Goal: Task Accomplishment & Management: Use online tool/utility

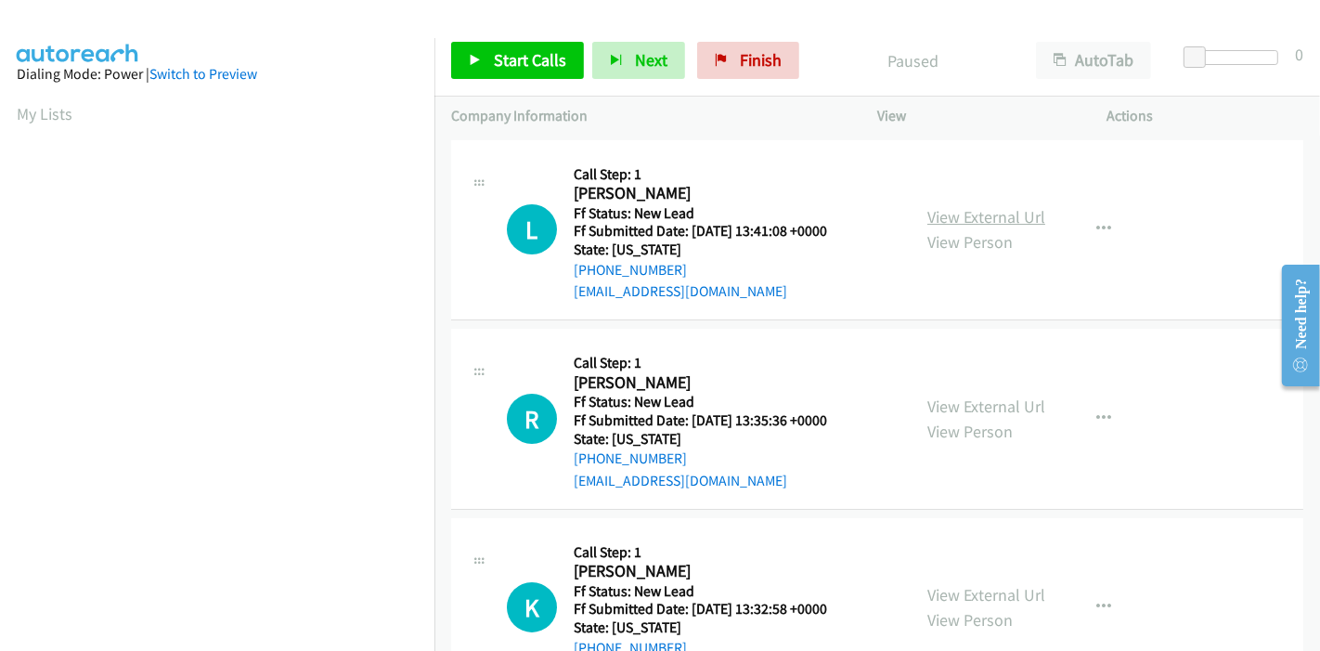
click at [1011, 214] on link "View External Url" at bounding box center [986, 216] width 118 height 21
click at [987, 396] on link "View External Url" at bounding box center [986, 406] width 118 height 21
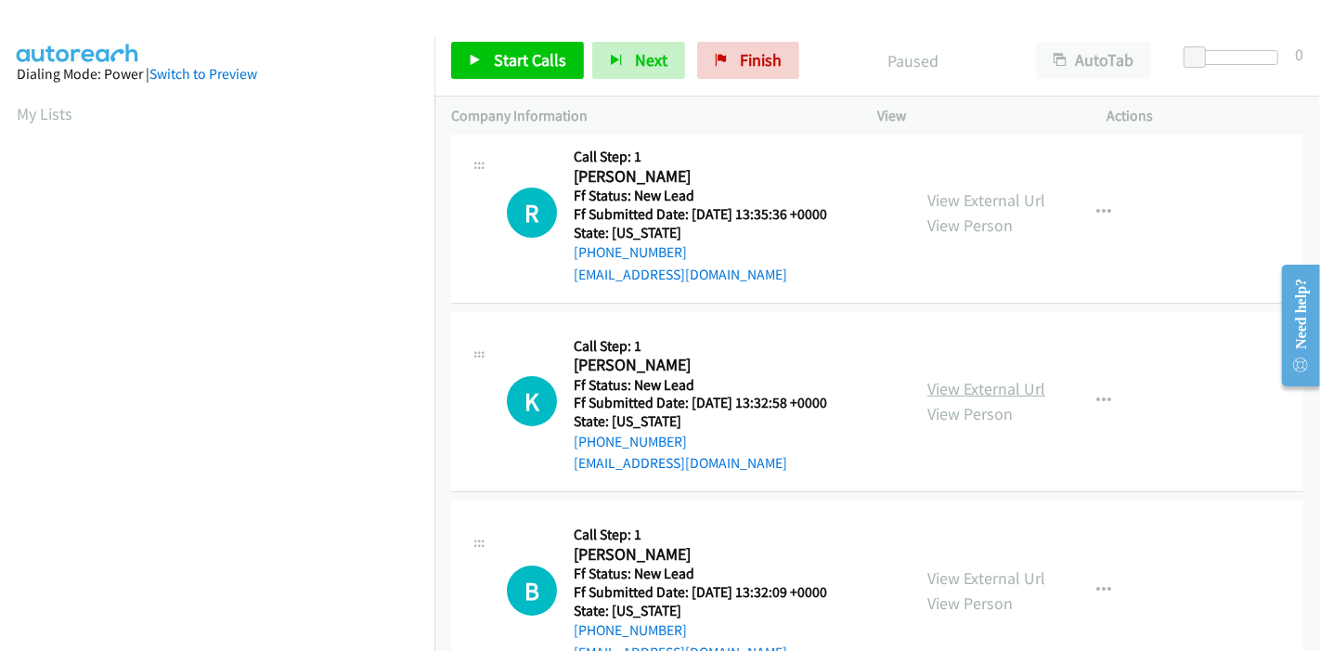
click at [930, 389] on link "View External Url" at bounding box center [986, 388] width 118 height 21
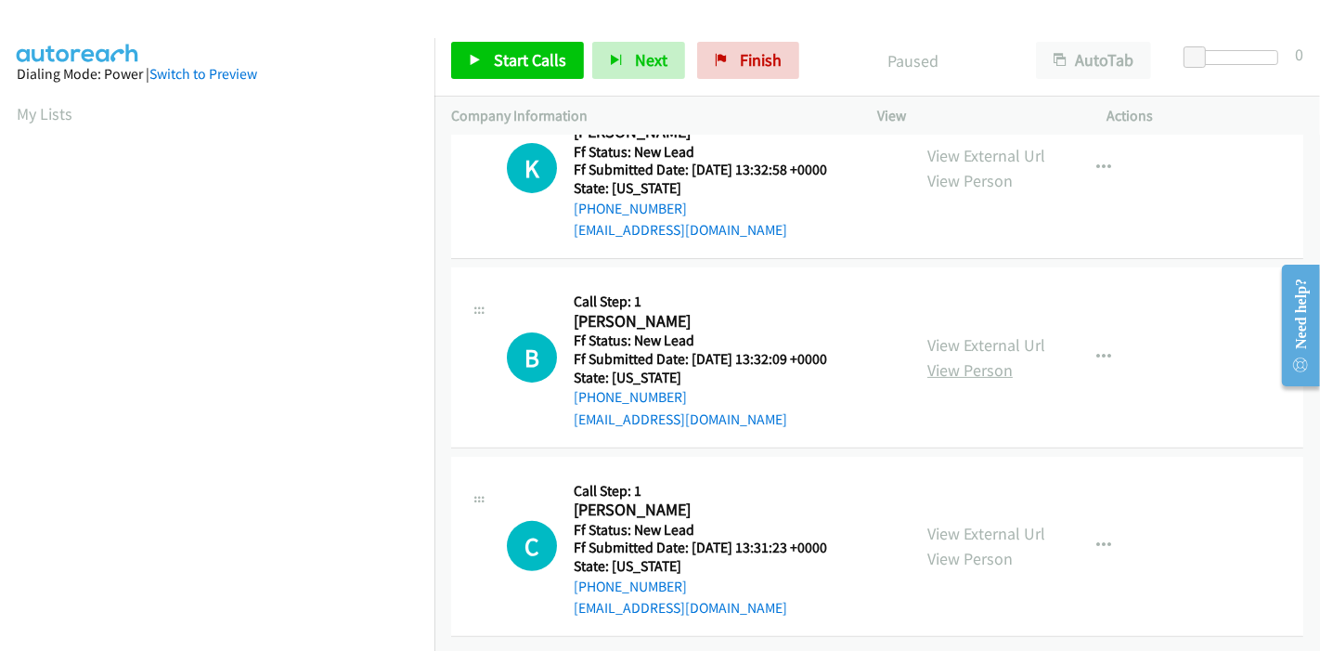
scroll to position [452, 0]
click at [967, 335] on link "View External Url" at bounding box center [986, 344] width 118 height 21
click at [945, 523] on link "View External Url" at bounding box center [986, 533] width 118 height 21
click at [522, 40] on div "Start Calls Pause Next Finish Paused AutoTab AutoTab 0" at bounding box center [877, 60] width 886 height 71
click at [525, 57] on span "Start Calls" at bounding box center [530, 59] width 72 height 21
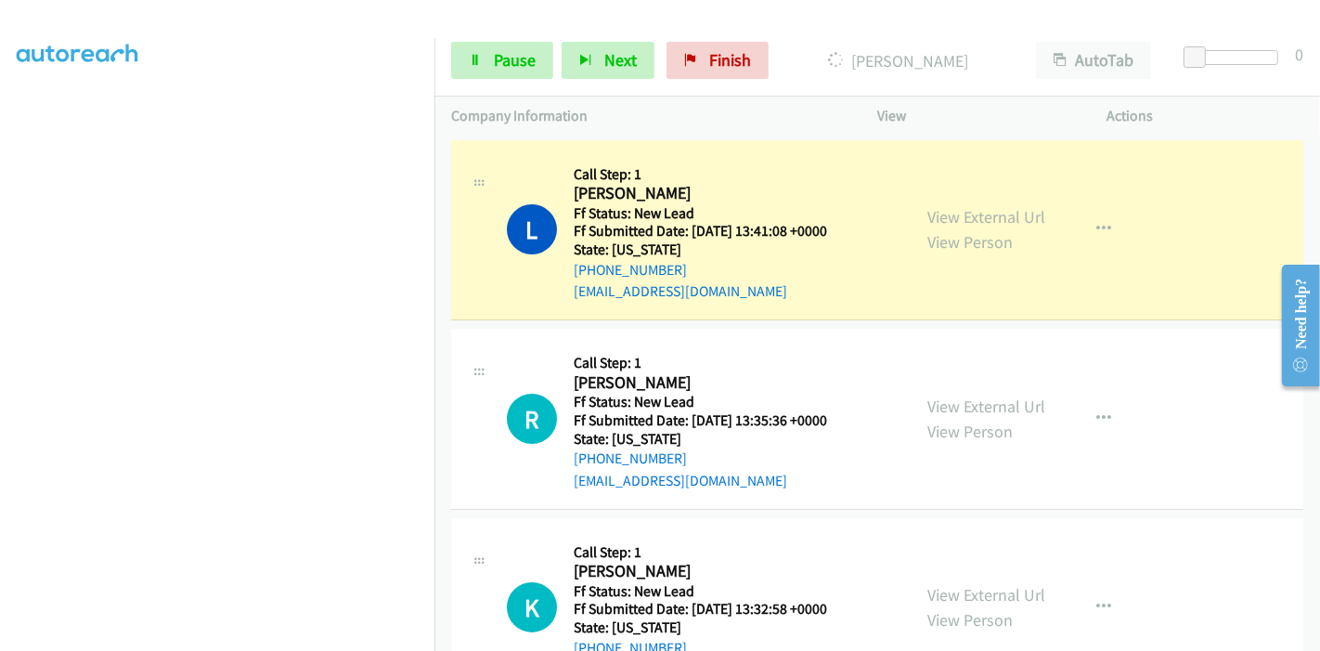
scroll to position [392, 0]
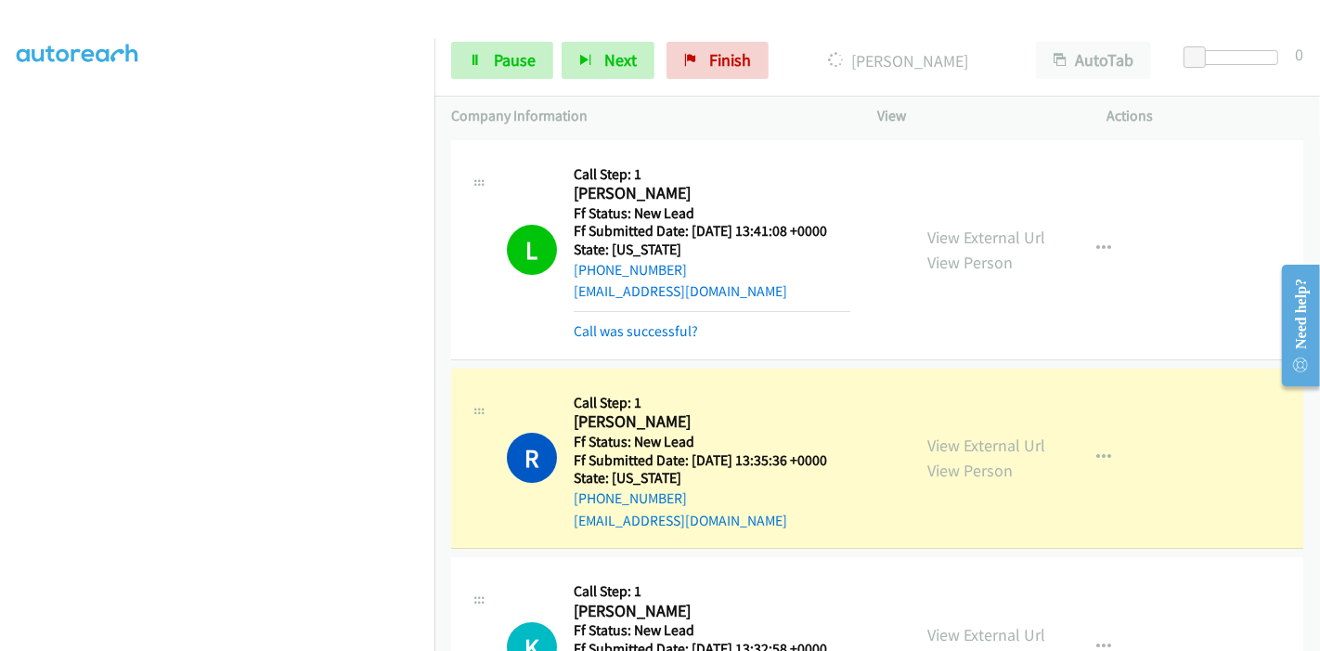
click at [649, 331] on link "Call was successful?" at bounding box center [636, 331] width 124 height 18
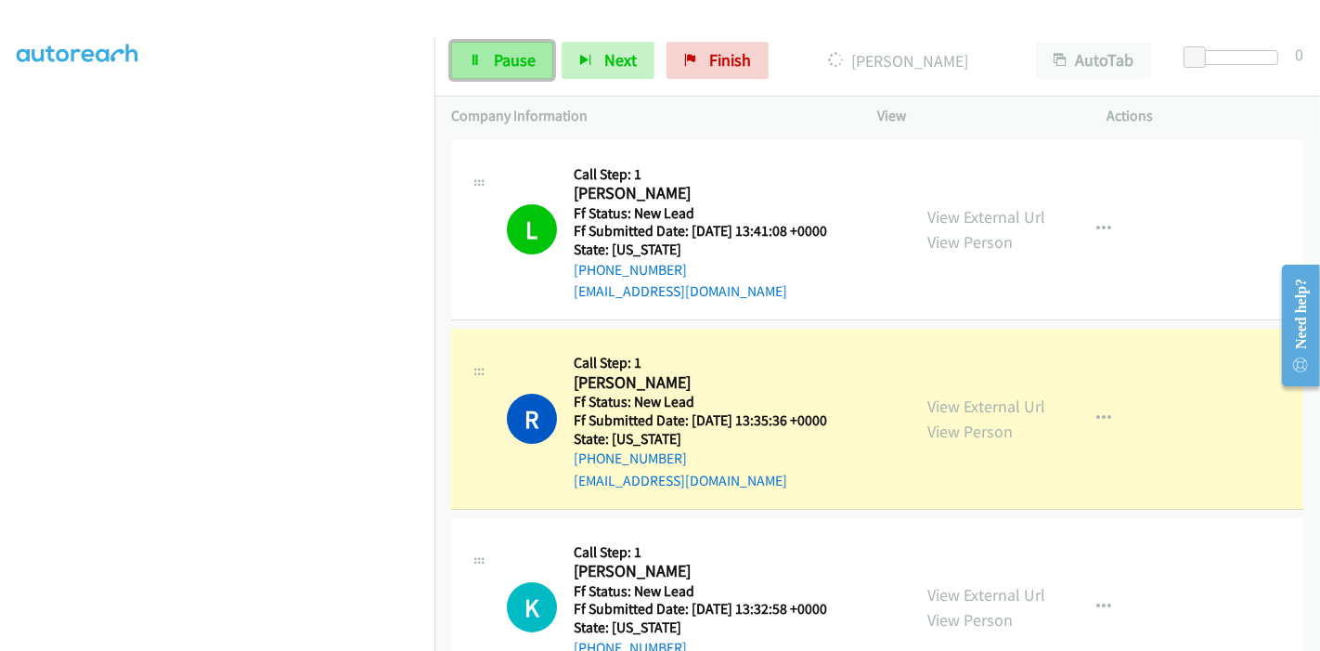
scroll to position [206, 0]
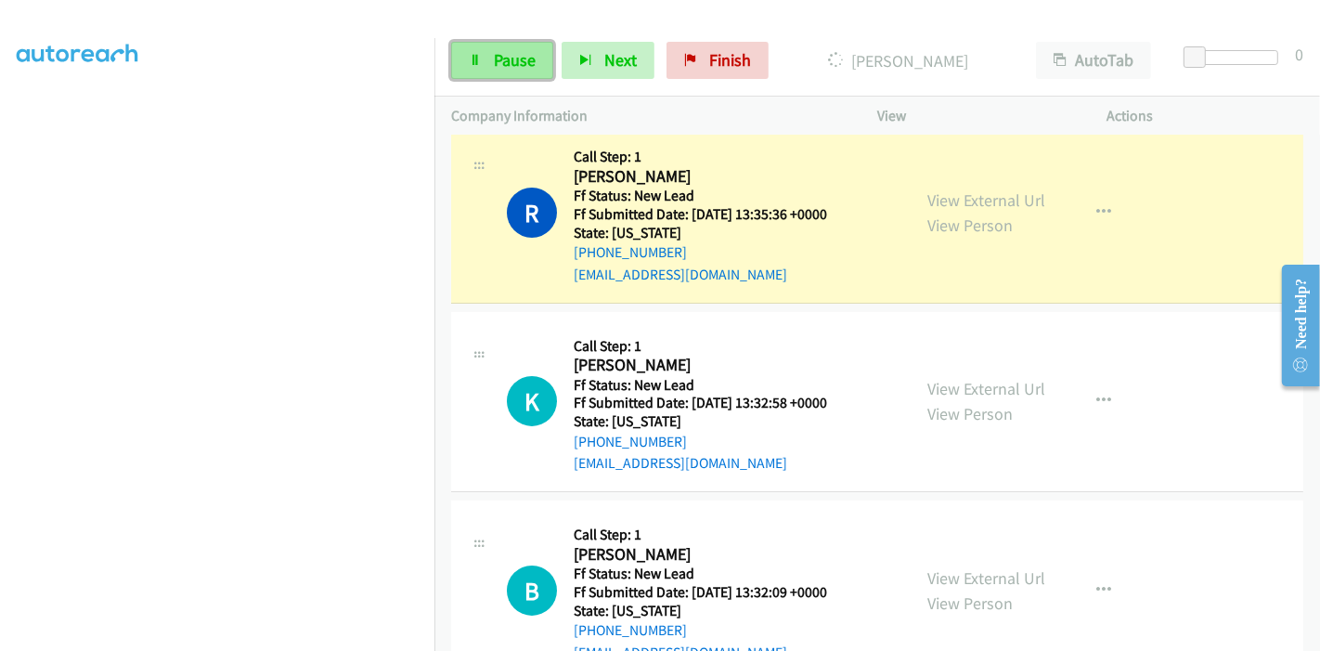
click at [470, 56] on icon at bounding box center [475, 61] width 13 height 13
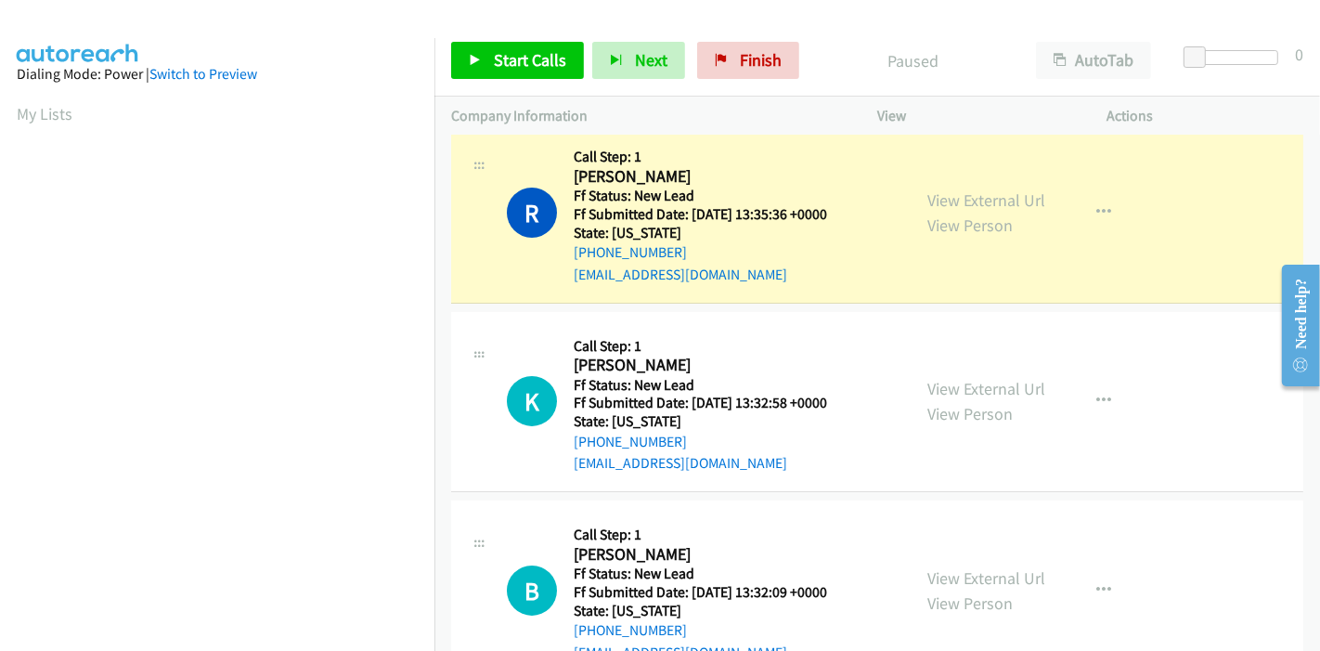
scroll to position [392, 0]
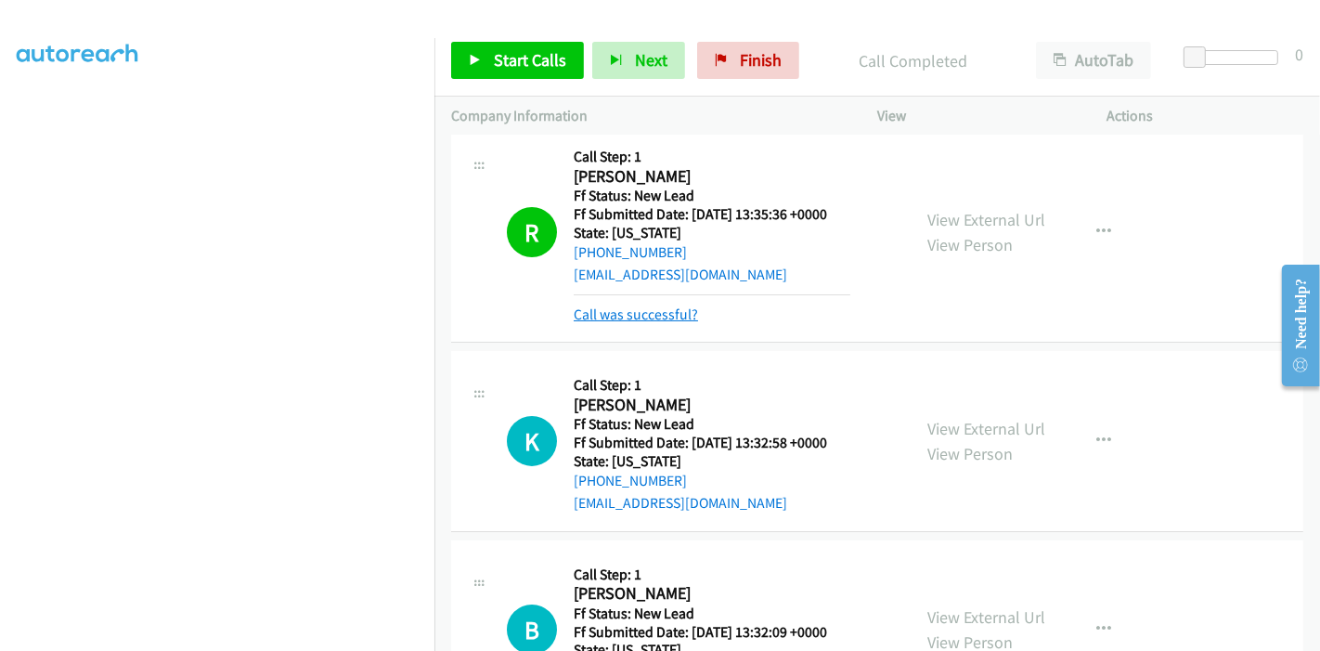
click at [657, 313] on link "Call was successful?" at bounding box center [636, 314] width 124 height 18
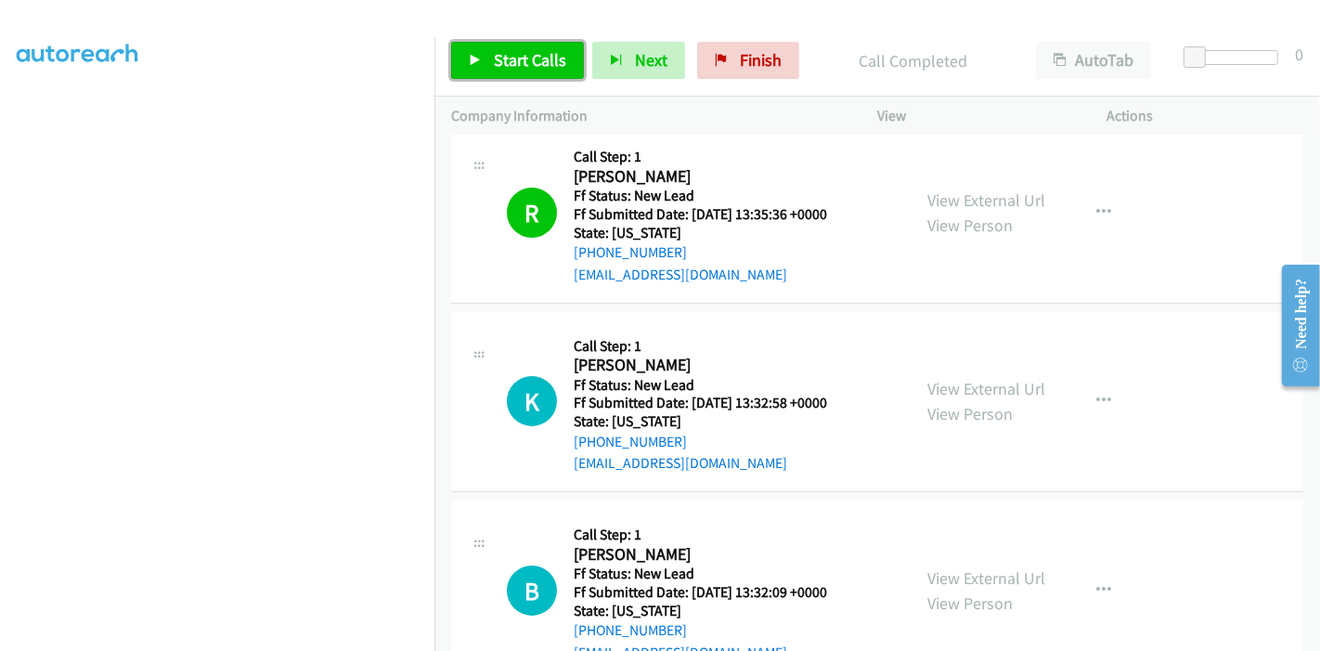
click at [514, 45] on link "Start Calls" at bounding box center [517, 60] width 133 height 37
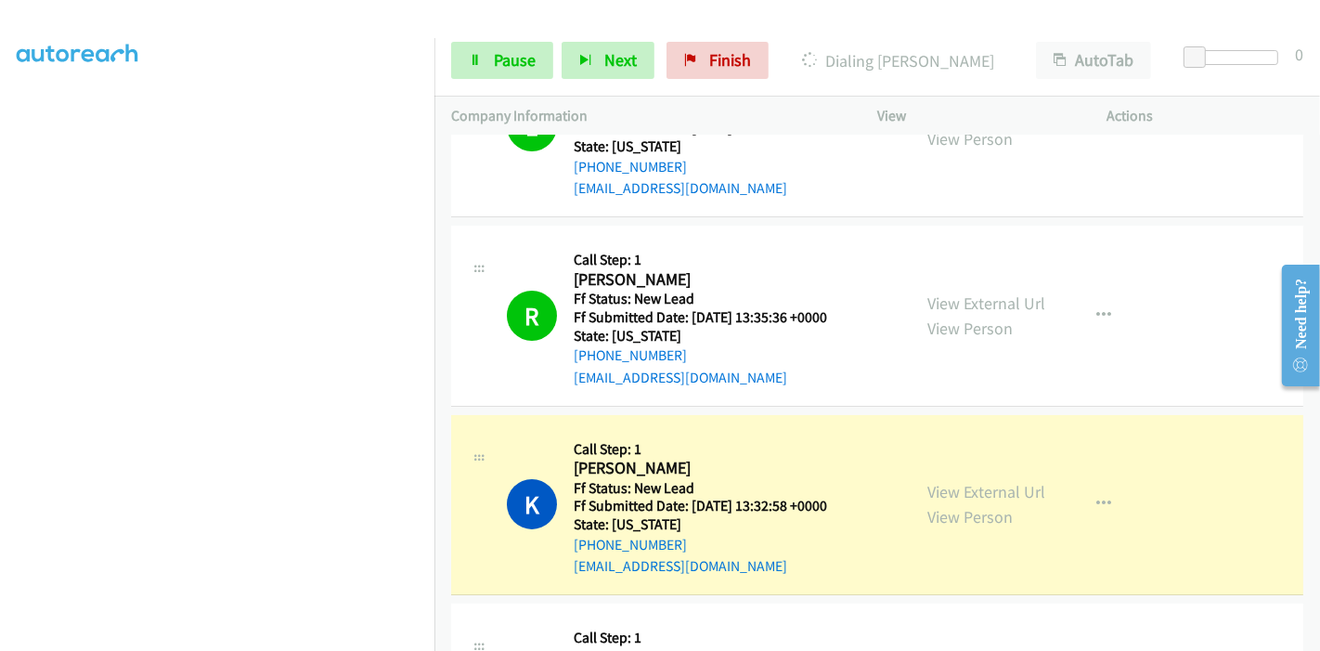
scroll to position [412, 0]
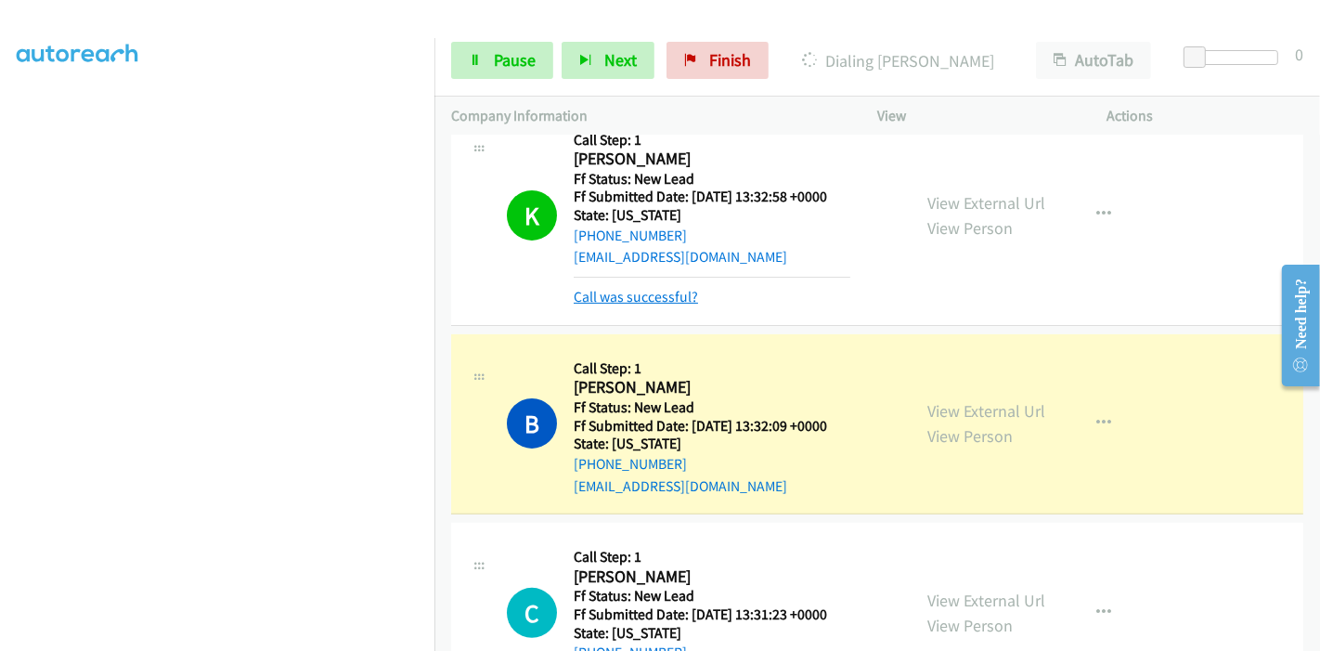
click at [607, 301] on link "Call was successful?" at bounding box center [636, 297] width 124 height 18
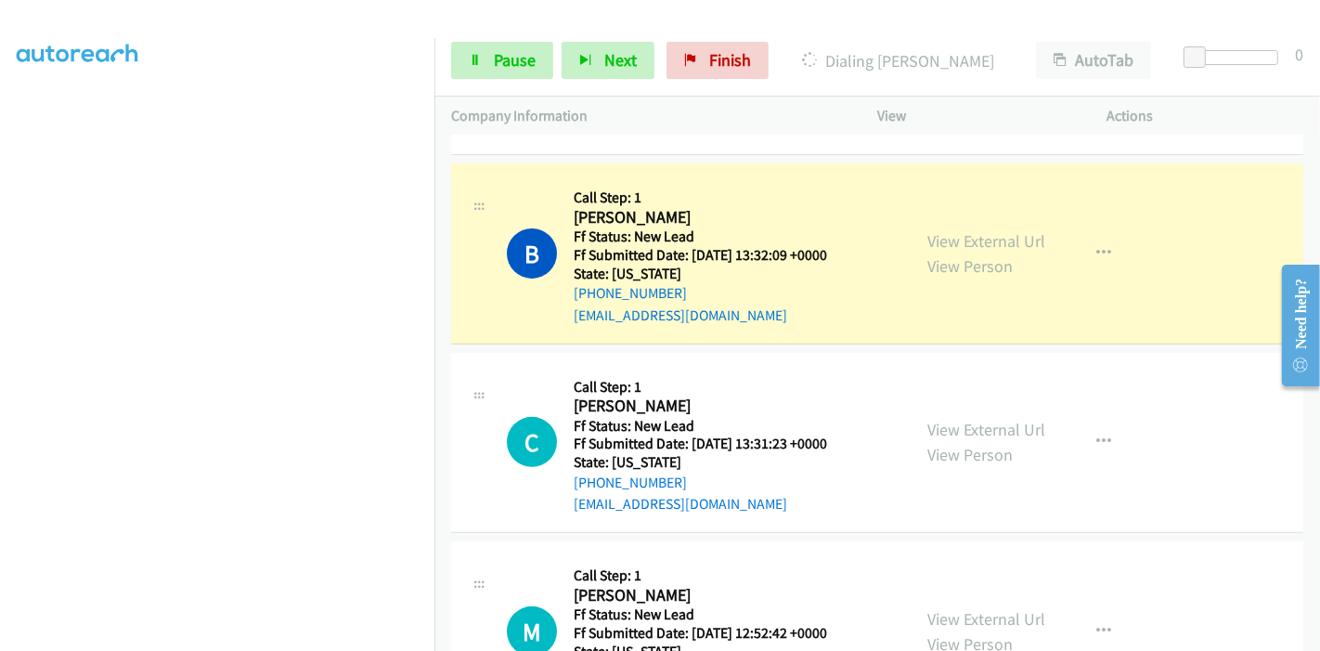
scroll to position [618, 0]
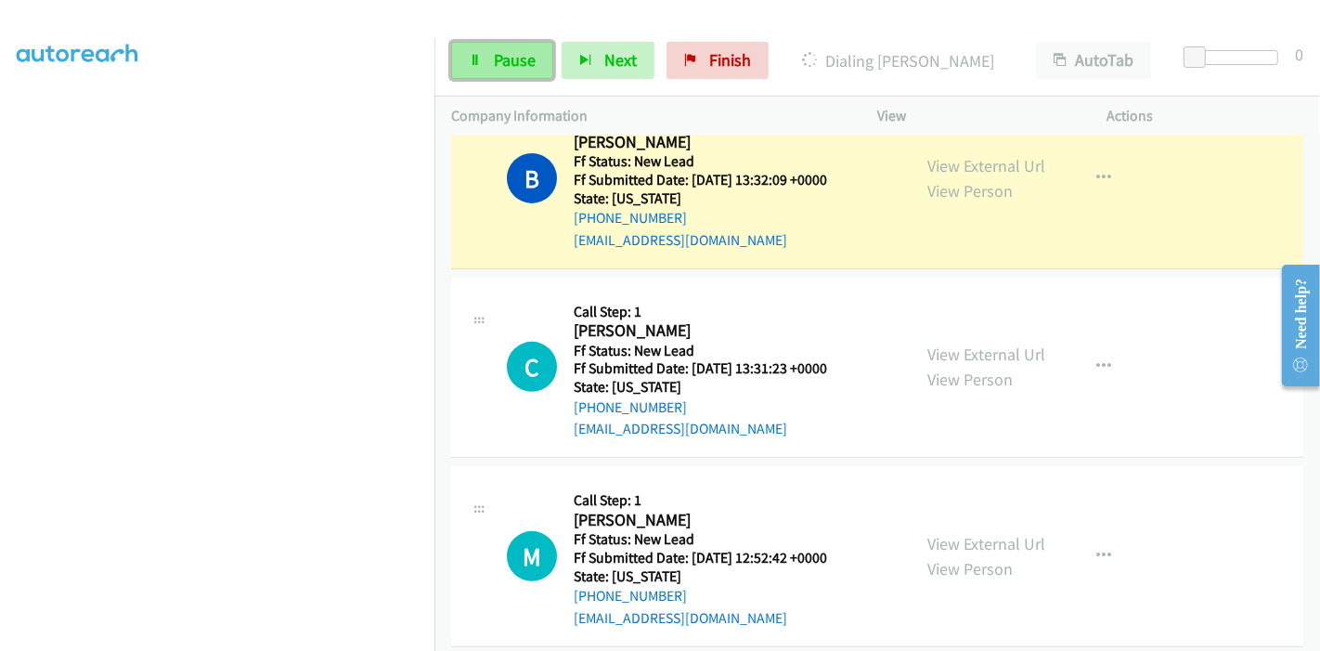
click at [494, 63] on span "Pause" at bounding box center [515, 59] width 42 height 21
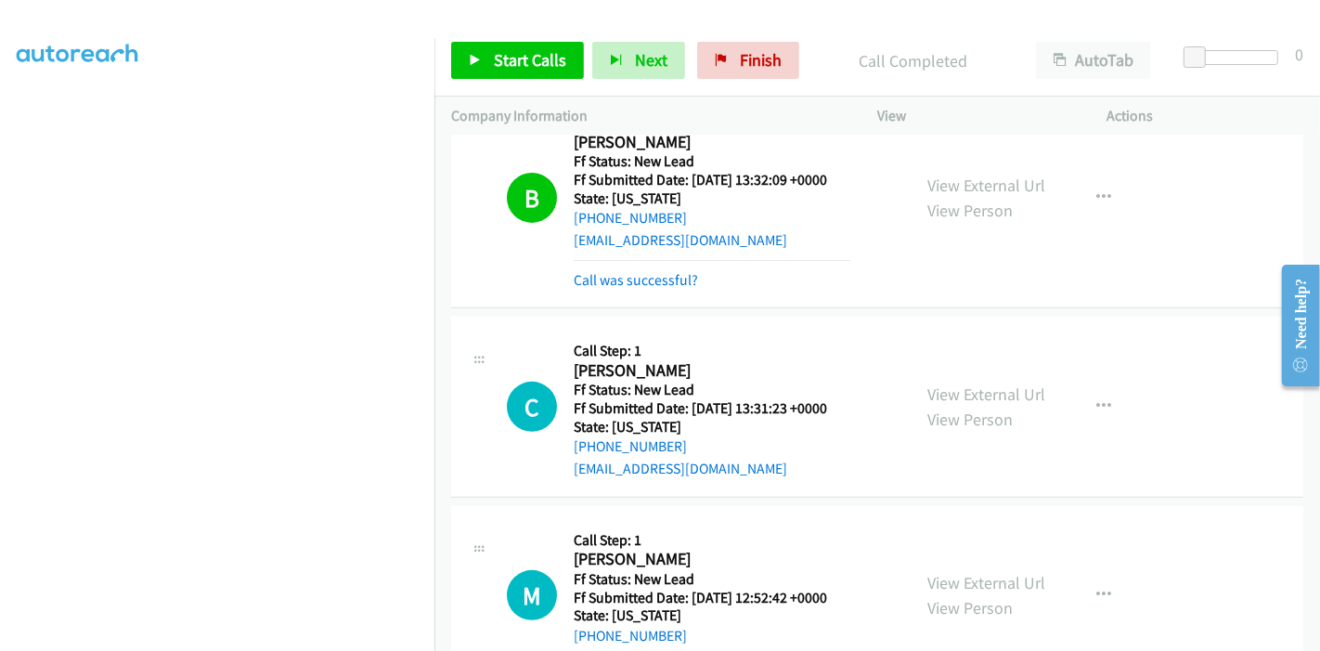
scroll to position [412, 0]
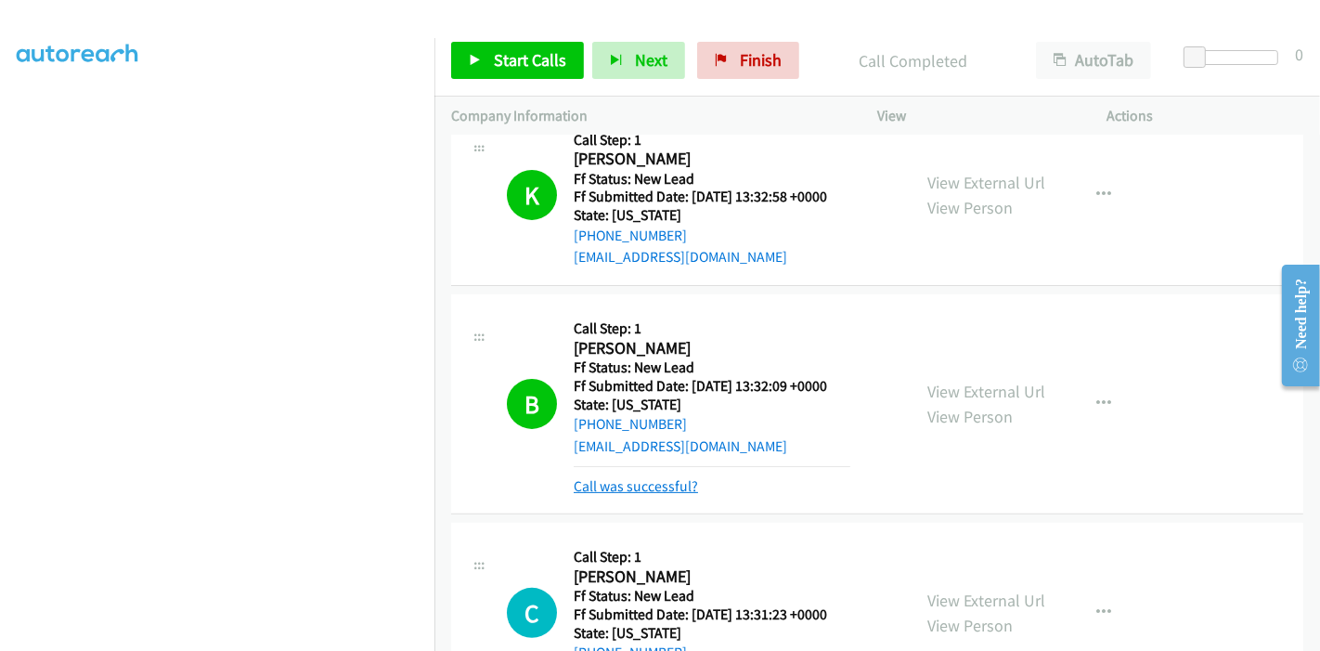
click at [684, 489] on link "Call was successful?" at bounding box center [636, 486] width 124 height 18
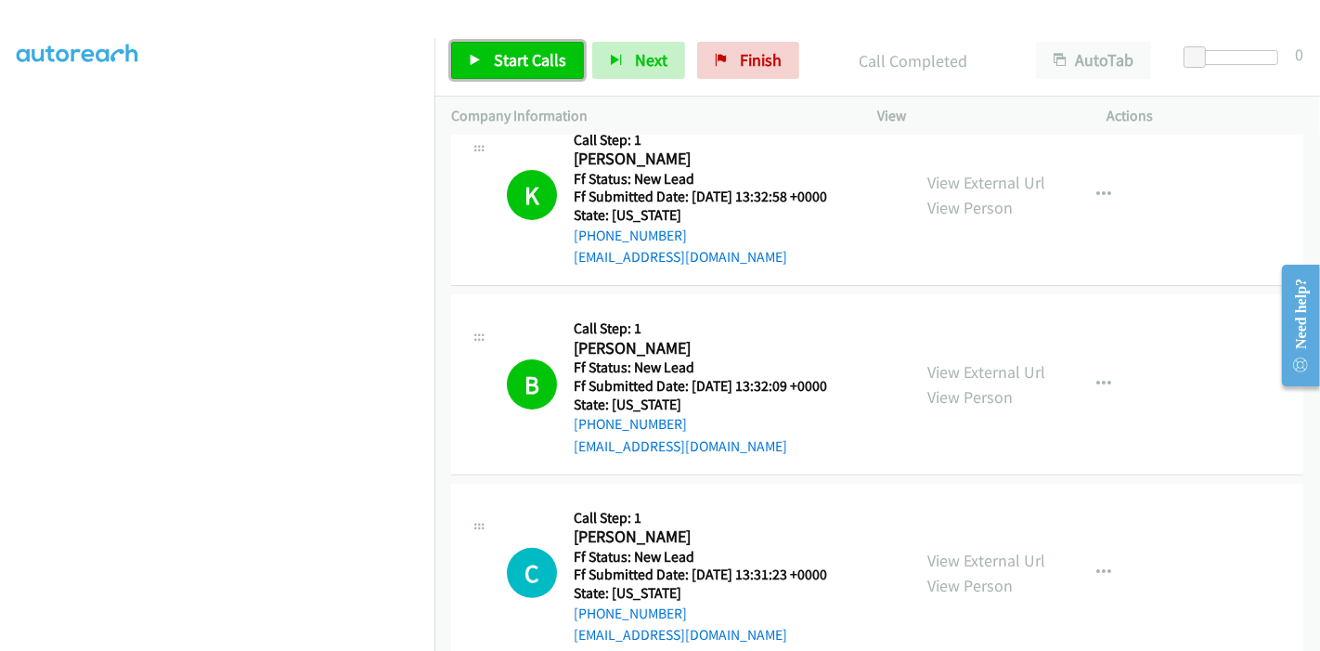
click at [482, 61] on link "Start Calls" at bounding box center [517, 60] width 133 height 37
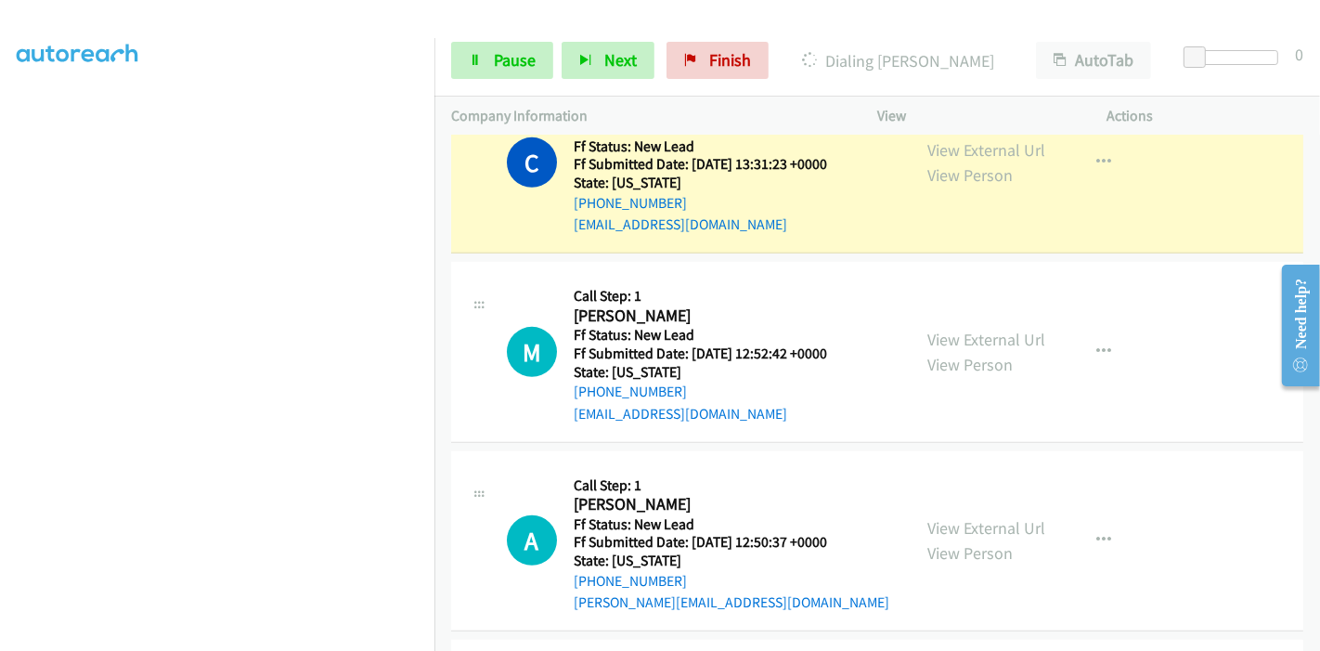
scroll to position [928, 0]
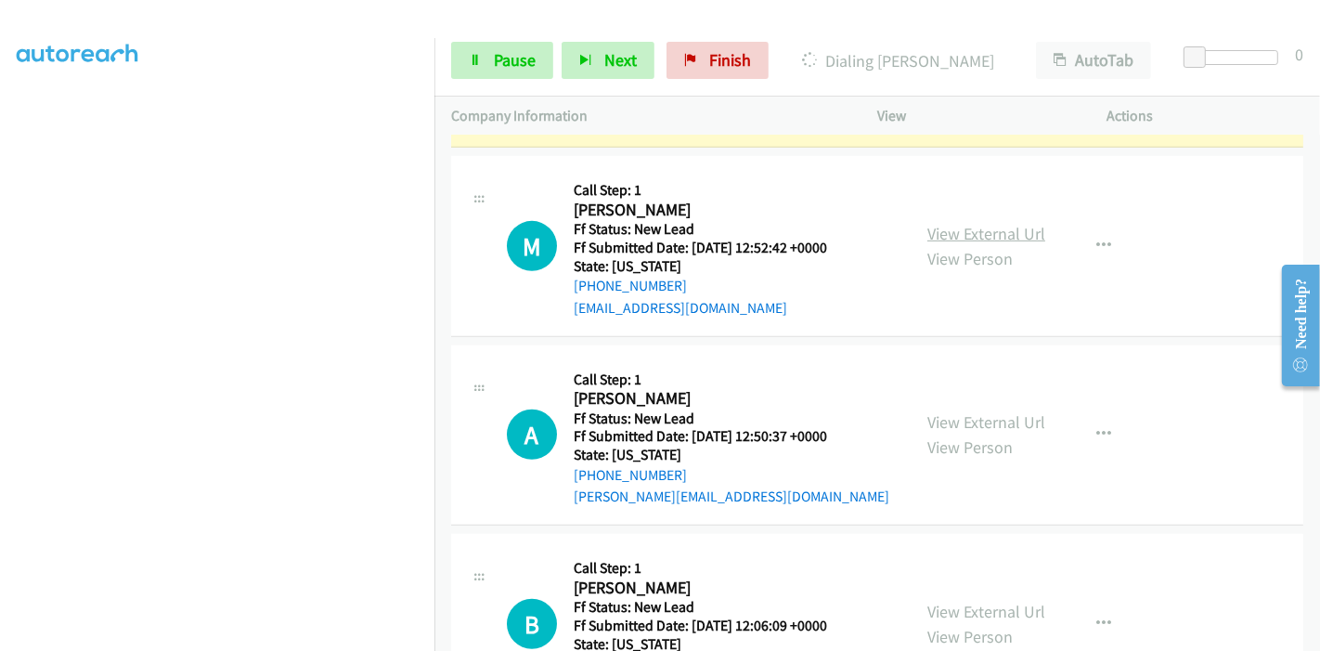
click at [1012, 237] on link "View External Url" at bounding box center [986, 233] width 118 height 21
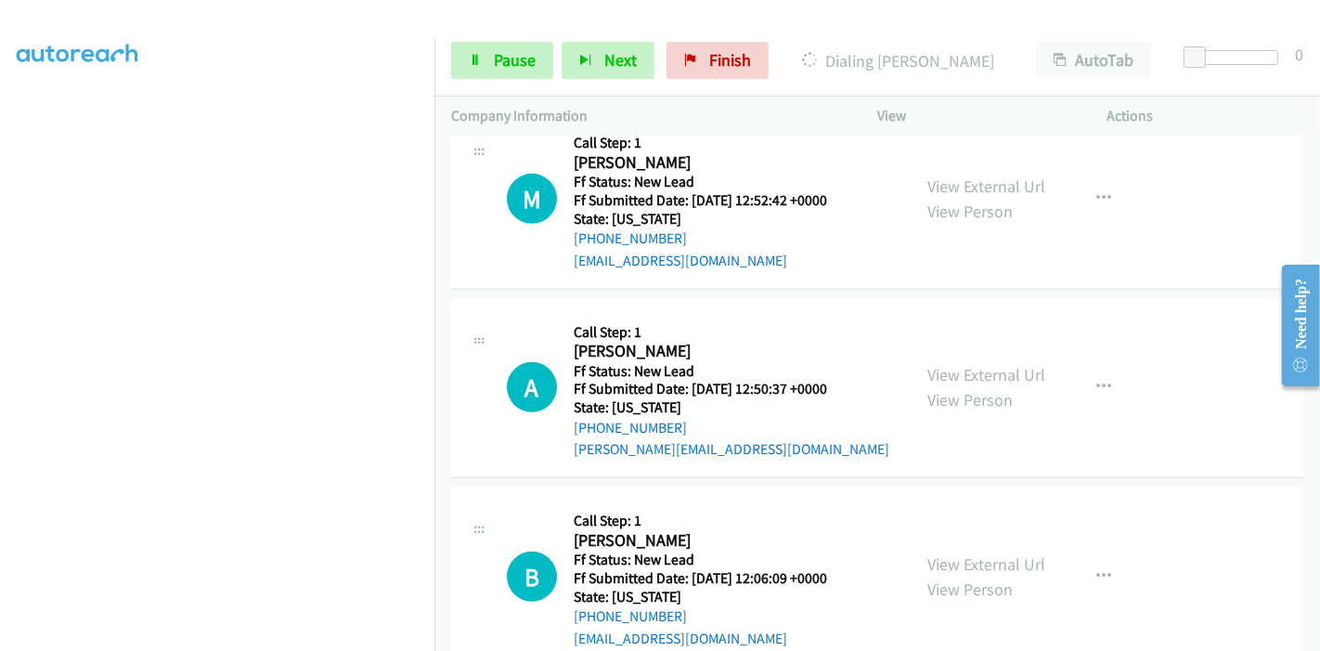
scroll to position [1018, 0]
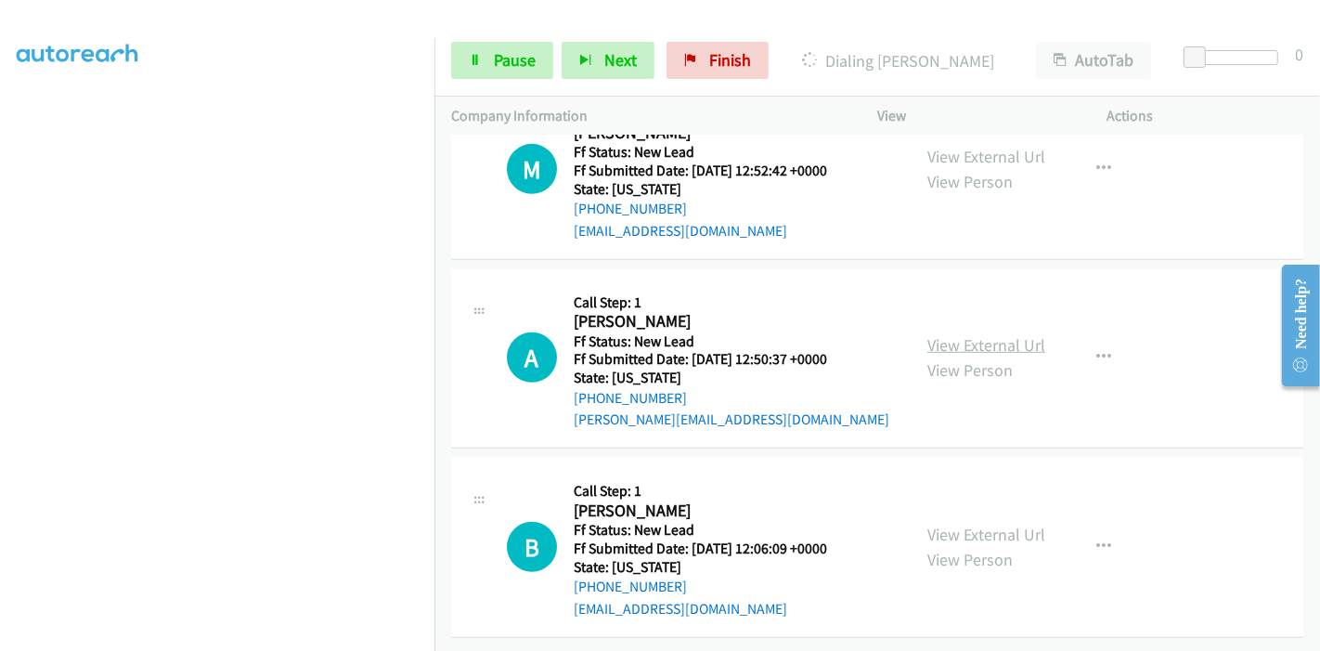
click at [966, 334] on link "View External Url" at bounding box center [986, 344] width 118 height 21
click at [954, 524] on link "View External Url" at bounding box center [986, 534] width 118 height 21
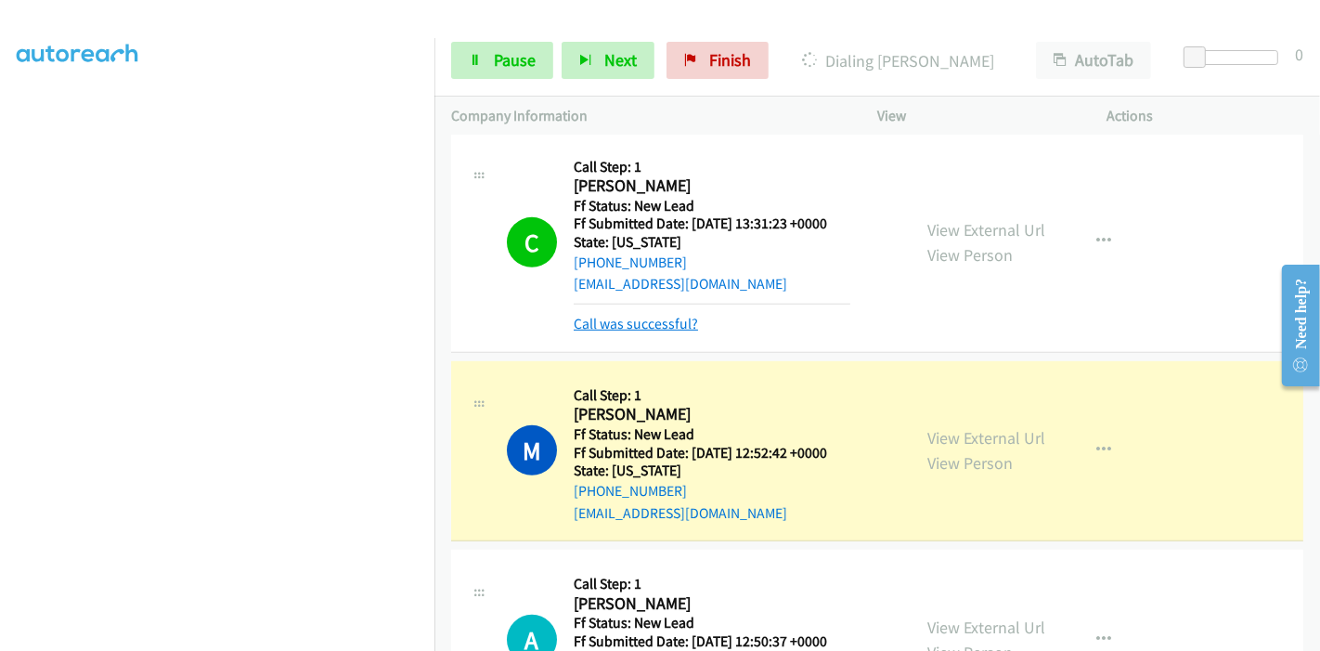
scroll to position [644, 0]
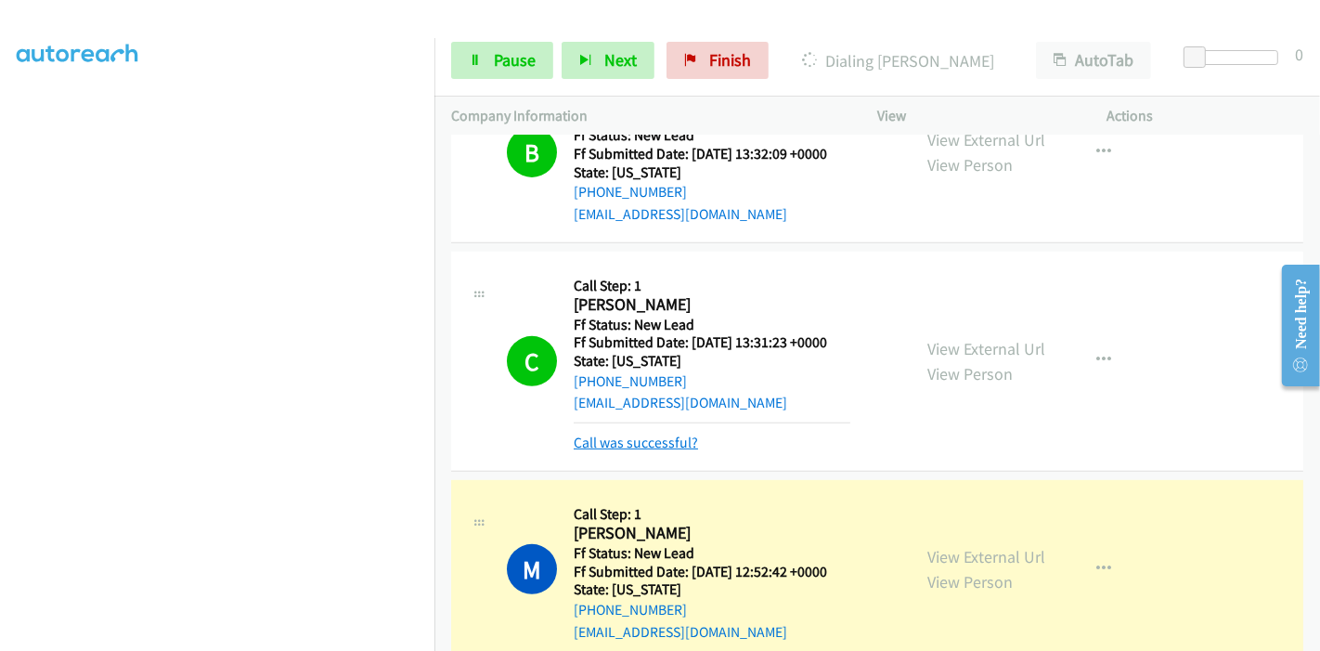
click at [642, 446] on link "Call was successful?" at bounding box center [636, 443] width 124 height 18
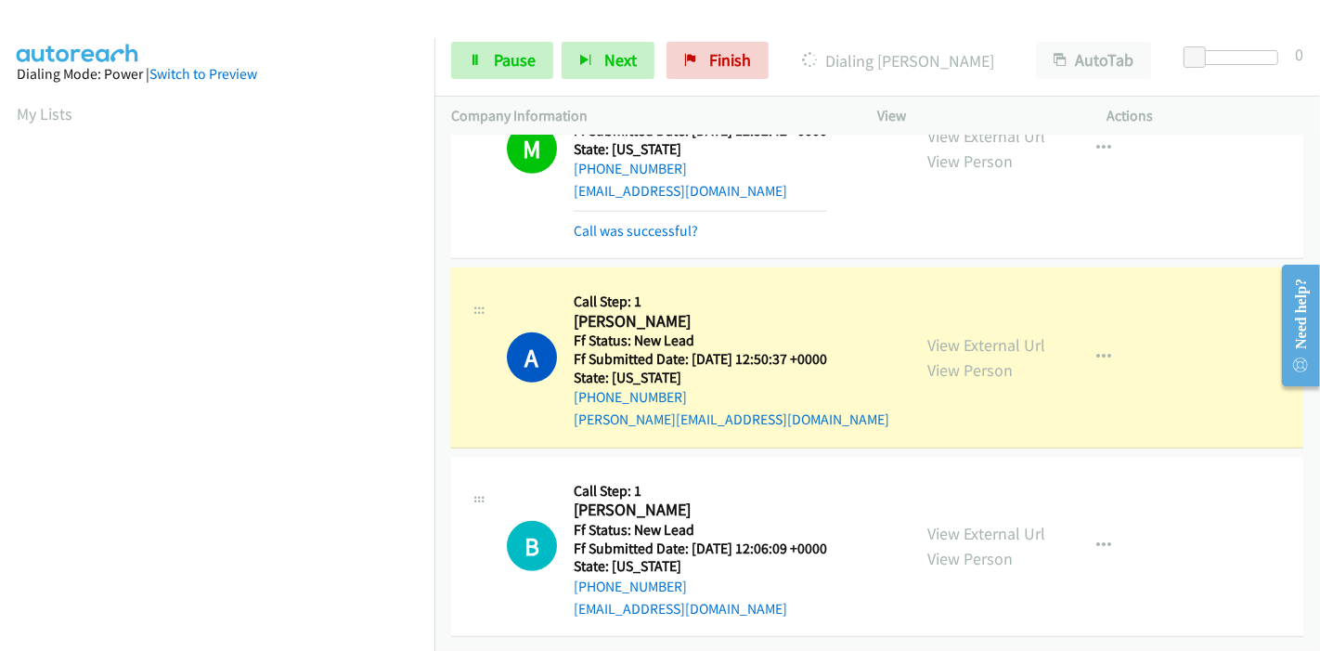
scroll to position [392, 0]
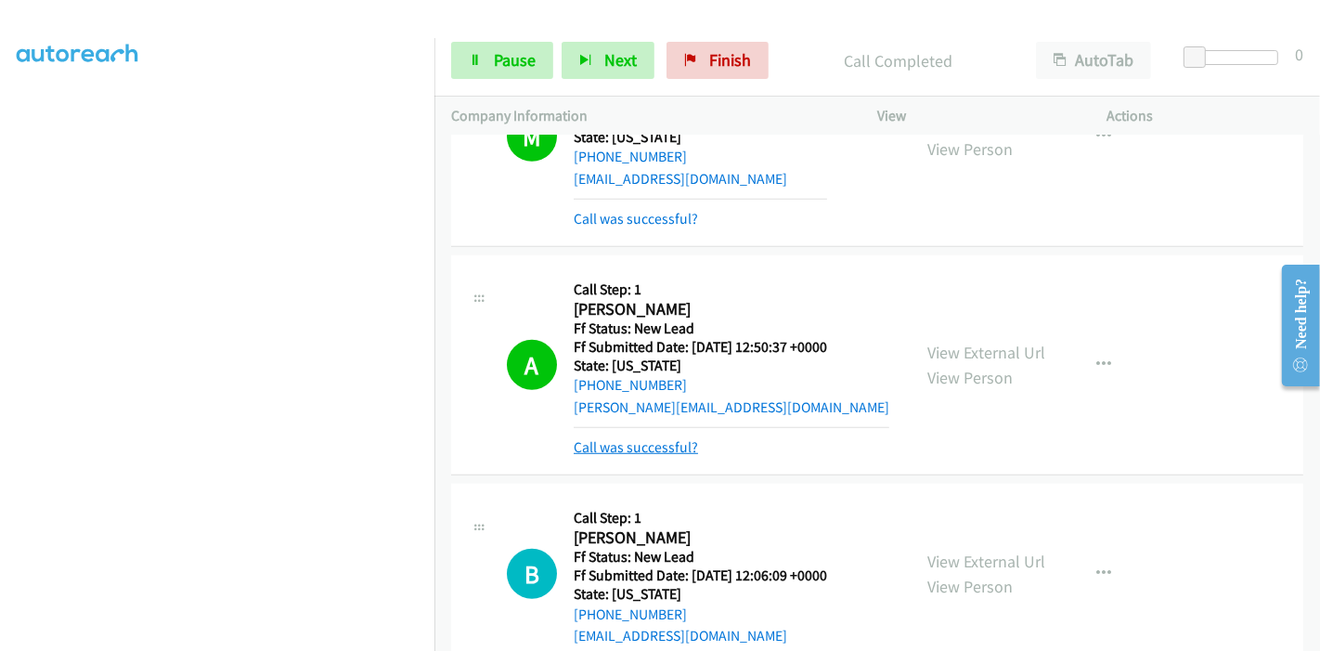
click at [658, 438] on link "Call was successful?" at bounding box center [636, 447] width 124 height 18
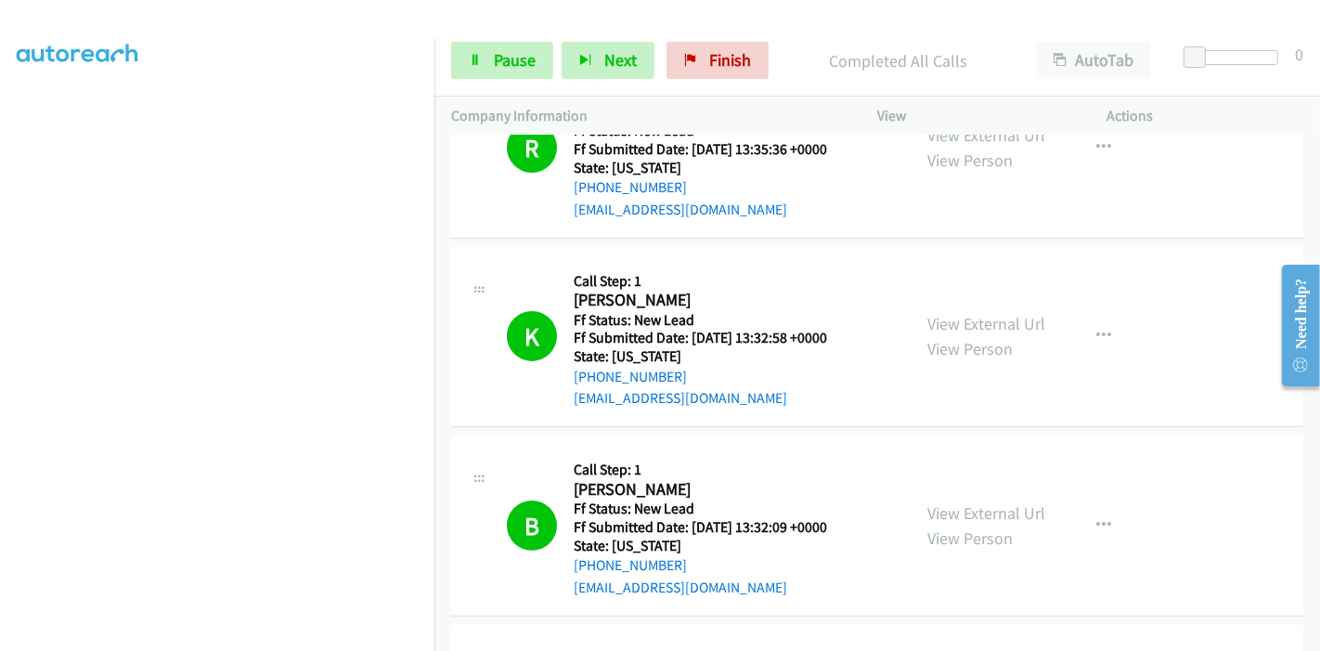
scroll to position [0, 0]
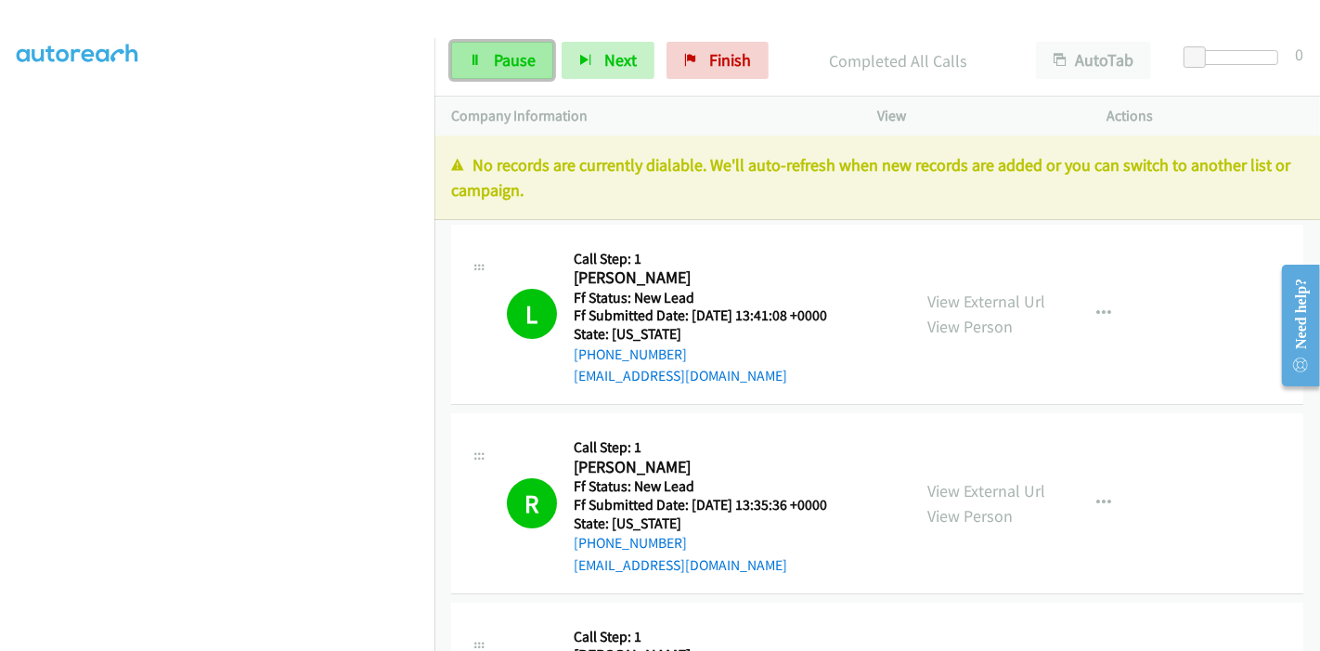
click at [520, 49] on span "Pause" at bounding box center [515, 59] width 42 height 21
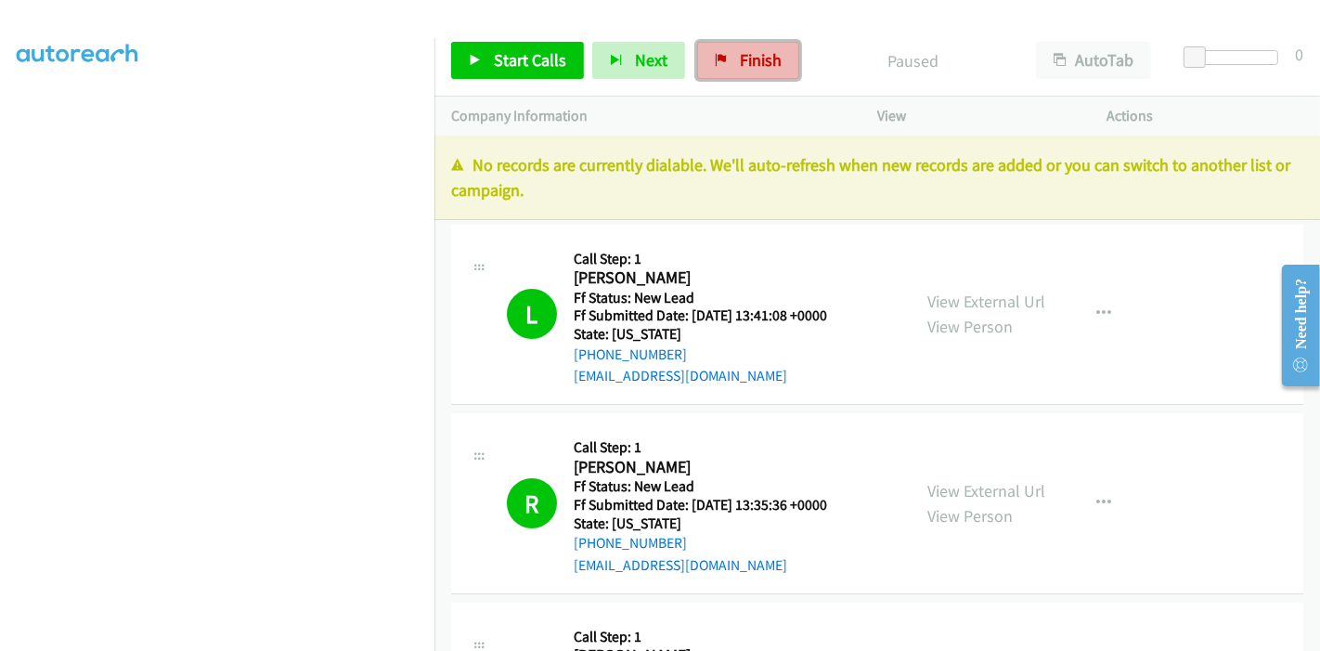
click at [720, 56] on icon at bounding box center [721, 61] width 13 height 13
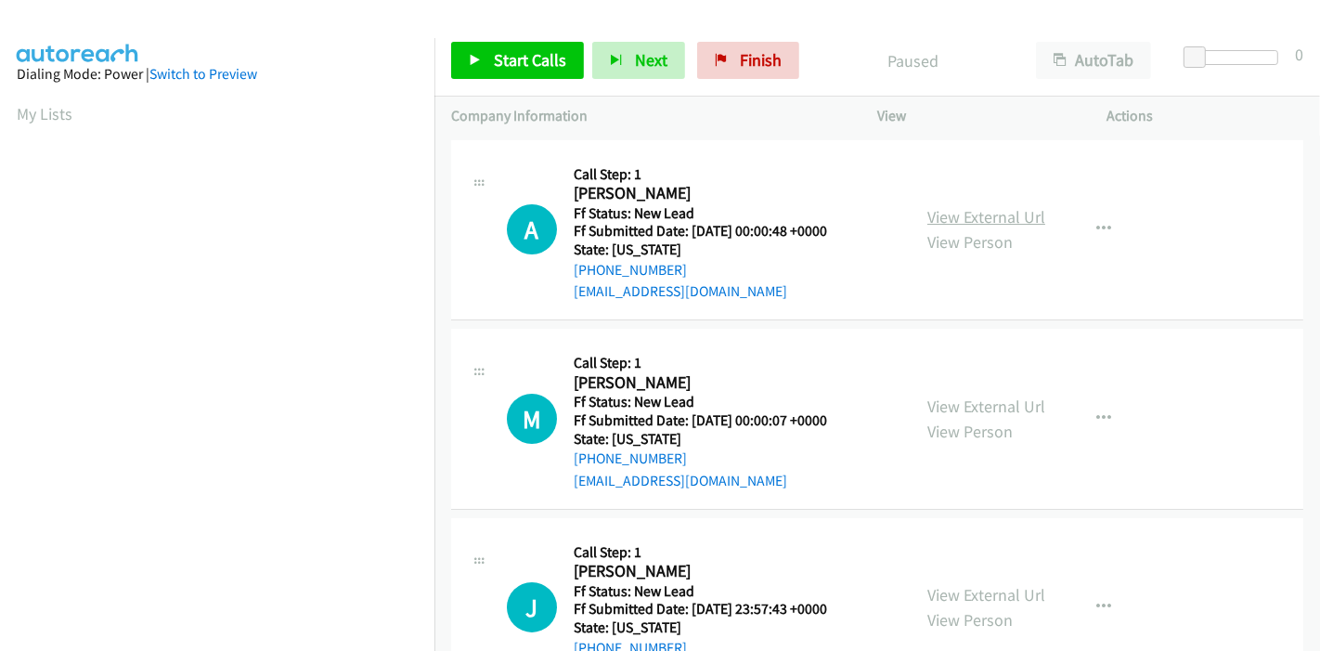
click at [949, 215] on link "View External Url" at bounding box center [986, 216] width 118 height 21
click at [961, 407] on link "View External Url" at bounding box center [986, 406] width 118 height 21
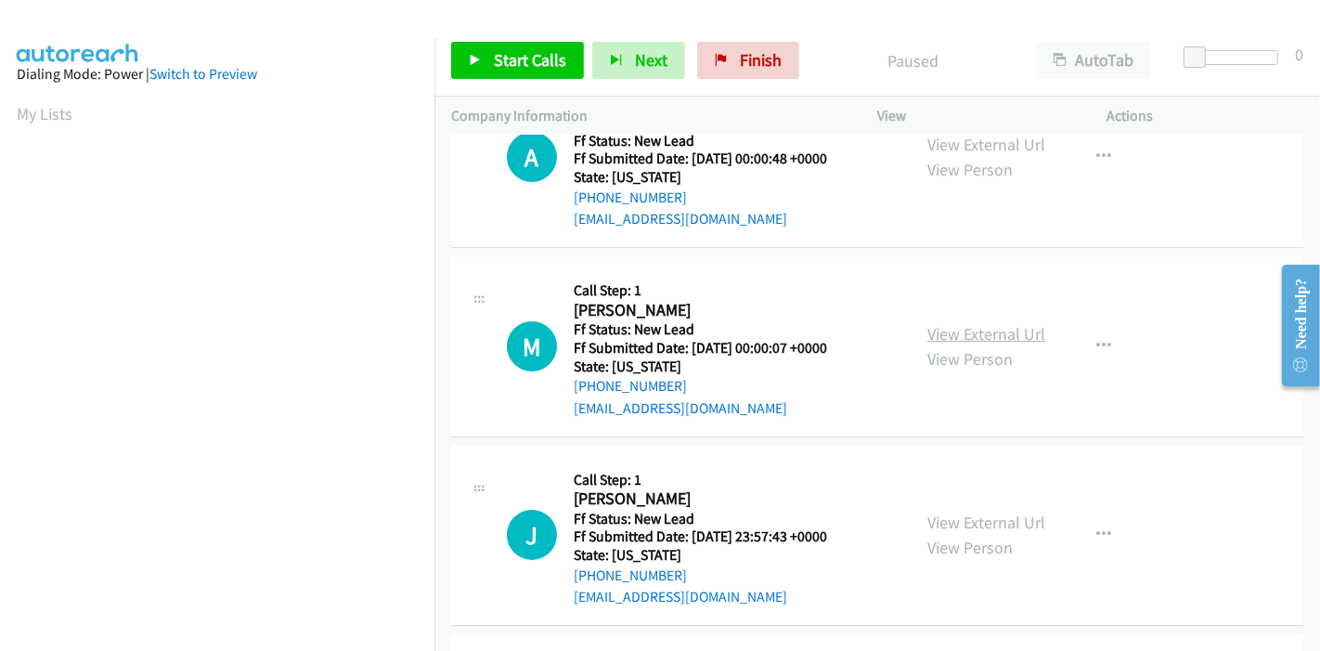
scroll to position [103, 0]
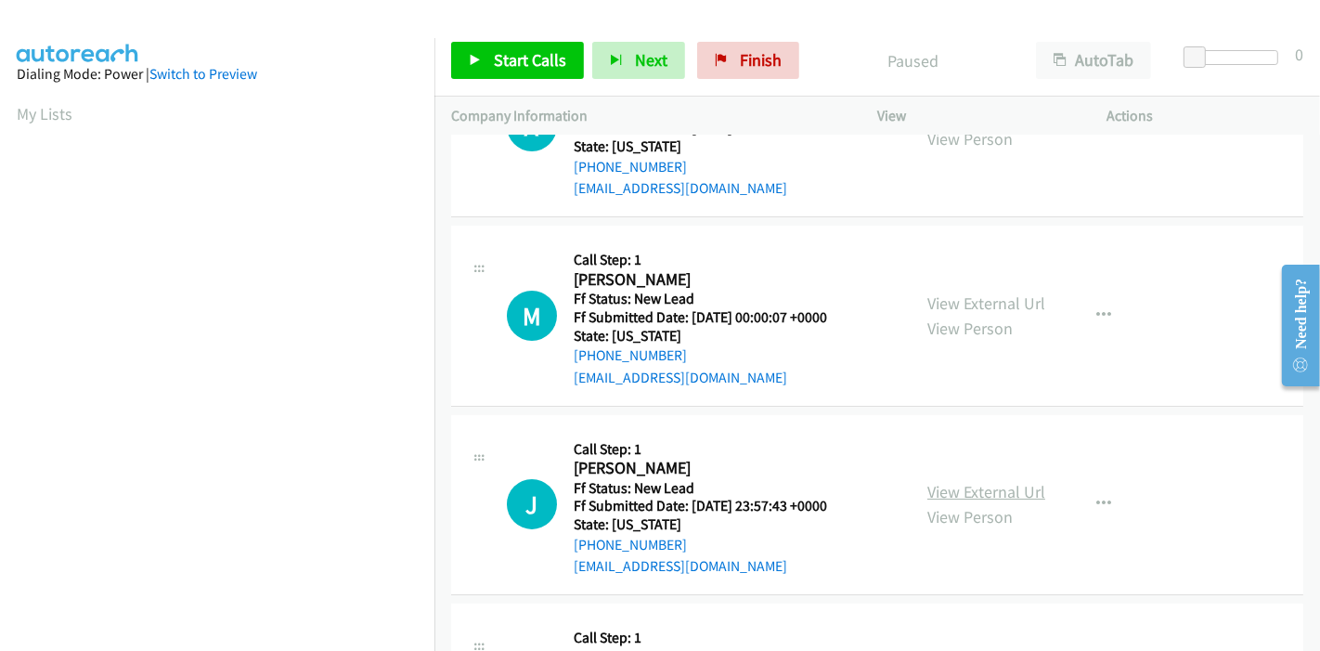
click at [939, 489] on link "View External Url" at bounding box center [986, 491] width 118 height 21
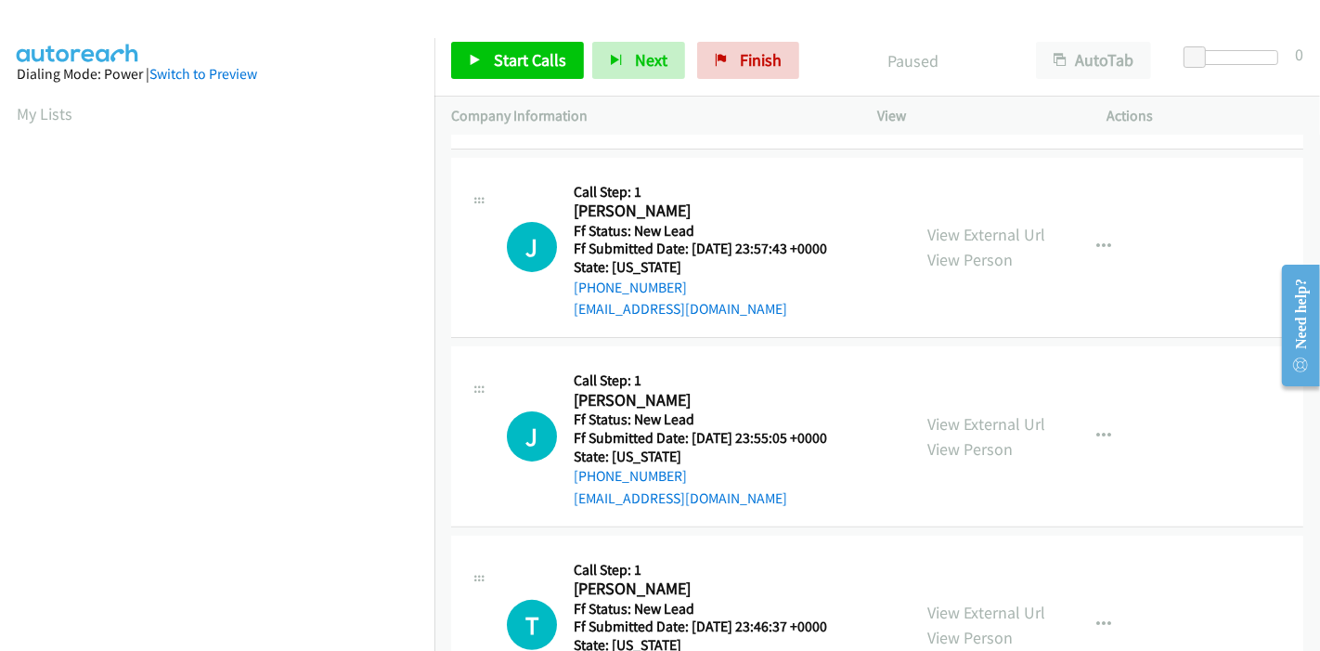
scroll to position [412, 0]
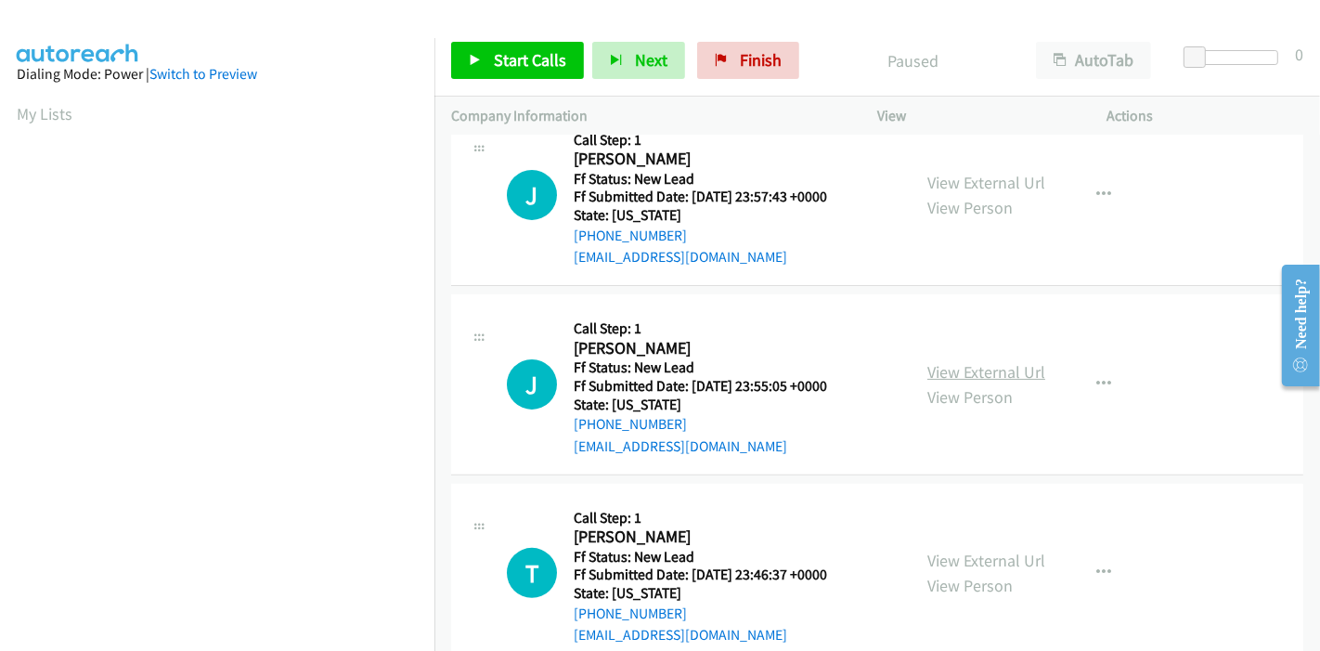
click at [960, 367] on link "View External Url" at bounding box center [986, 371] width 118 height 21
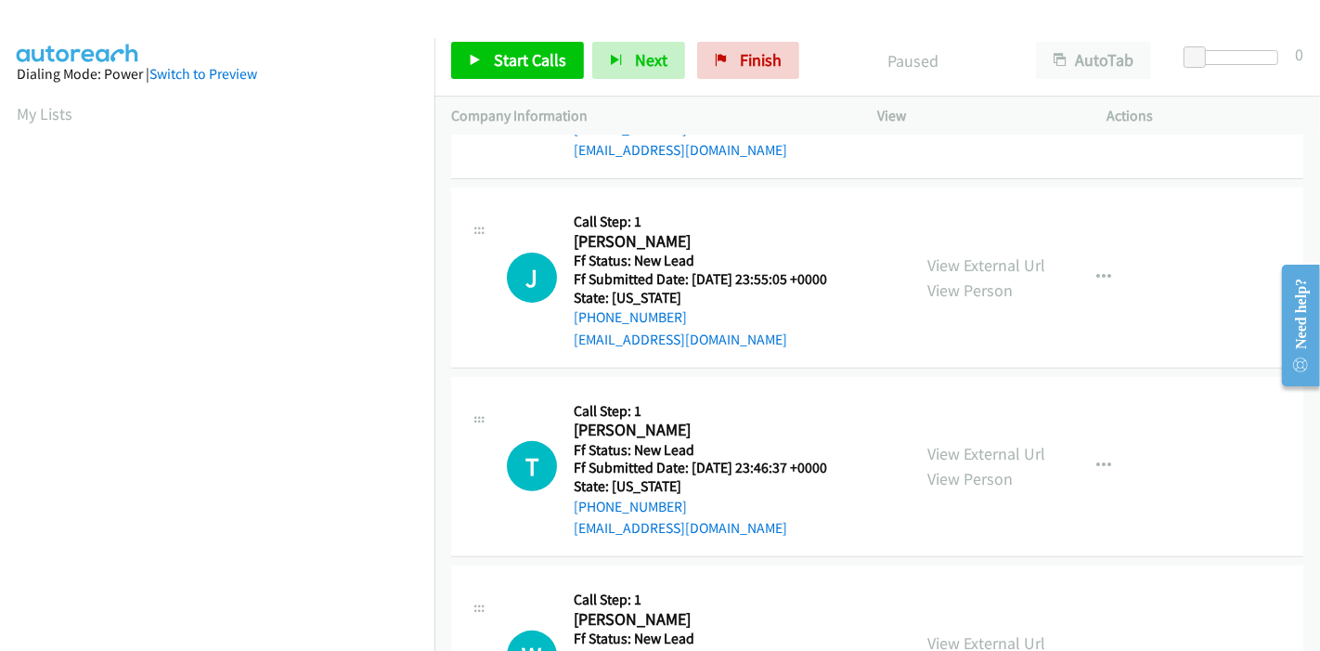
scroll to position [618, 0]
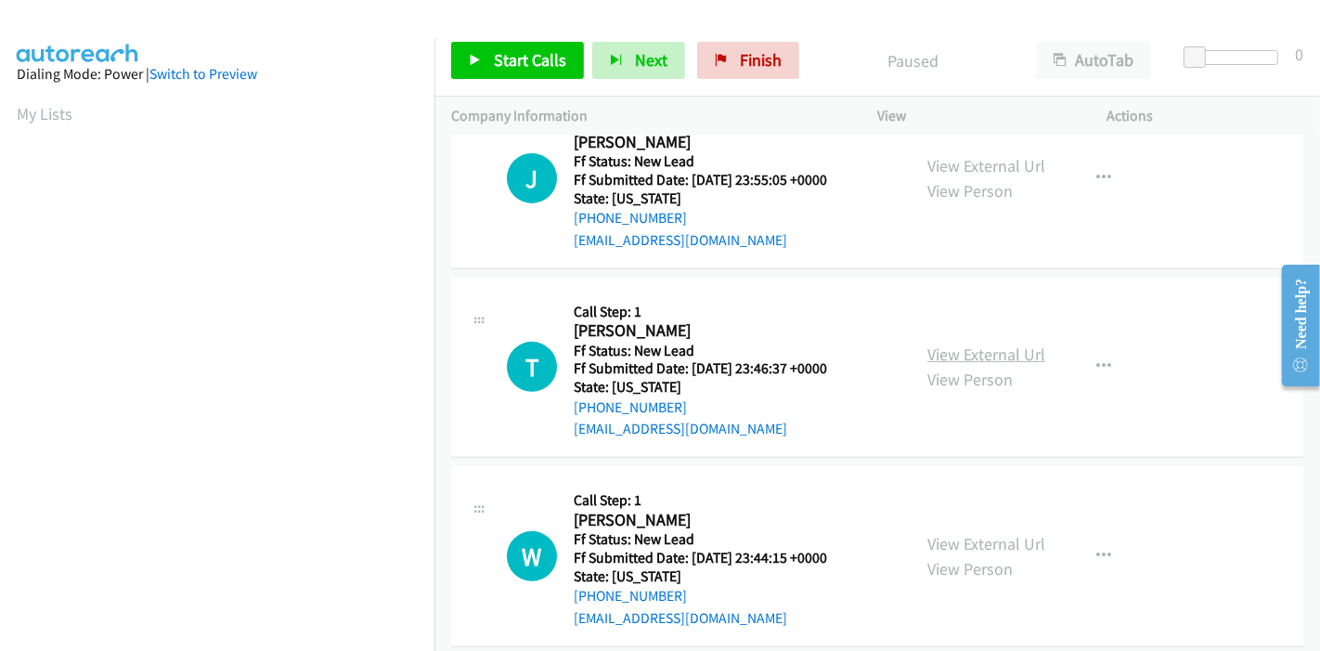
click at [971, 351] on link "View External Url" at bounding box center [986, 354] width 118 height 21
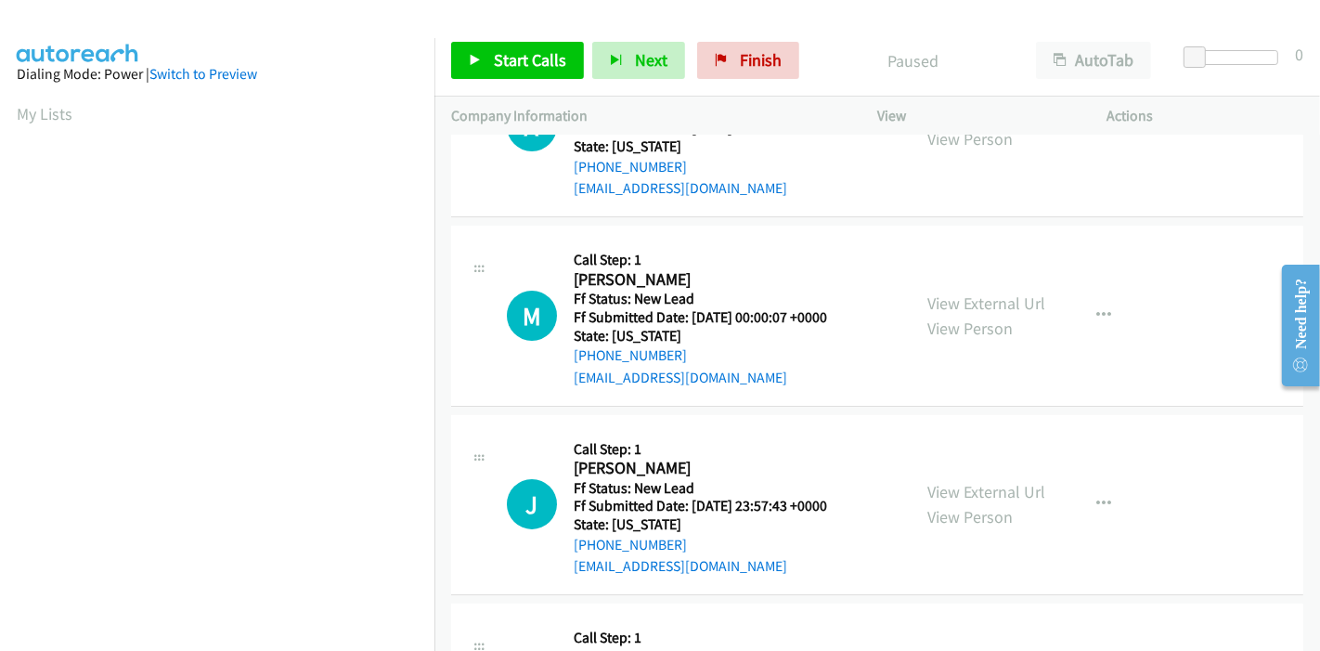
scroll to position [0, 0]
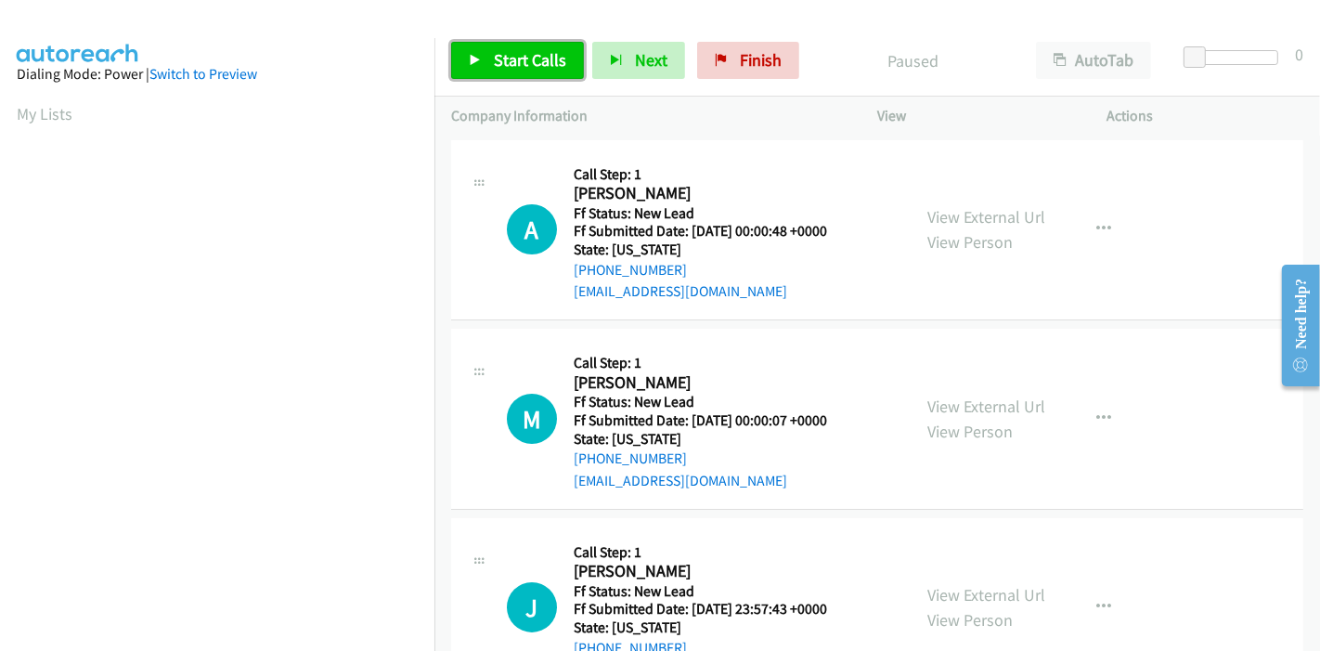
click at [510, 59] on span "Start Calls" at bounding box center [530, 59] width 72 height 21
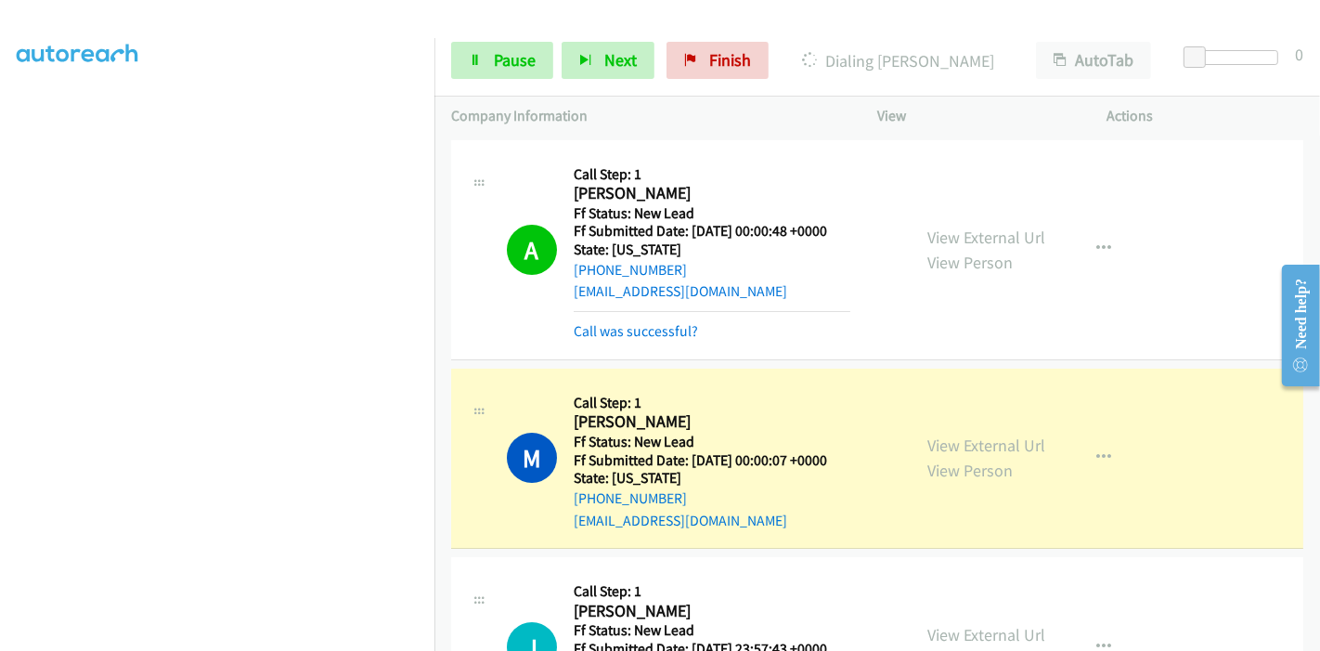
scroll to position [392, 0]
click at [659, 329] on link "Call was successful?" at bounding box center [636, 331] width 124 height 18
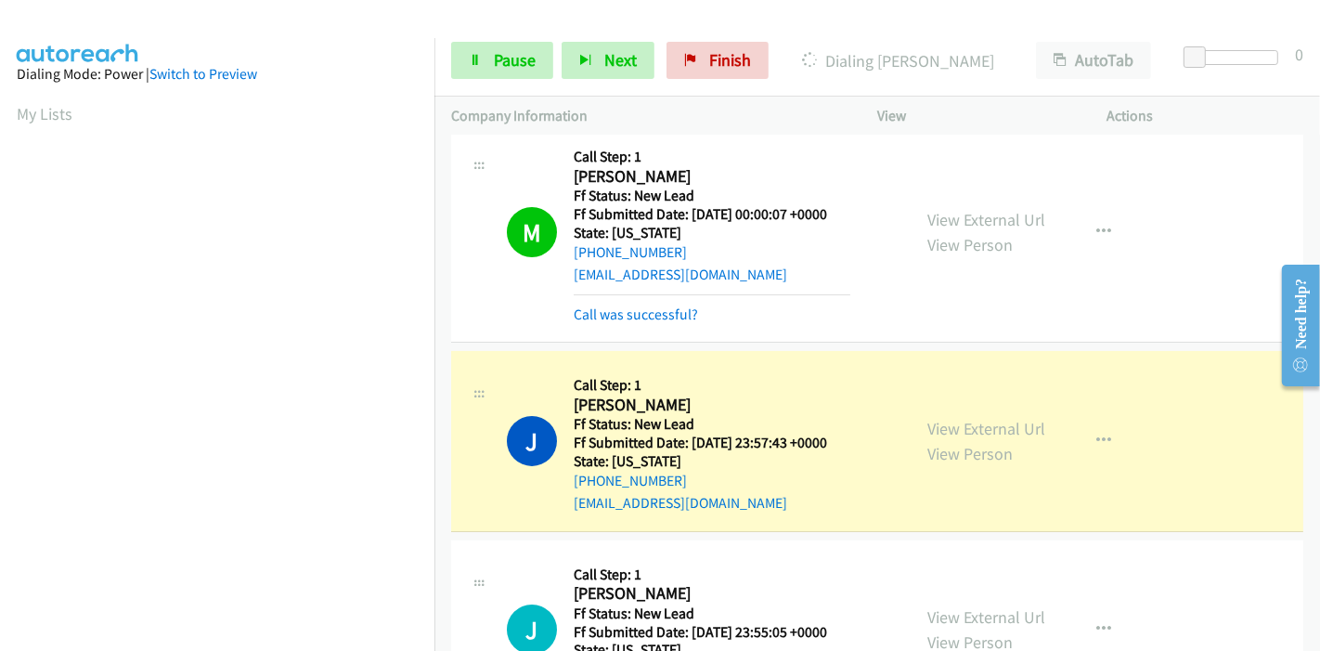
scroll to position [0, 0]
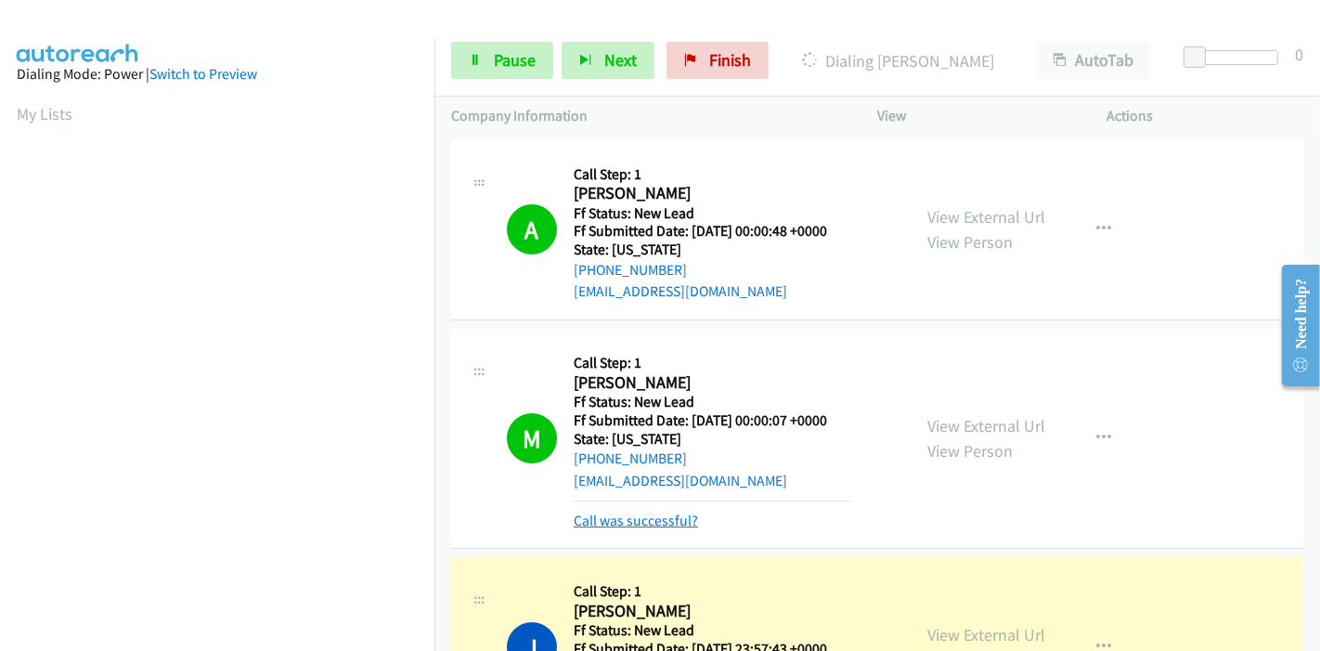
click at [652, 522] on link "Call was successful?" at bounding box center [636, 521] width 124 height 18
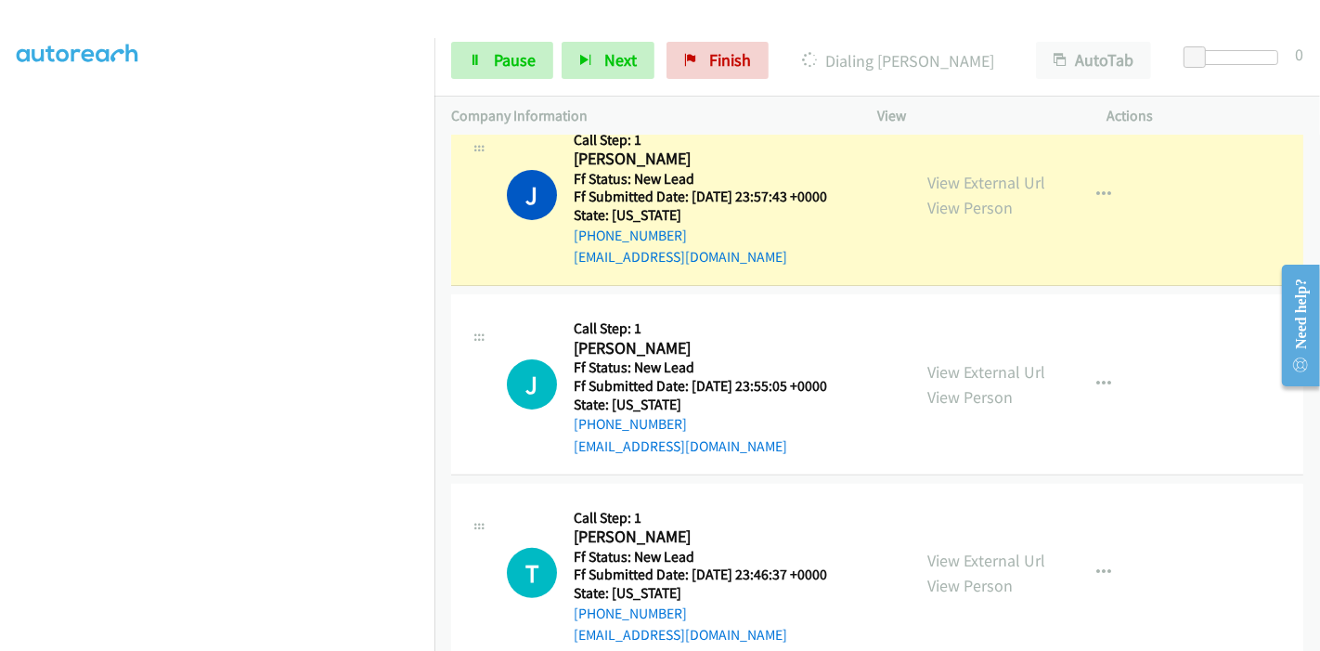
scroll to position [392, 0]
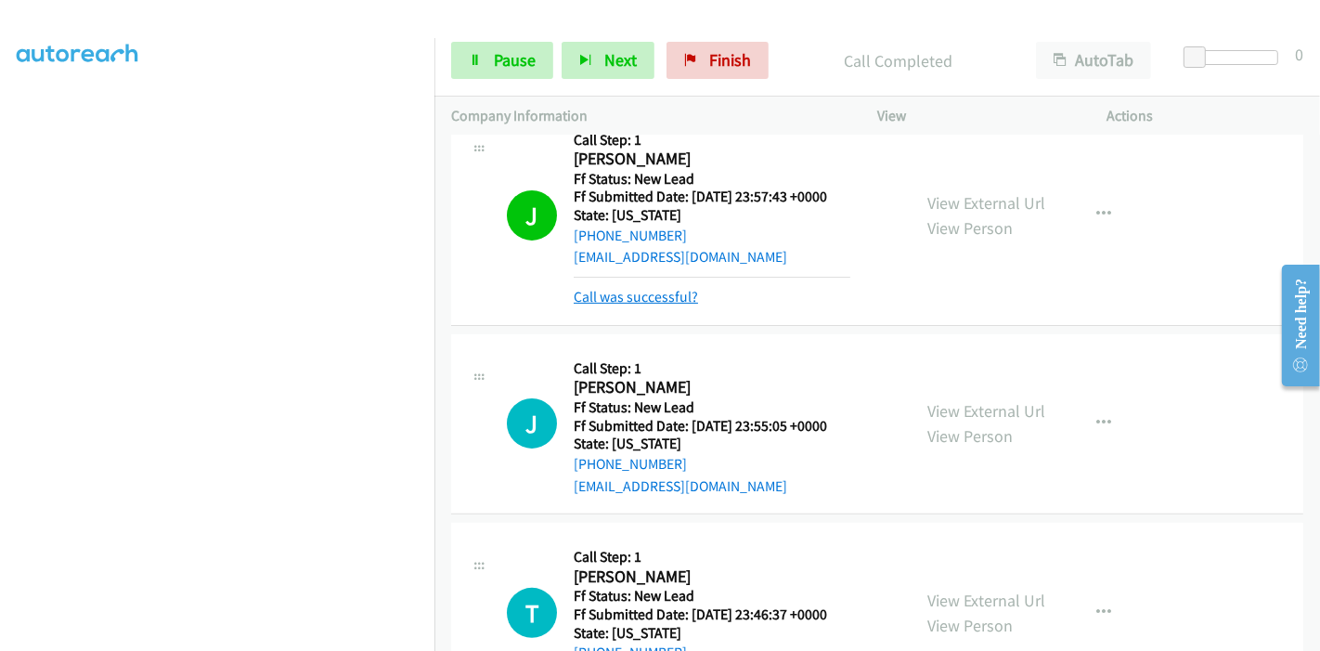
click at [615, 300] on link "Call was successful?" at bounding box center [636, 297] width 124 height 18
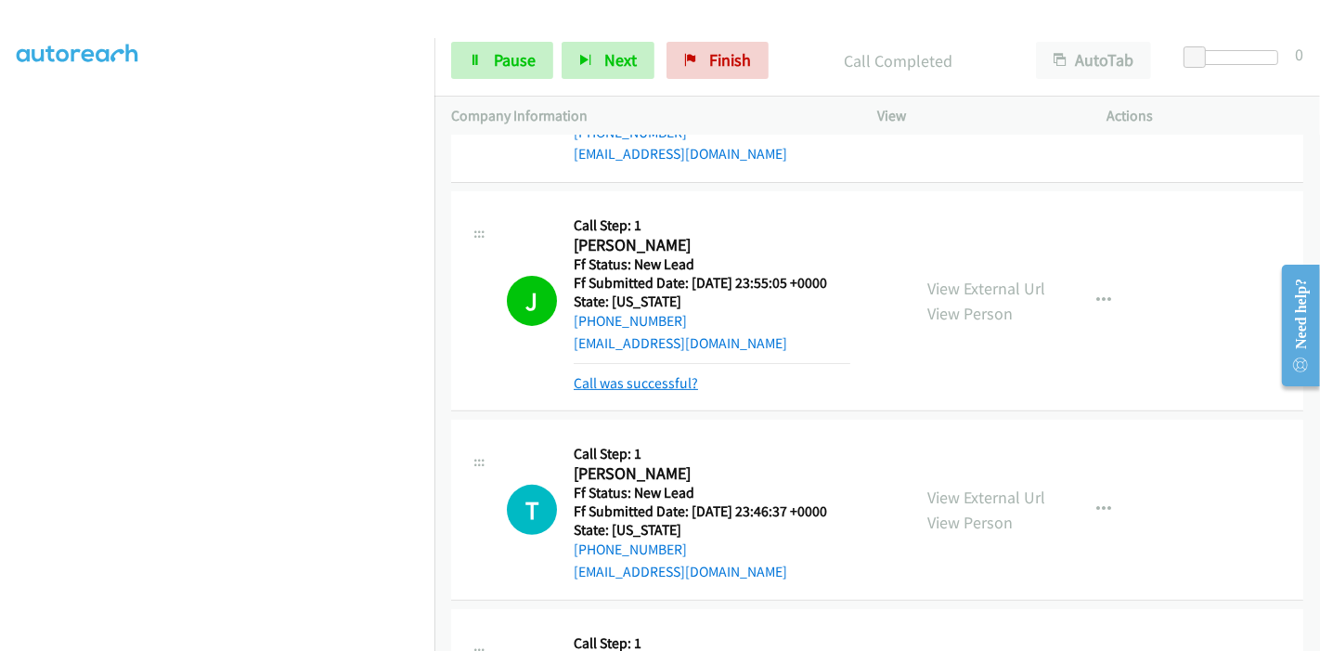
click at [653, 389] on link "Call was successful?" at bounding box center [636, 383] width 124 height 18
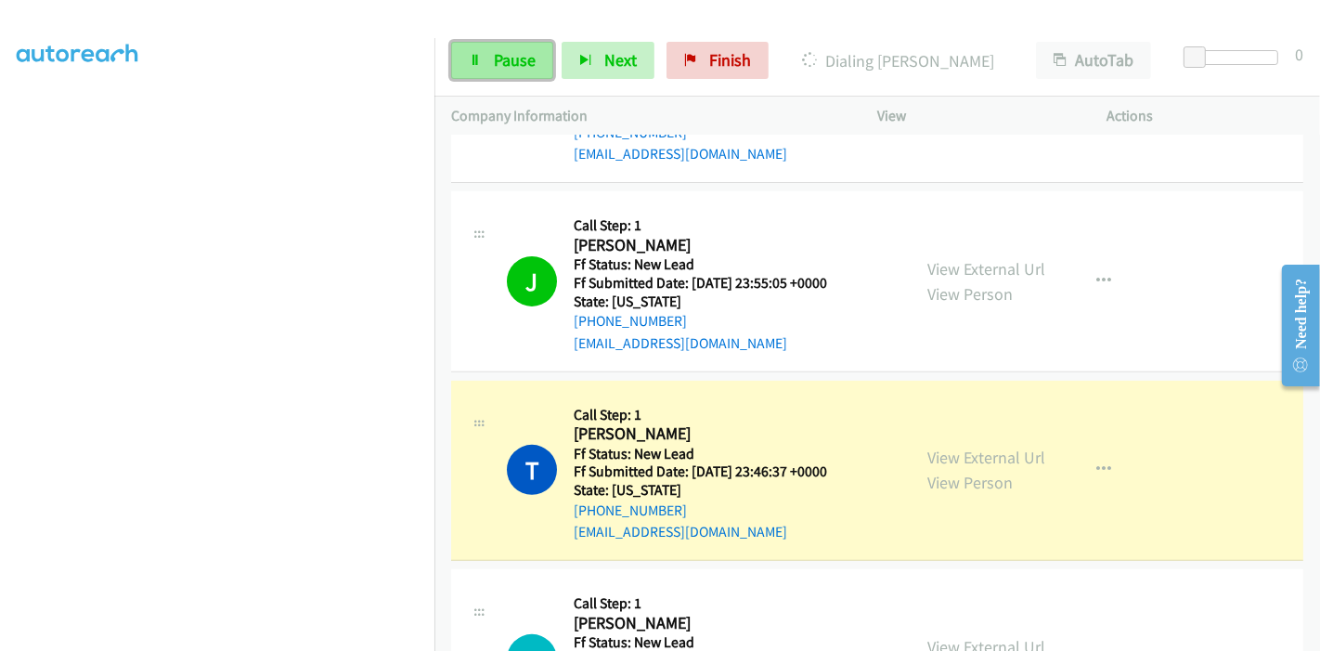
click at [500, 55] on span "Pause" at bounding box center [515, 59] width 42 height 21
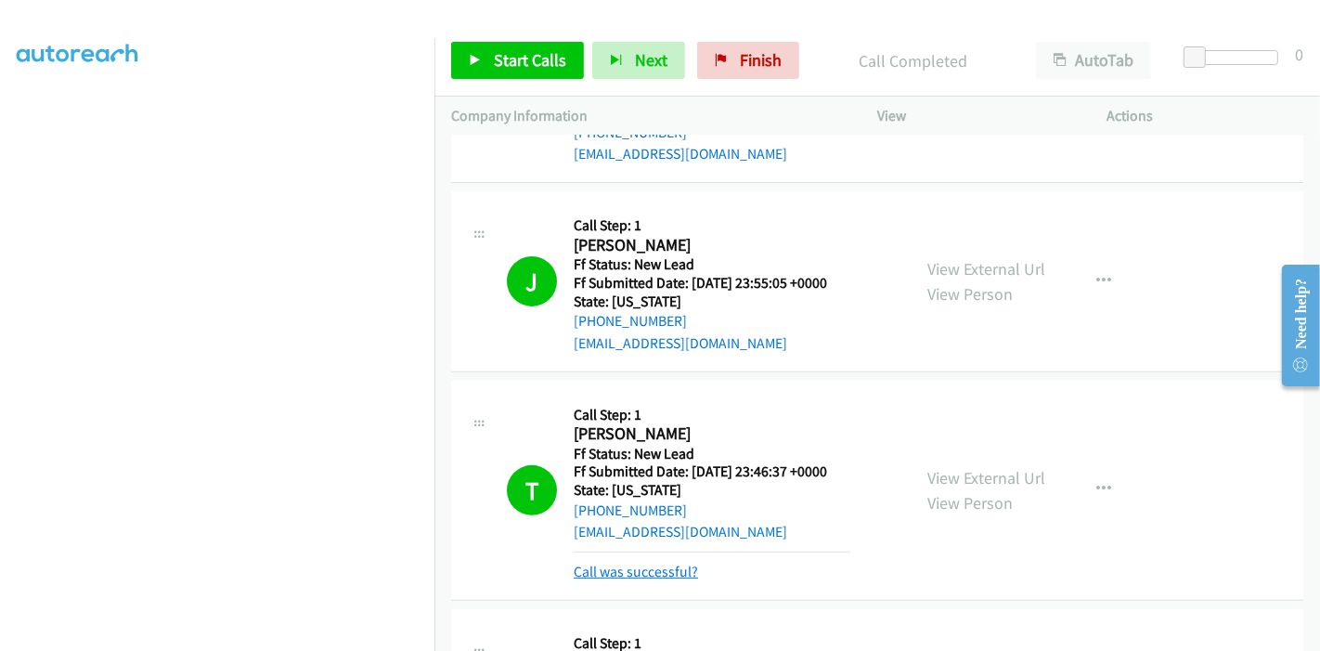
click at [646, 564] on link "Call was successful?" at bounding box center [636, 572] width 124 height 18
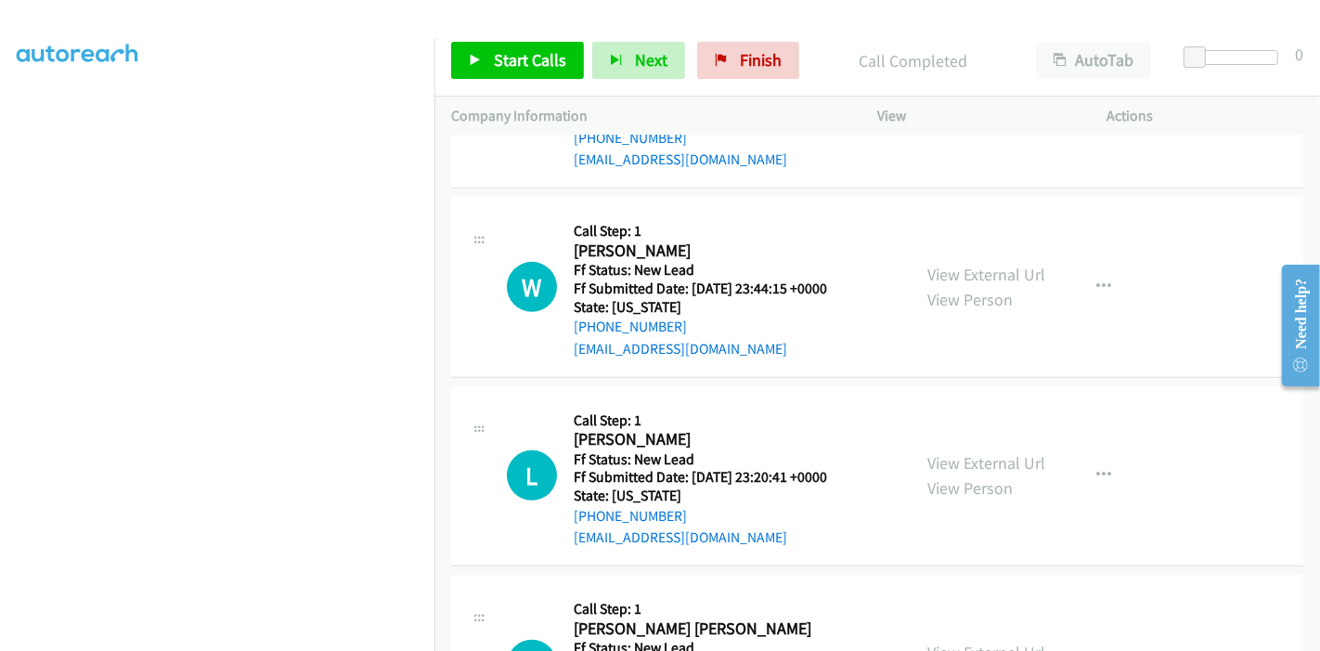
scroll to position [928, 0]
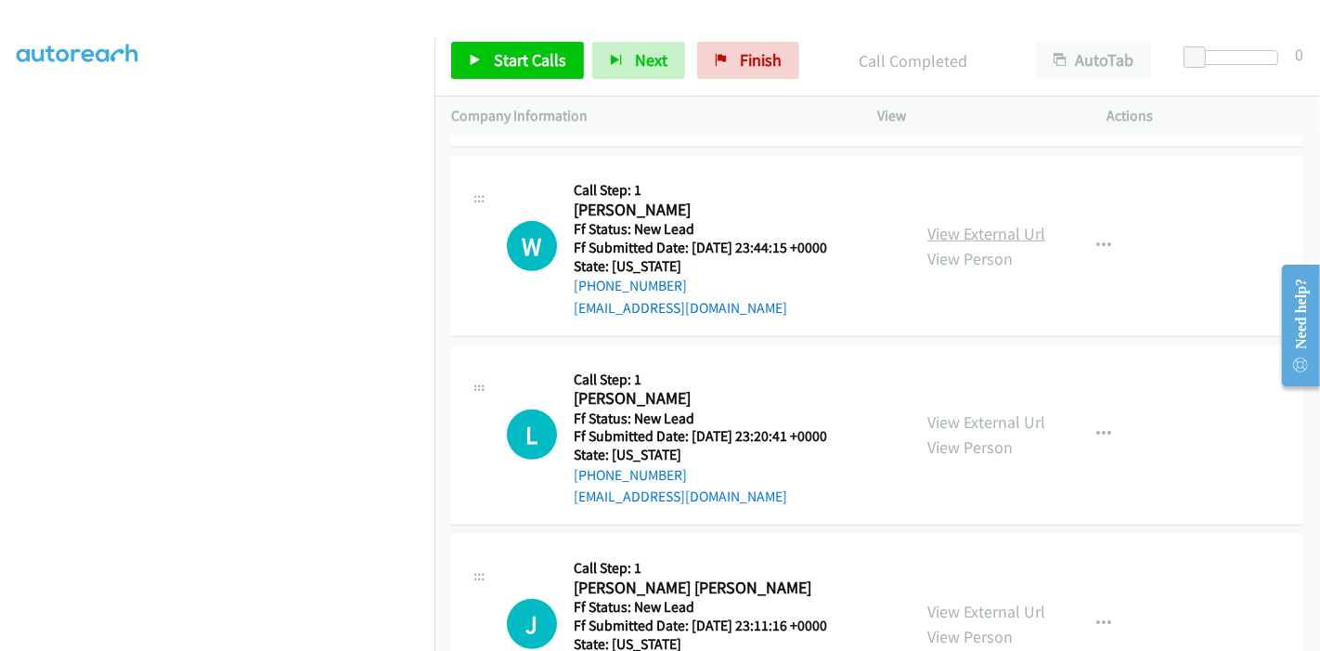
click at [1007, 231] on link "View External Url" at bounding box center [986, 233] width 118 height 21
click at [966, 416] on link "View External Url" at bounding box center [986, 421] width 118 height 21
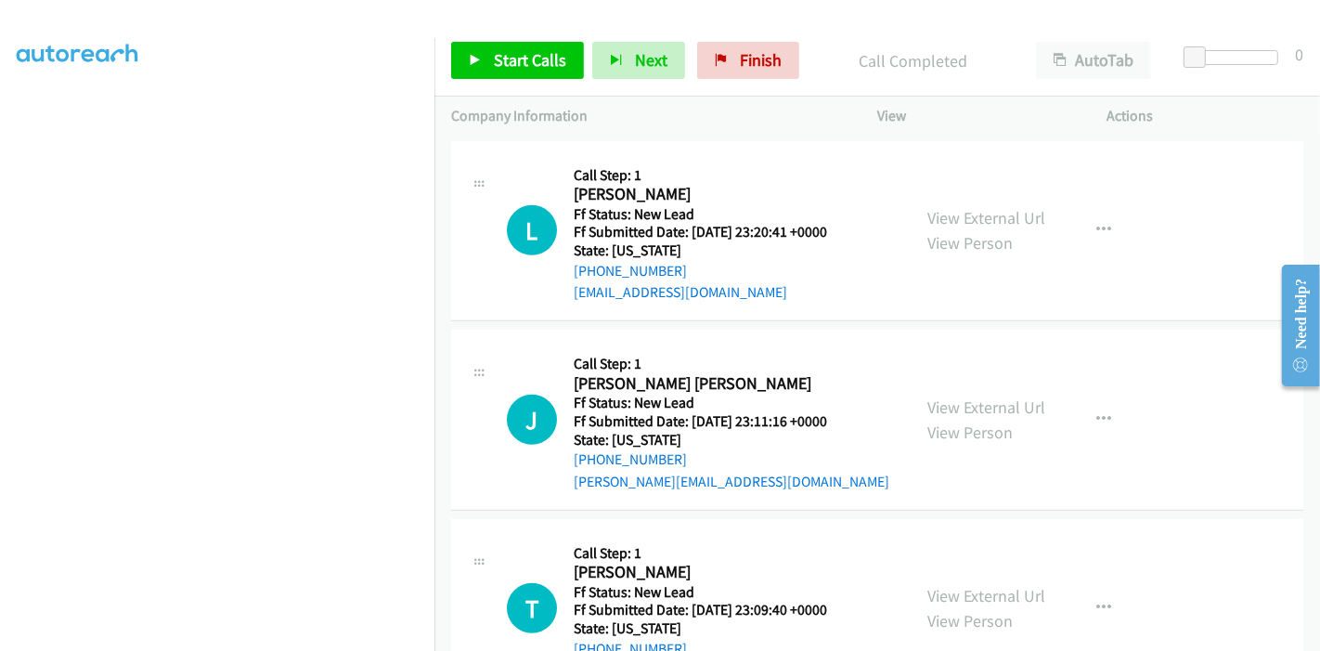
scroll to position [1135, 0]
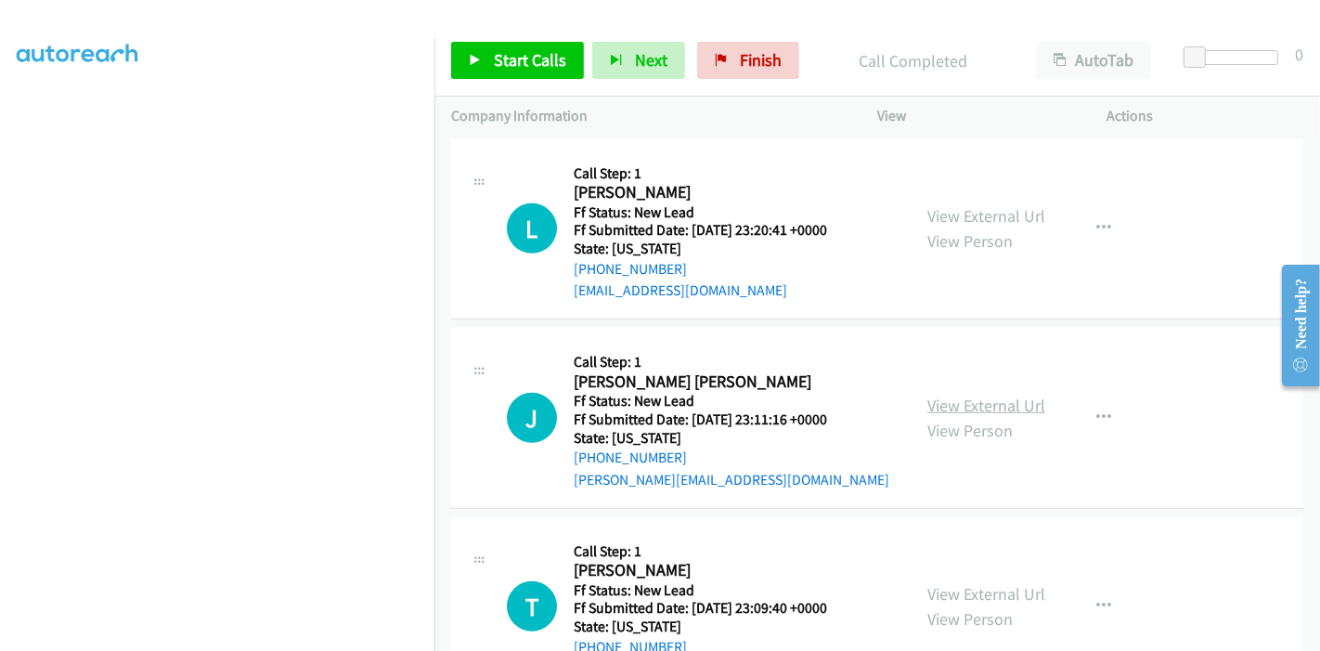
click at [975, 400] on link "View External Url" at bounding box center [986, 405] width 118 height 21
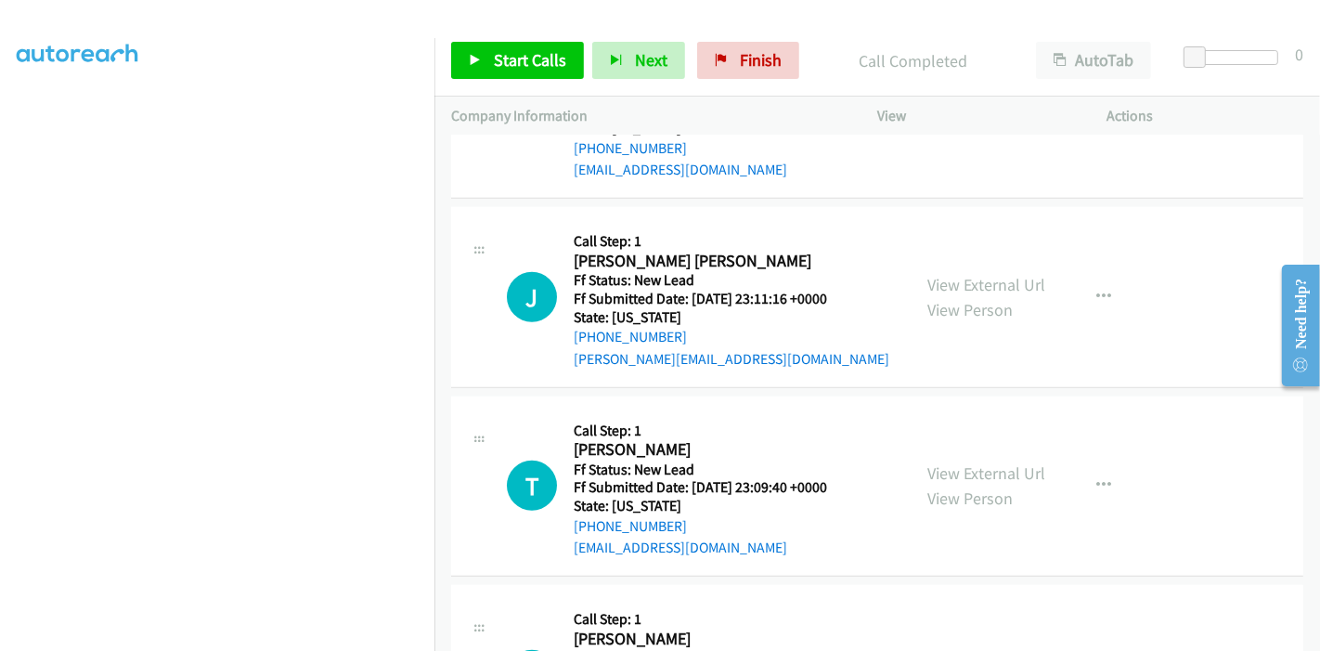
scroll to position [1341, 0]
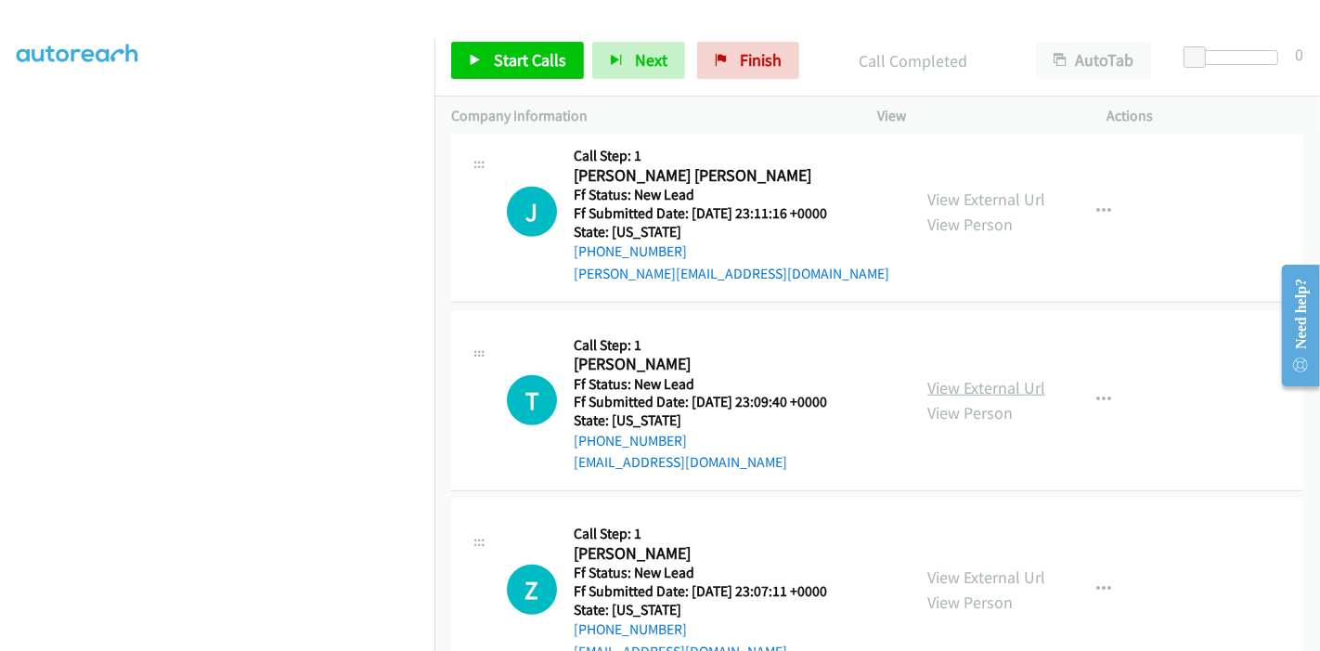
click at [947, 379] on link "View External Url" at bounding box center [986, 387] width 118 height 21
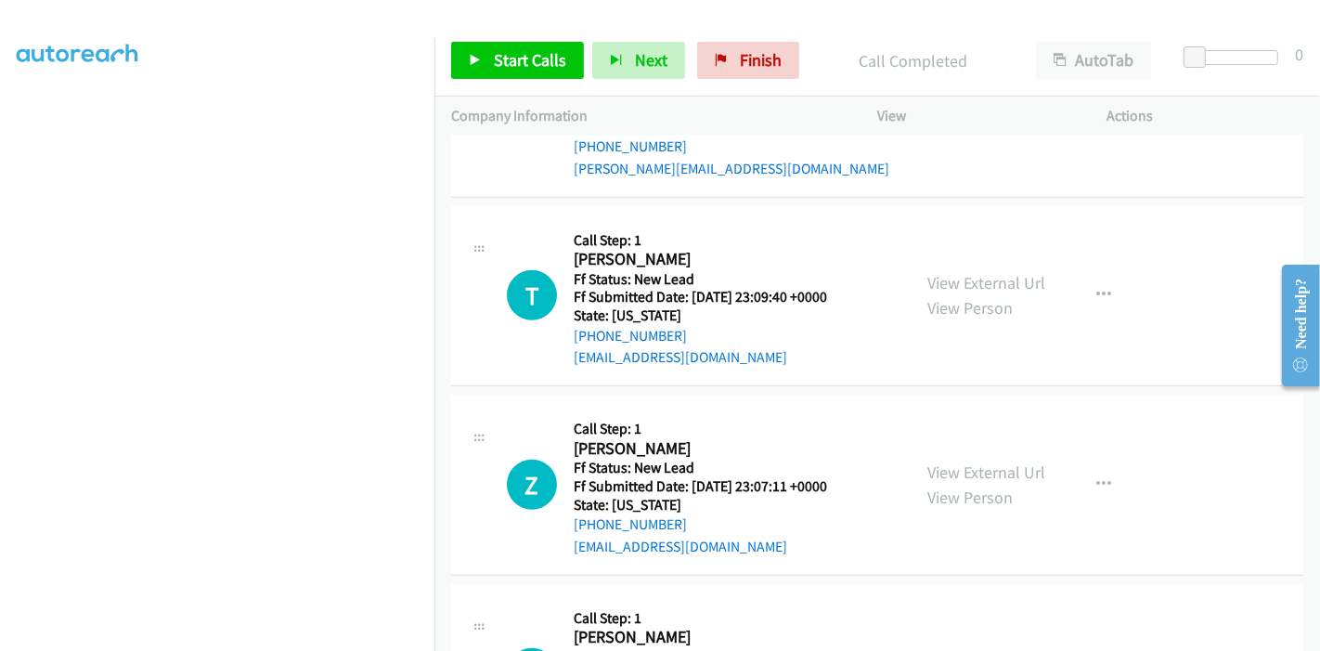
scroll to position [1547, 0]
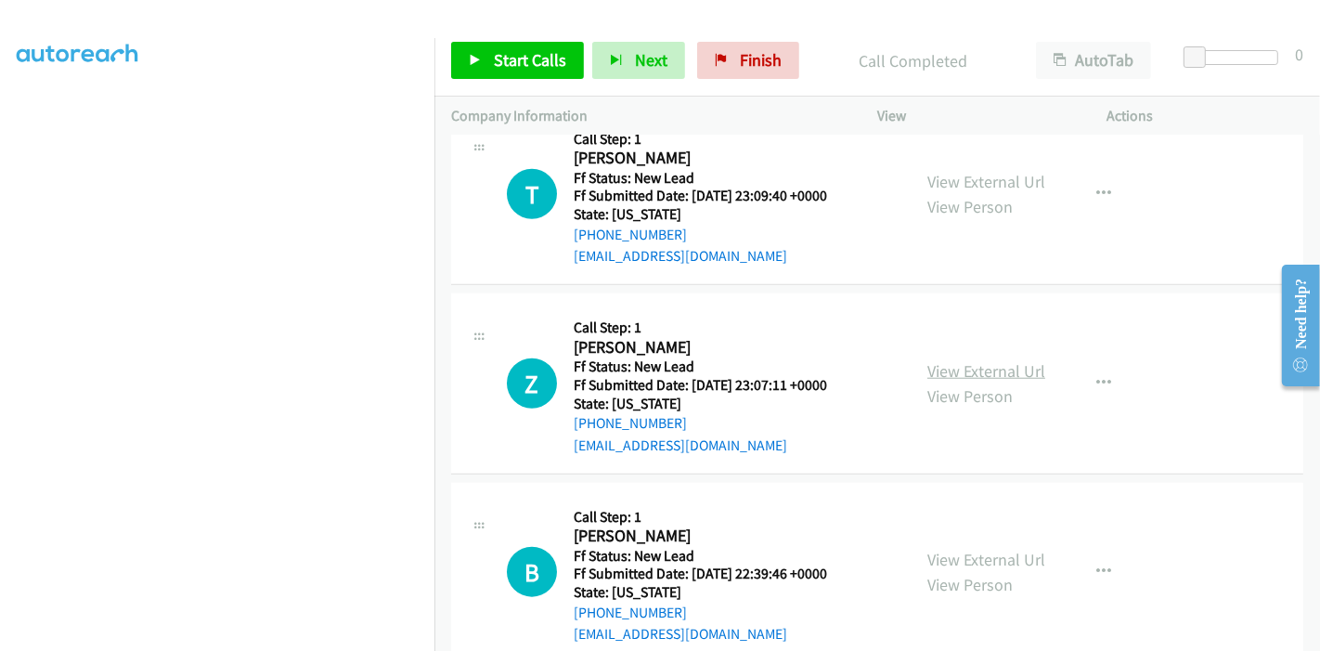
click at [952, 365] on link "View External Url" at bounding box center [986, 370] width 118 height 21
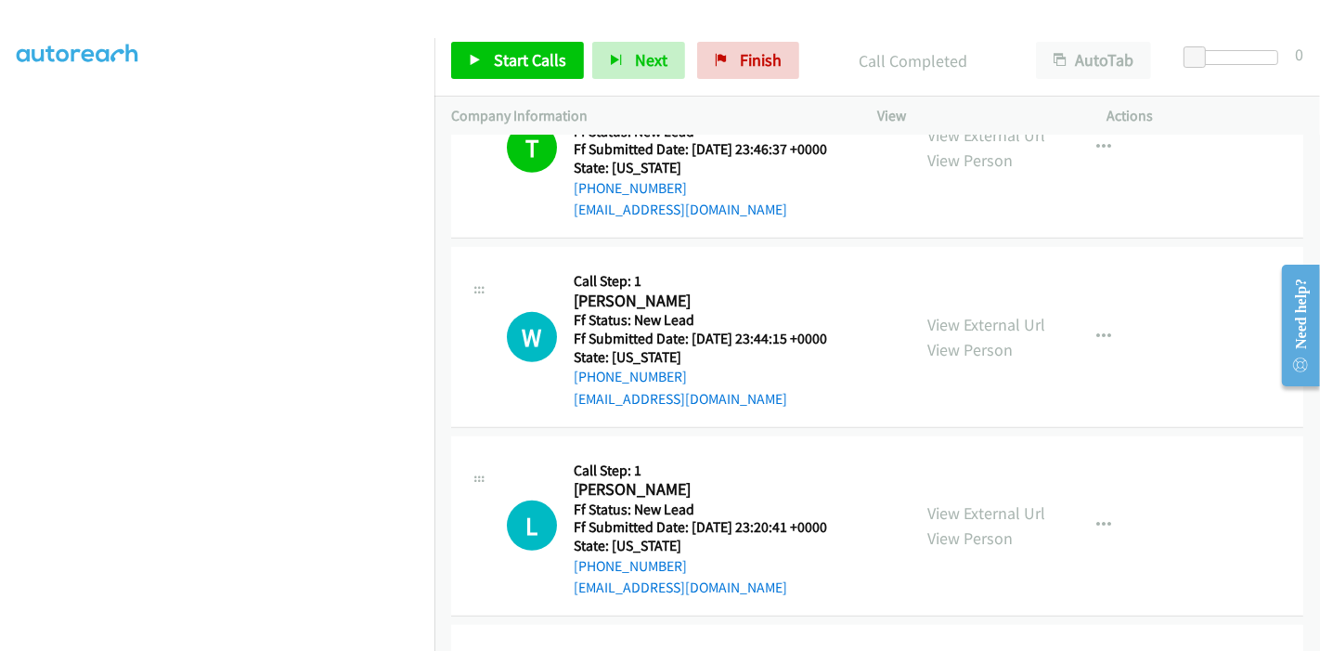
scroll to position [721, 0]
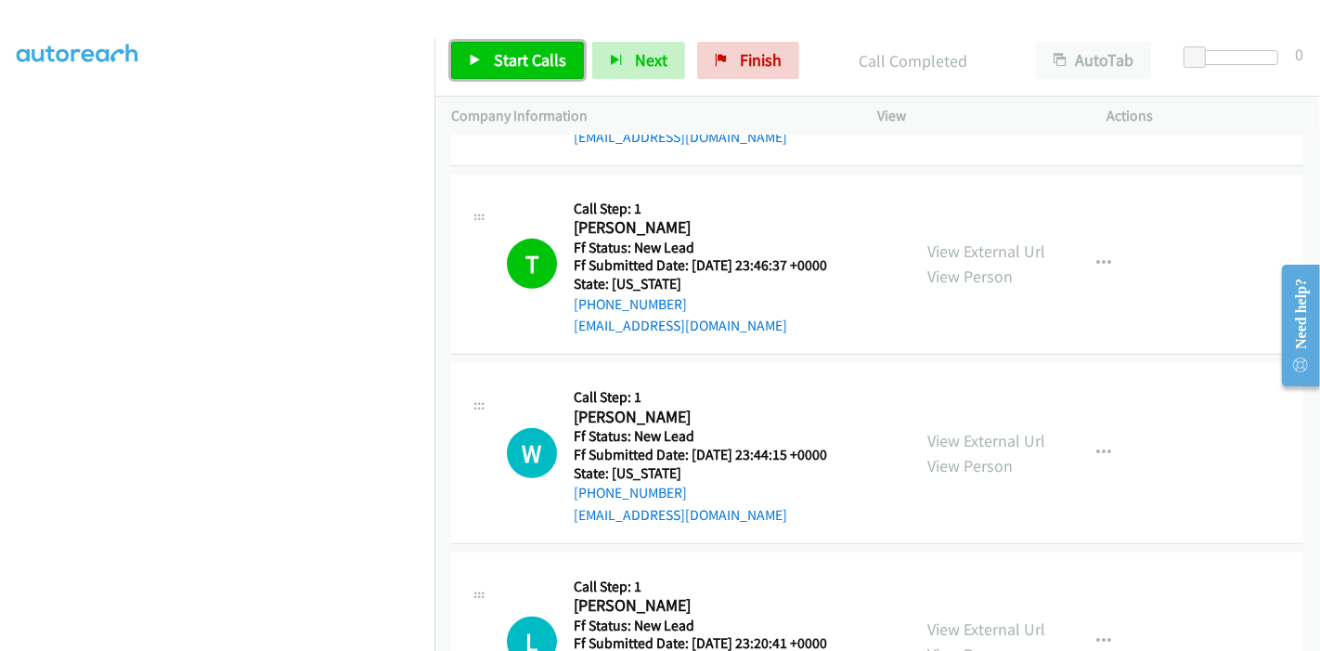
click at [490, 67] on link "Start Calls" at bounding box center [517, 60] width 133 height 37
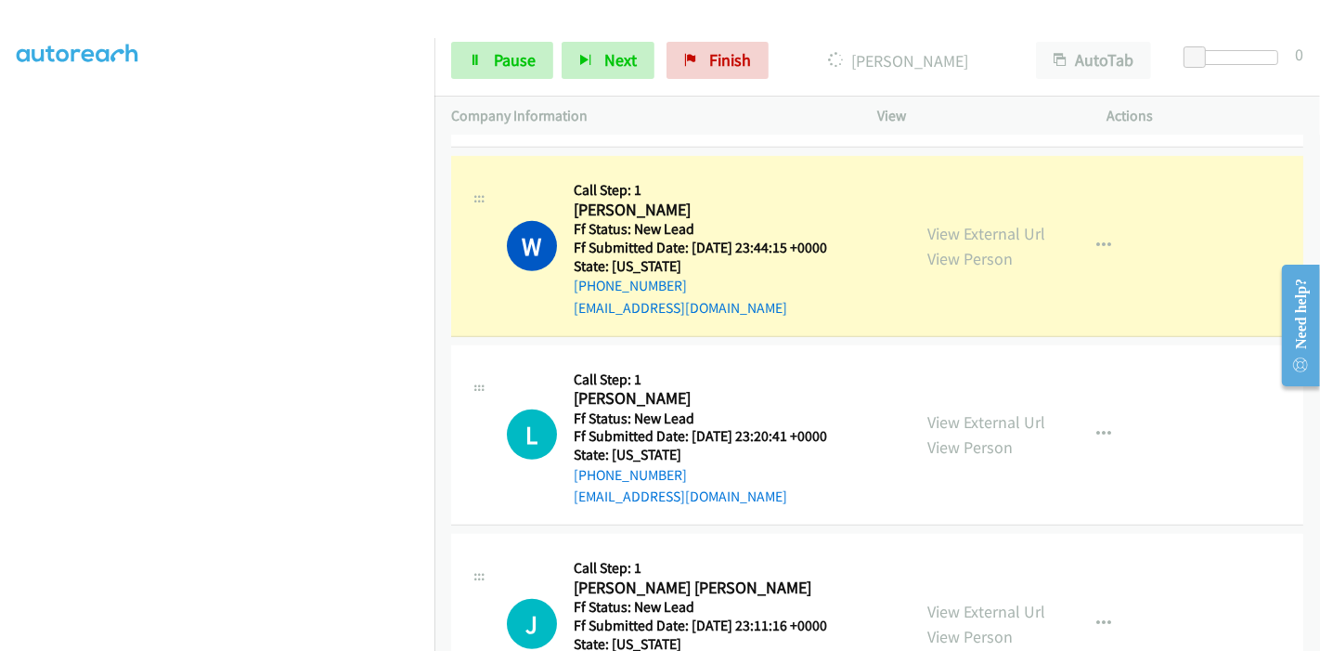
scroll to position [392, 0]
click at [506, 67] on span "Pause" at bounding box center [515, 59] width 42 height 21
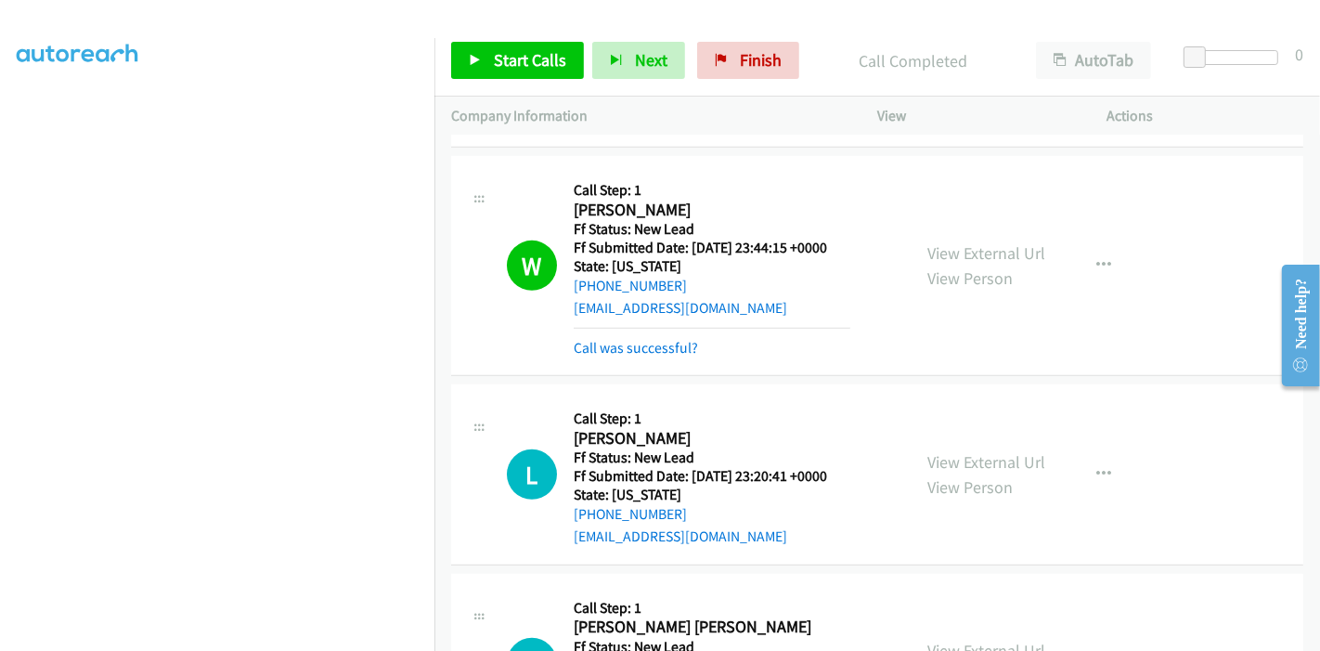
scroll to position [179, 0]
click at [664, 351] on link "Call was successful?" at bounding box center [636, 348] width 124 height 18
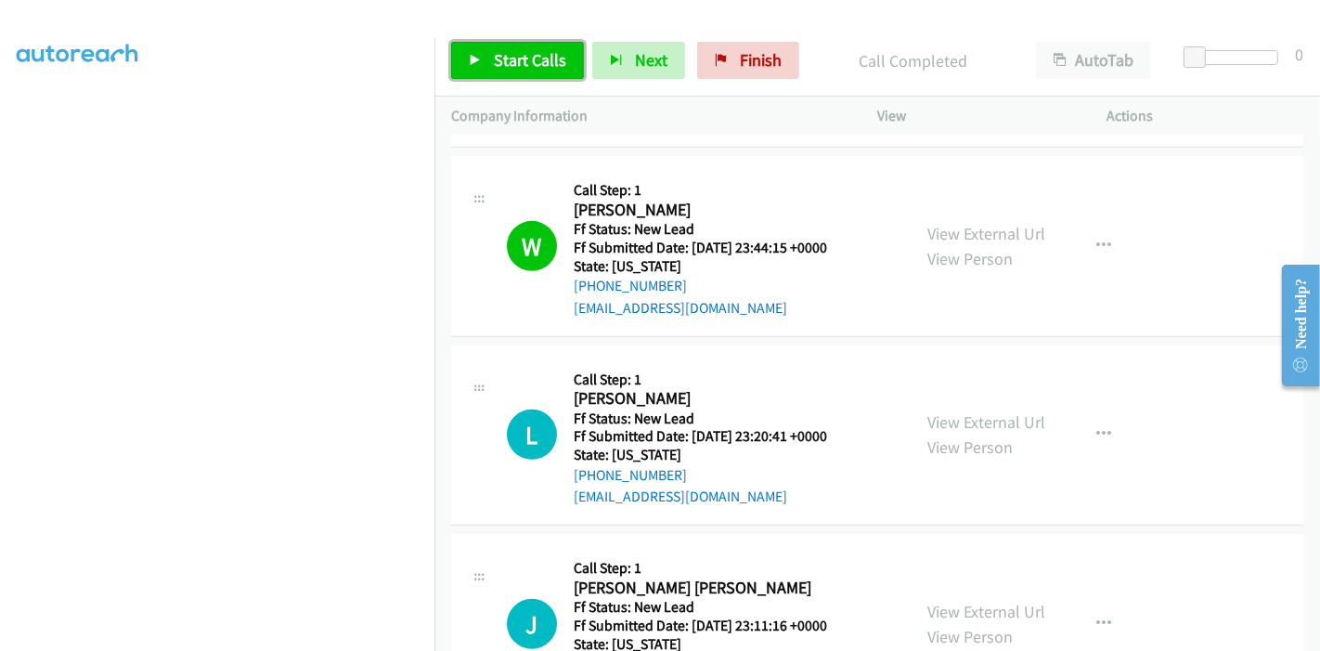
click at [506, 56] on span "Start Calls" at bounding box center [530, 59] width 72 height 21
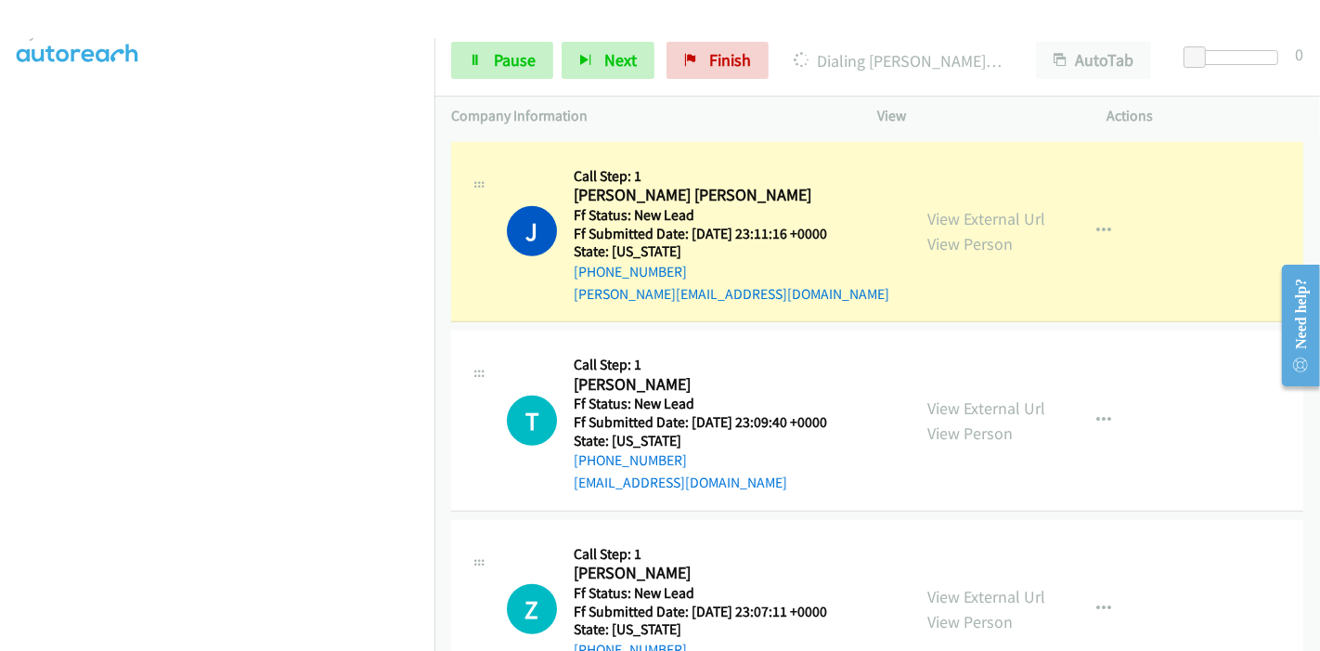
scroll to position [186, 0]
click at [475, 67] on link "Pause" at bounding box center [502, 60] width 102 height 37
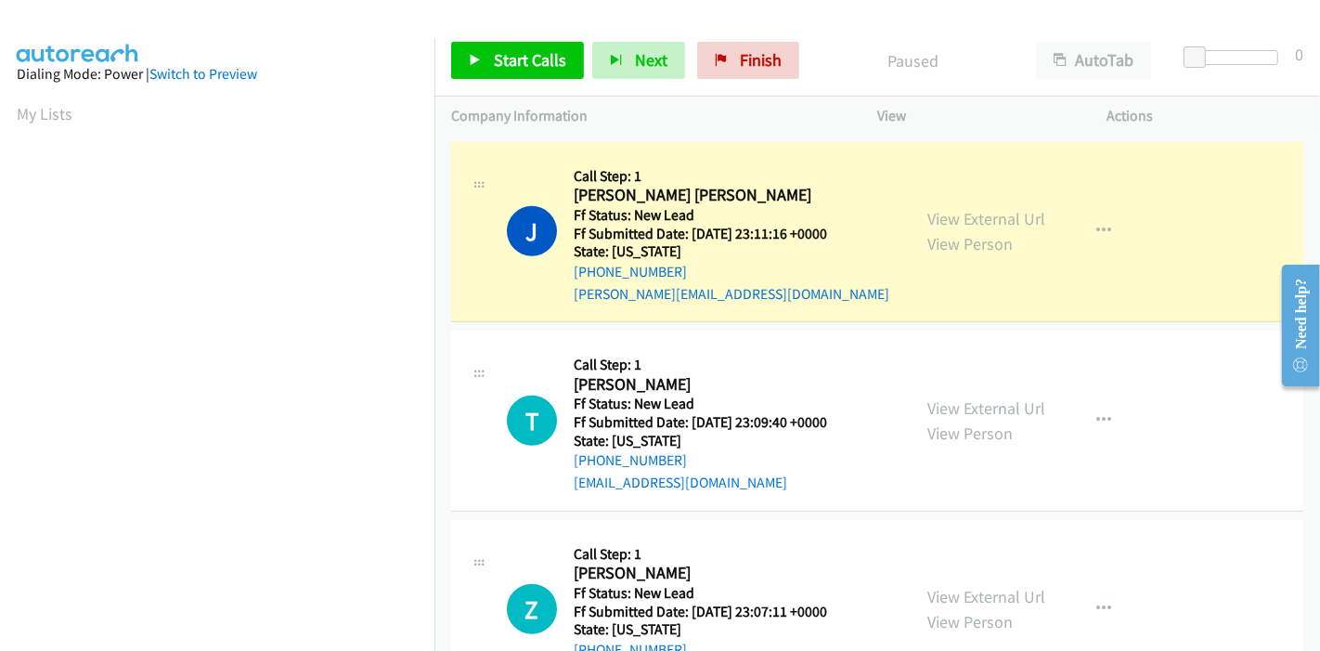
scroll to position [0, 0]
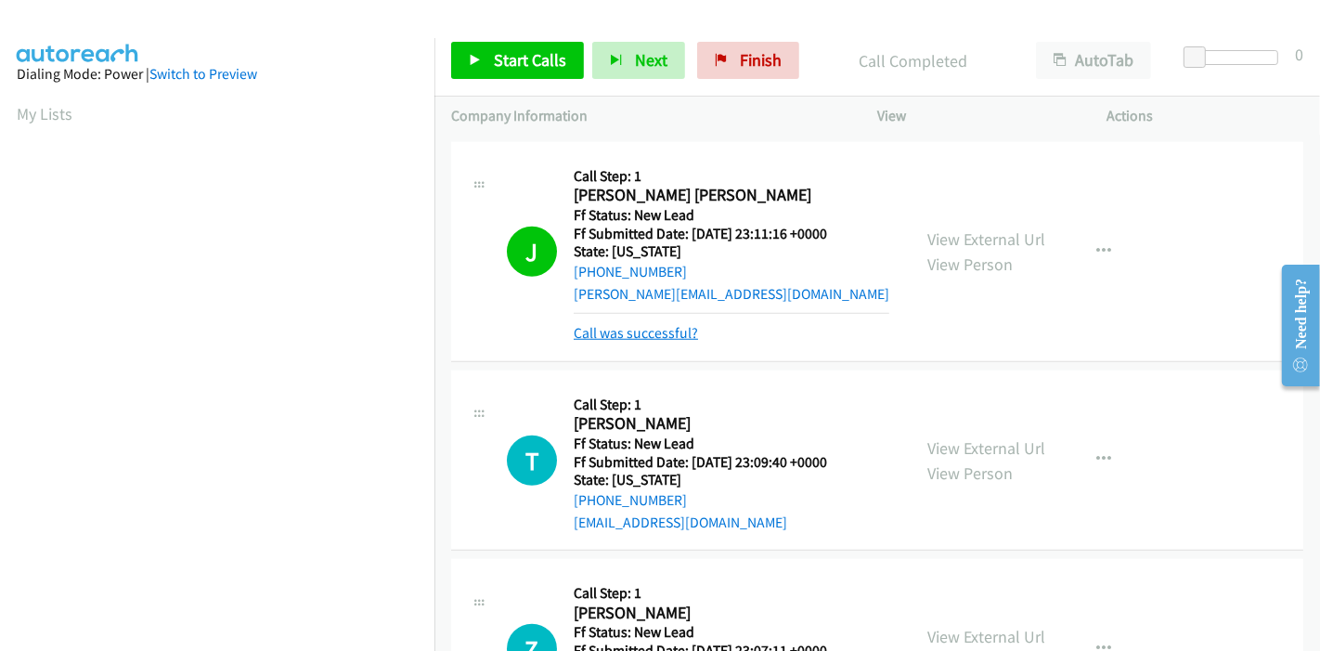
click at [619, 325] on link "Call was successful?" at bounding box center [636, 333] width 124 height 18
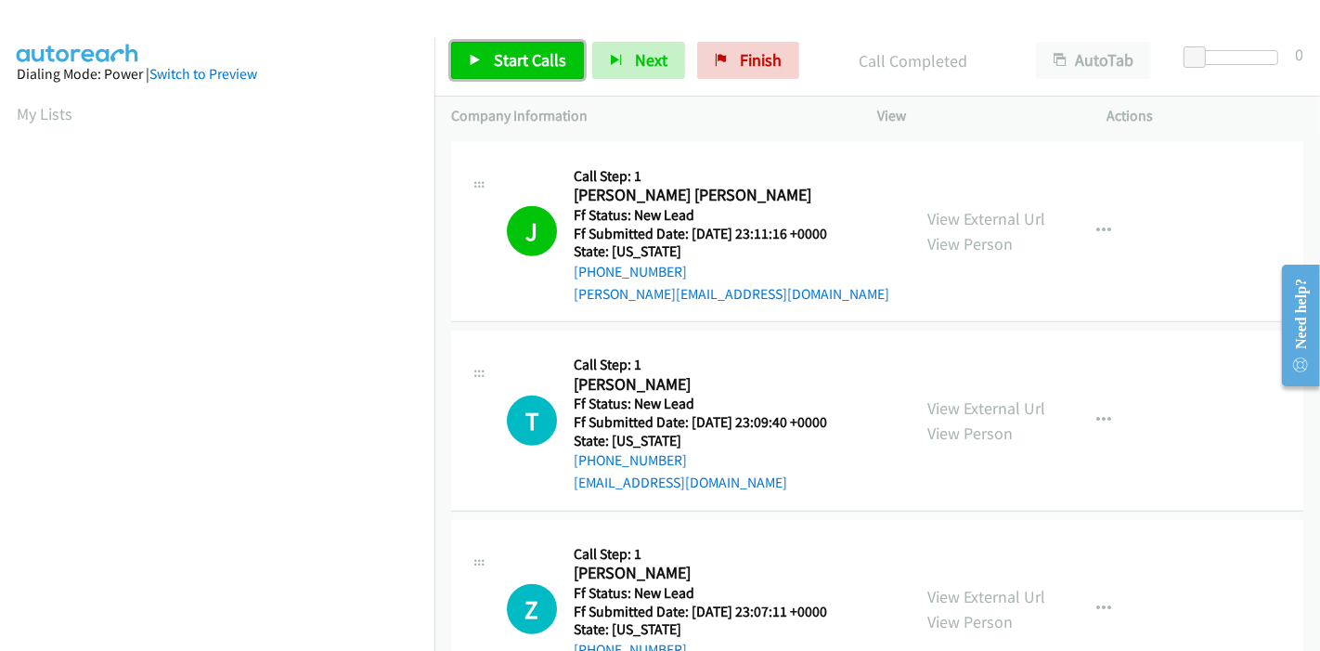
click at [513, 49] on span "Start Calls" at bounding box center [530, 59] width 72 height 21
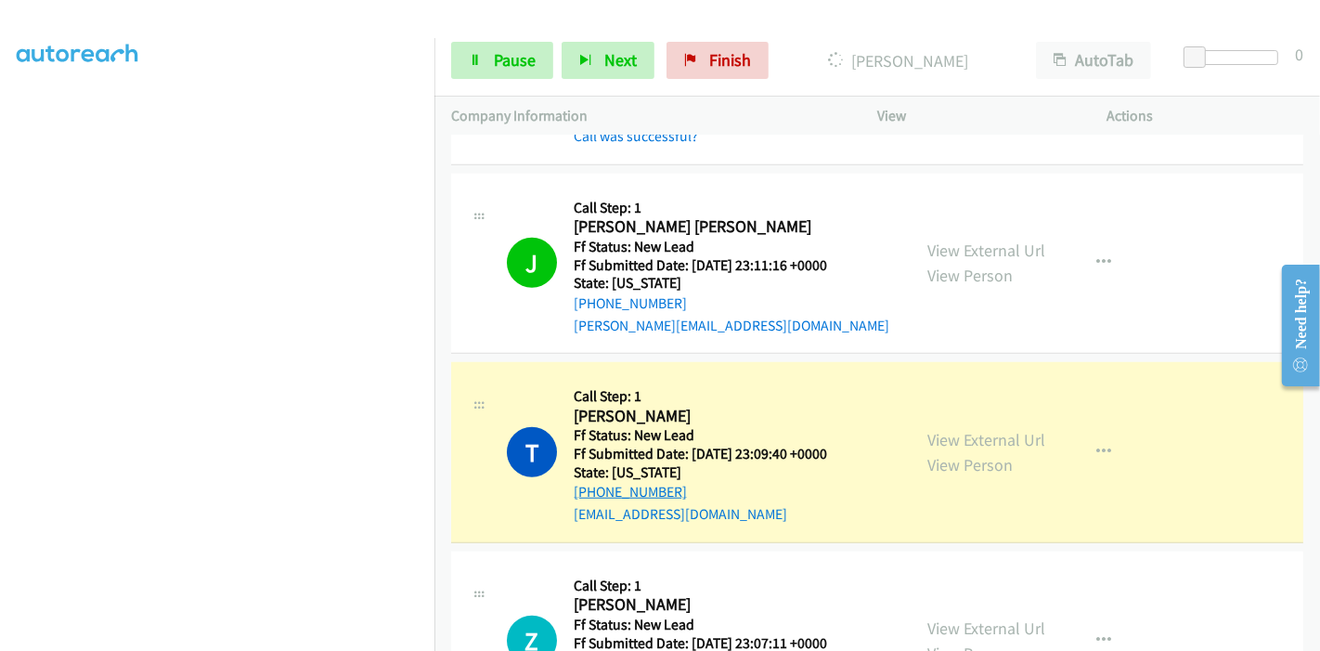
scroll to position [1360, 0]
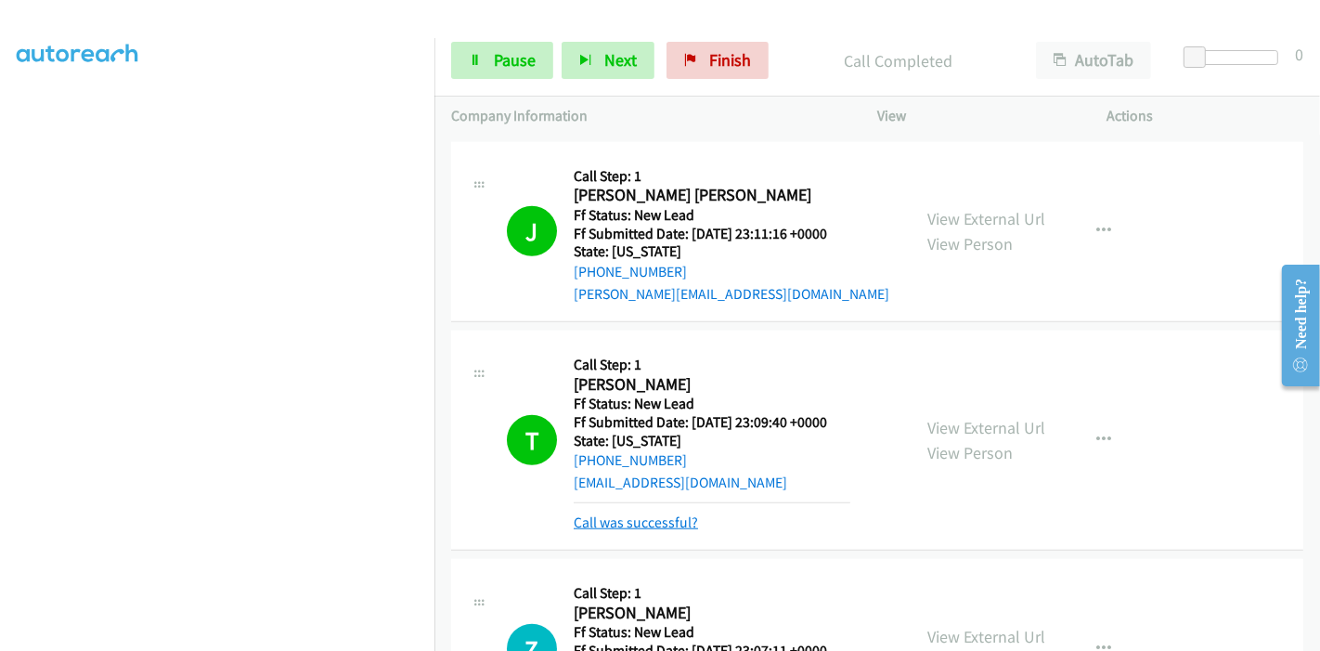
click at [633, 524] on link "Call was successful?" at bounding box center [636, 522] width 124 height 18
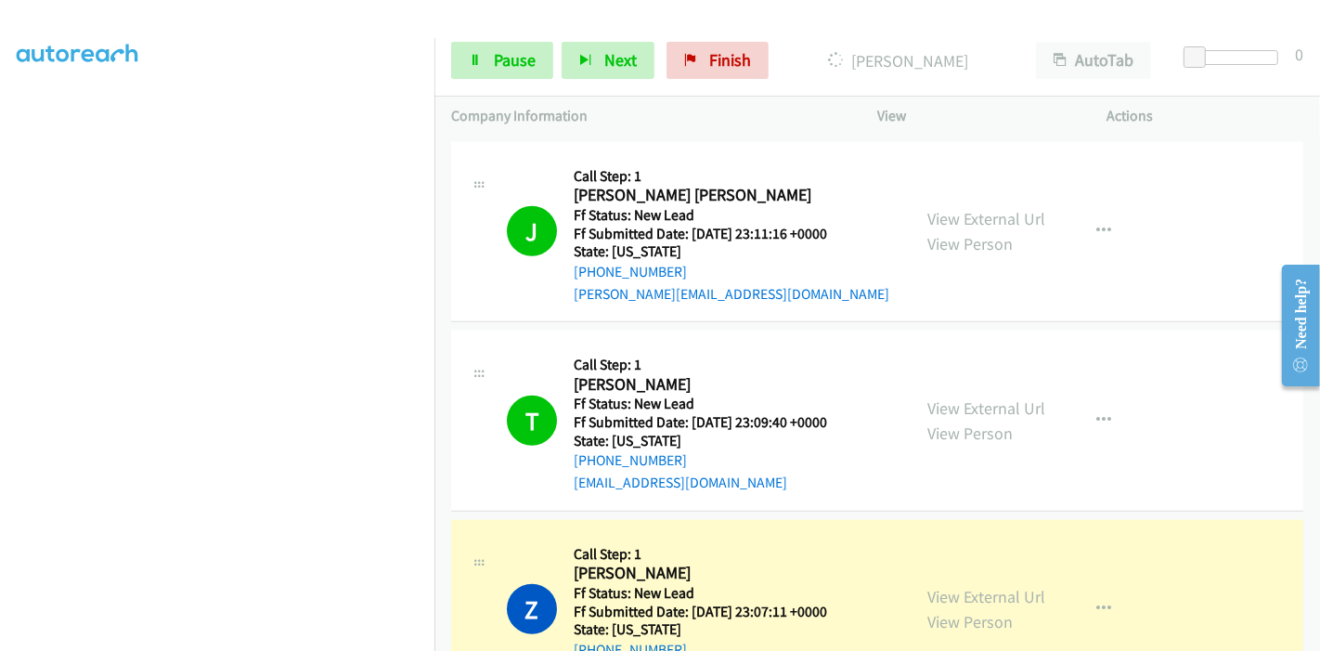
scroll to position [83, 0]
click at [520, 62] on span "Pause" at bounding box center [515, 59] width 42 height 21
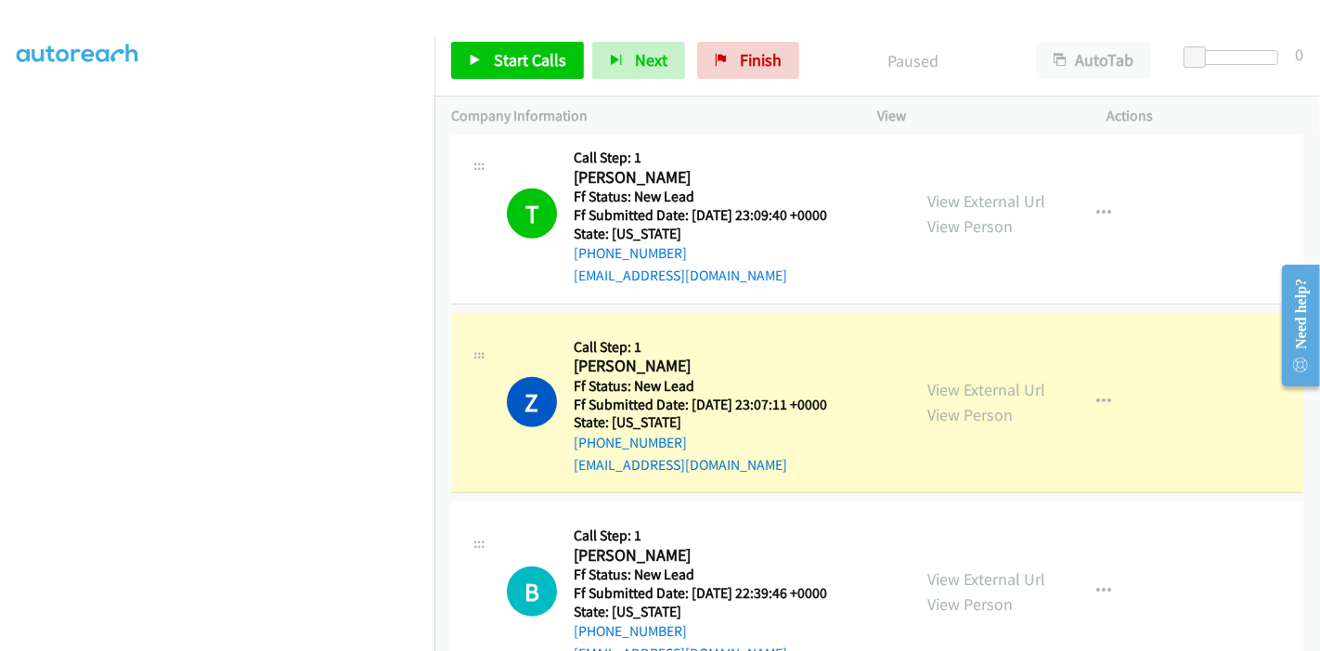
scroll to position [392, 0]
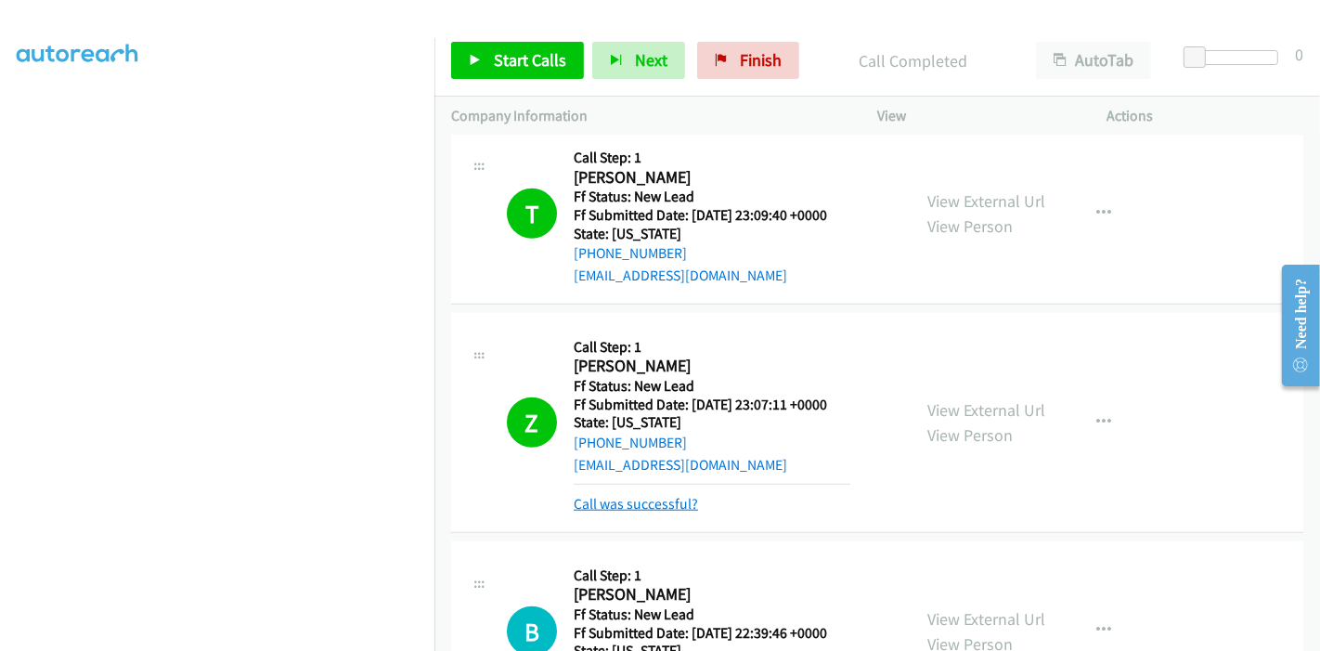
click at [666, 495] on link "Call was successful?" at bounding box center [636, 504] width 124 height 18
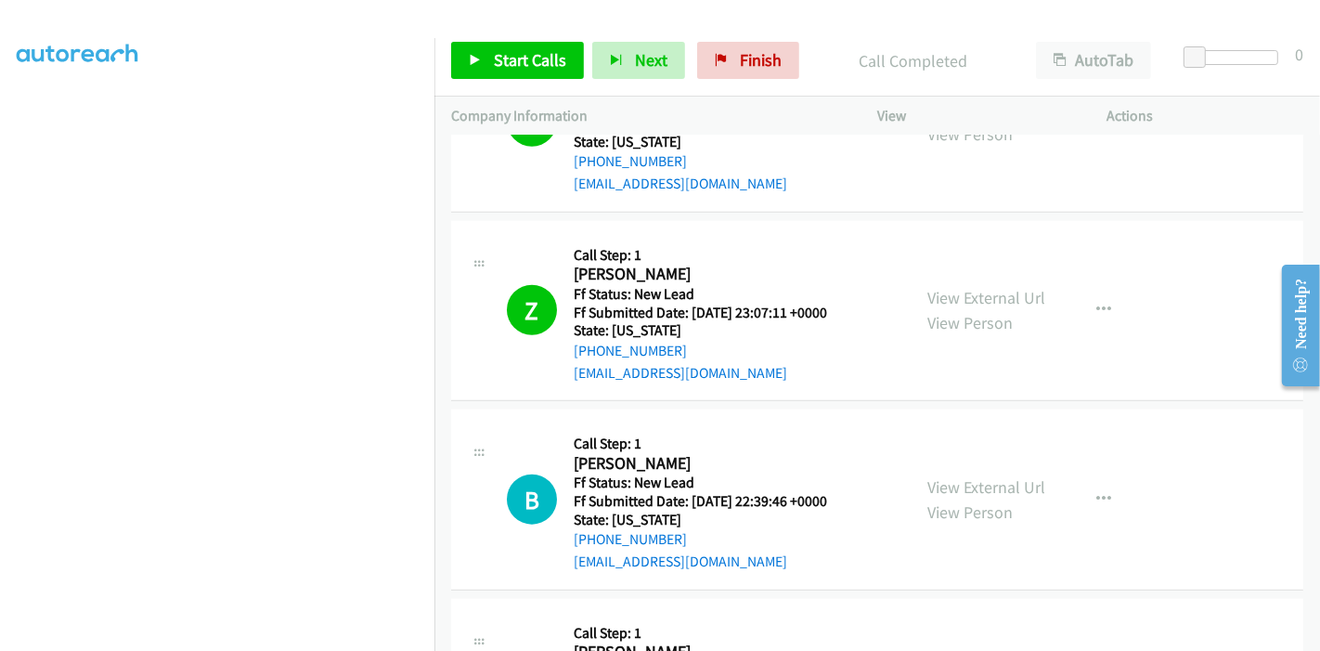
scroll to position [1773, 0]
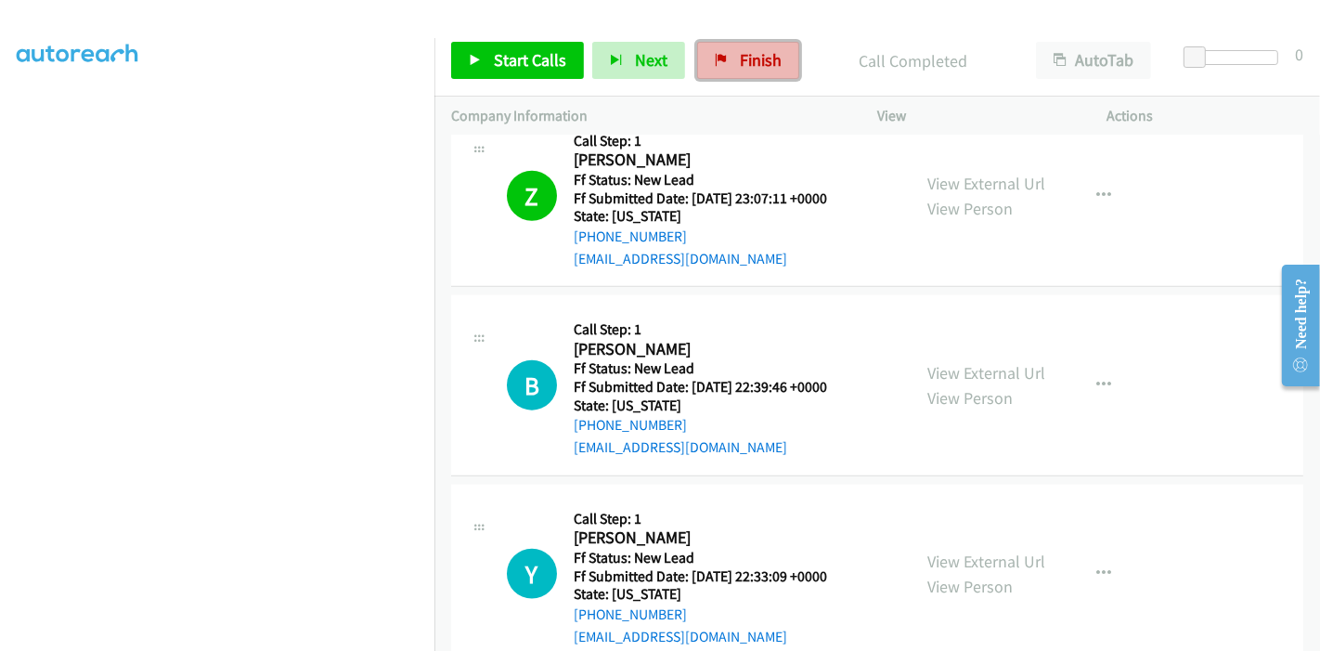
click at [762, 57] on span "Finish" at bounding box center [761, 59] width 42 height 21
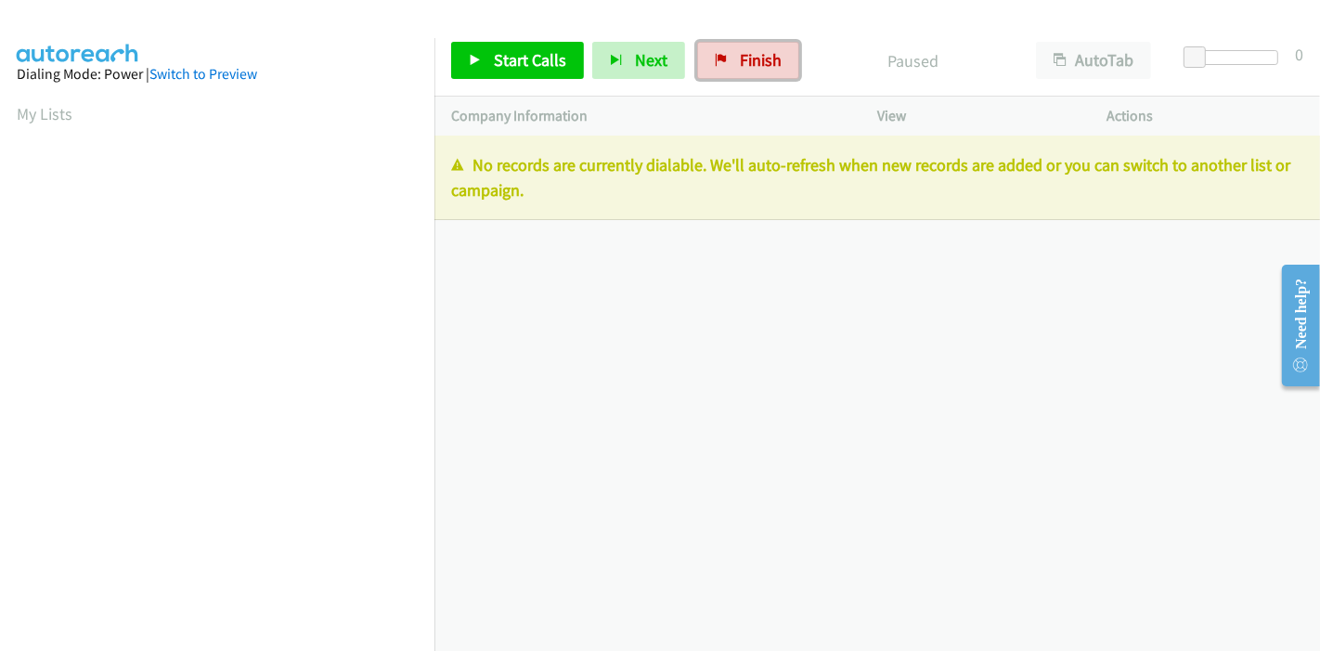
drag, startPoint x: 740, startPoint y: 54, endPoint x: 726, endPoint y: 85, distance: 34.5
click at [740, 54] on span "Finish" at bounding box center [761, 59] width 42 height 21
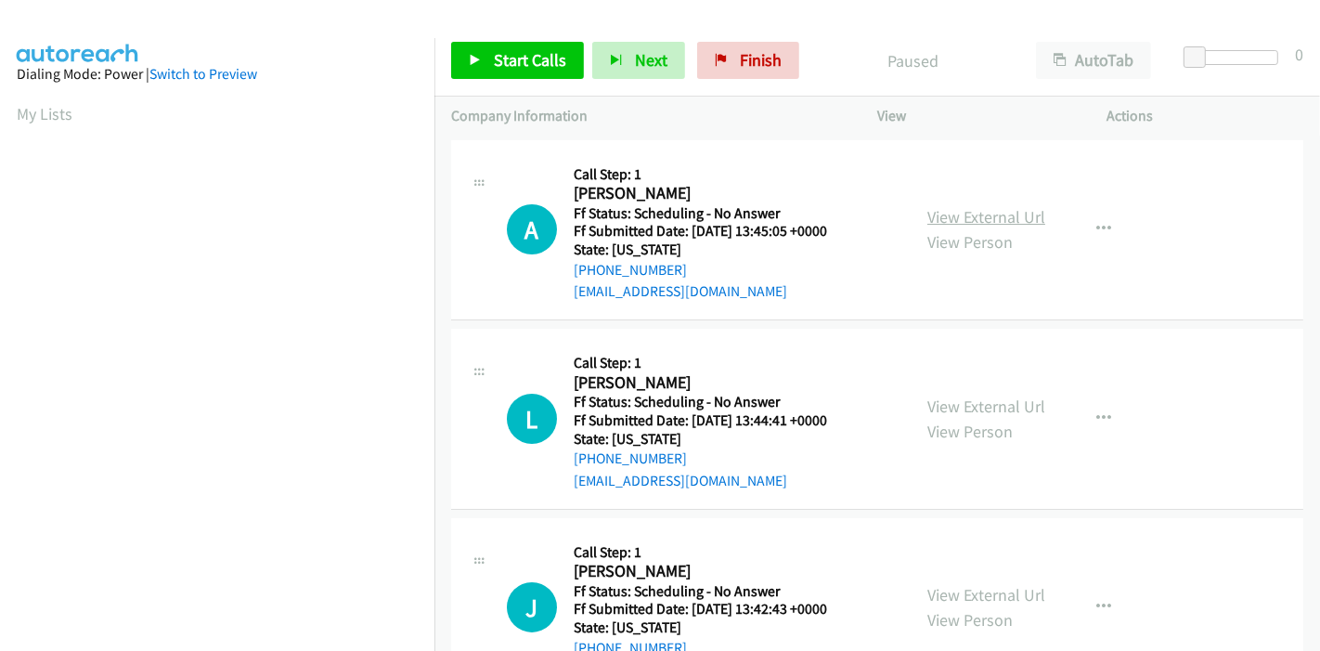
click at [986, 221] on link "View External Url" at bounding box center [986, 216] width 118 height 21
click at [978, 407] on link "View External Url" at bounding box center [986, 406] width 118 height 21
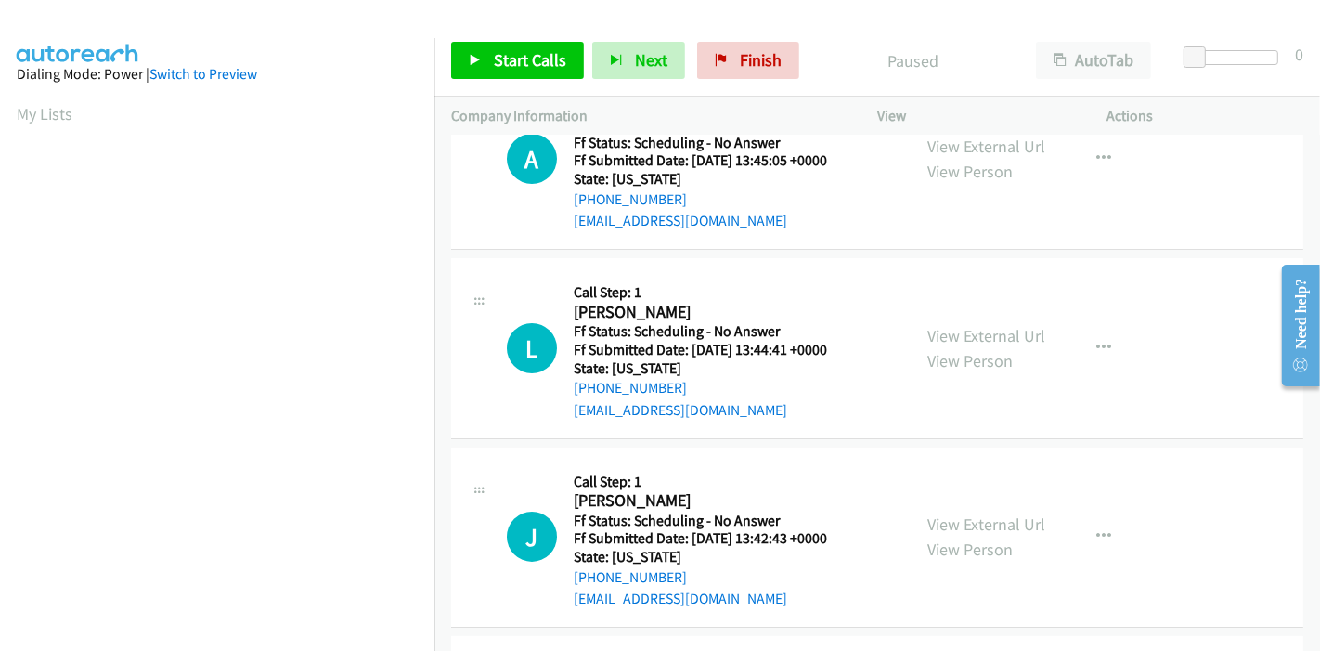
scroll to position [103, 0]
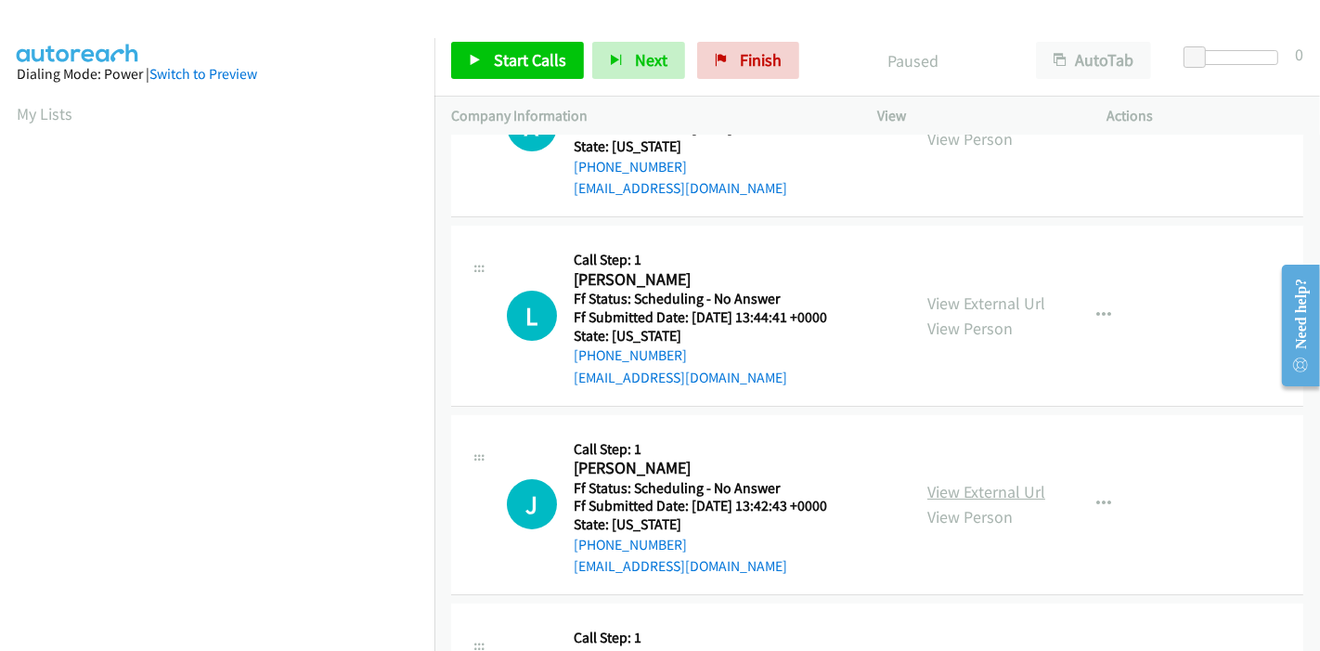
click at [944, 489] on link "View External Url" at bounding box center [986, 491] width 118 height 21
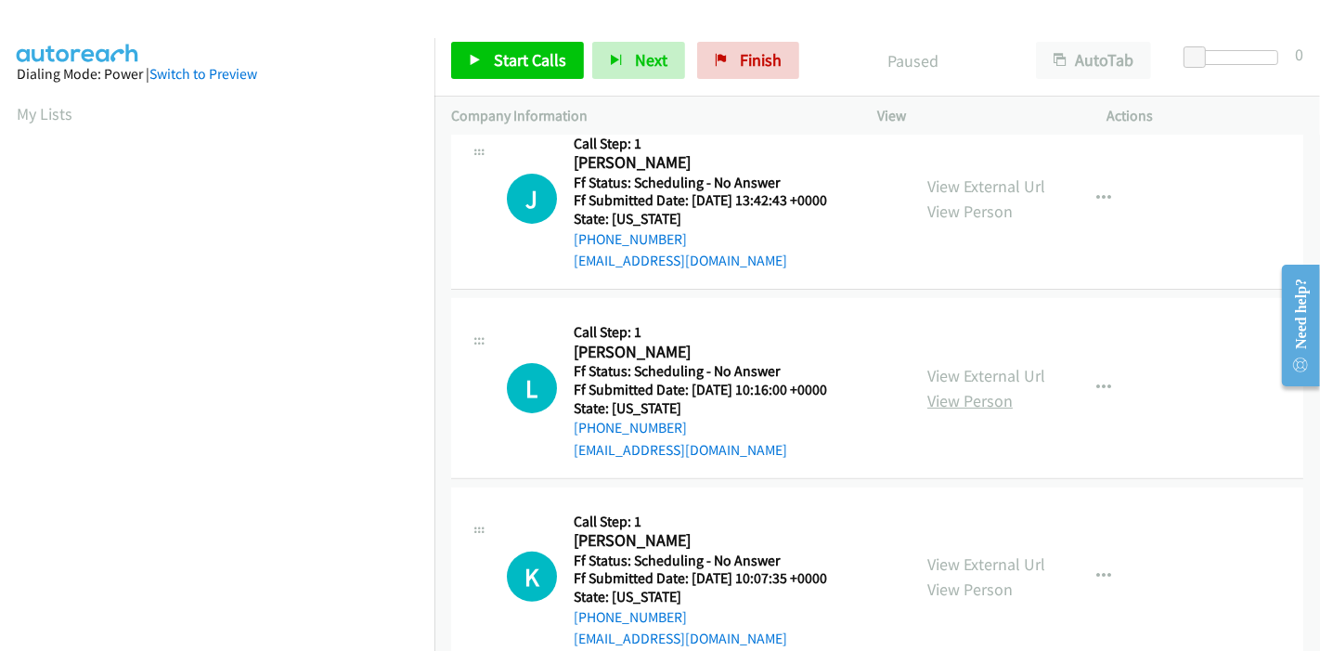
scroll to position [412, 0]
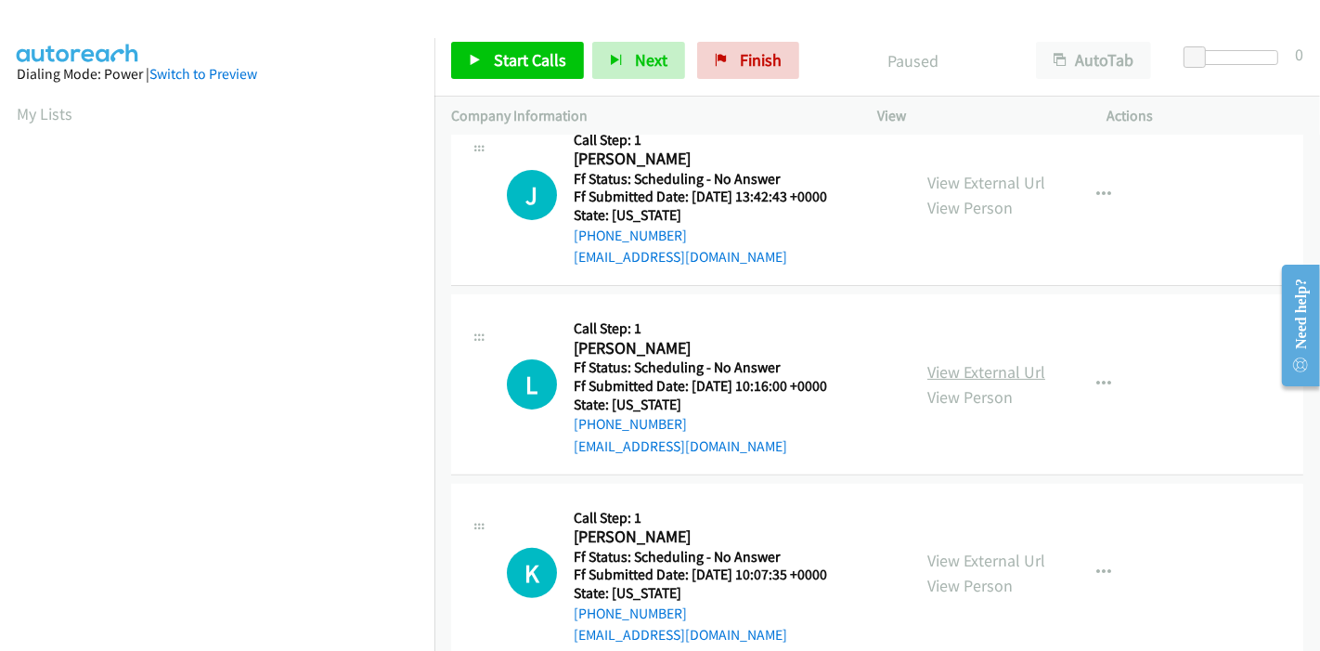
click at [953, 370] on link "View External Url" at bounding box center [986, 371] width 118 height 21
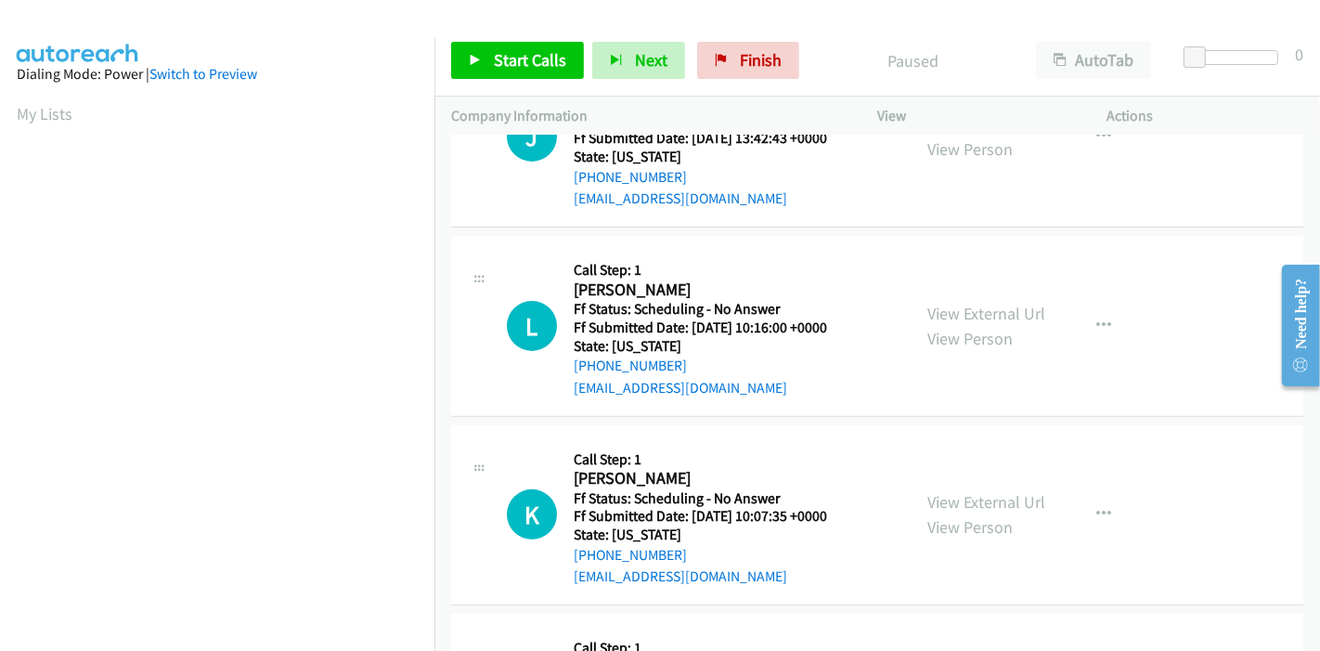
scroll to position [515, 0]
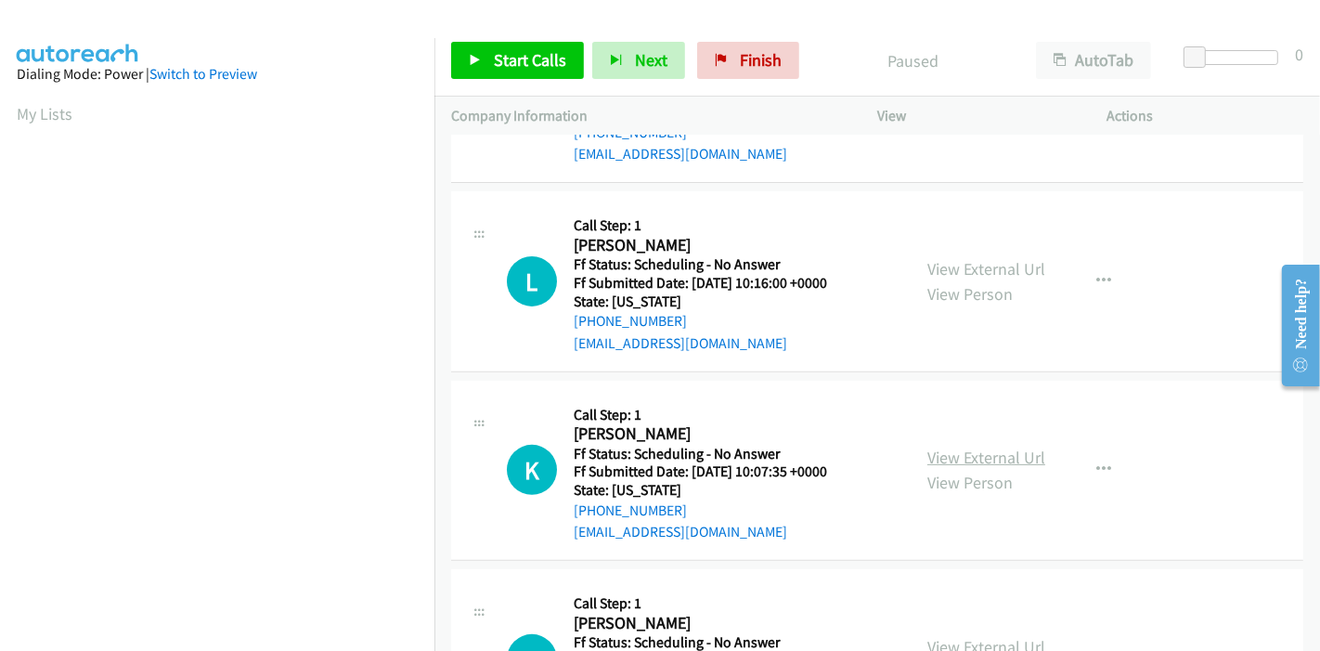
click at [940, 452] on link "View External Url" at bounding box center [986, 457] width 118 height 21
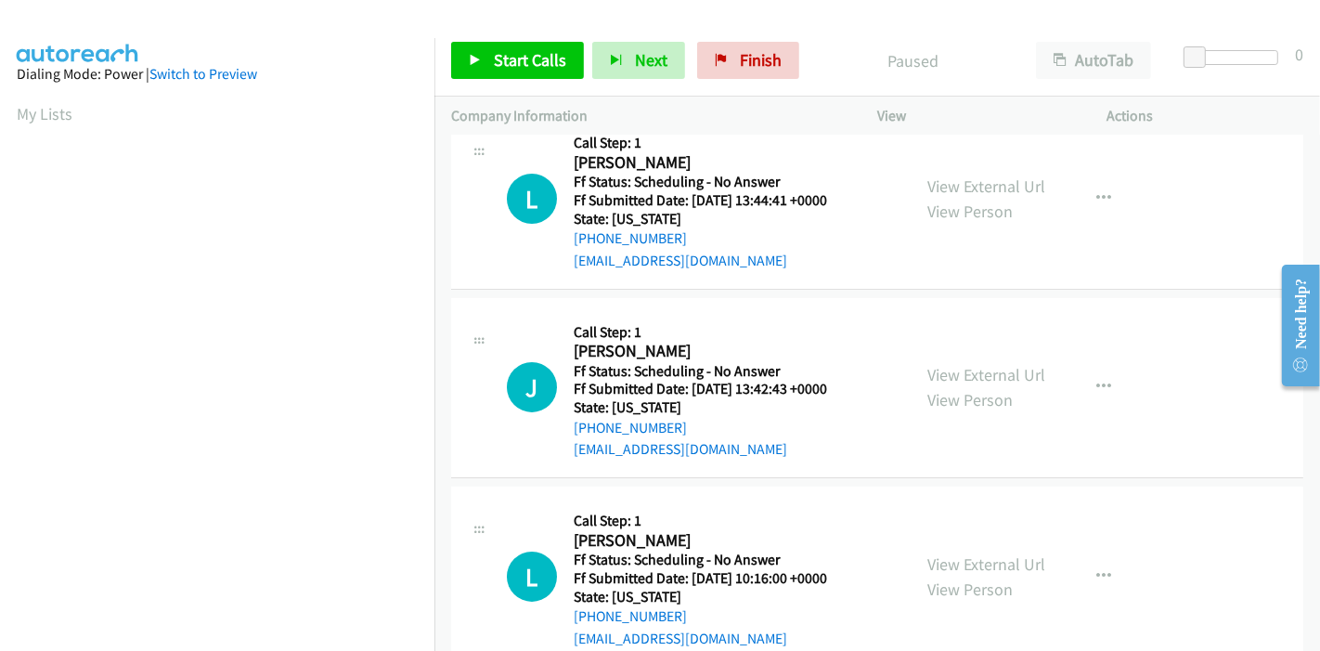
scroll to position [0, 0]
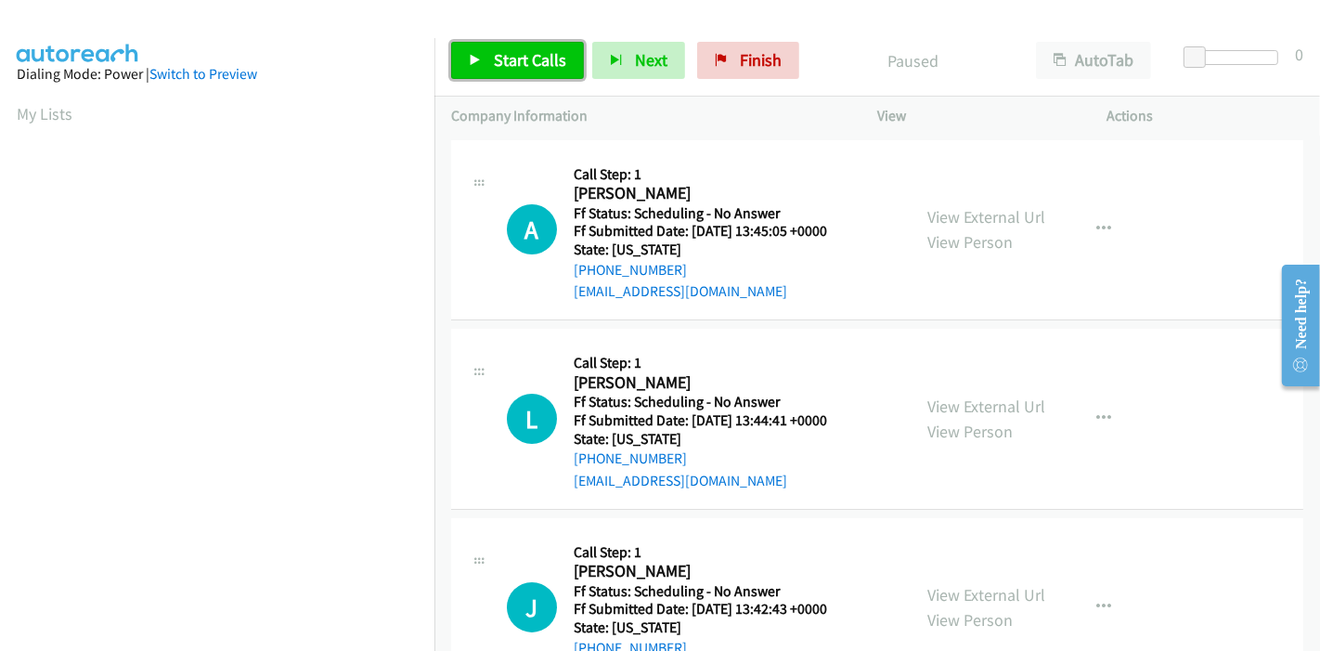
click at [497, 58] on span "Start Calls" at bounding box center [530, 59] width 72 height 21
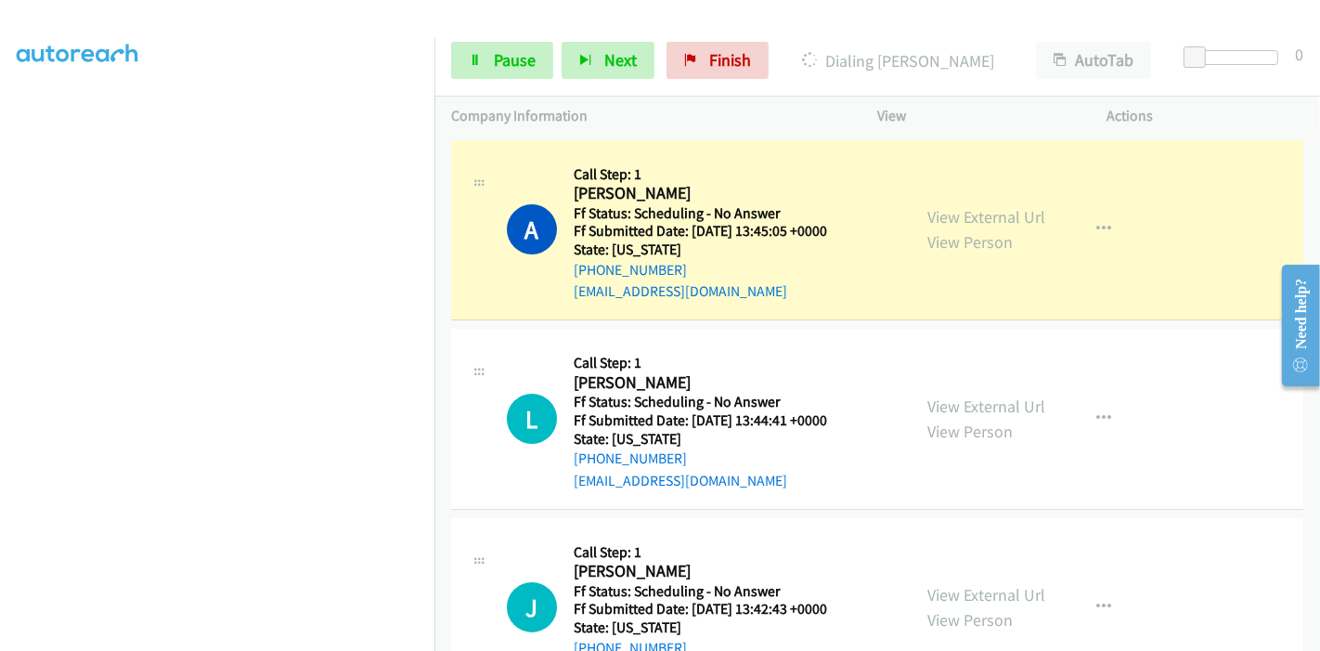
scroll to position [392, 0]
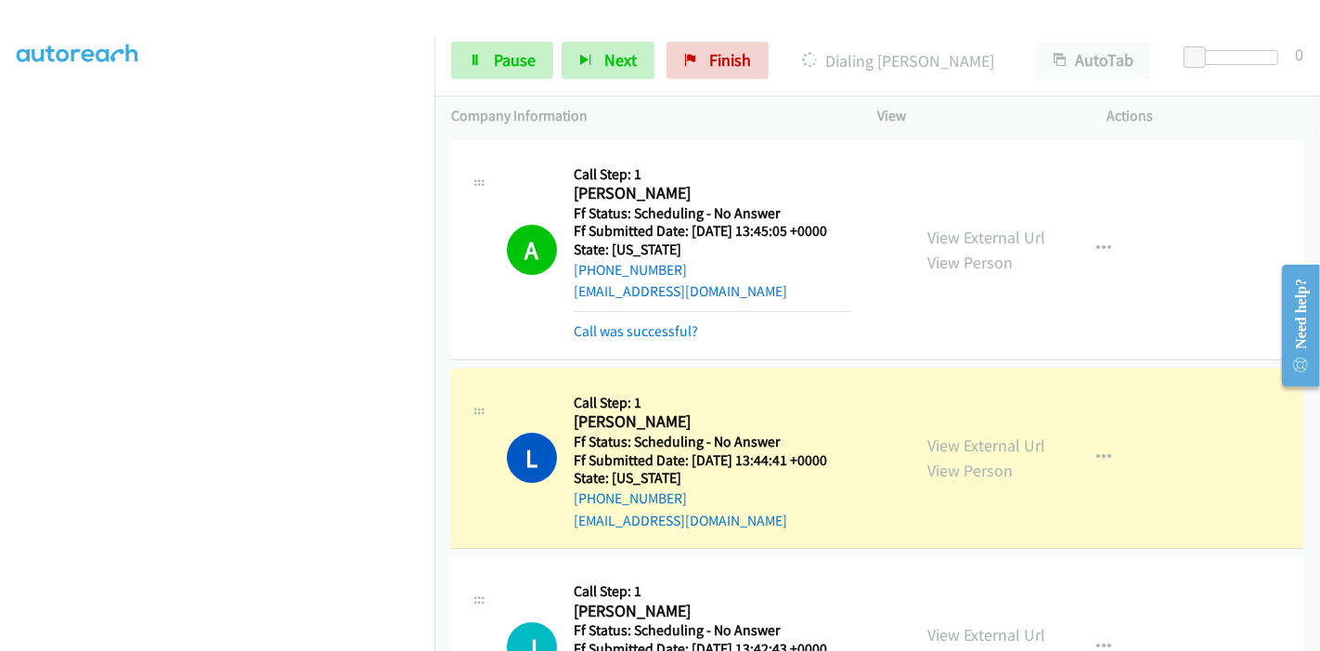
click at [637, 341] on div "Call was successful?" at bounding box center [712, 331] width 277 height 22
click at [642, 327] on link "Call was successful?" at bounding box center [636, 331] width 124 height 18
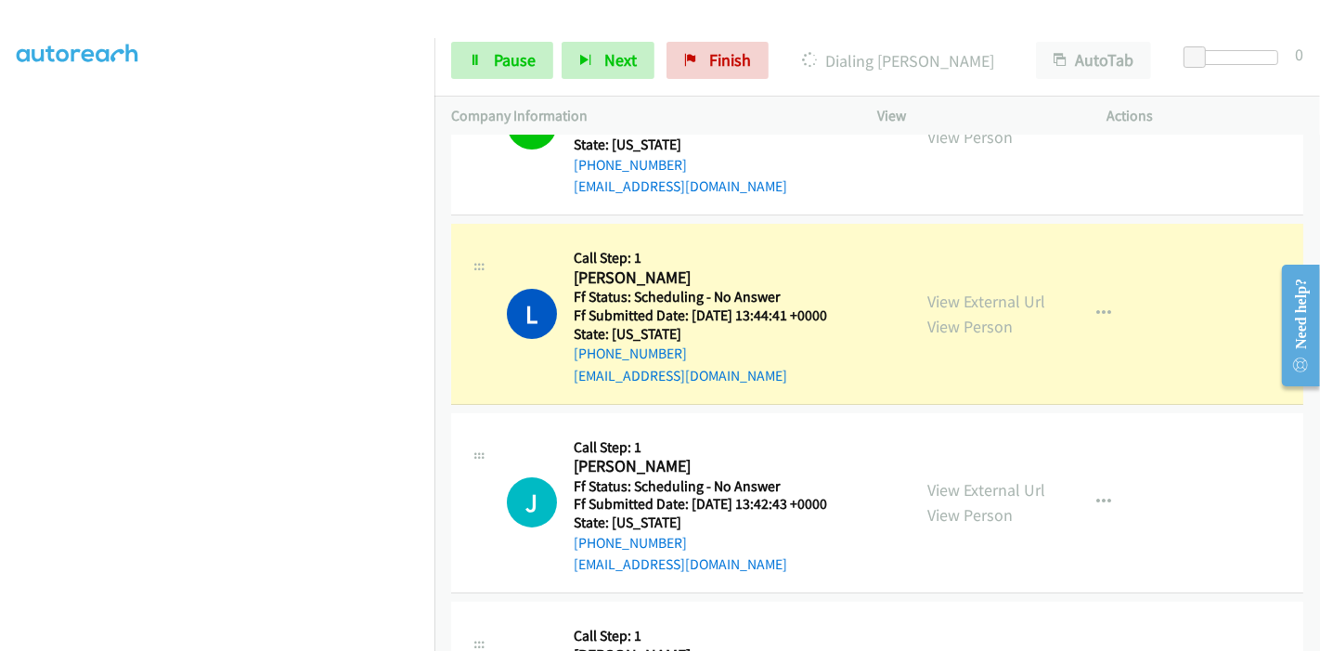
scroll to position [206, 0]
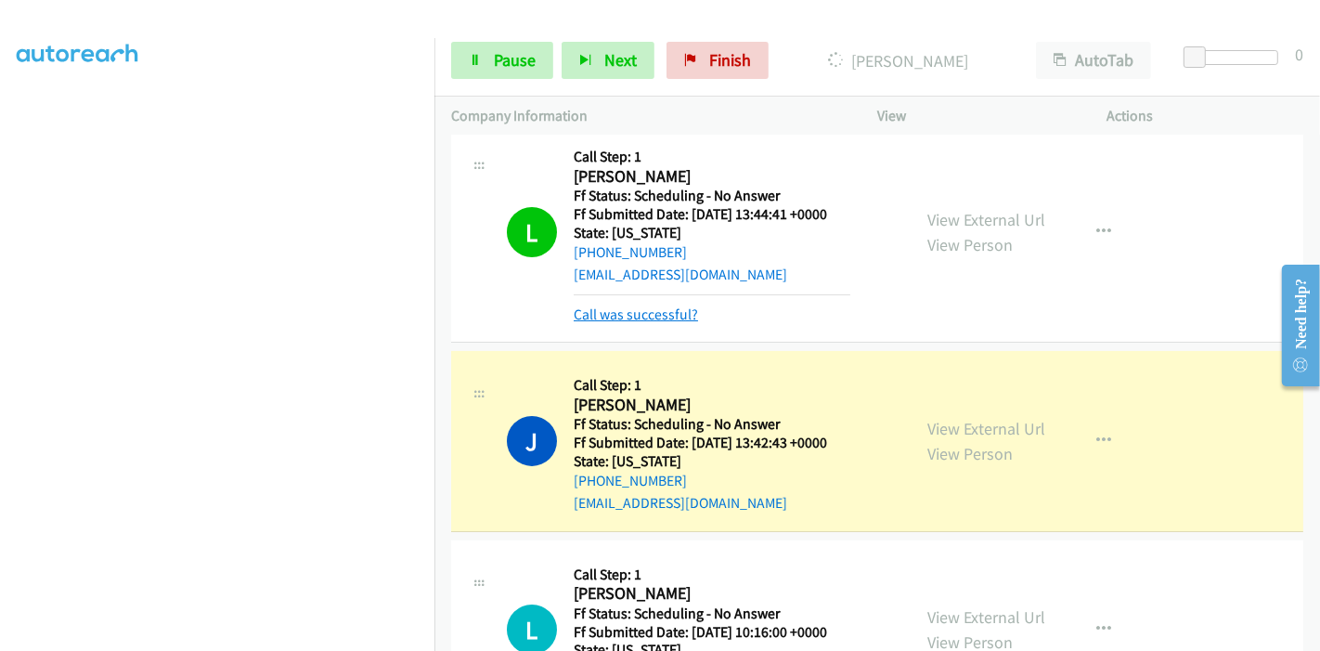
click at [638, 314] on link "Call was successful?" at bounding box center [636, 314] width 124 height 18
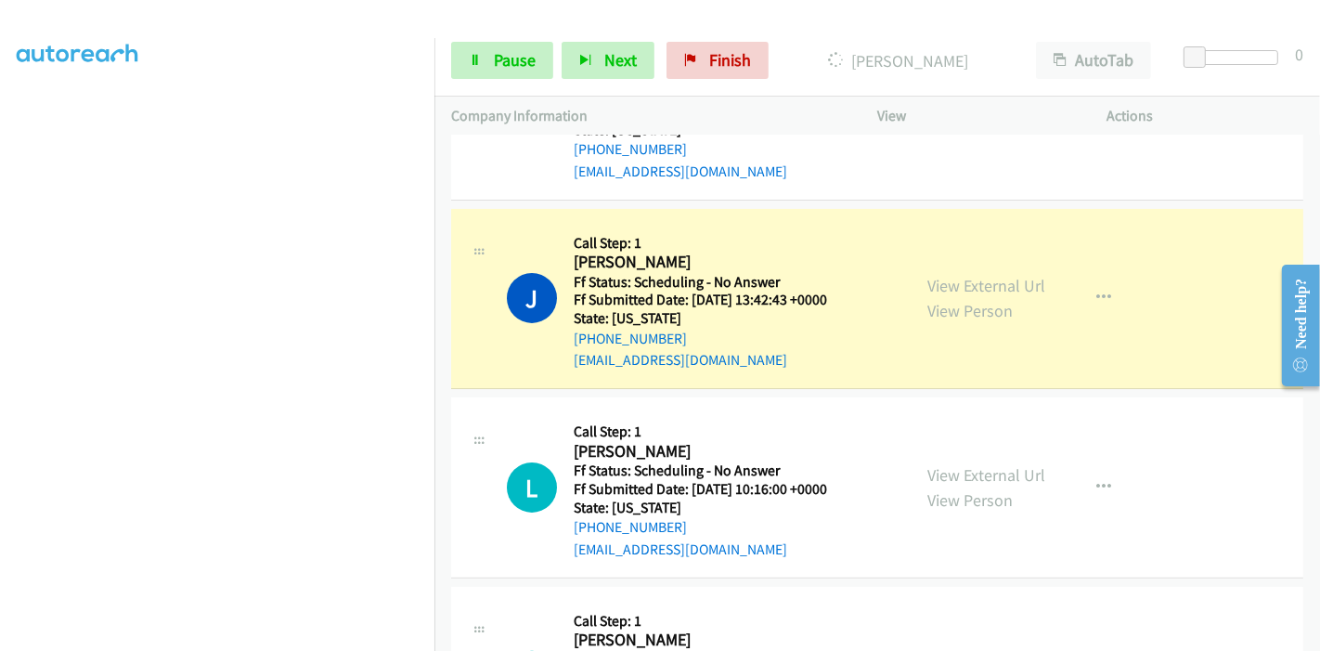
scroll to position [412, 0]
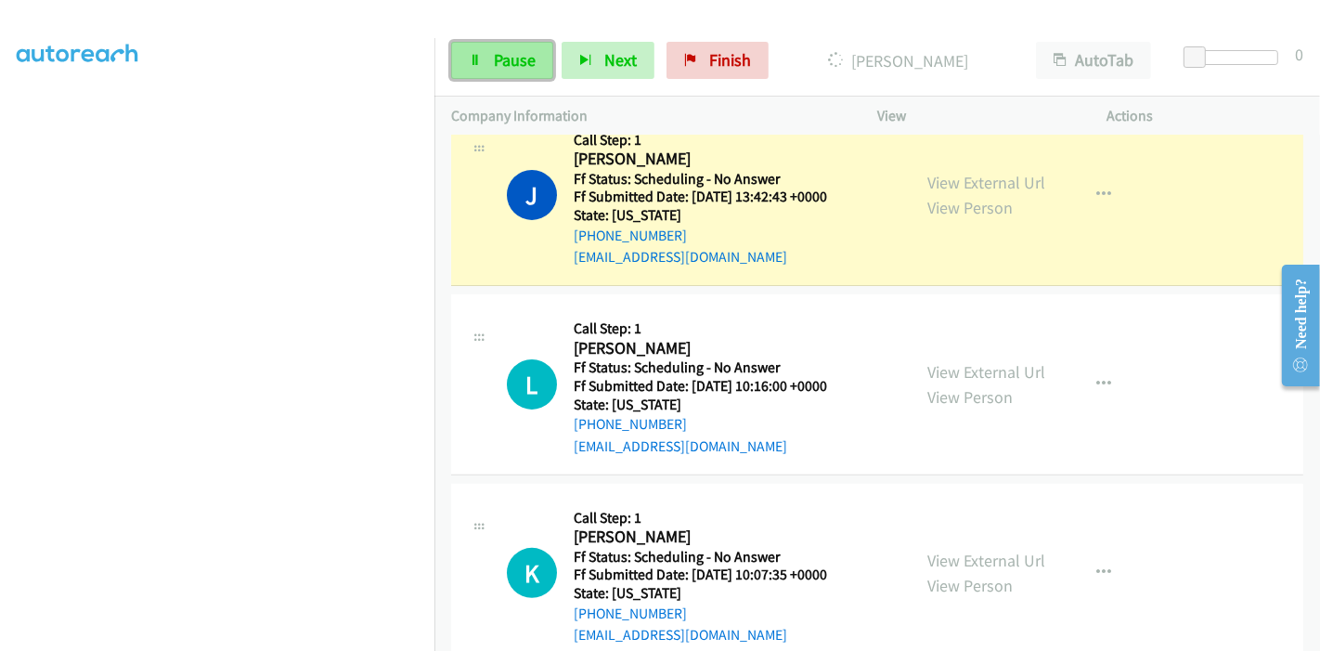
click at [489, 58] on link "Pause" at bounding box center [502, 60] width 102 height 37
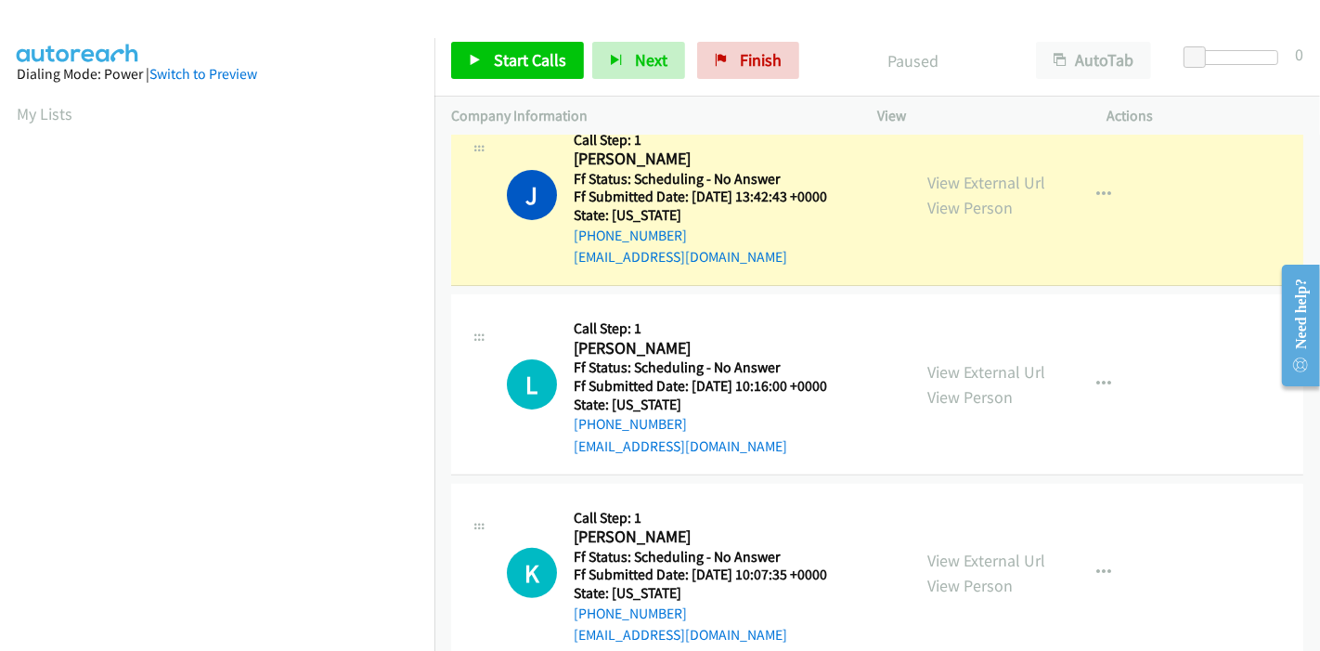
scroll to position [392, 0]
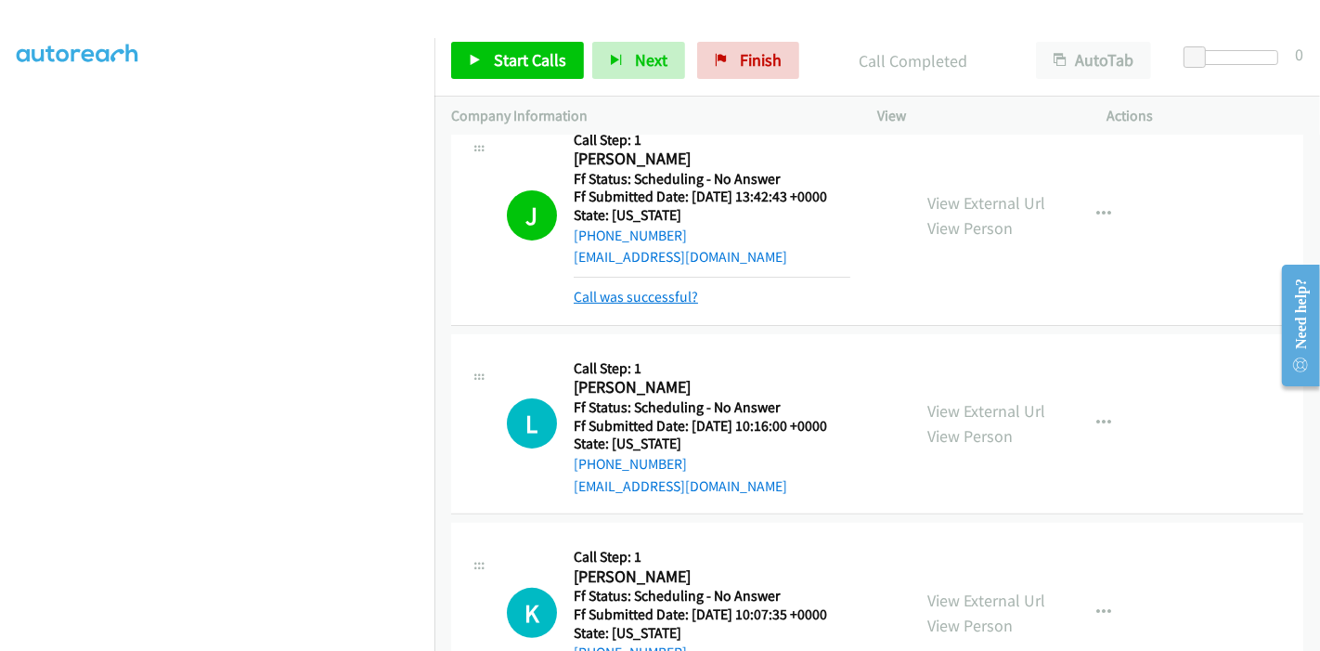
click at [621, 293] on link "Call was successful?" at bounding box center [636, 297] width 124 height 18
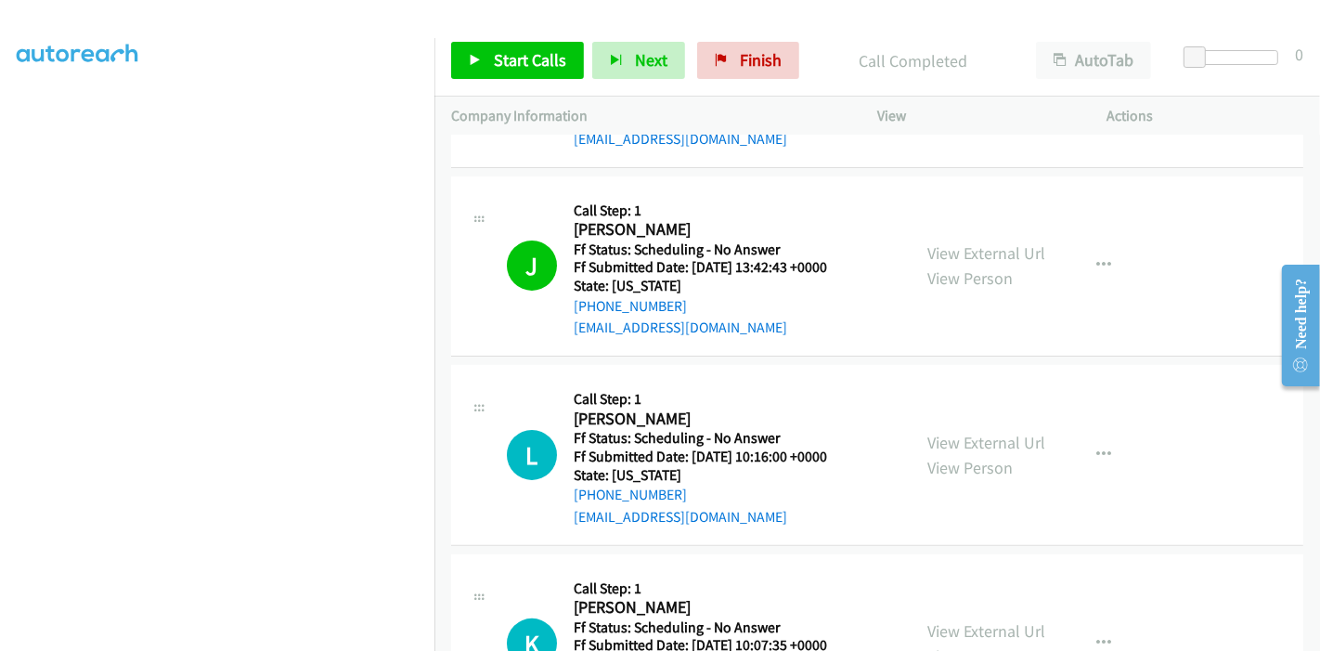
scroll to position [309, 0]
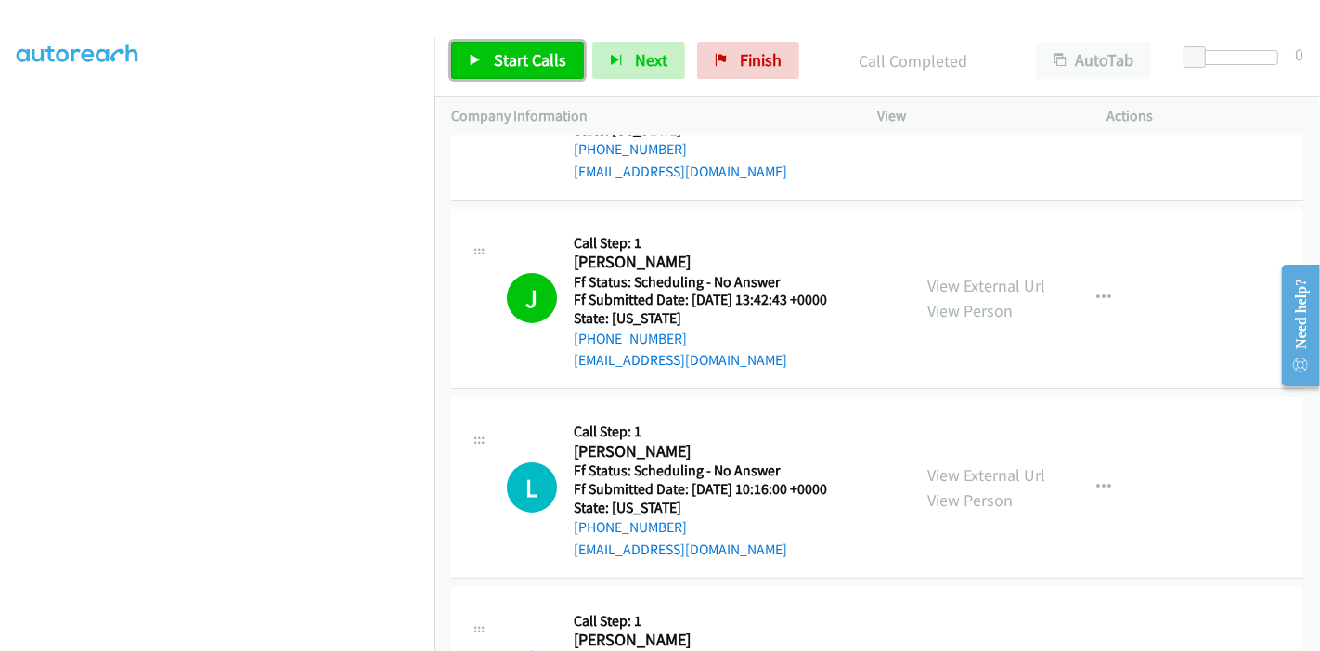
click at [487, 67] on link "Start Calls" at bounding box center [517, 60] width 133 height 37
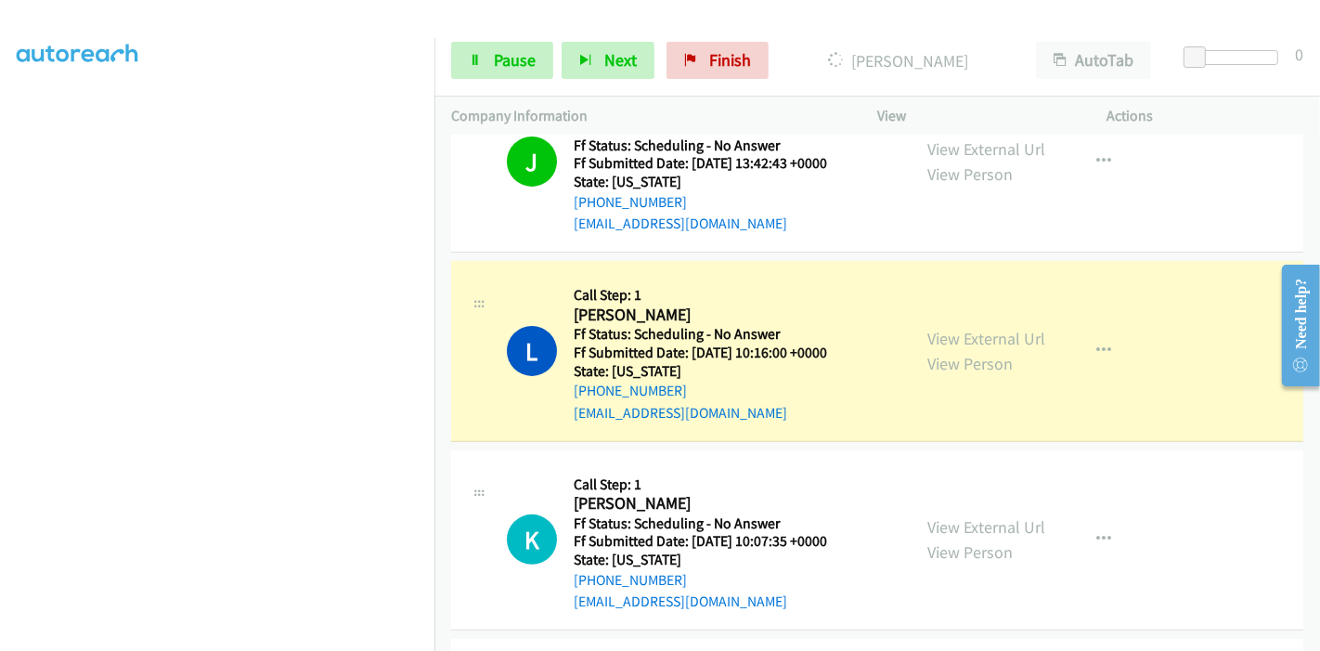
scroll to position [412, 0]
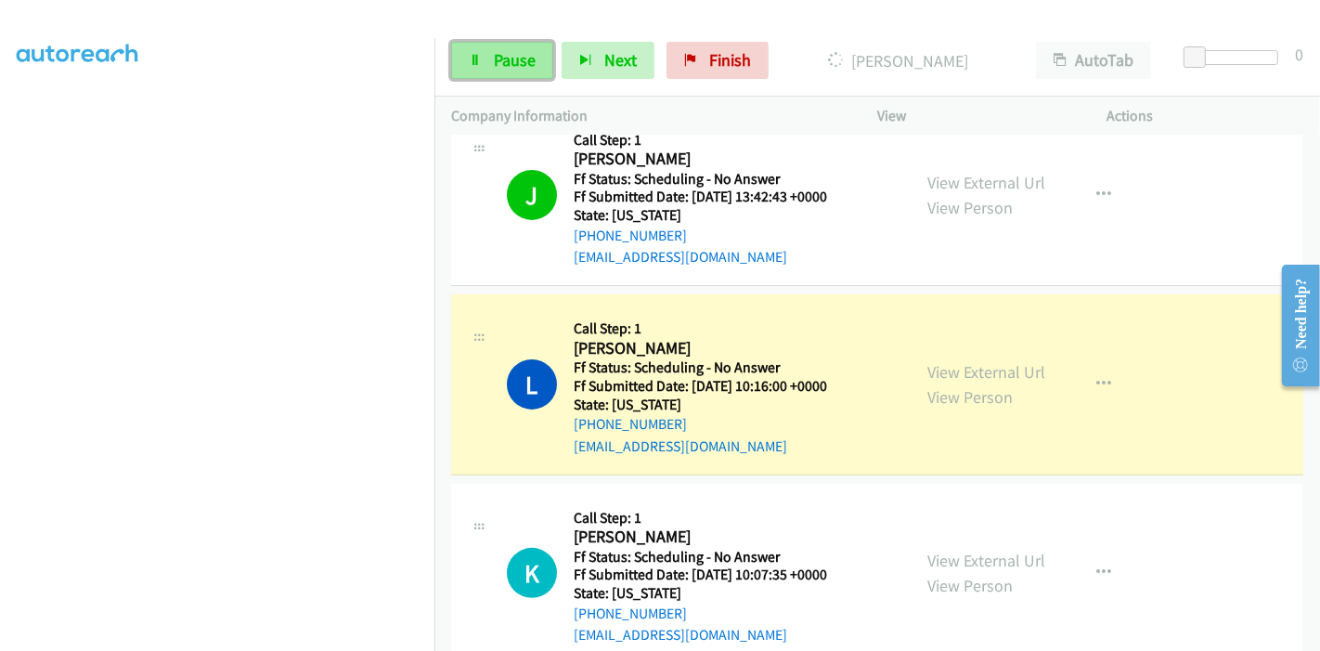
click at [486, 60] on link "Pause" at bounding box center [502, 60] width 102 height 37
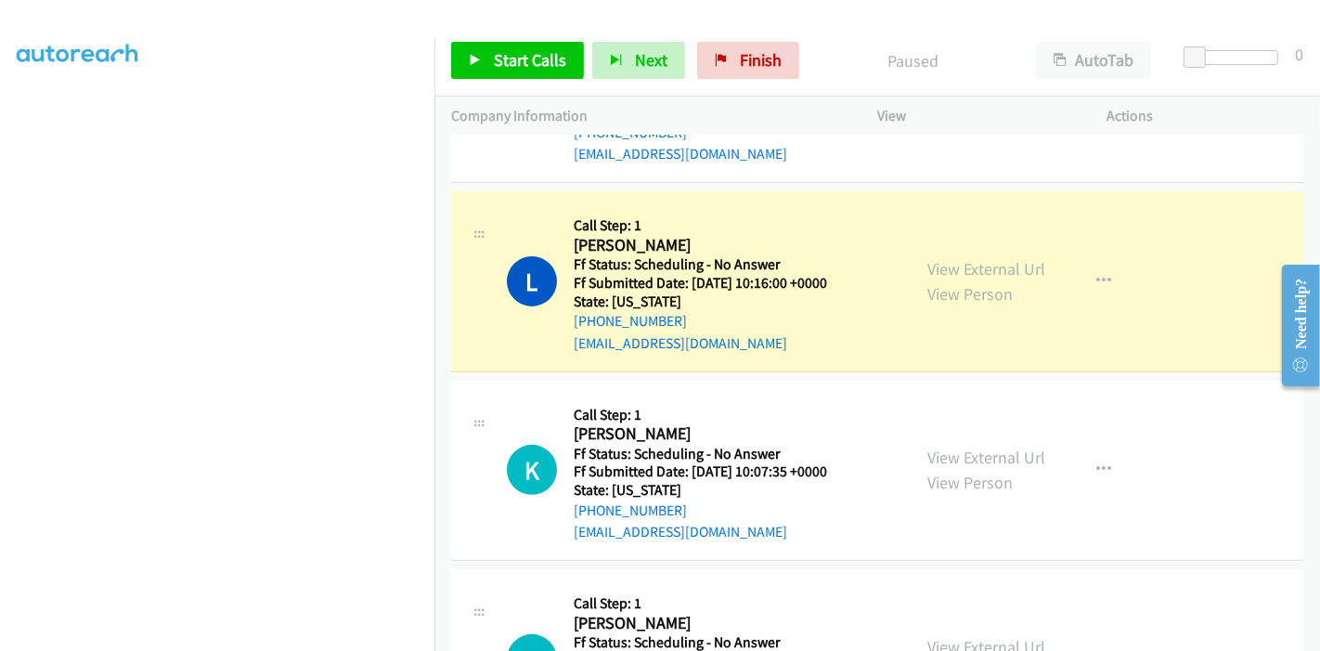
scroll to position [618, 0]
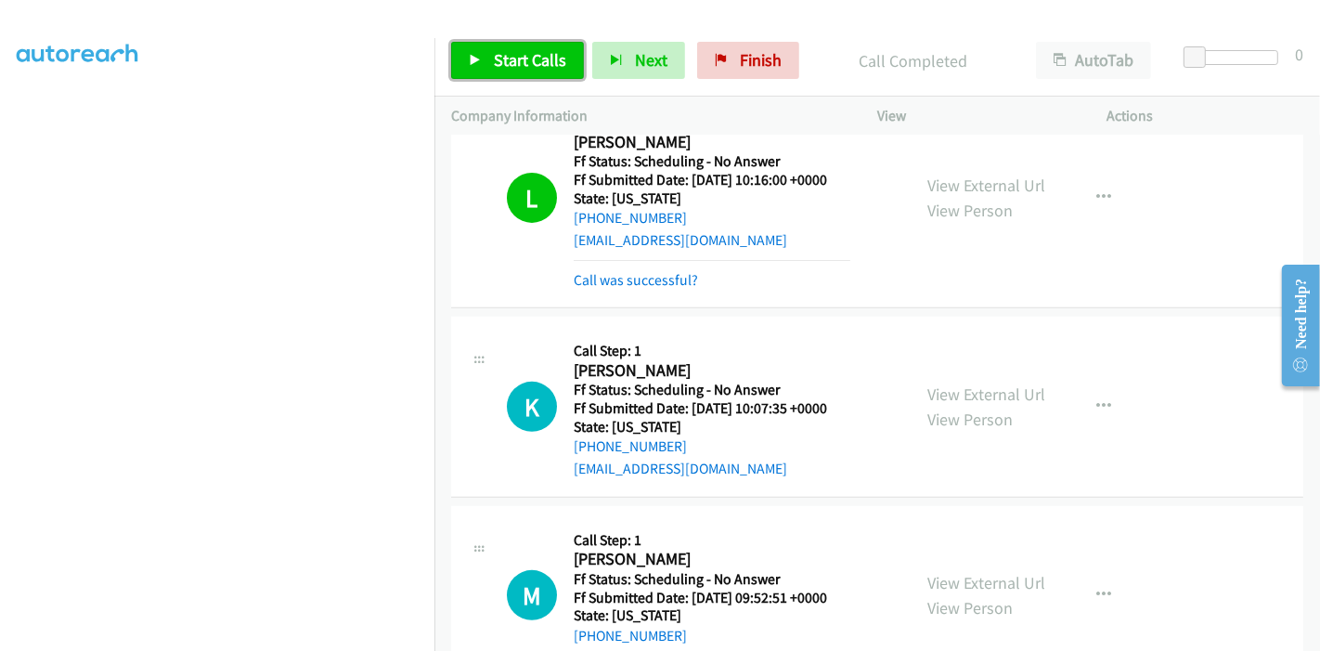
click at [495, 67] on span "Start Calls" at bounding box center [530, 59] width 72 height 21
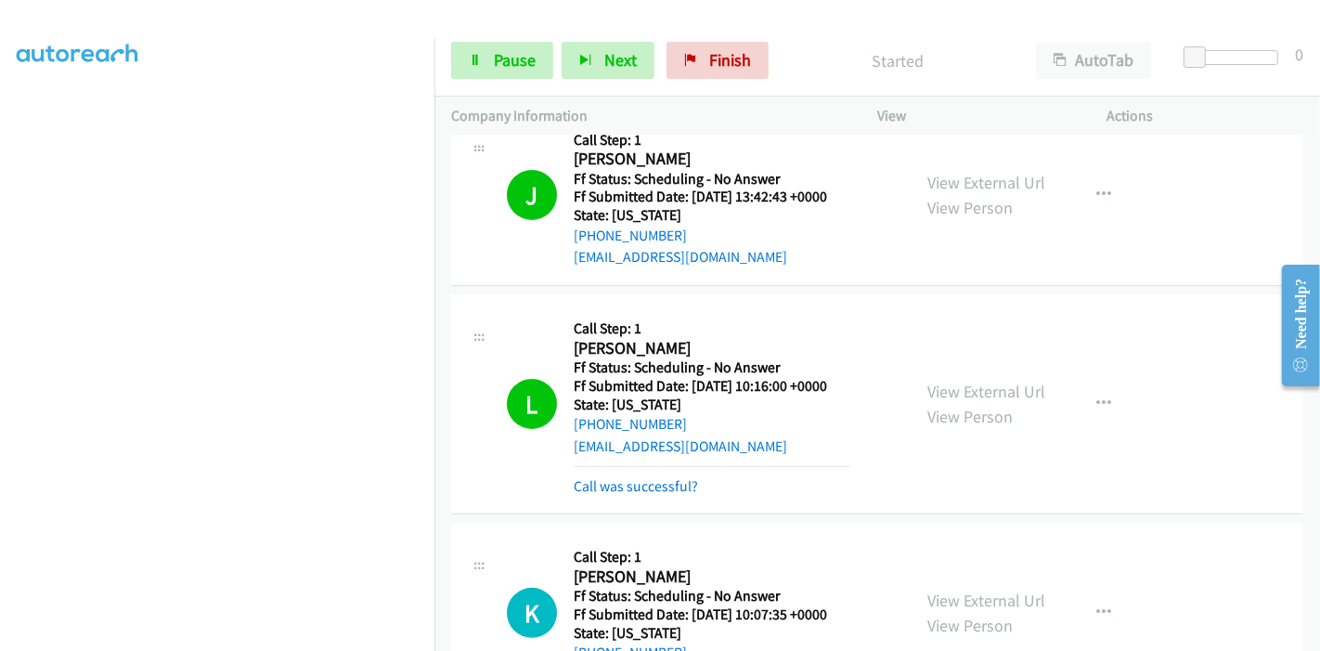
scroll to position [515, 0]
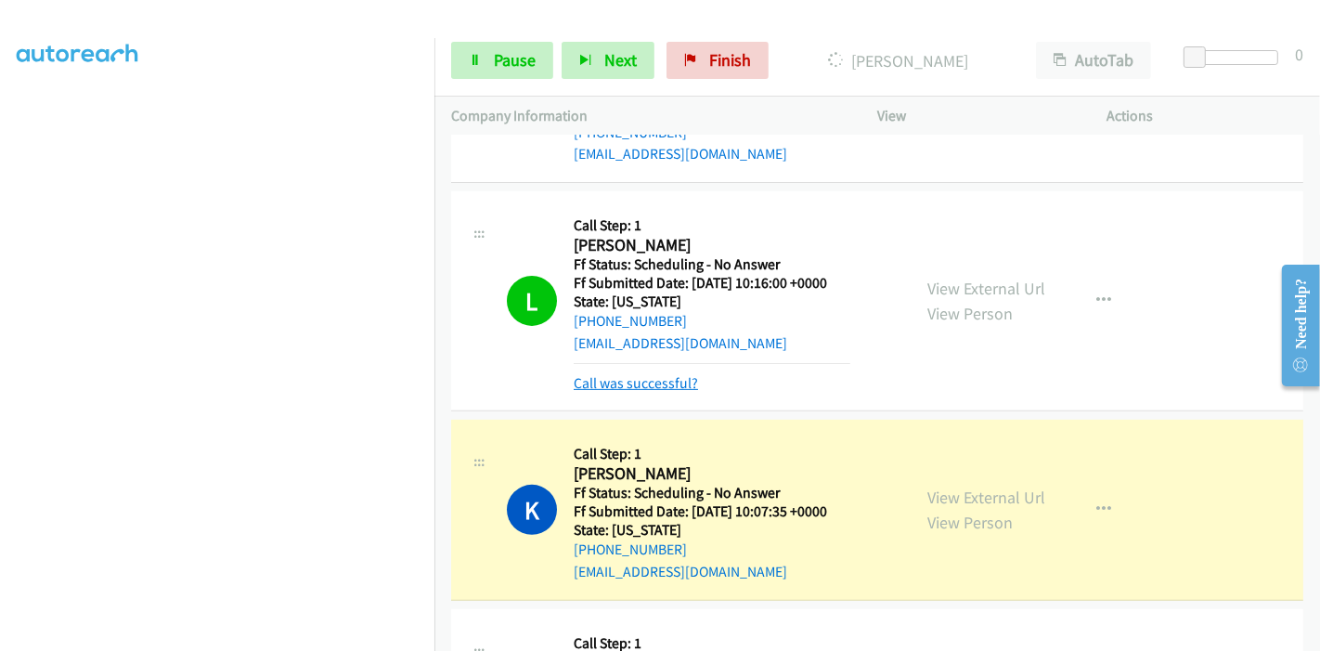
click at [666, 385] on link "Call was successful?" at bounding box center [636, 383] width 124 height 18
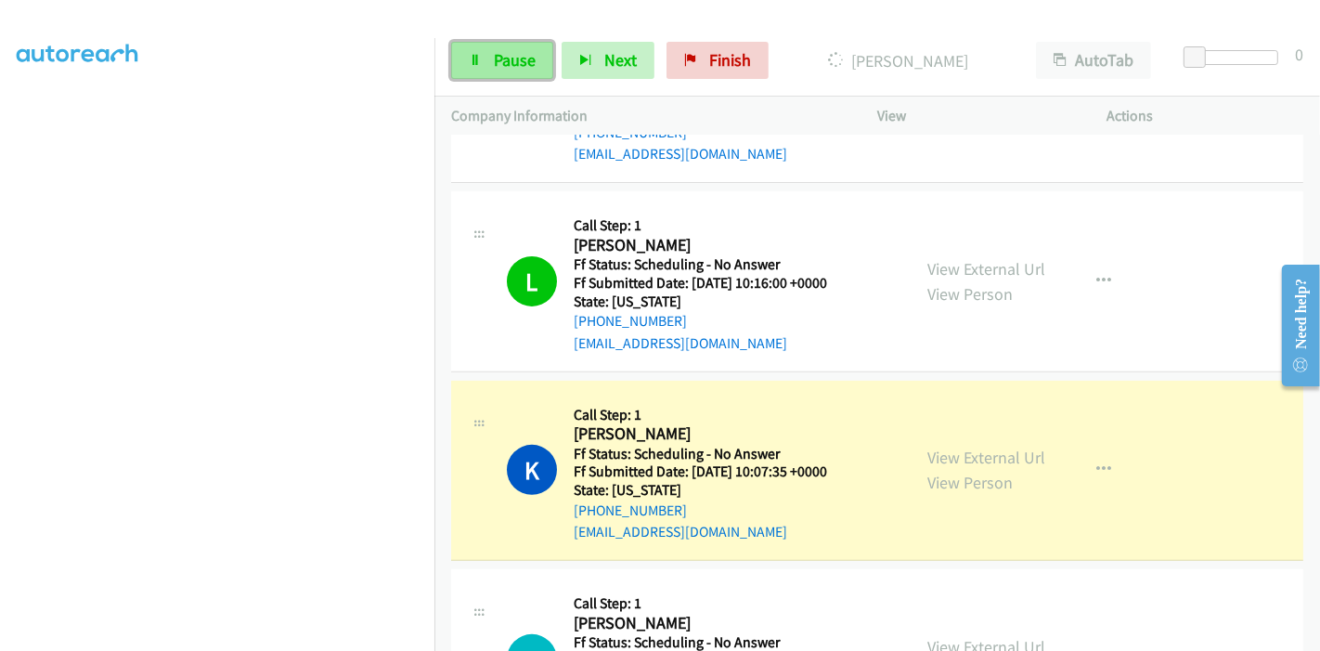
click at [498, 62] on span "Pause" at bounding box center [515, 59] width 42 height 21
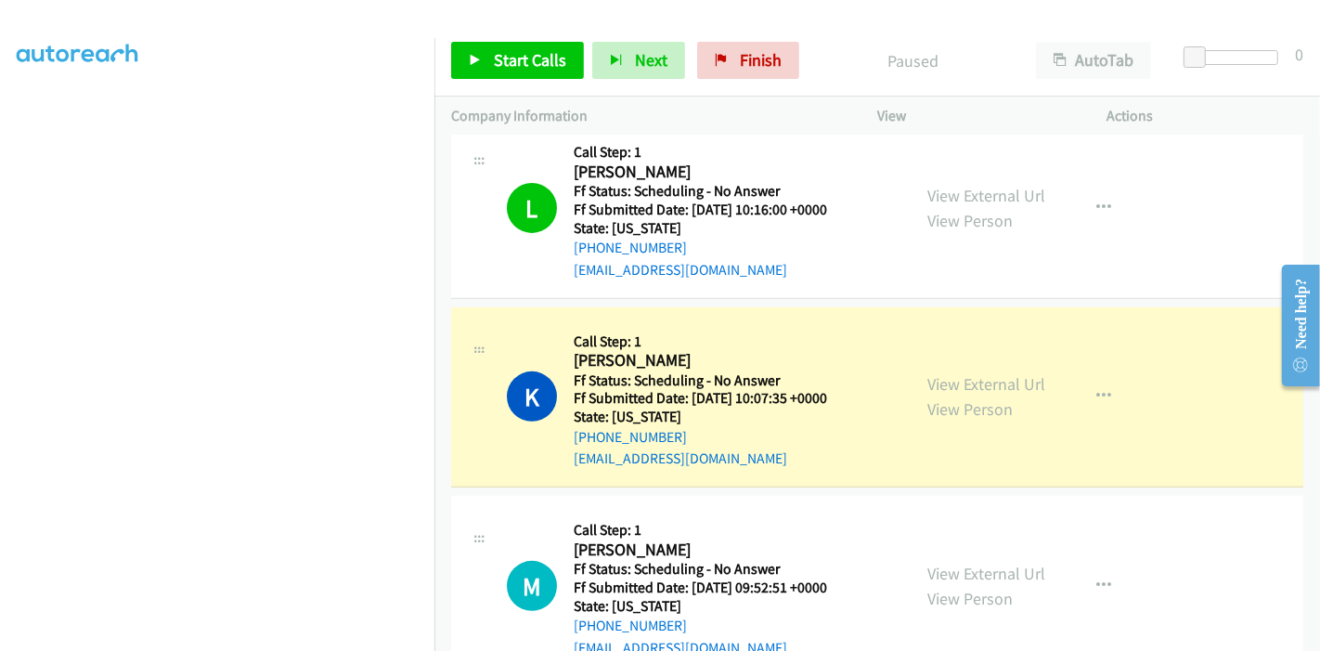
scroll to position [618, 0]
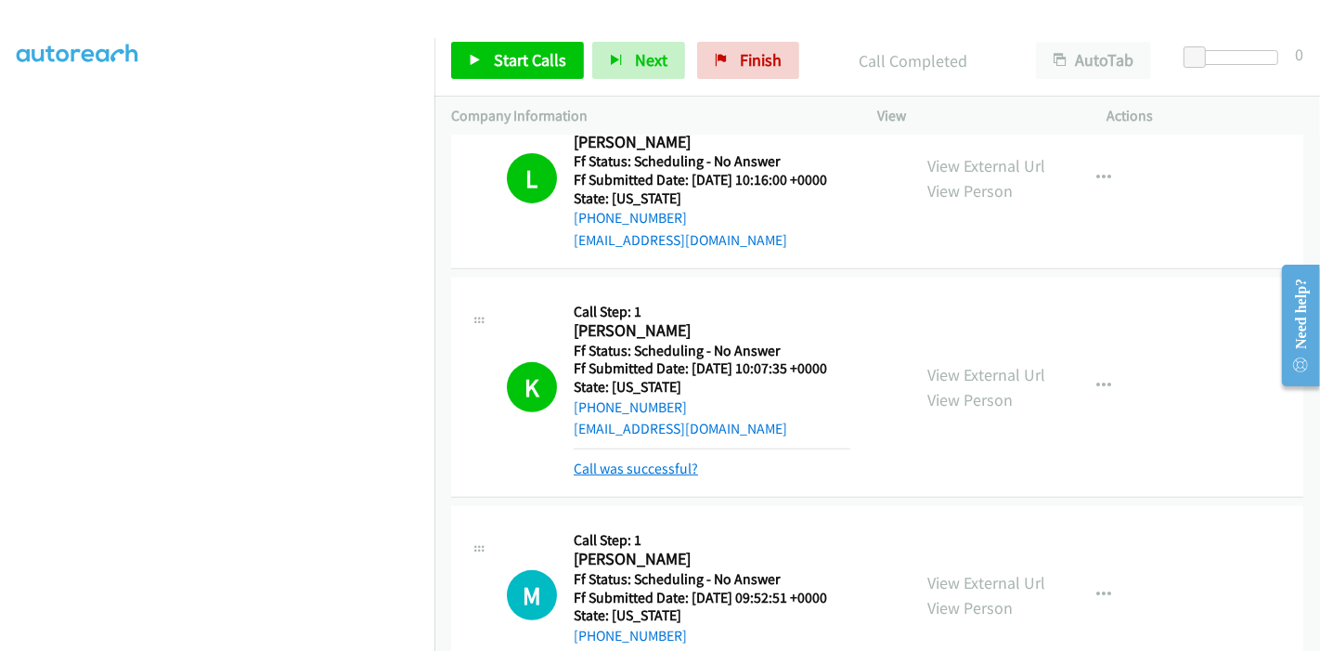
click at [671, 468] on link "Call was successful?" at bounding box center [636, 469] width 124 height 18
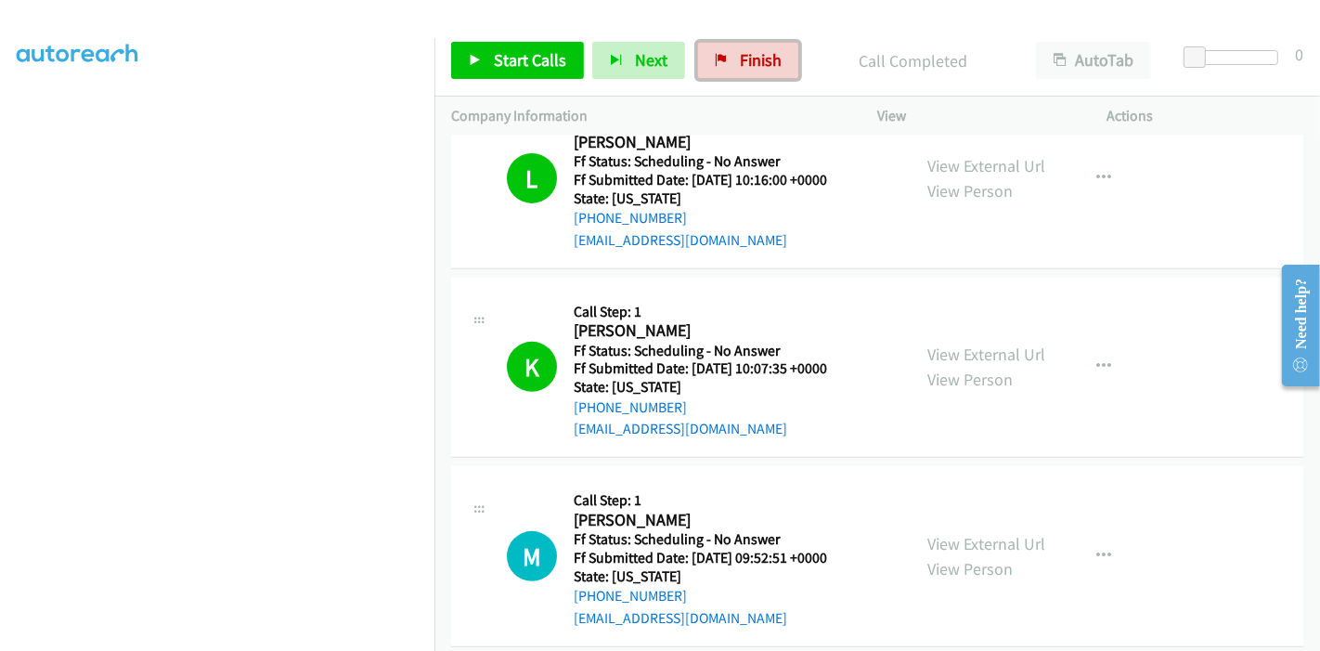
drag, startPoint x: 732, startPoint y: 55, endPoint x: 806, endPoint y: 72, distance: 76.3
click at [732, 55] on link "Finish" at bounding box center [748, 60] width 102 height 37
click at [520, 60] on span "Start Calls" at bounding box center [530, 59] width 72 height 21
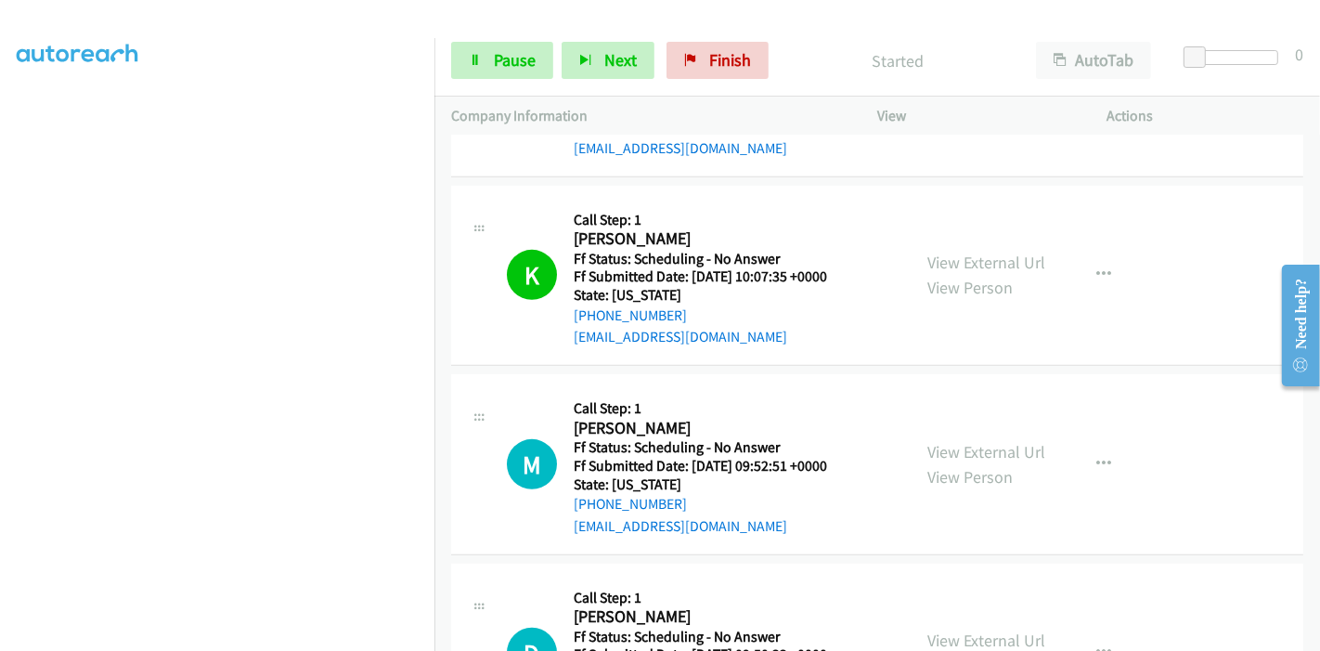
scroll to position [824, 0]
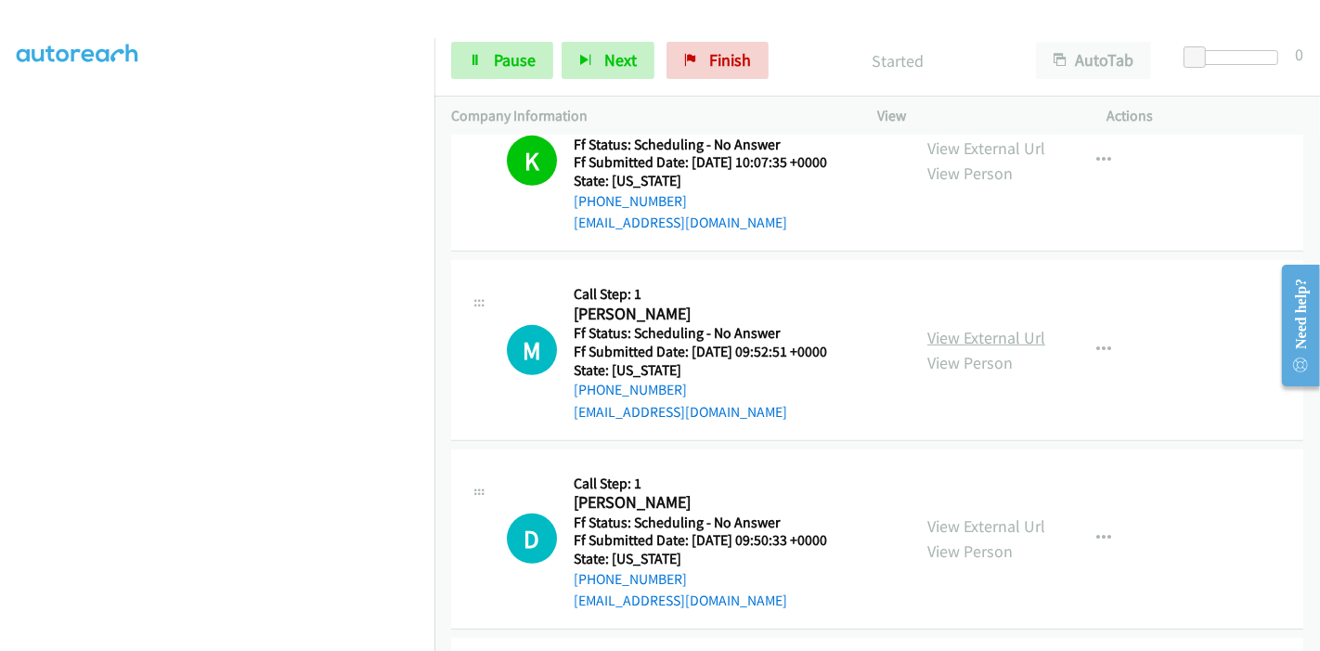
click at [963, 336] on link "View External Url" at bounding box center [986, 337] width 118 height 21
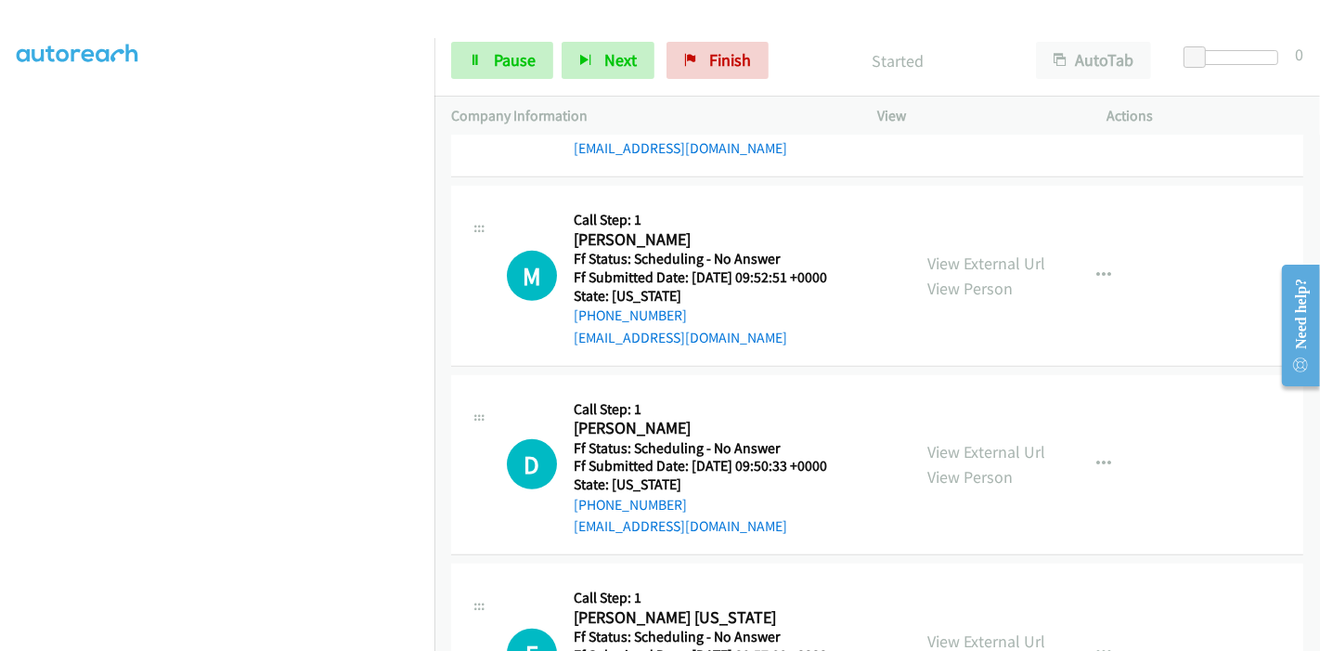
scroll to position [1031, 0]
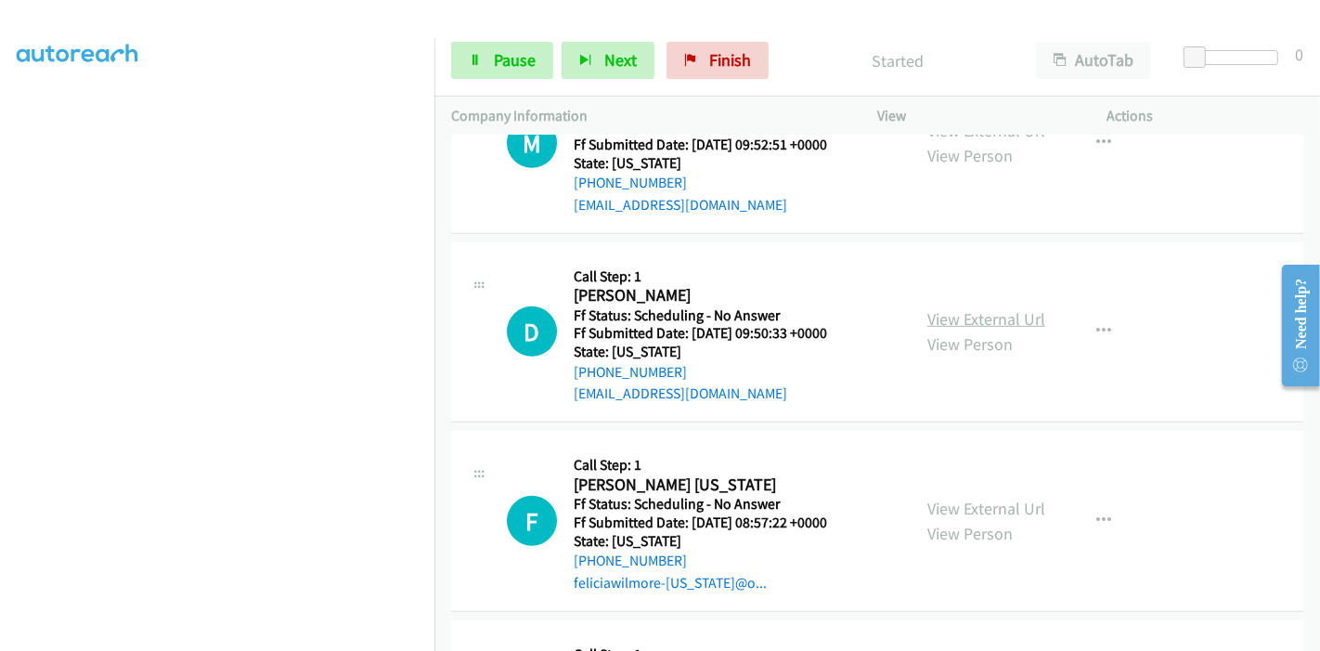
click at [963, 315] on link "View External Url" at bounding box center [986, 318] width 118 height 21
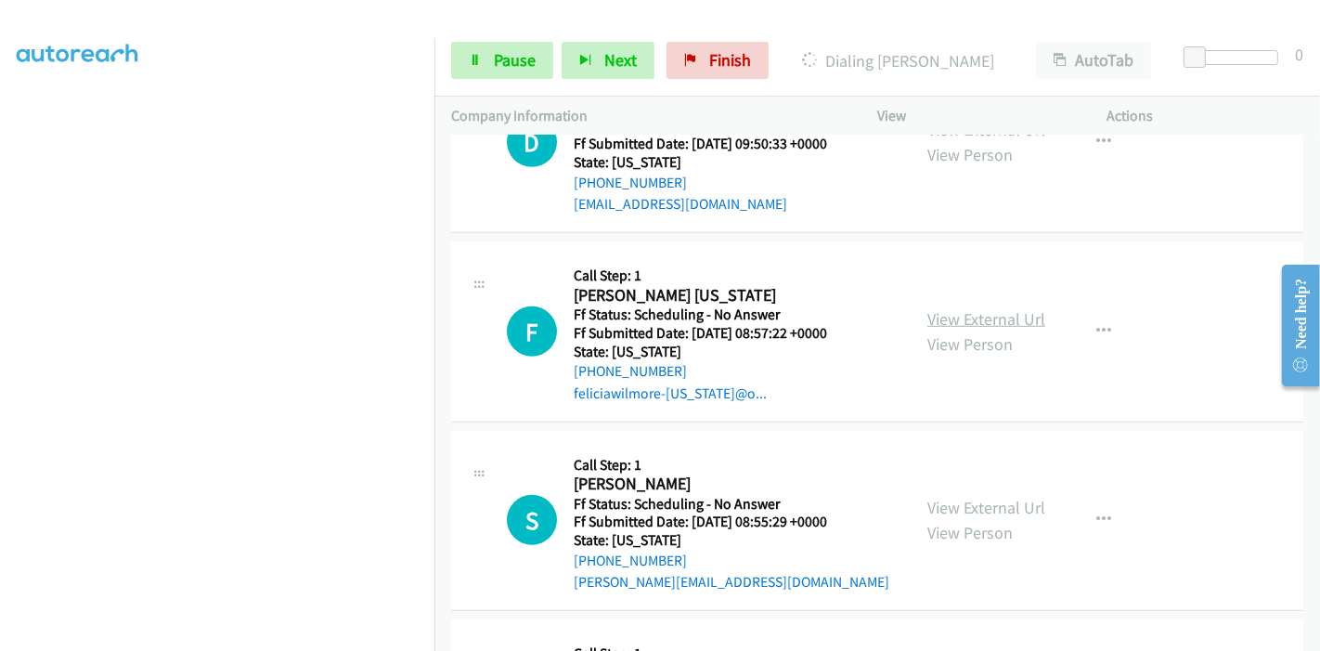
scroll to position [1238, 0]
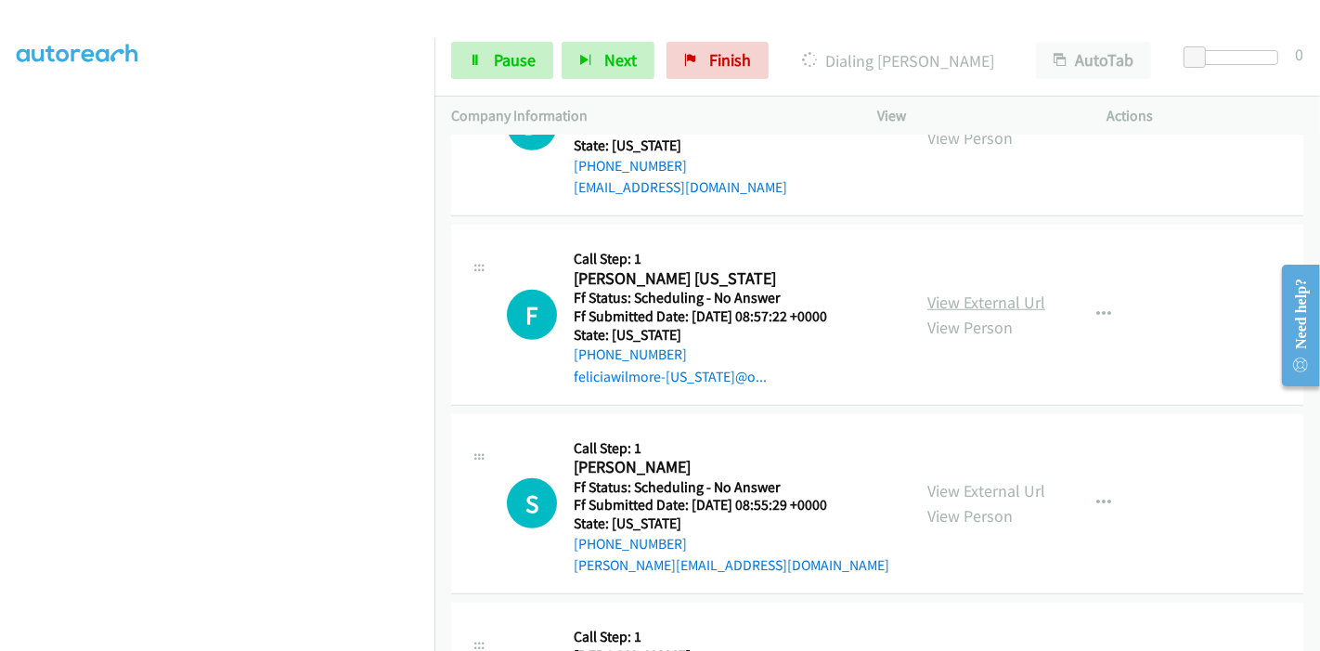
click at [956, 306] on link "View External Url" at bounding box center [986, 302] width 118 height 21
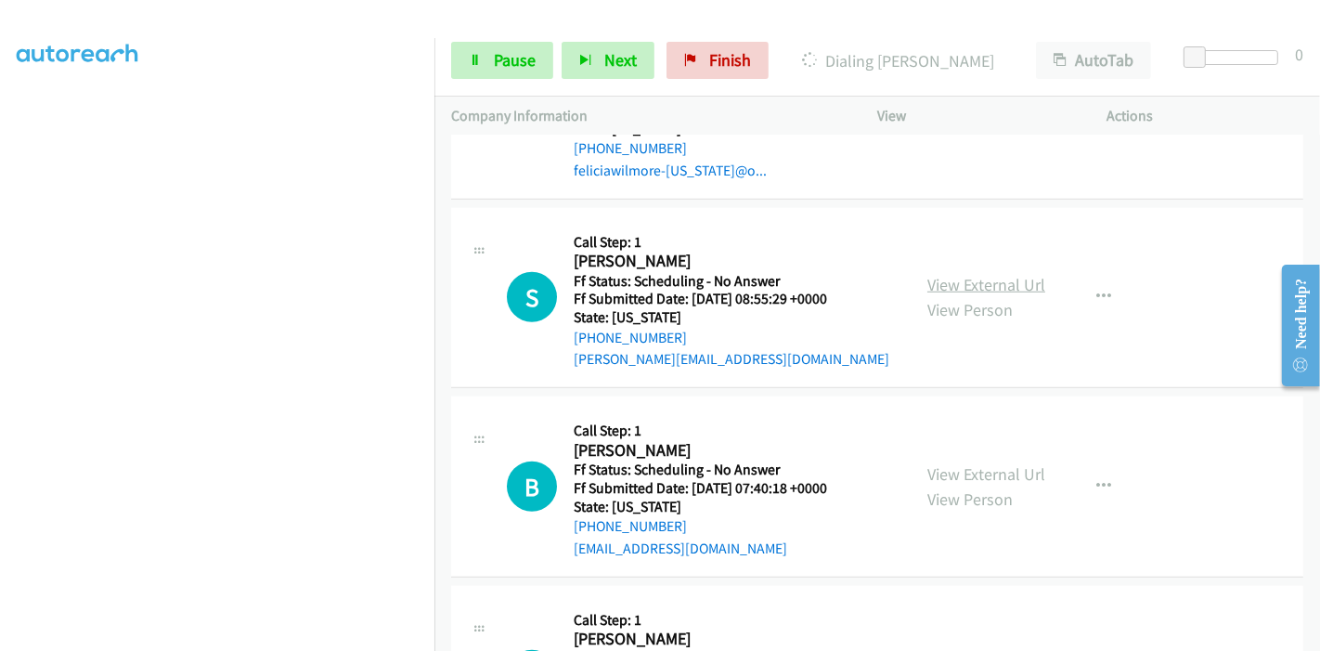
click at [957, 280] on link "View External Url" at bounding box center [986, 284] width 118 height 21
click at [966, 471] on link "View External Url" at bounding box center [986, 473] width 118 height 21
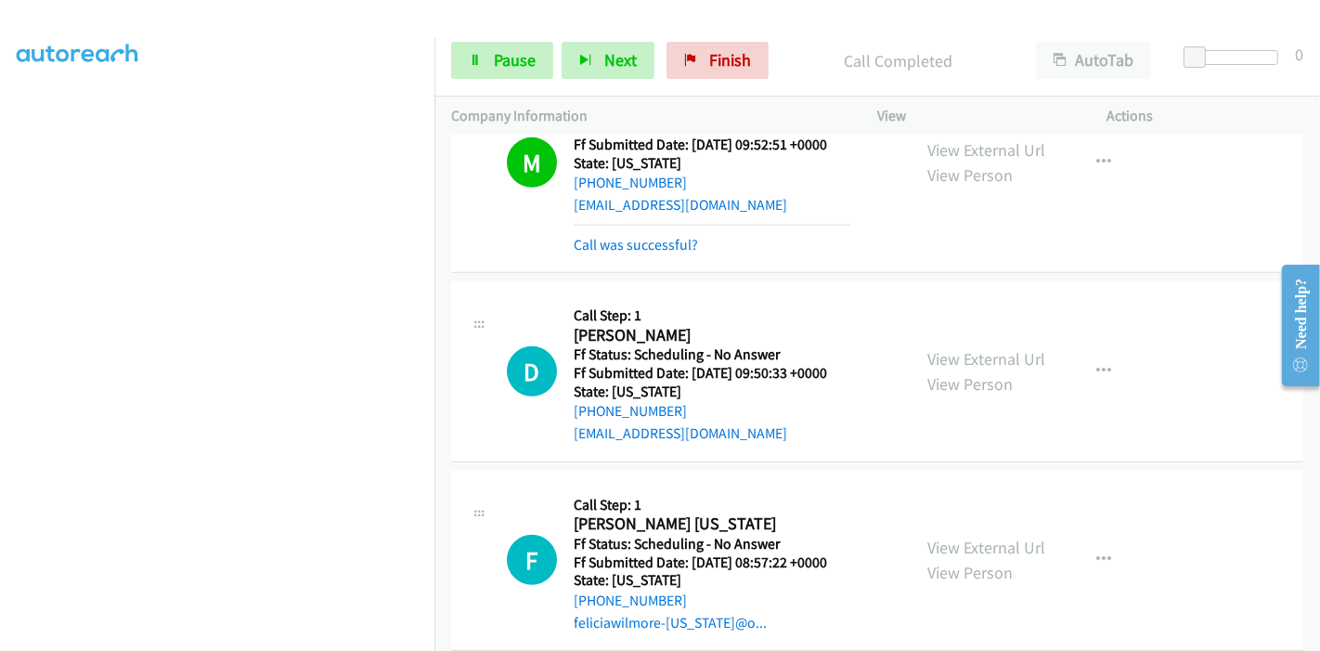
scroll to position [1050, 0]
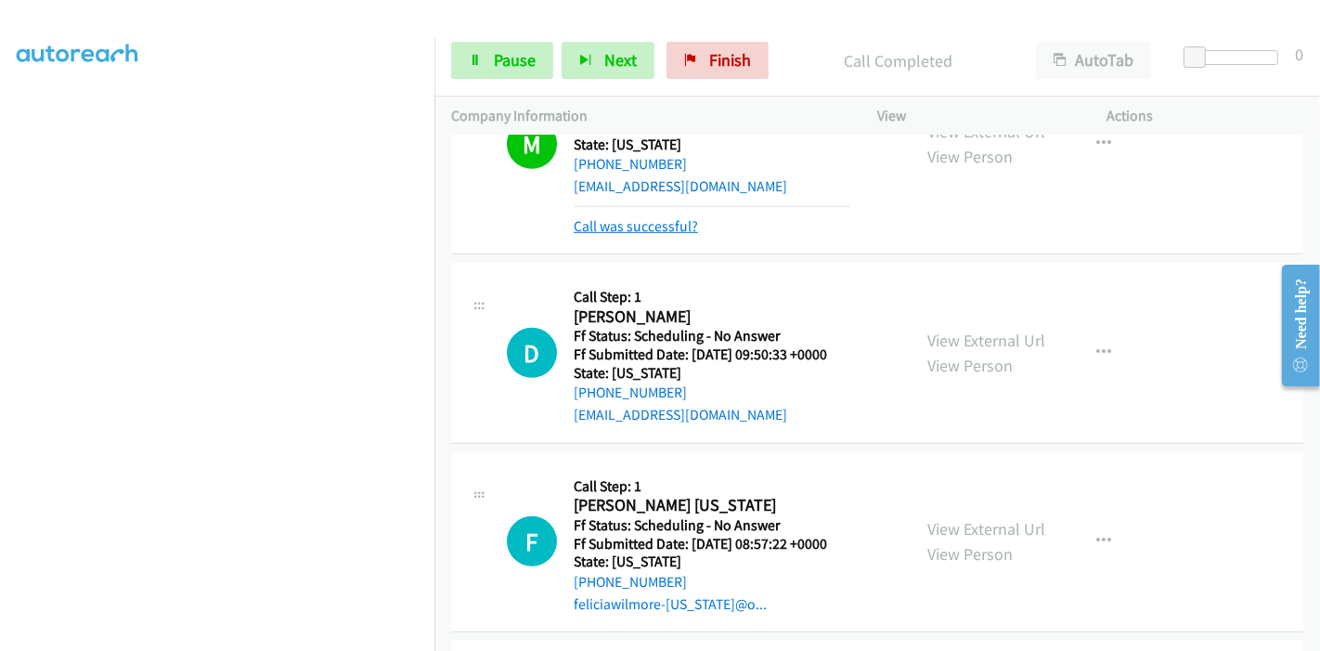
click at [629, 227] on link "Call was successful?" at bounding box center [636, 226] width 124 height 18
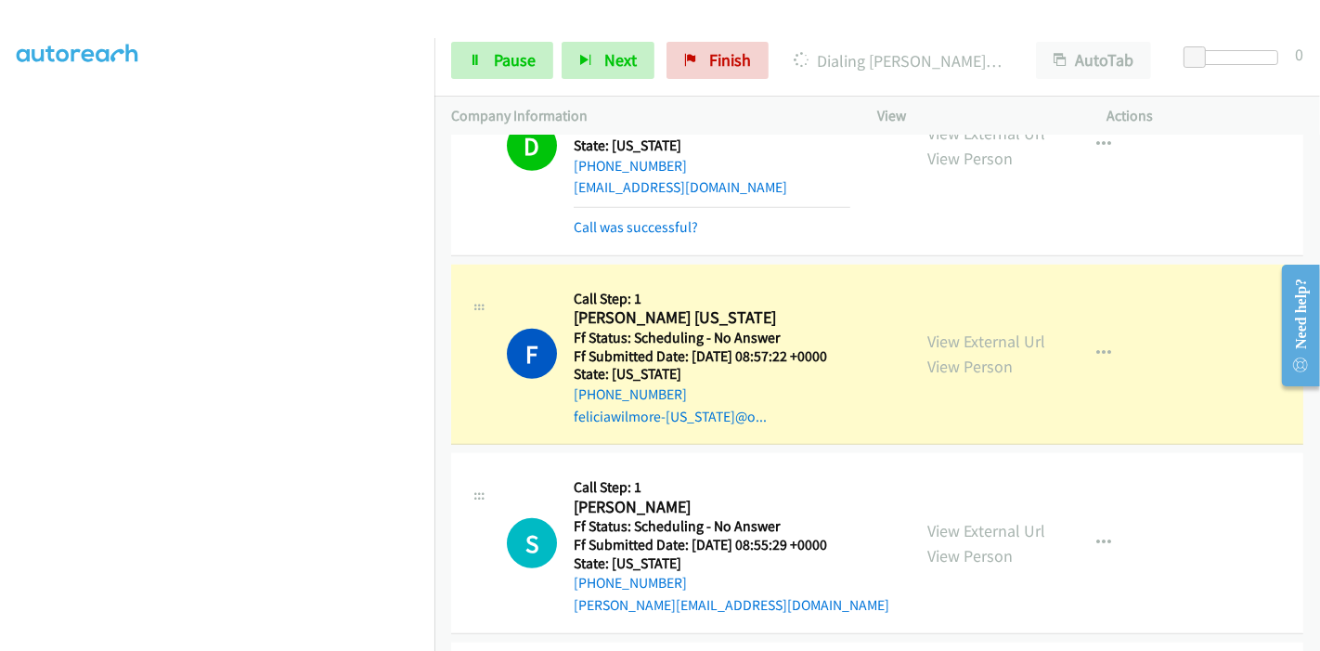
scroll to position [1257, 0]
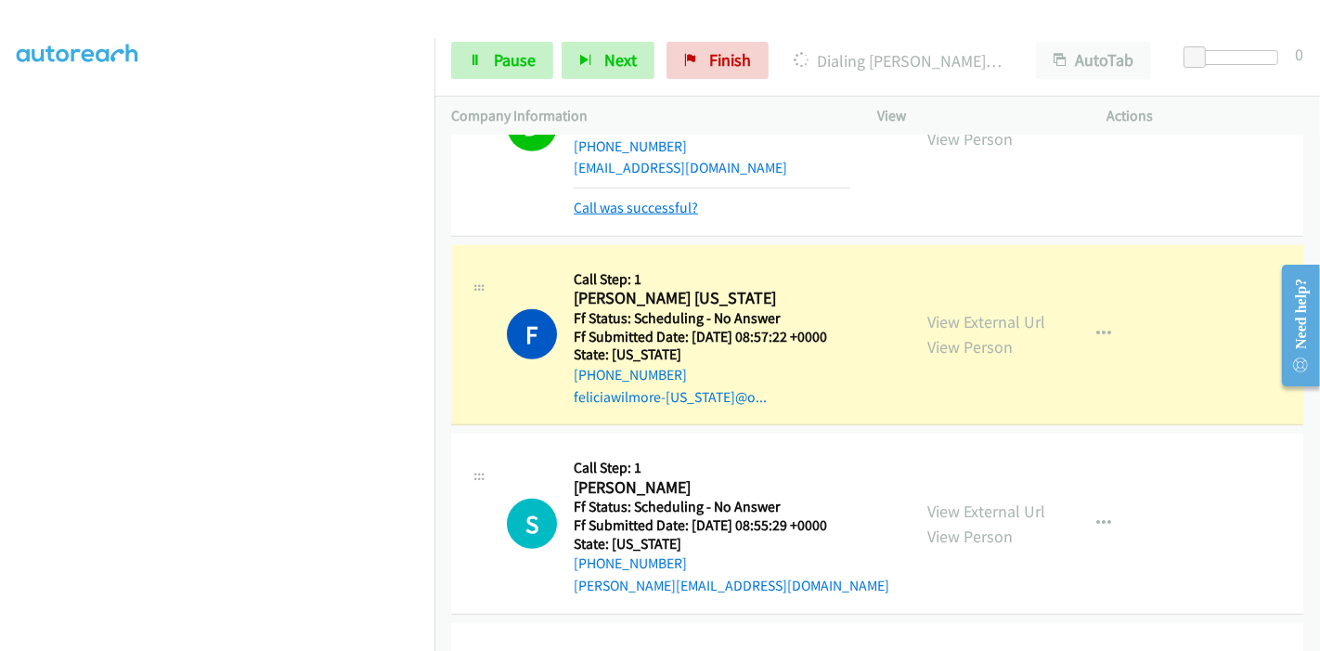
click at [643, 202] on link "Call was successful?" at bounding box center [636, 208] width 124 height 18
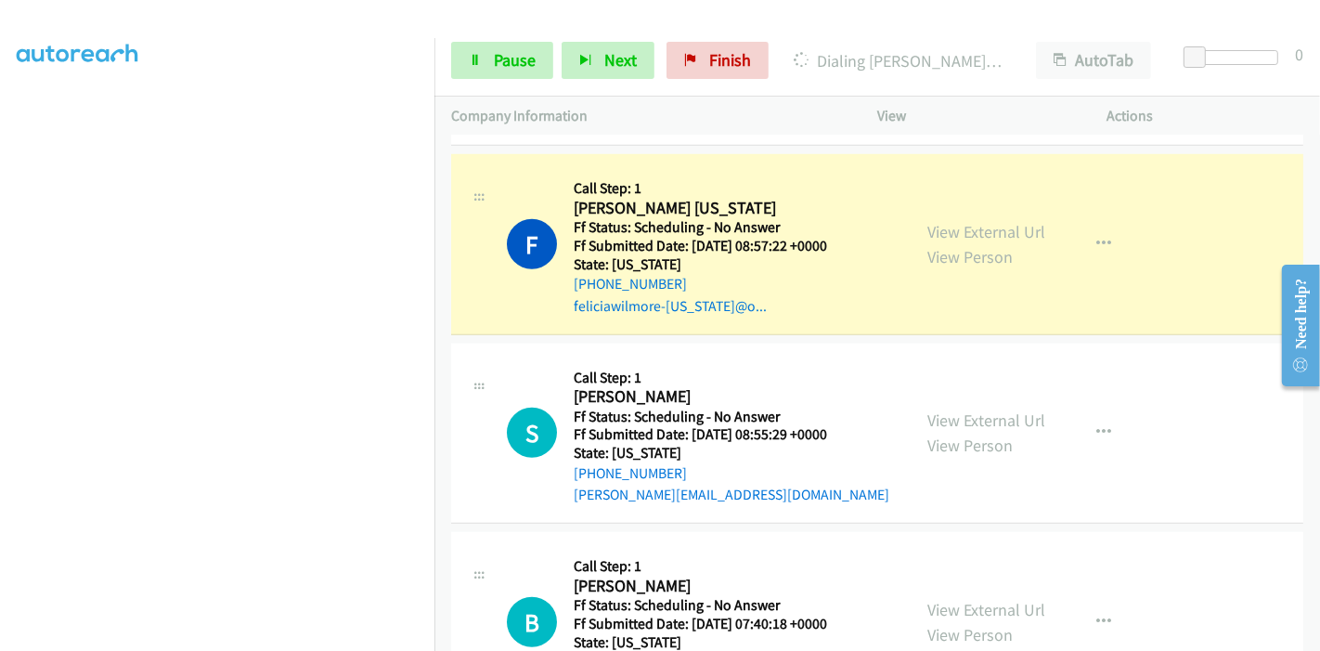
scroll to position [1341, 0]
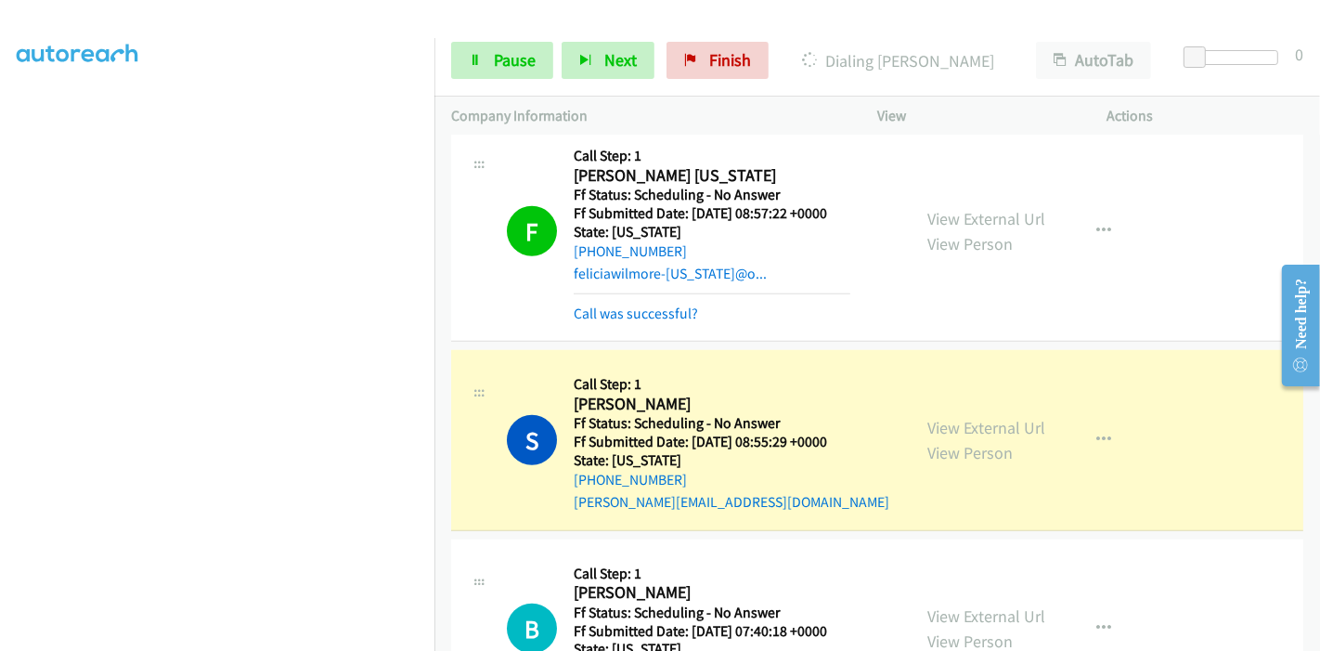
click at [642, 320] on div "Call was successful?" at bounding box center [712, 314] width 277 height 22
click at [642, 316] on link "Call was successful?" at bounding box center [636, 314] width 124 height 18
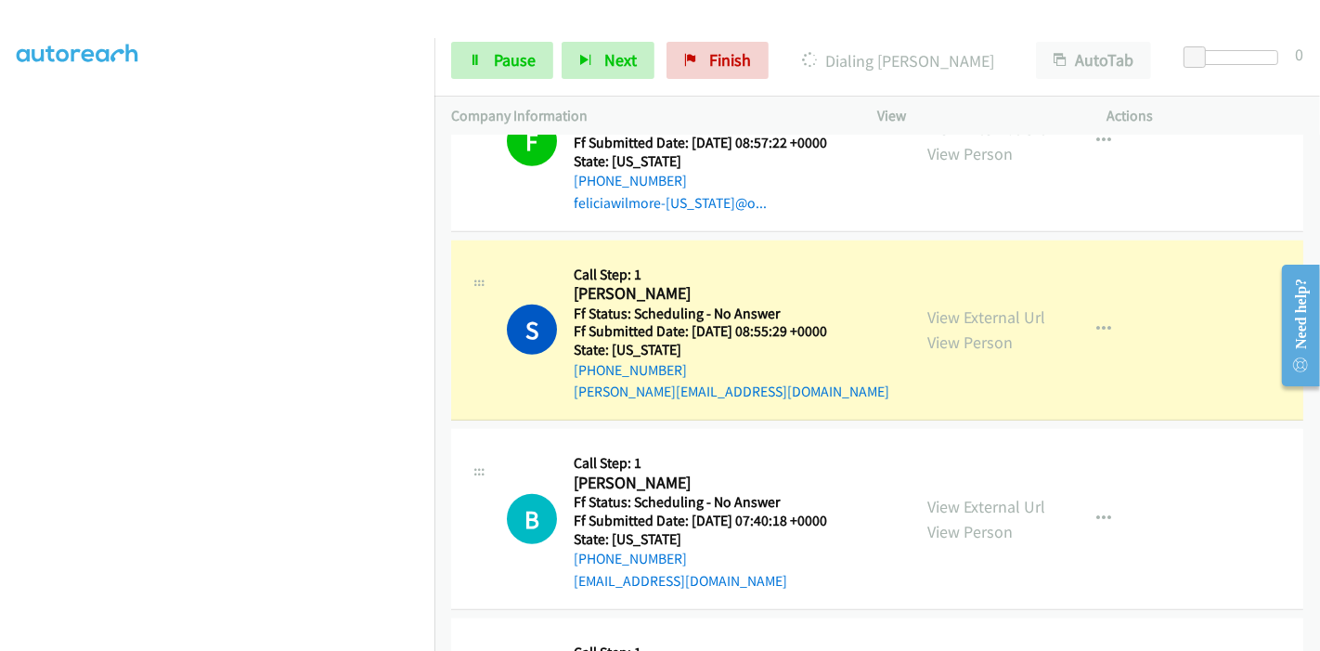
scroll to position [1444, 0]
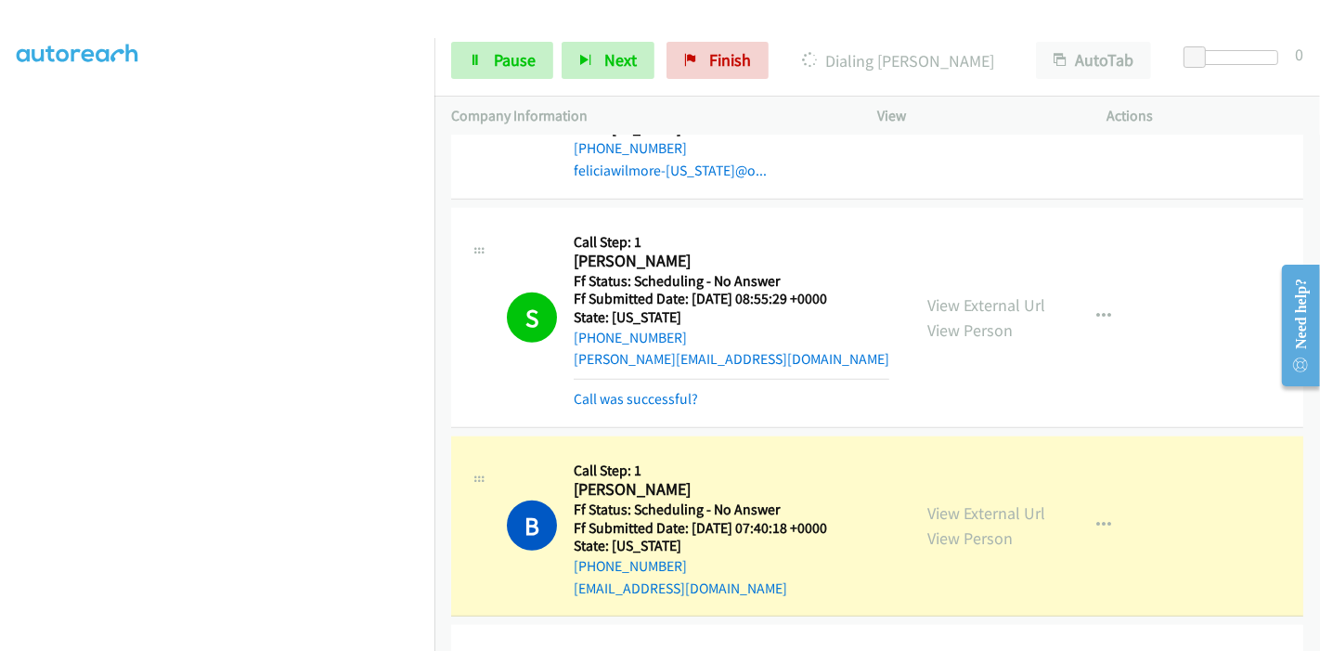
click at [610, 407] on div "Call was successful?" at bounding box center [732, 399] width 316 height 22
click at [614, 398] on link "Call was successful?" at bounding box center [636, 399] width 124 height 18
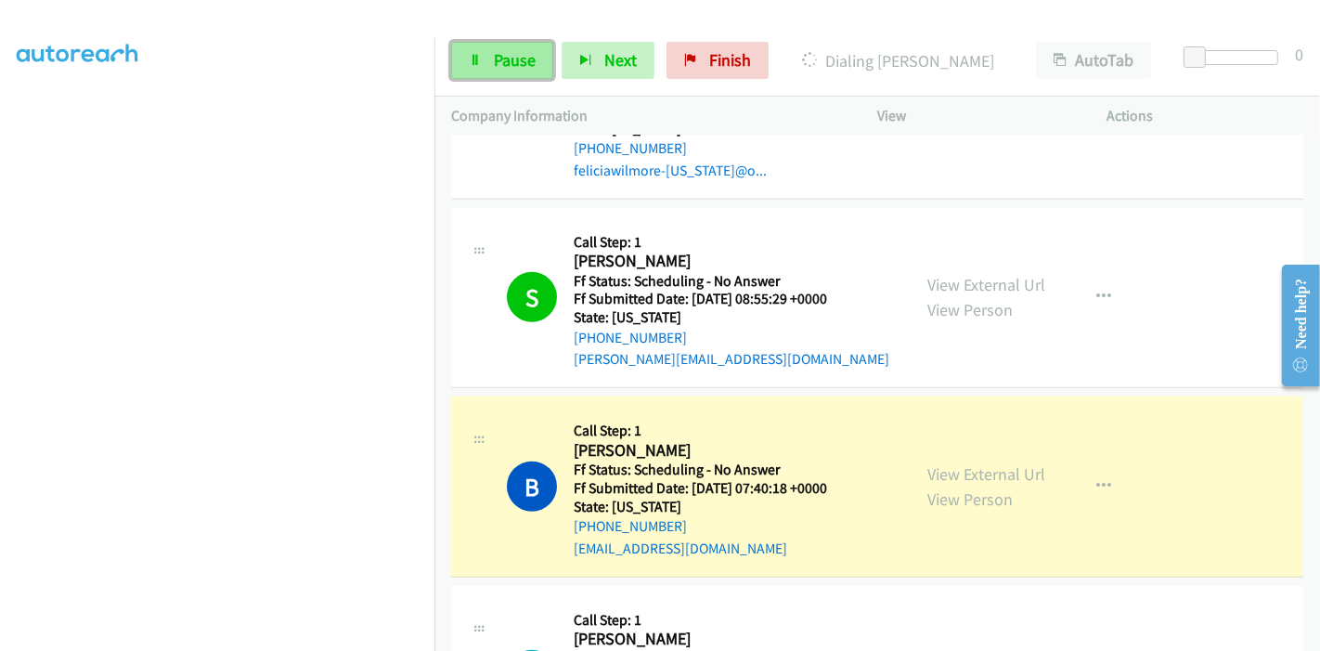
click at [502, 49] on span "Pause" at bounding box center [515, 59] width 42 height 21
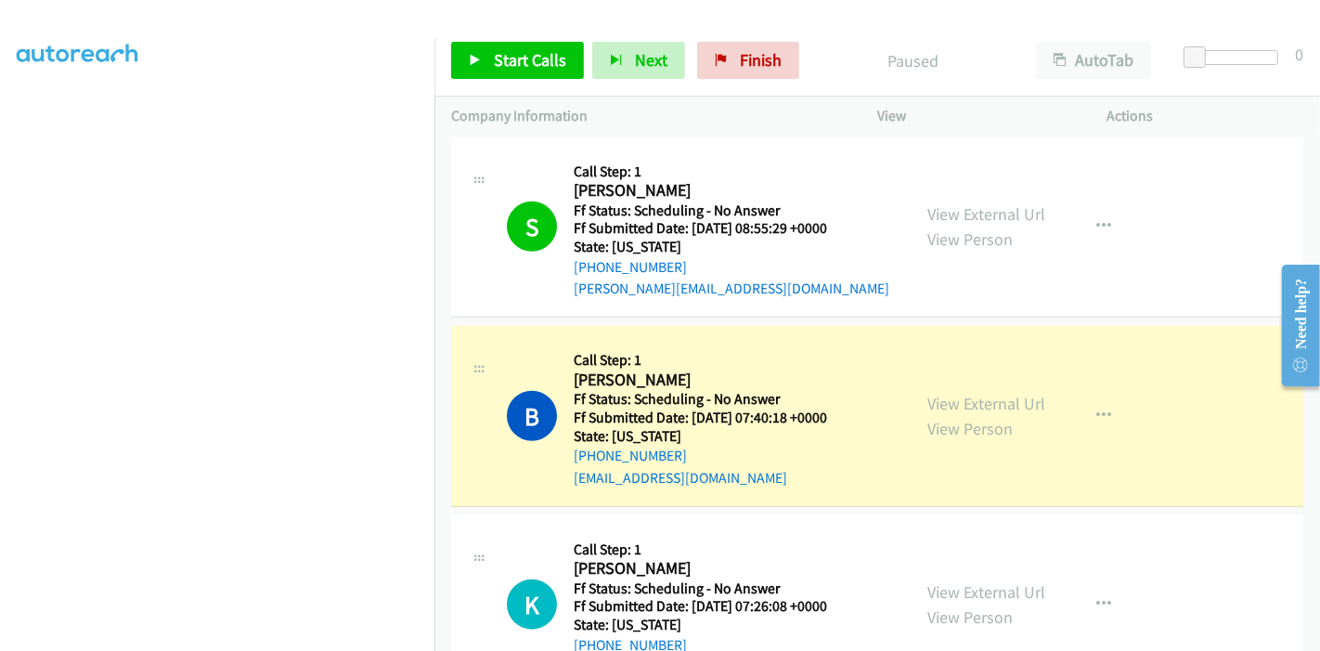
scroll to position [1547, 0]
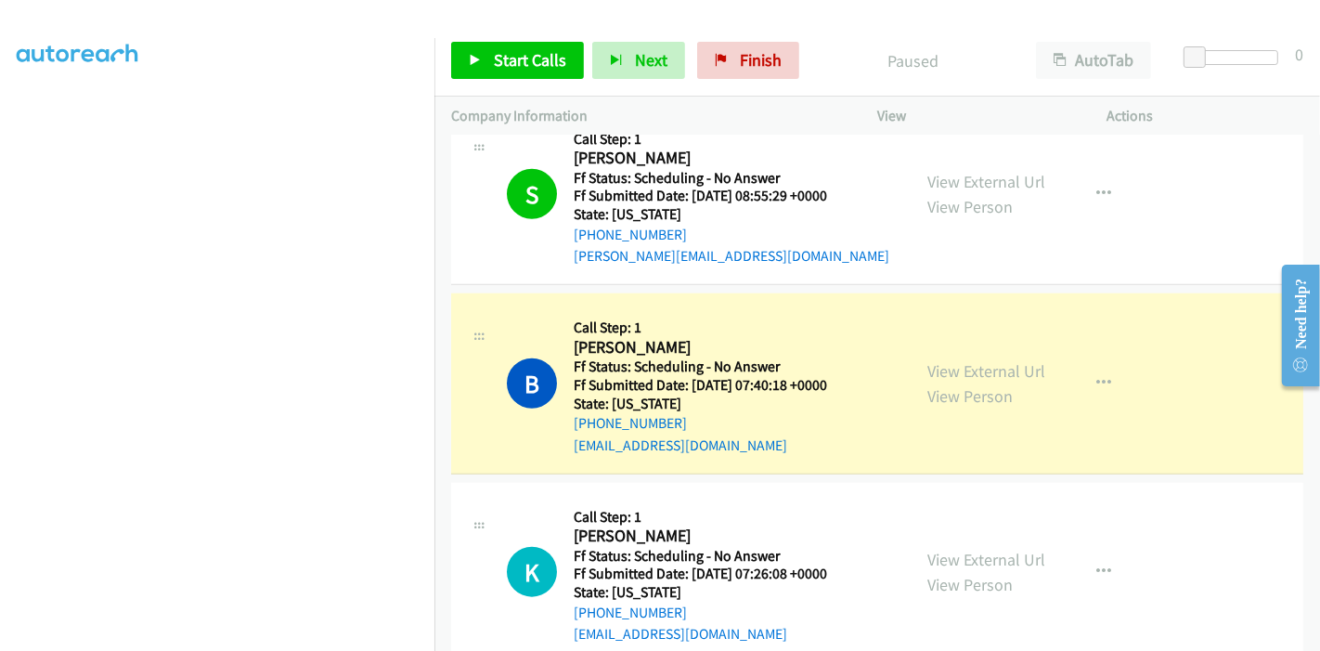
click at [577, 468] on div "B Callback Scheduled Call Step: 1 Britni Sewell America/New_York Ff Status: Sch…" at bounding box center [877, 383] width 852 height 181
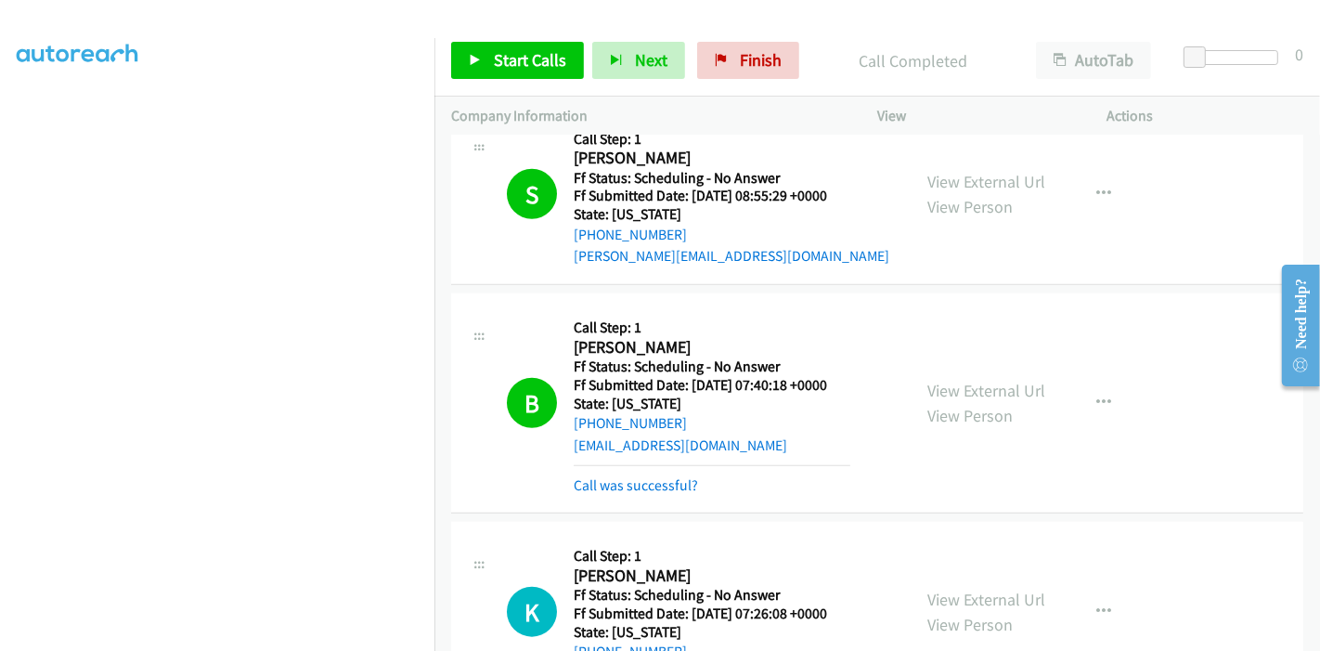
click at [645, 474] on div "Call was successful?" at bounding box center [712, 485] width 277 height 22
click at [642, 476] on link "Call was successful?" at bounding box center [636, 485] width 124 height 18
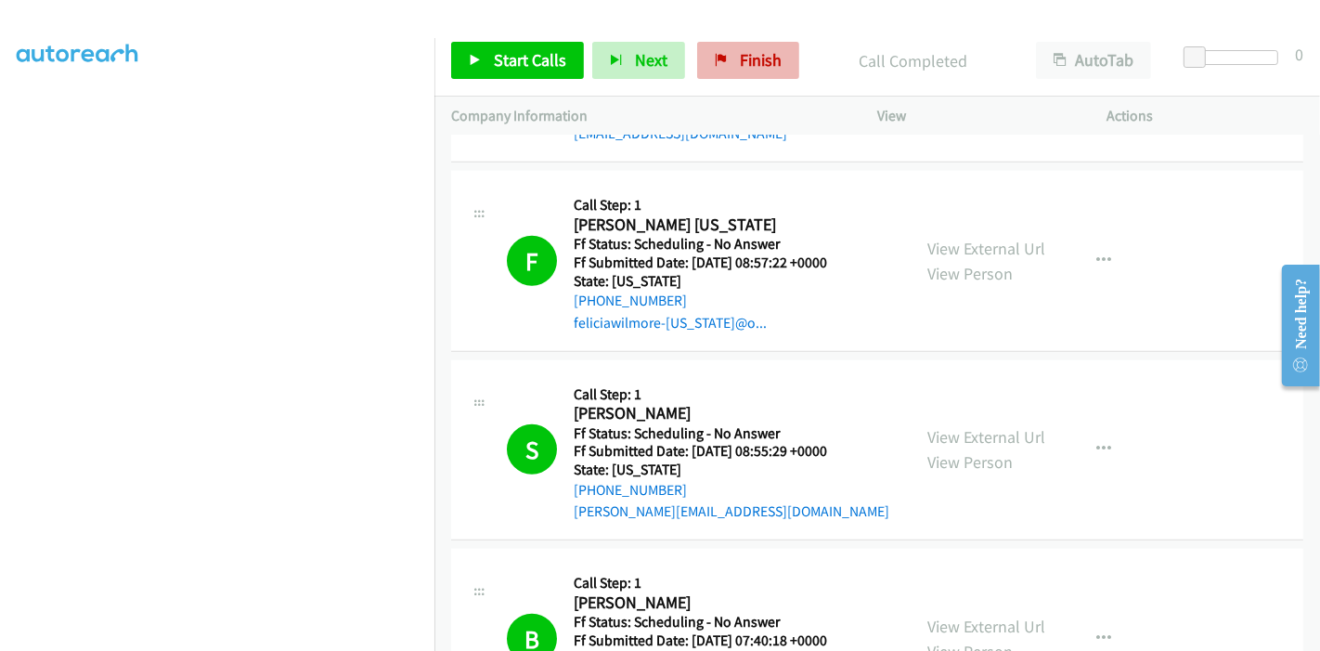
scroll to position [1238, 0]
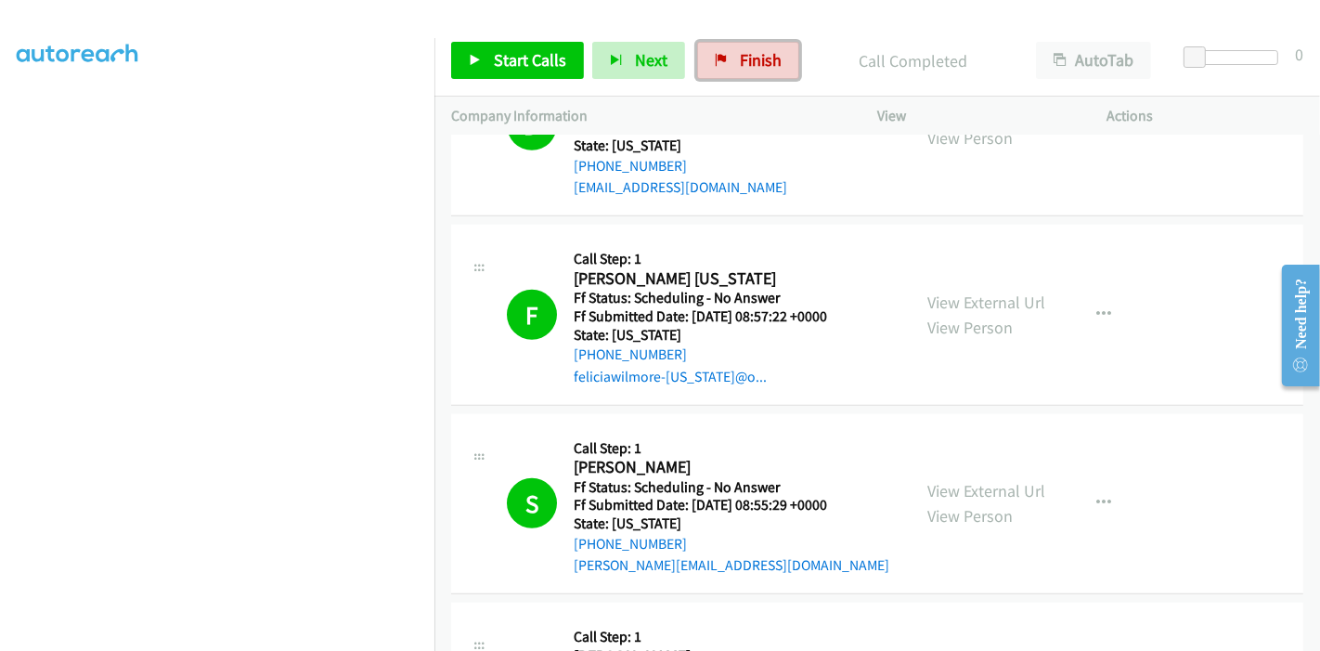
drag, startPoint x: 750, startPoint y: 48, endPoint x: 735, endPoint y: 88, distance: 42.6
click at [751, 48] on link "Finish" at bounding box center [748, 60] width 102 height 37
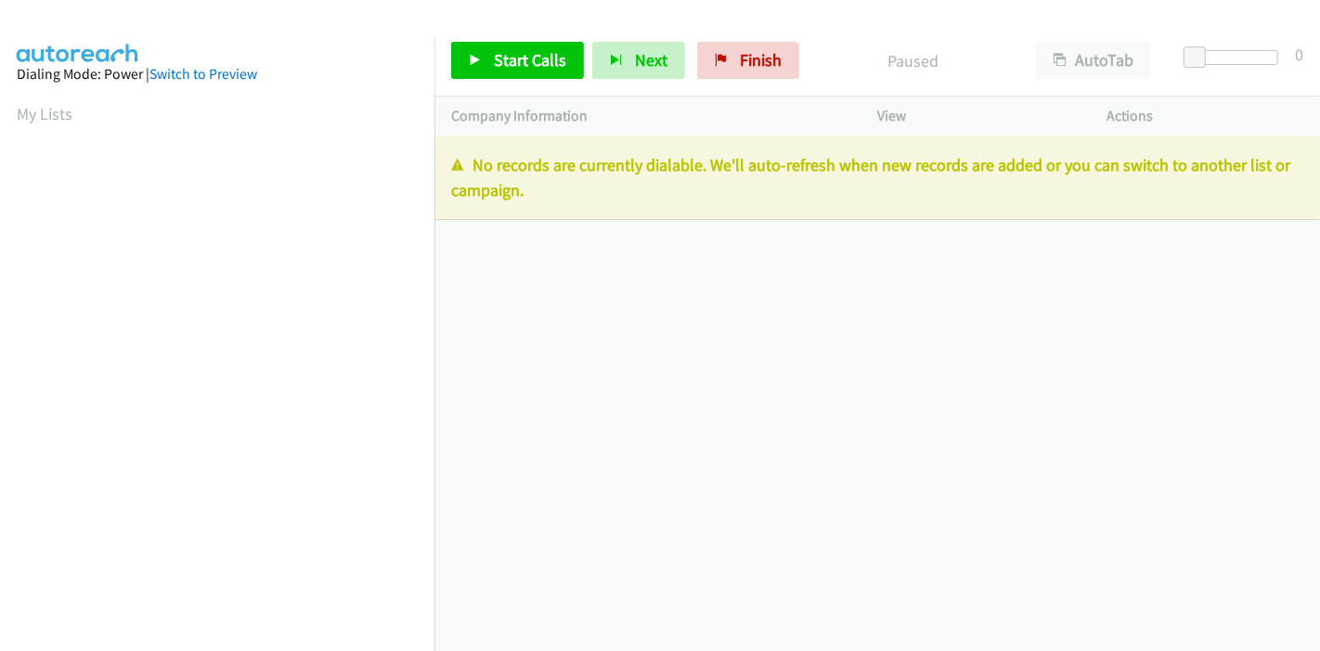
click at [603, 192] on p "No records are currently dialable. We'll auto-refresh when new records are adde…" at bounding box center [877, 177] width 852 height 50
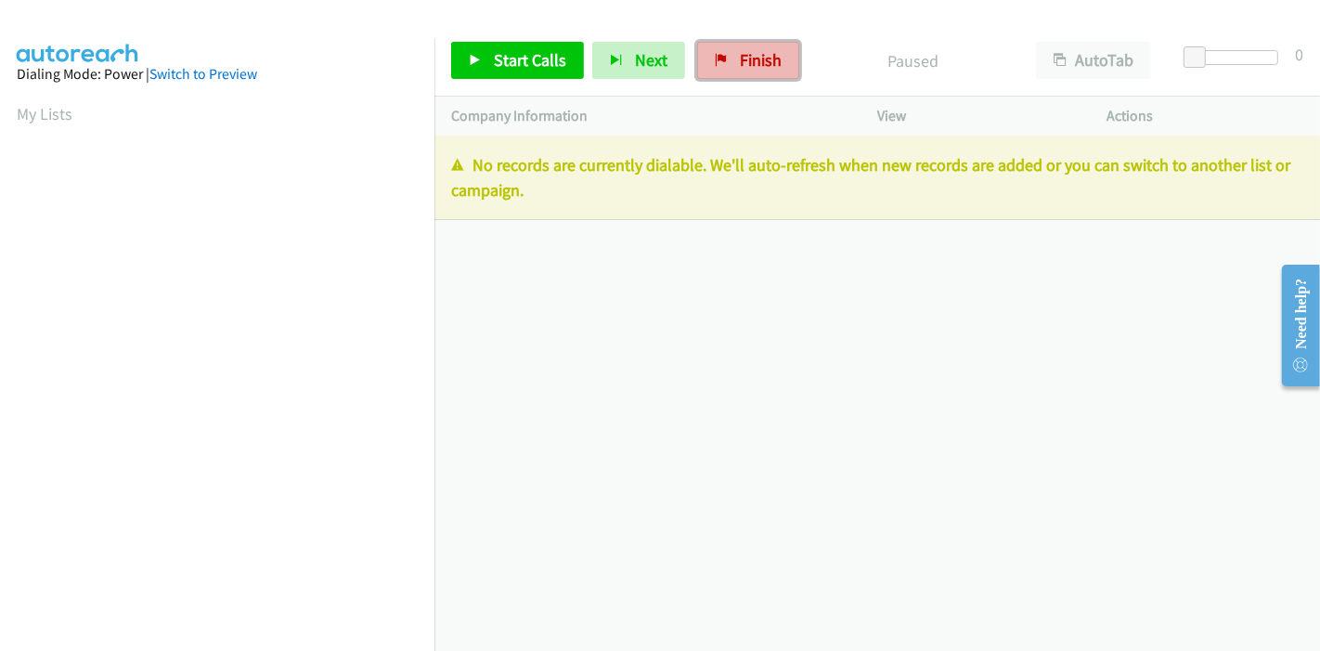
click at [750, 67] on span "Finish" at bounding box center [761, 59] width 42 height 21
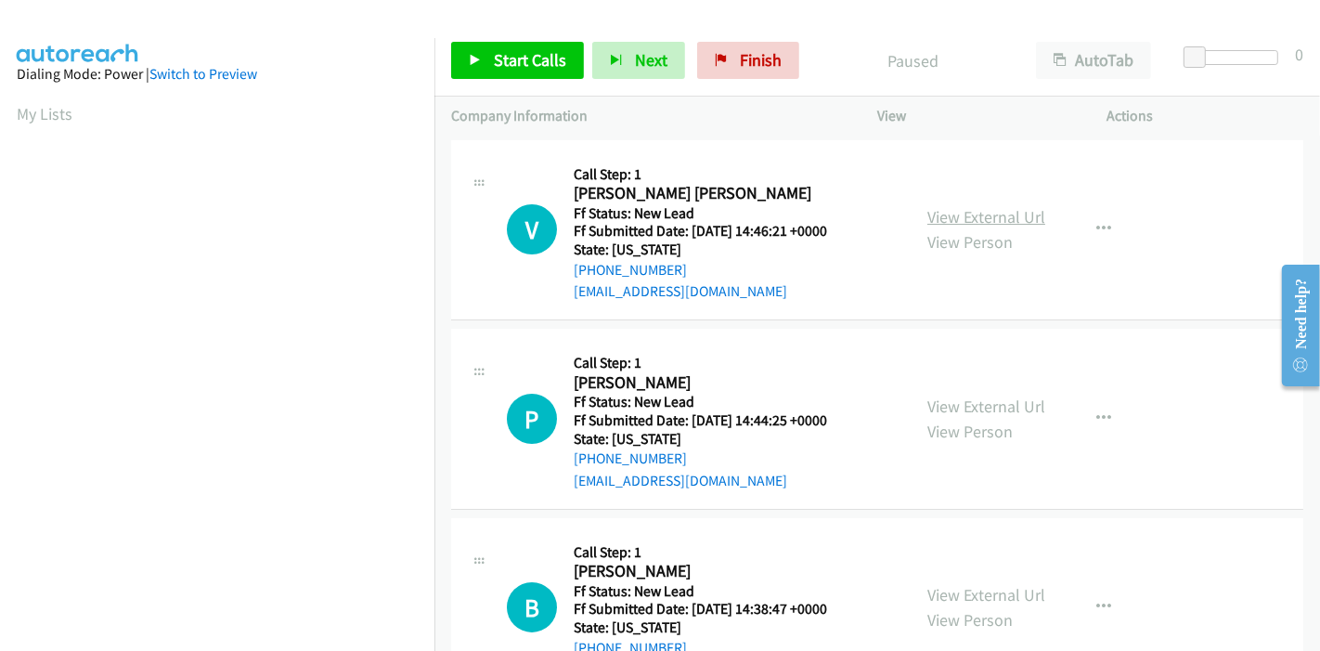
click at [964, 212] on link "View External Url" at bounding box center [986, 216] width 118 height 21
click at [957, 407] on link "View External Url" at bounding box center [986, 406] width 118 height 21
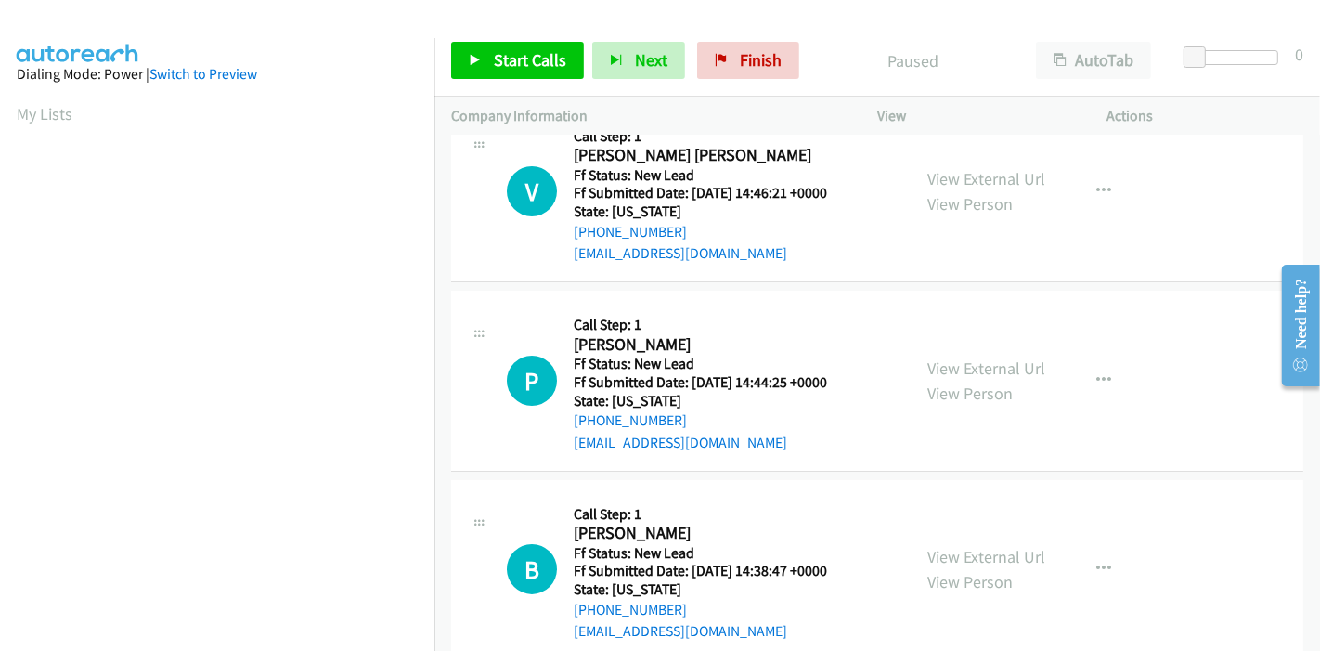
scroll to position [74, 0]
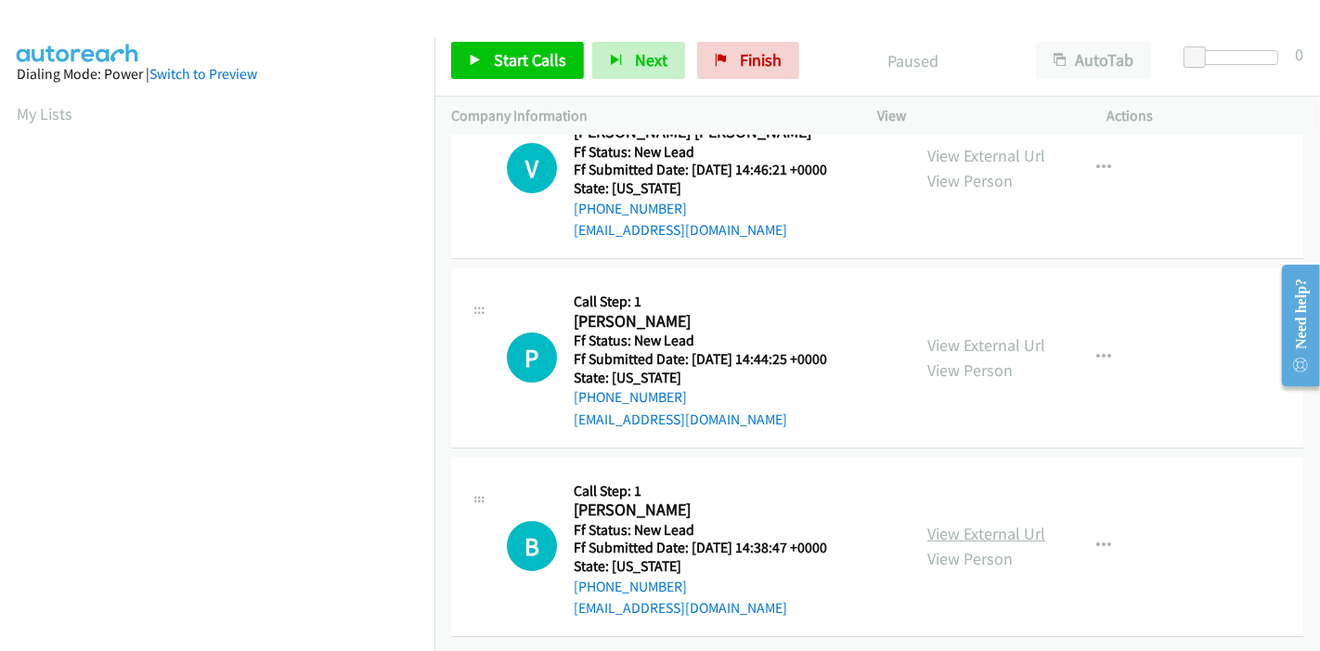
click at [945, 523] on link "View External Url" at bounding box center [986, 533] width 118 height 21
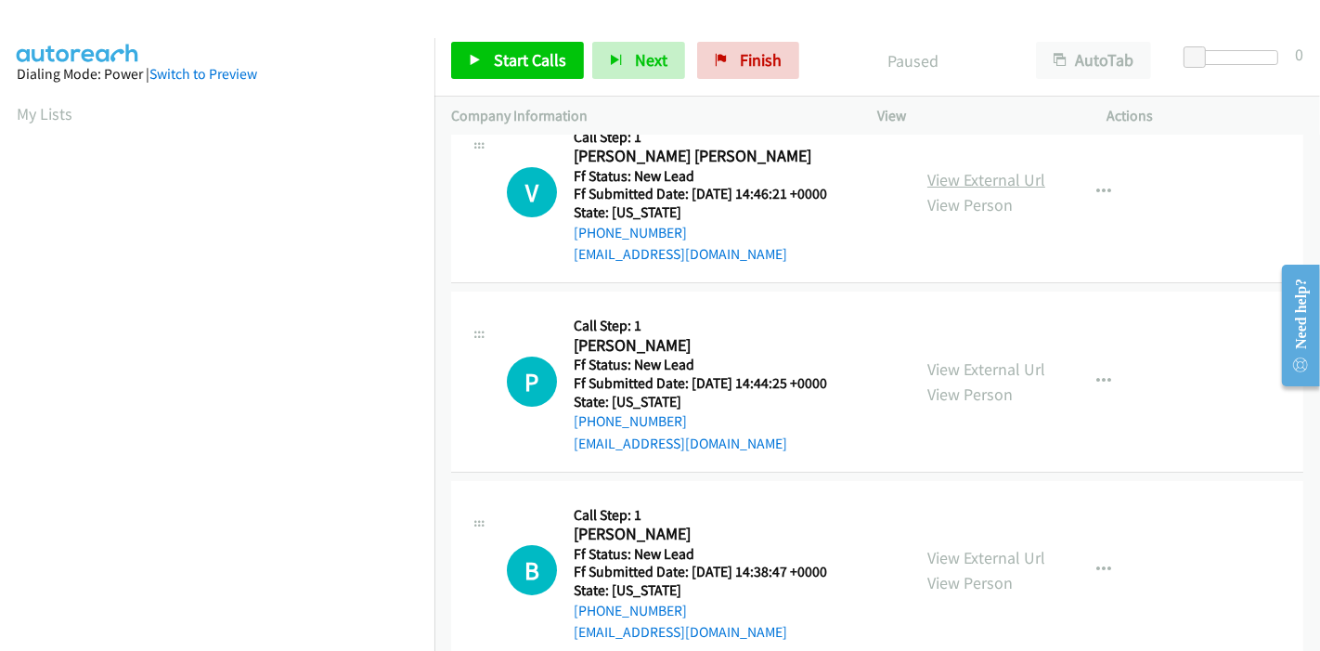
scroll to position [0, 0]
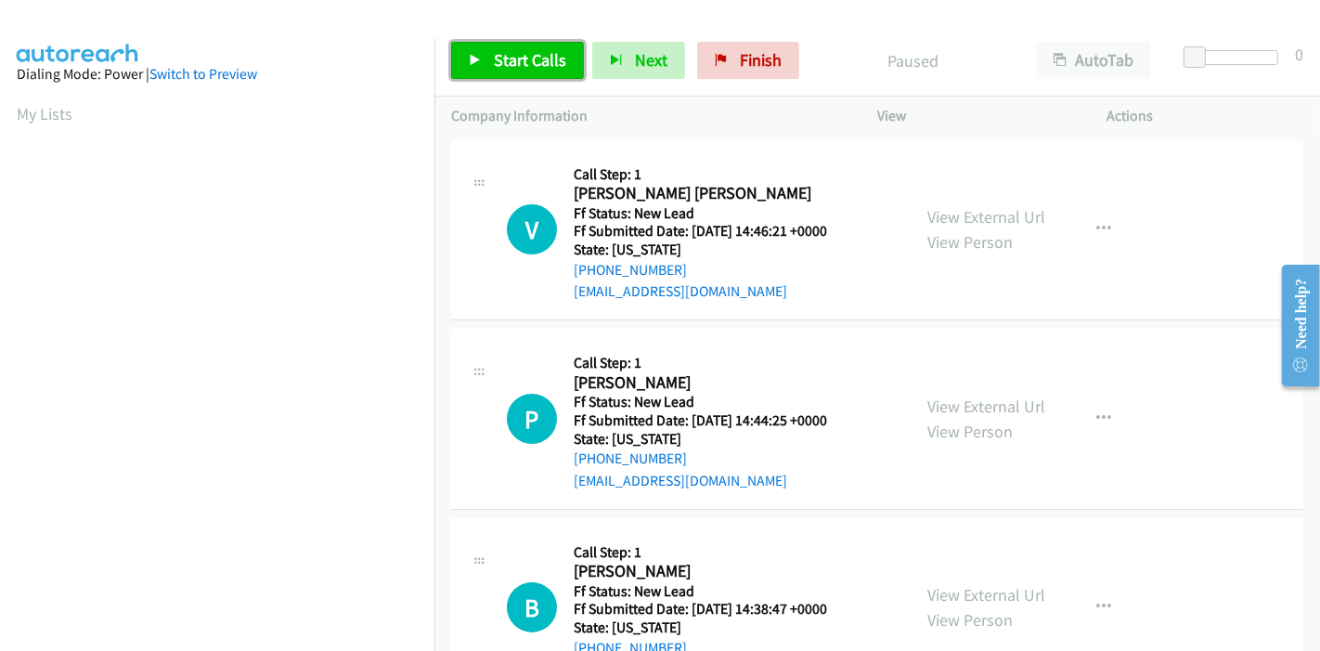
click at [529, 58] on span "Start Calls" at bounding box center [530, 59] width 72 height 21
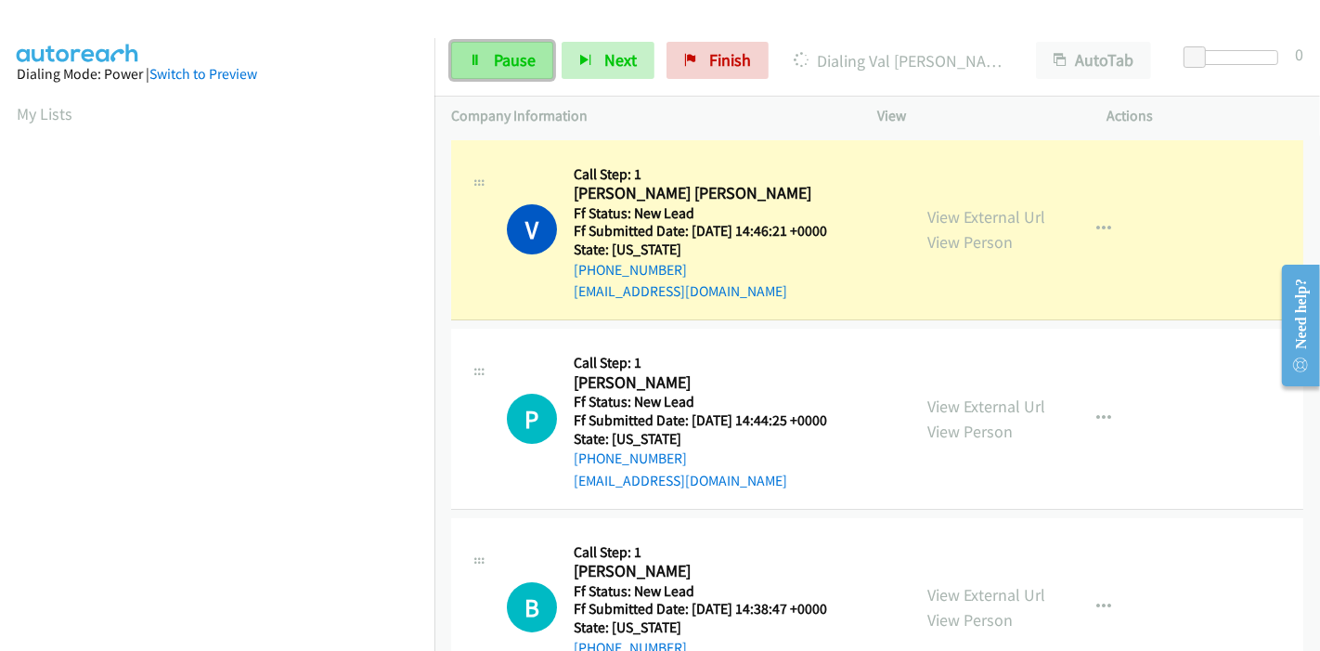
click at [509, 54] on span "Pause" at bounding box center [515, 59] width 42 height 21
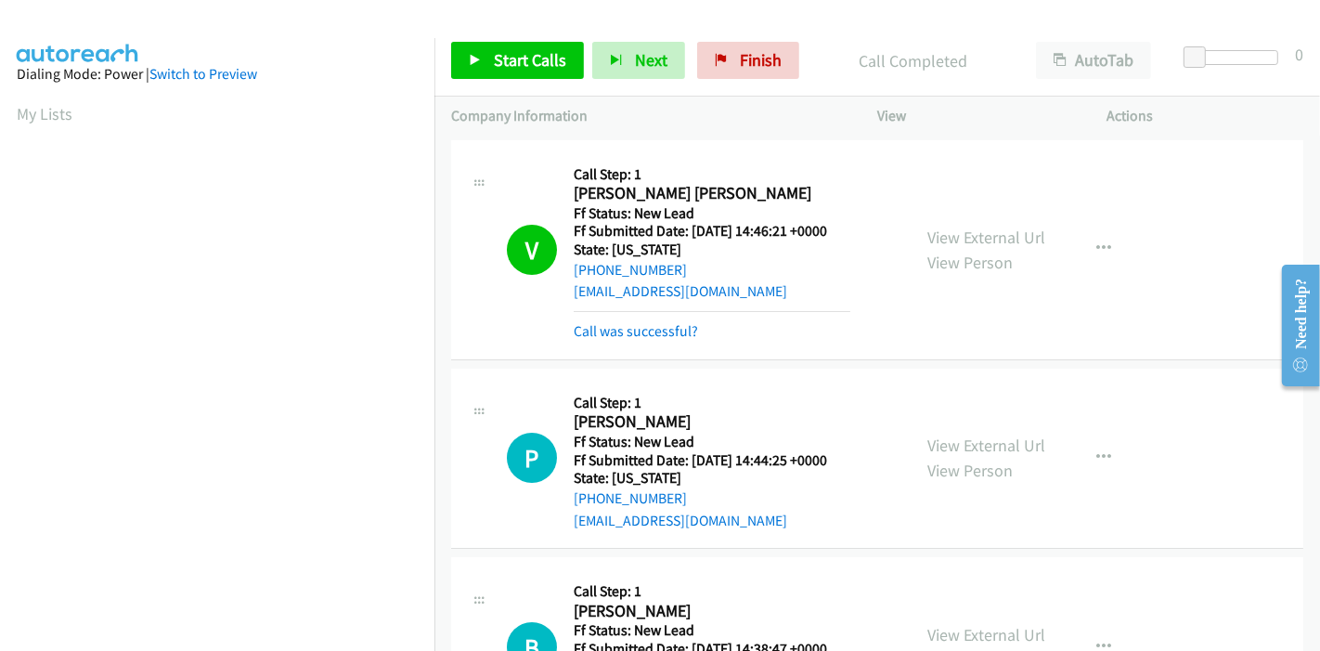
scroll to position [392, 0]
click at [657, 330] on link "Call was successful?" at bounding box center [636, 331] width 124 height 18
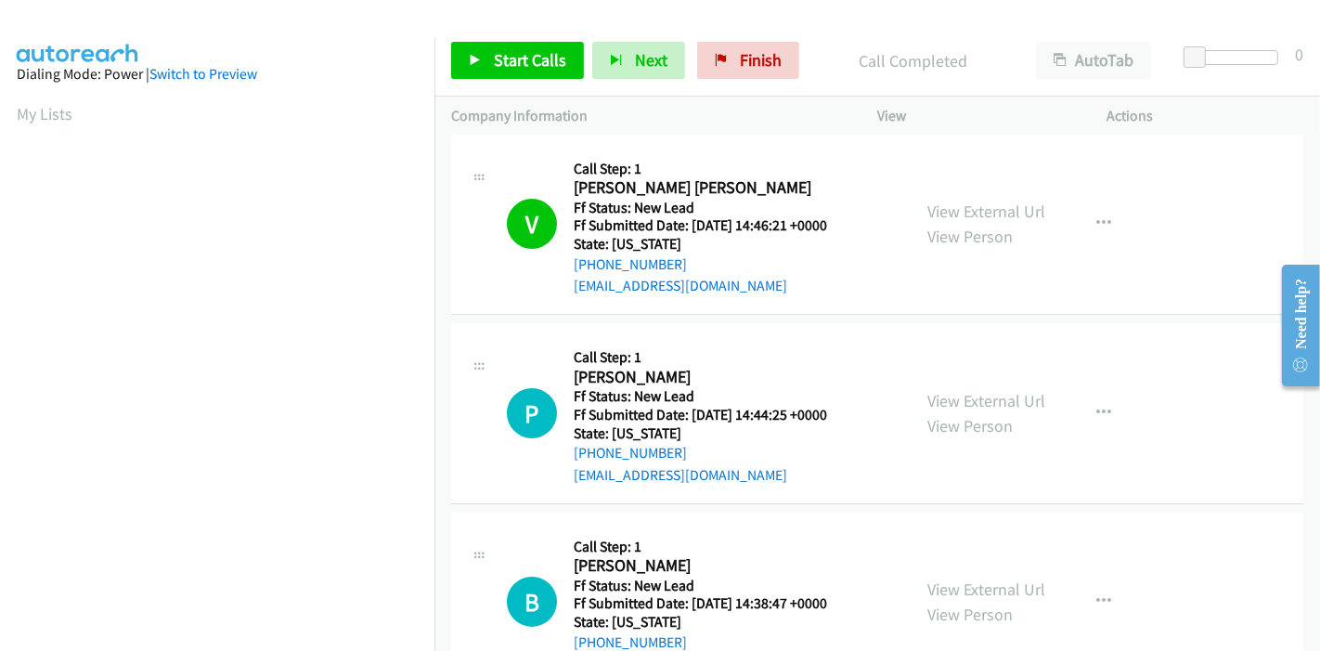
scroll to position [0, 0]
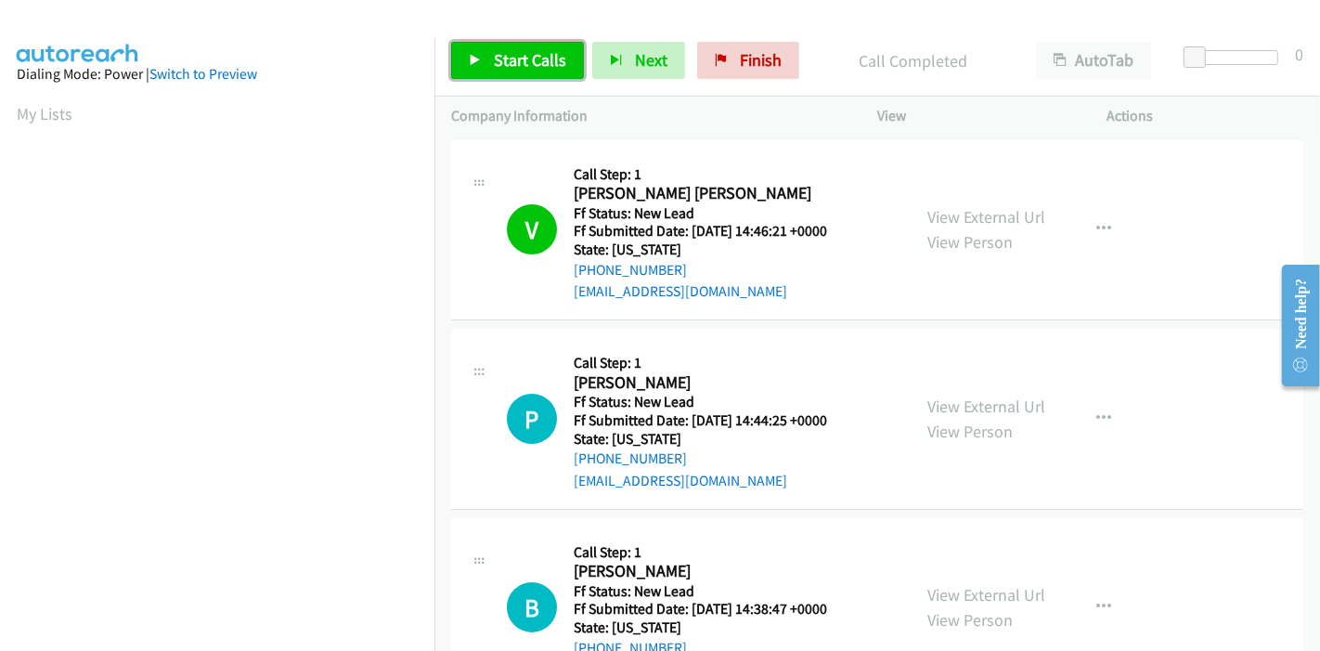
click at [505, 66] on span "Start Calls" at bounding box center [530, 59] width 72 height 21
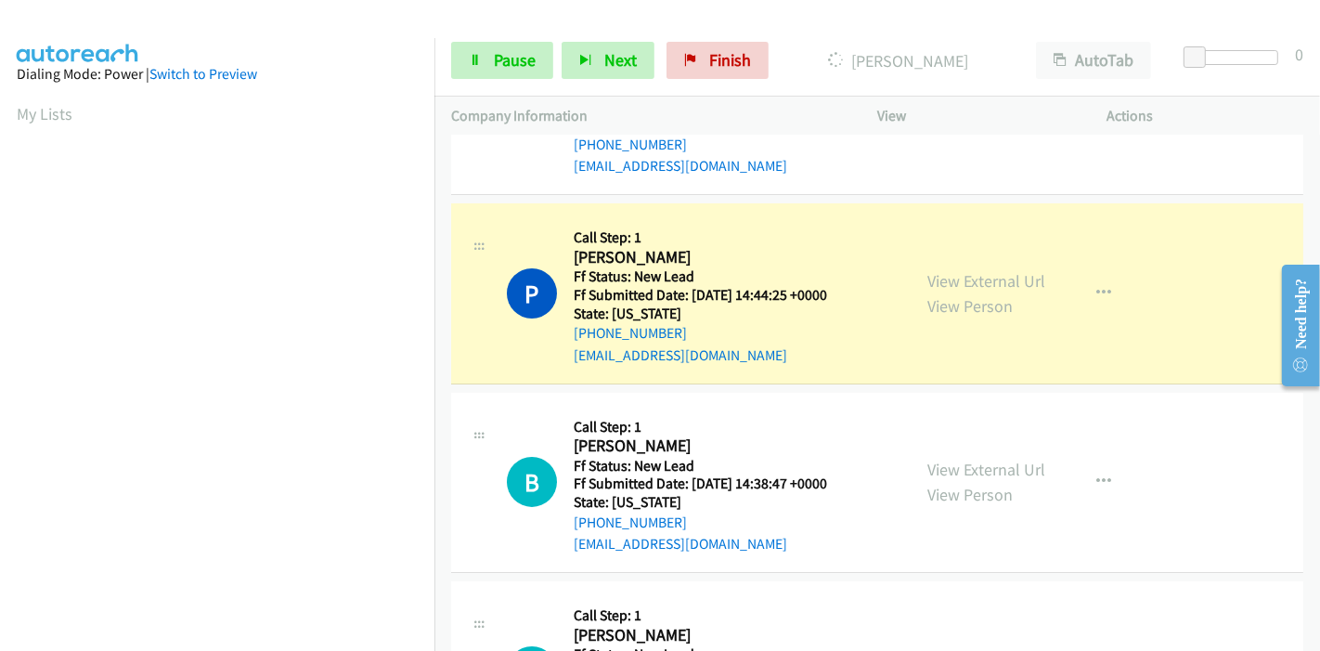
scroll to position [124, 0]
click at [495, 69] on span "Pause" at bounding box center [515, 59] width 42 height 21
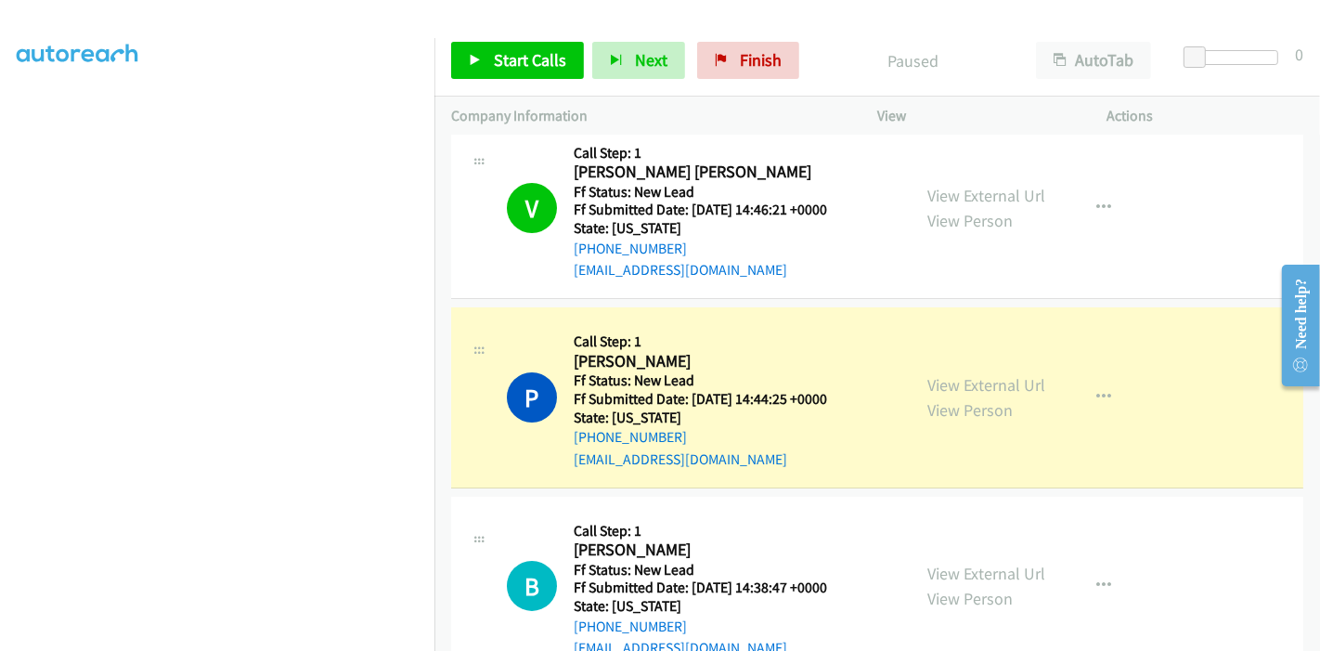
scroll to position [392, 0]
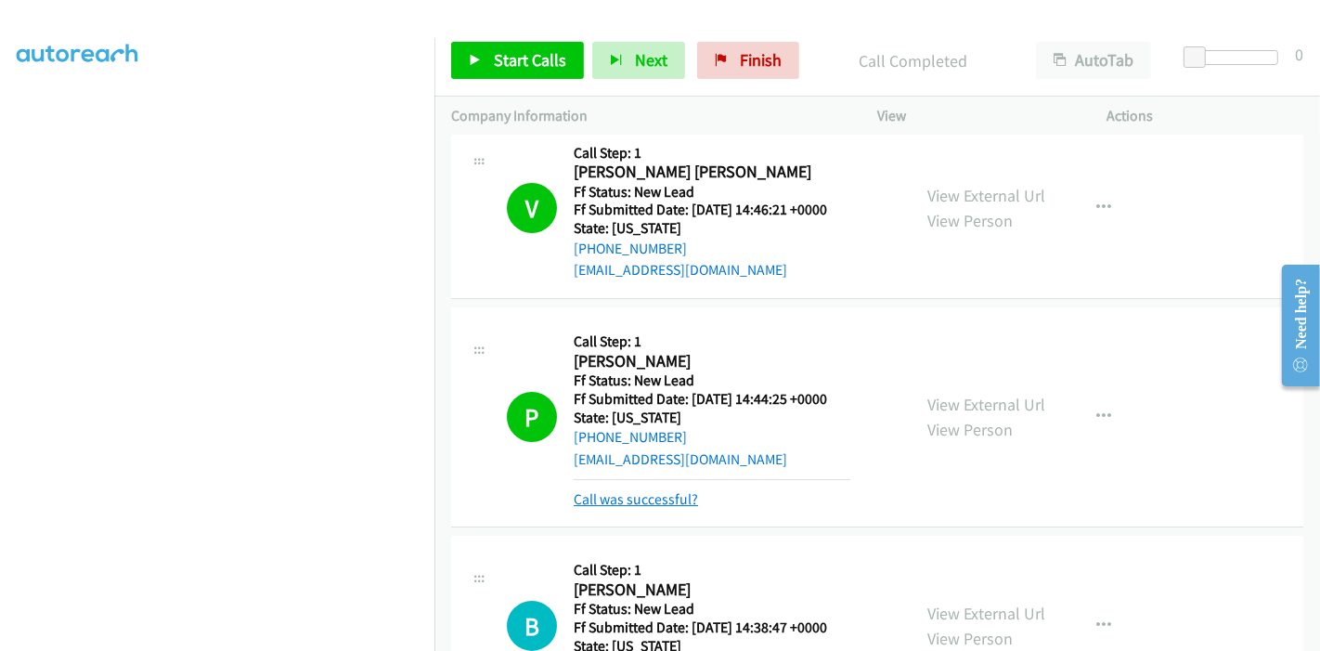
click at [636, 502] on link "Call was successful?" at bounding box center [636, 499] width 124 height 18
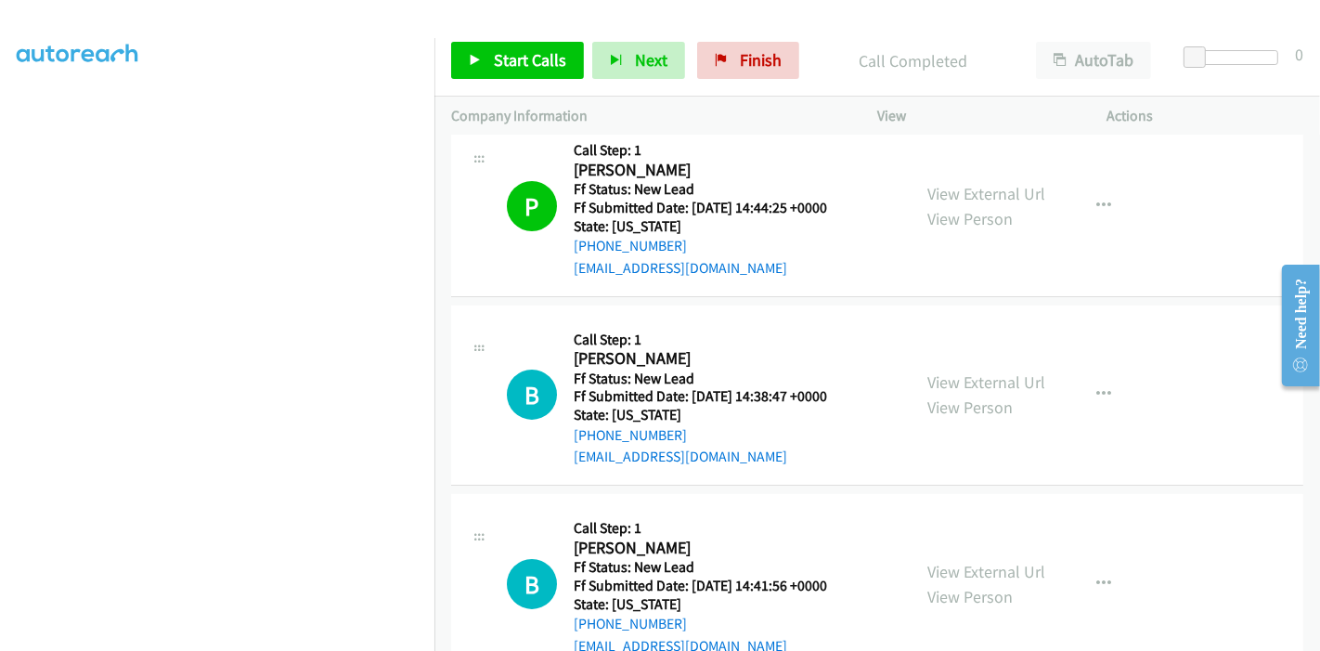
scroll to position [211, 0]
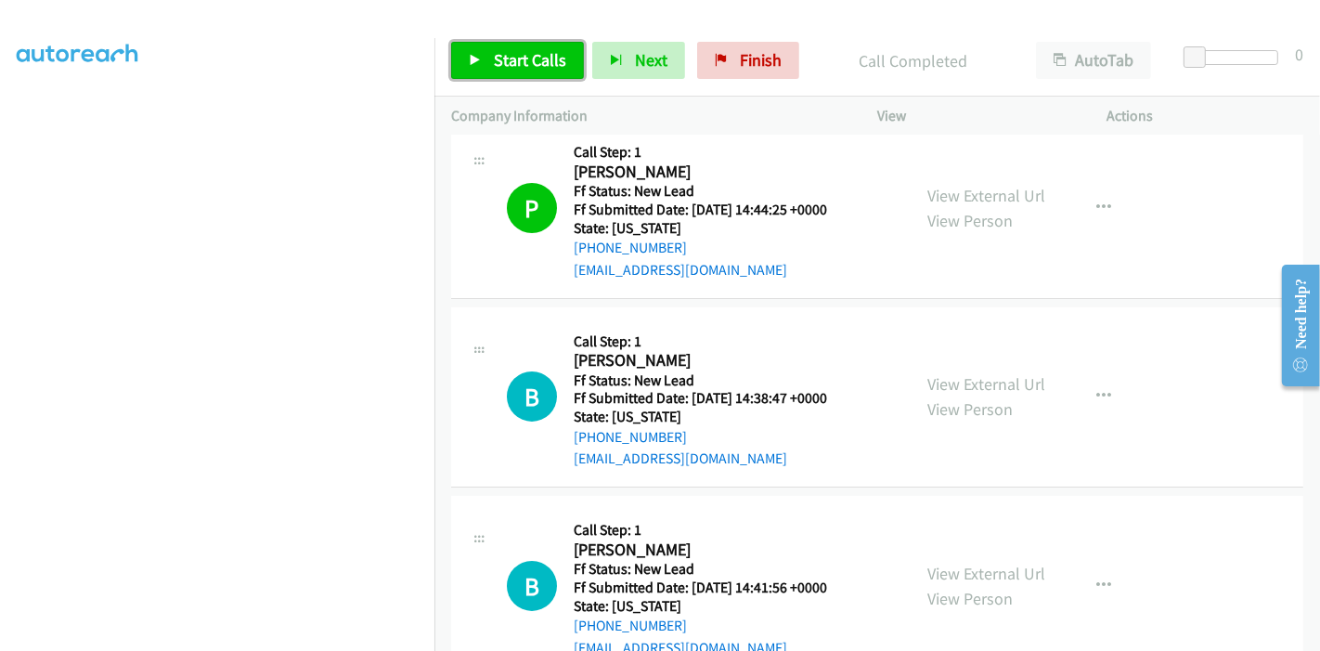
click at [509, 51] on span "Start Calls" at bounding box center [530, 59] width 72 height 21
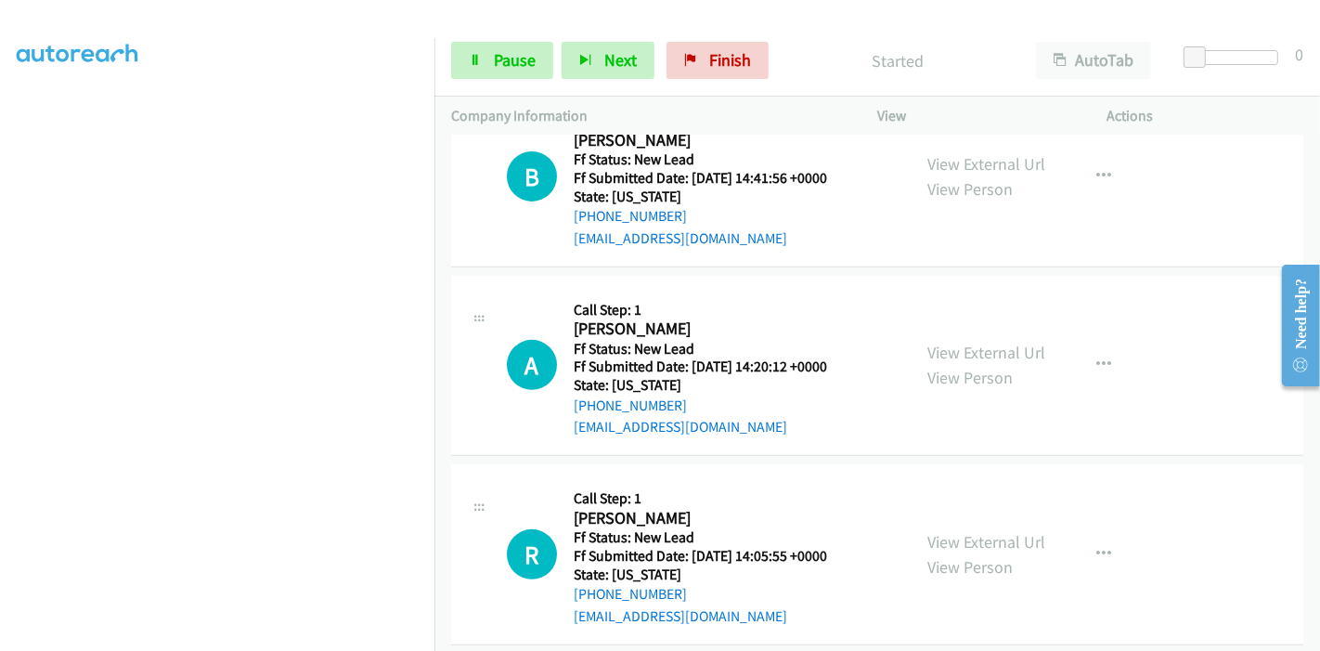
scroll to position [623, 0]
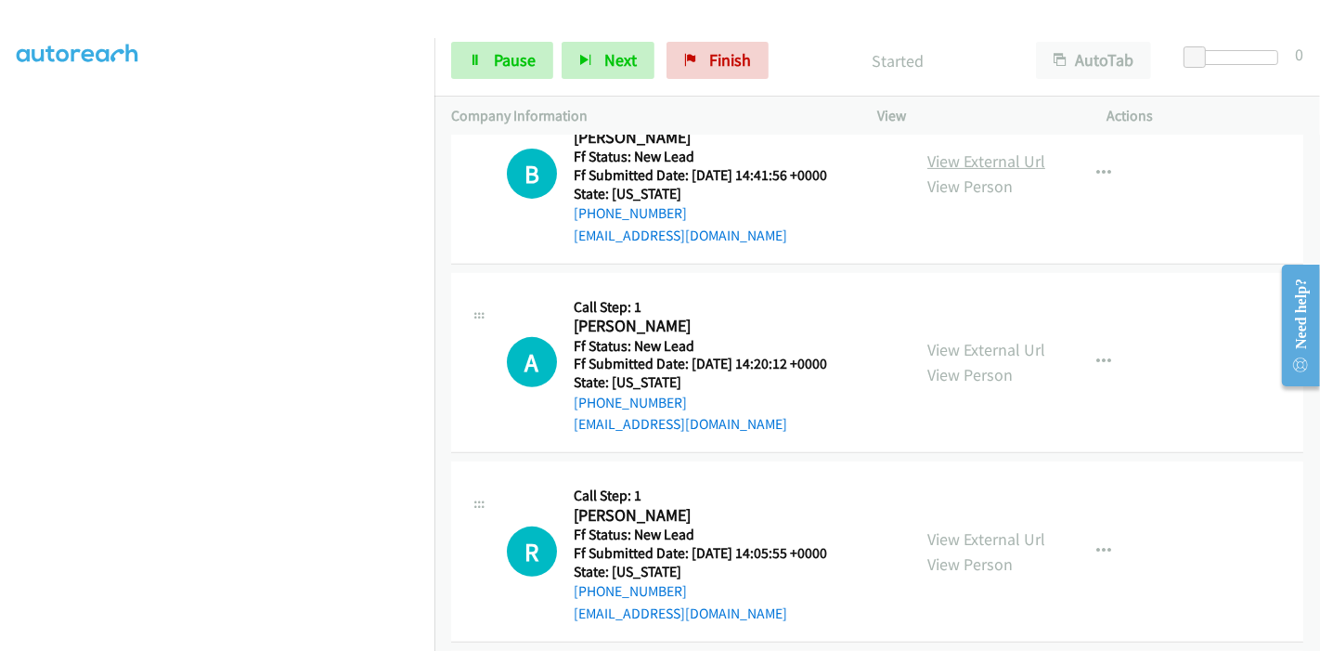
click at [972, 155] on link "View External Url" at bounding box center [986, 160] width 118 height 21
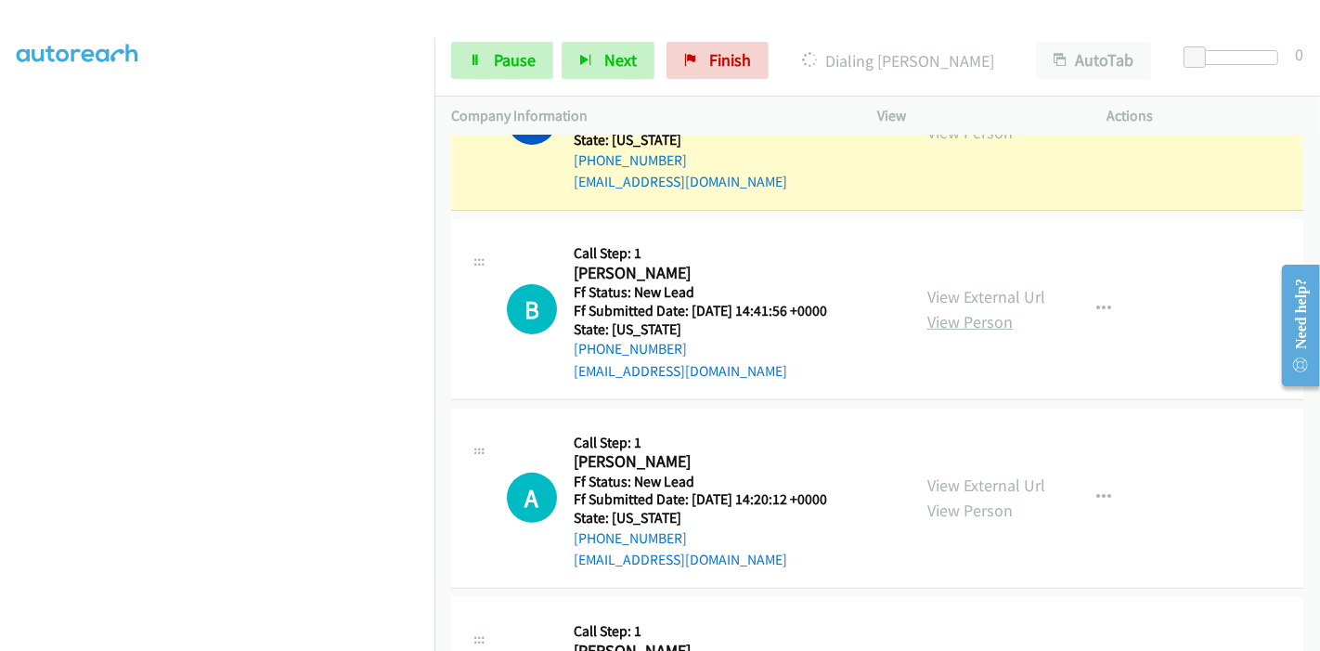
scroll to position [520, 0]
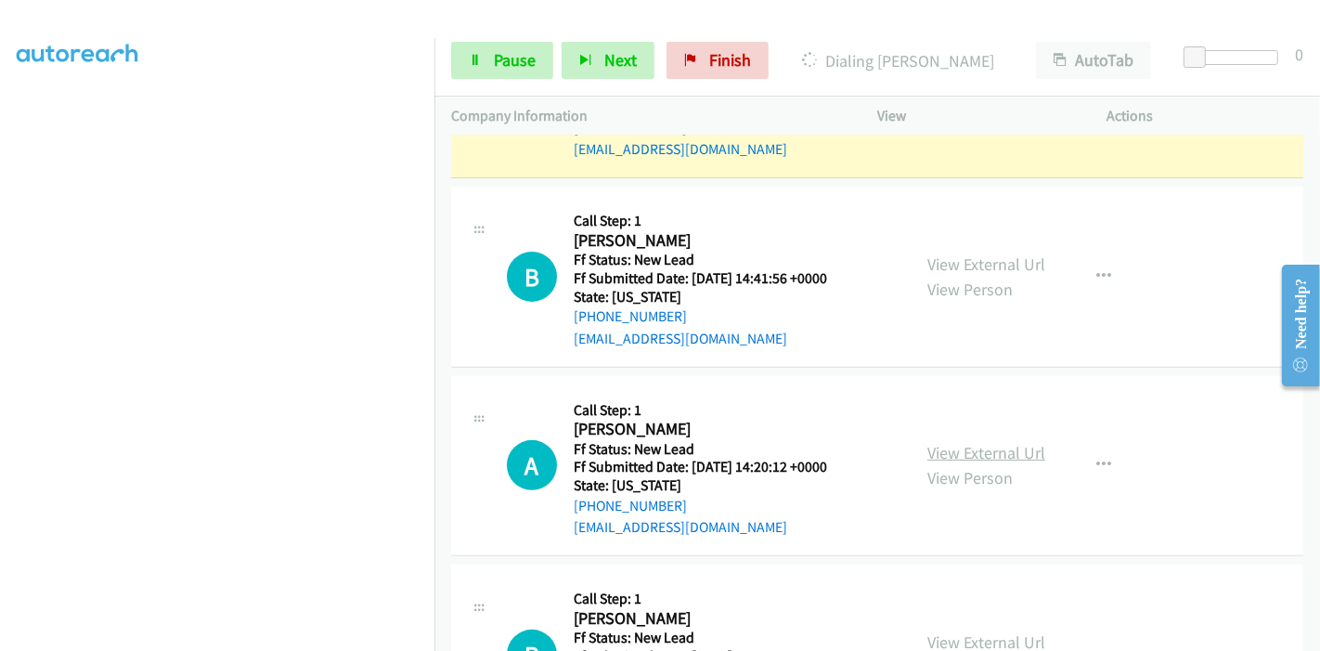
click at [965, 449] on link "View External Url" at bounding box center [986, 452] width 118 height 21
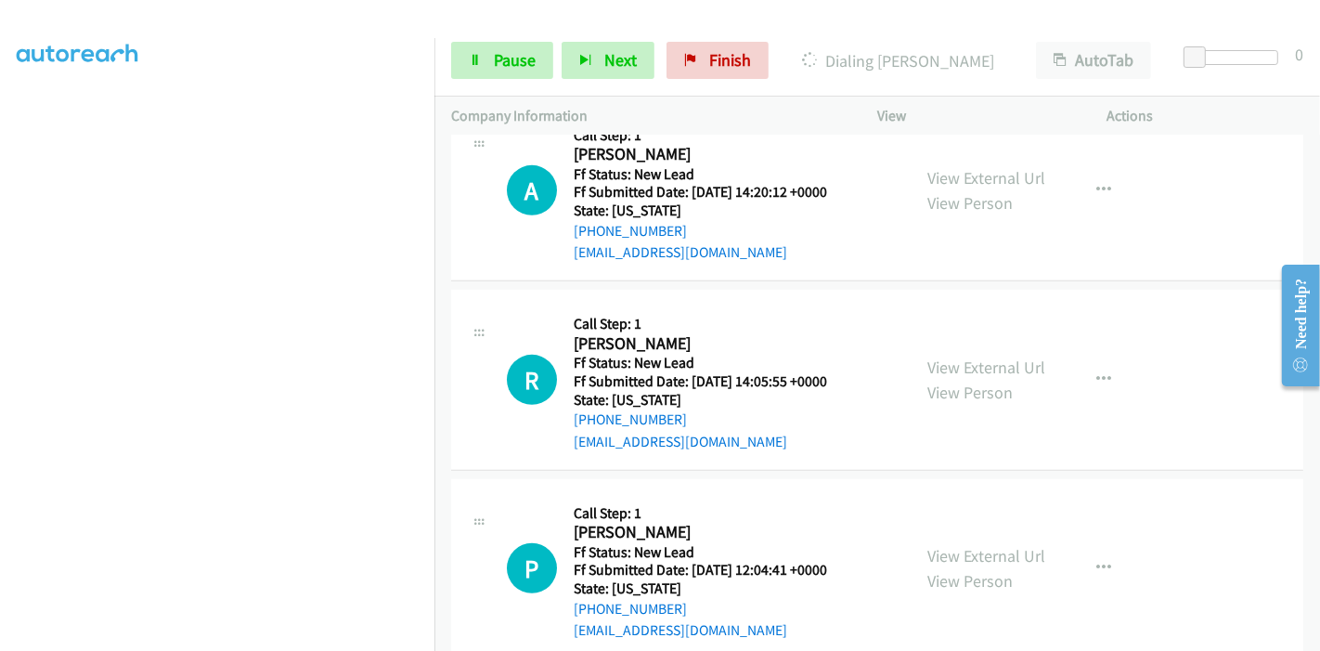
scroll to position [830, 0]
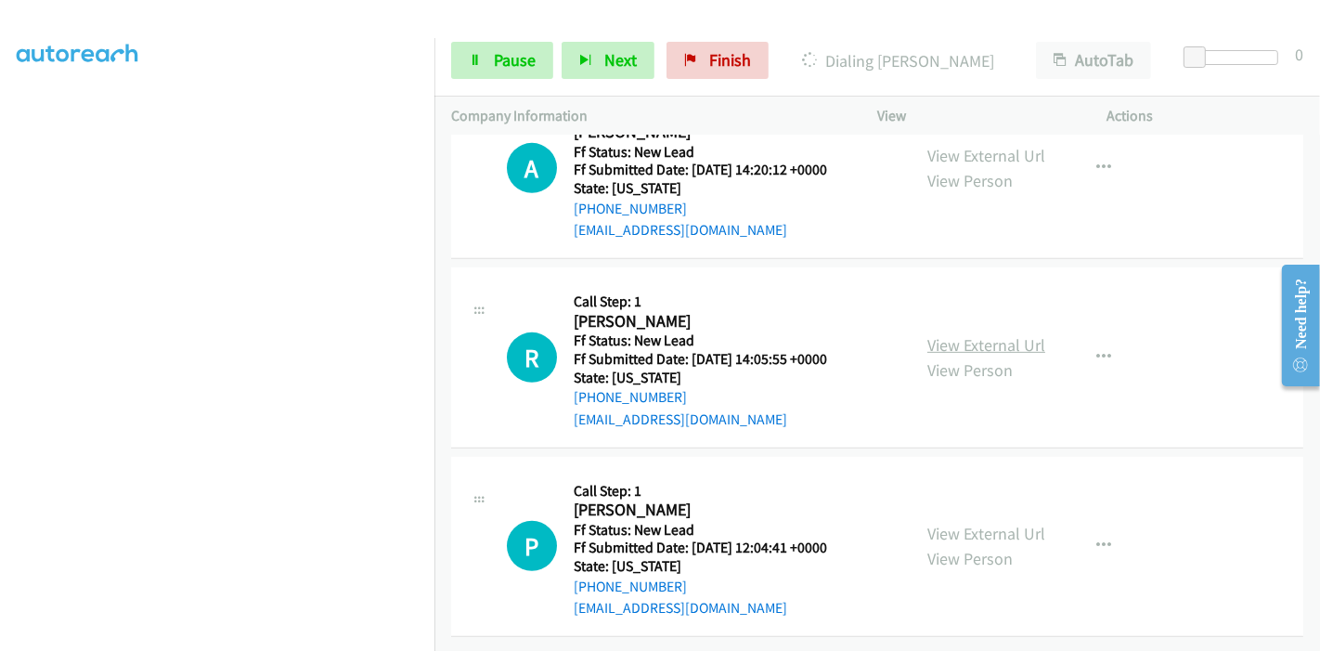
click at [949, 334] on link "View External Url" at bounding box center [986, 344] width 118 height 21
click at [951, 523] on link "View External Url" at bounding box center [986, 533] width 118 height 21
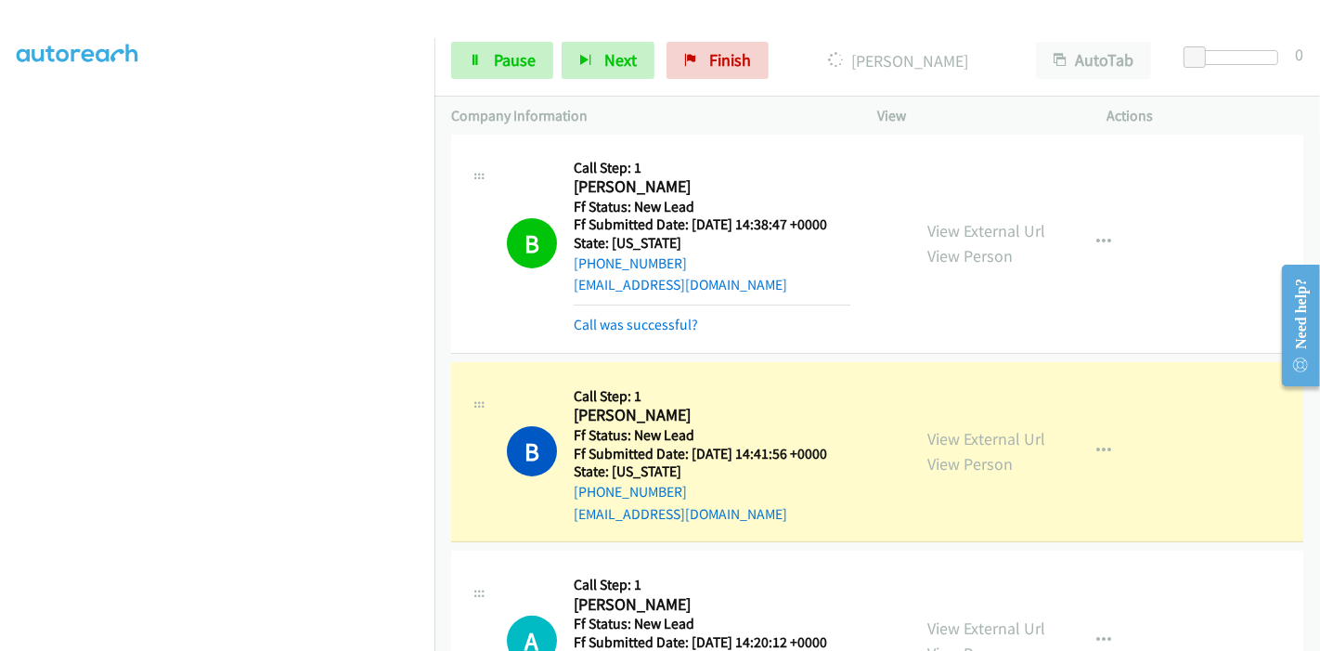
scroll to position [417, 0]
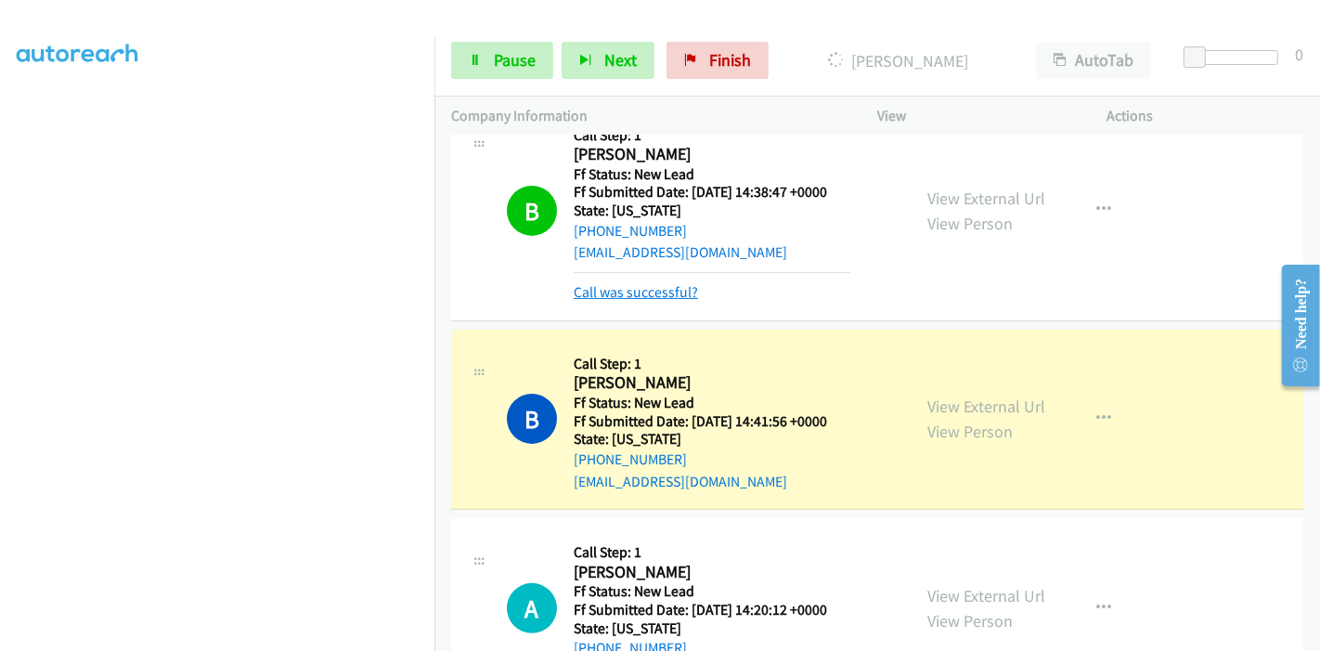
click at [667, 285] on link "Call was successful?" at bounding box center [636, 292] width 124 height 18
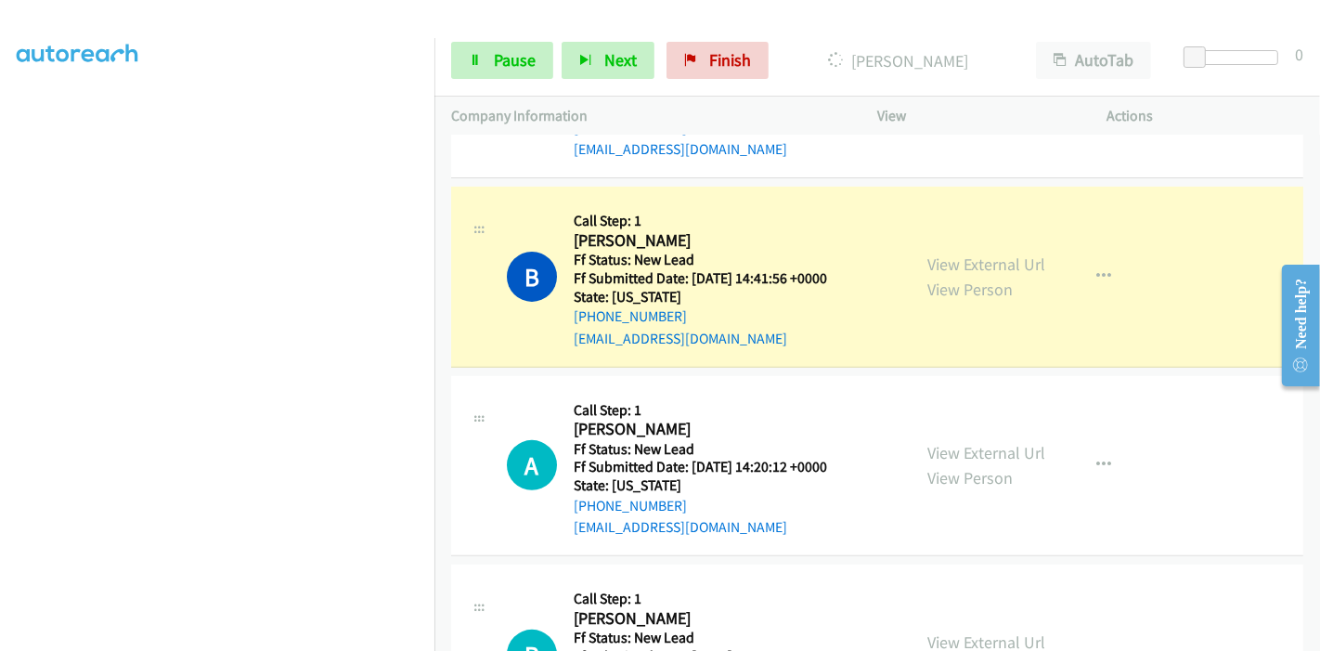
scroll to position [392, 0]
click at [490, 65] on link "Pause" at bounding box center [502, 60] width 102 height 37
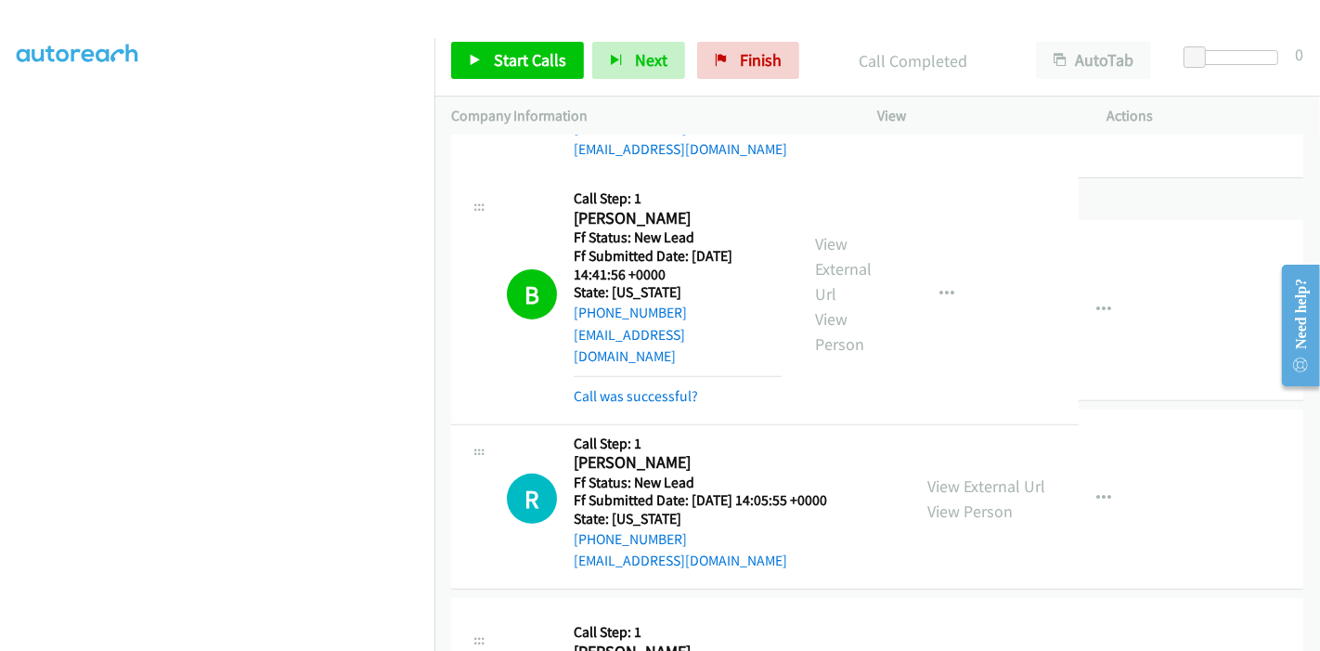
drag, startPoint x: 606, startPoint y: 372, endPoint x: 726, endPoint y: 351, distance: 121.7
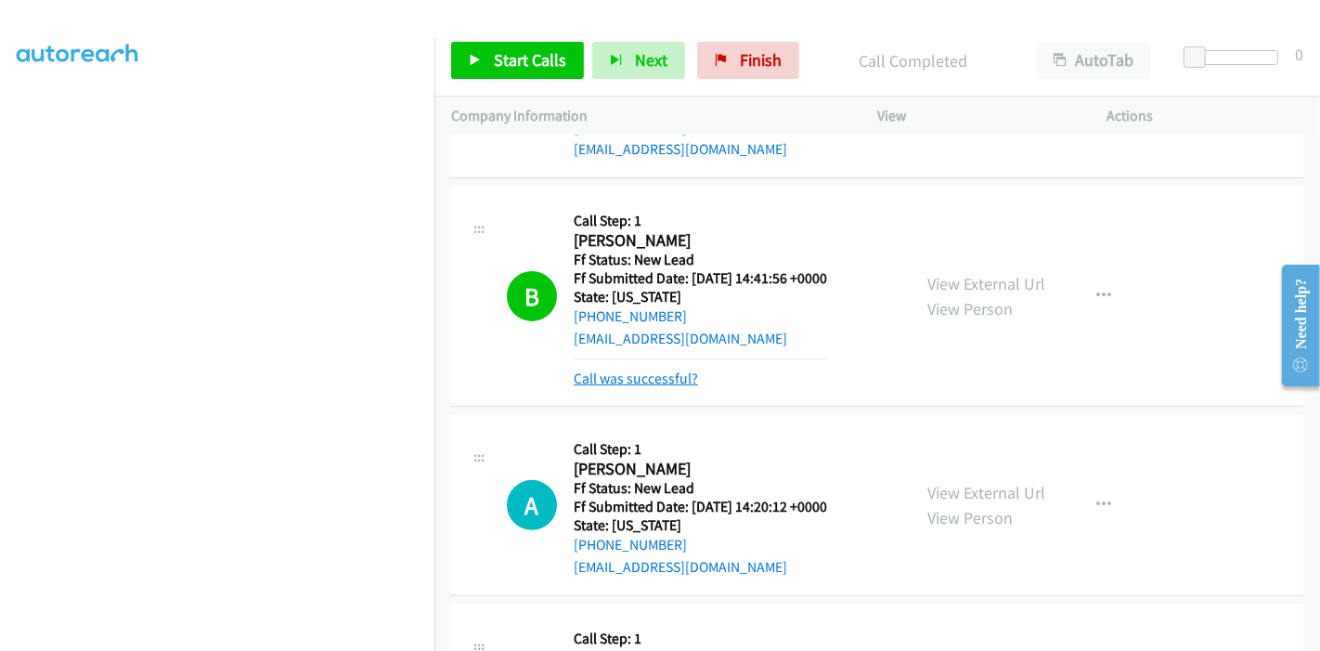
click at [649, 379] on link "Call was successful?" at bounding box center [636, 379] width 124 height 18
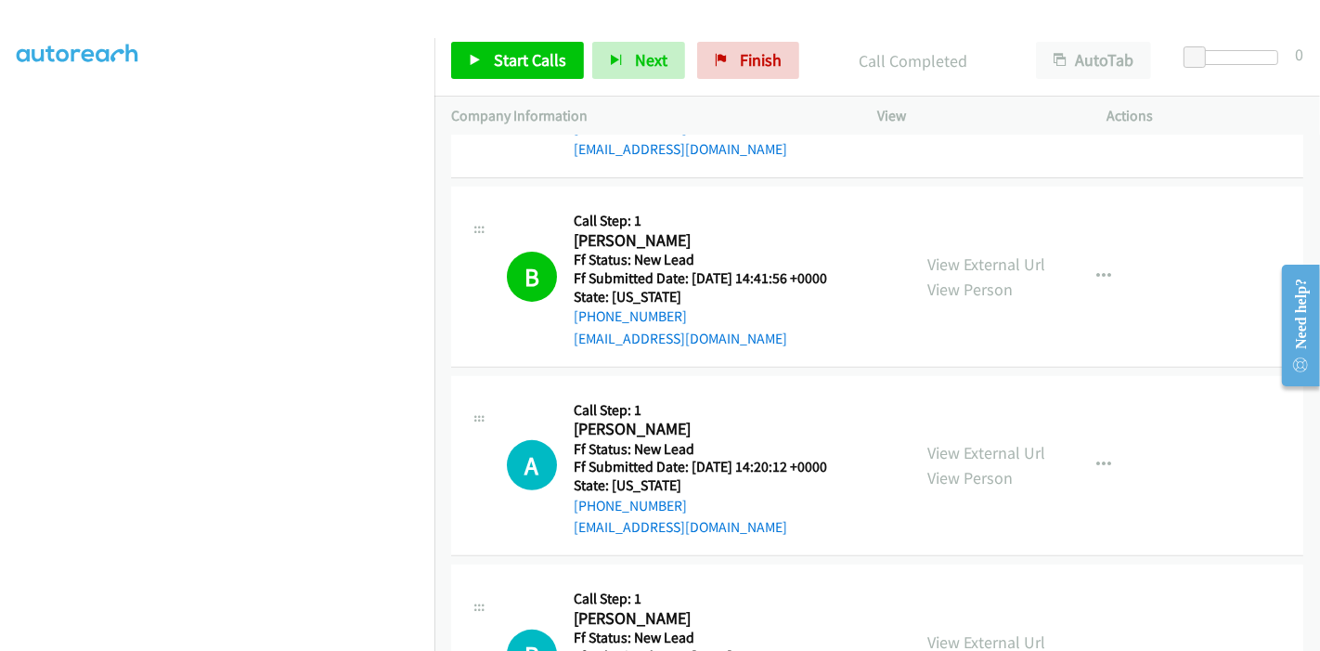
drag, startPoint x: 500, startPoint y: 80, endPoint x: 499, endPoint y: 70, distance: 10.3
click at [499, 71] on div "Start Calls Pause Next Finish Call Completed AutoTab AutoTab 0" at bounding box center [877, 60] width 886 height 71
click at [499, 70] on span "Start Calls" at bounding box center [530, 59] width 72 height 21
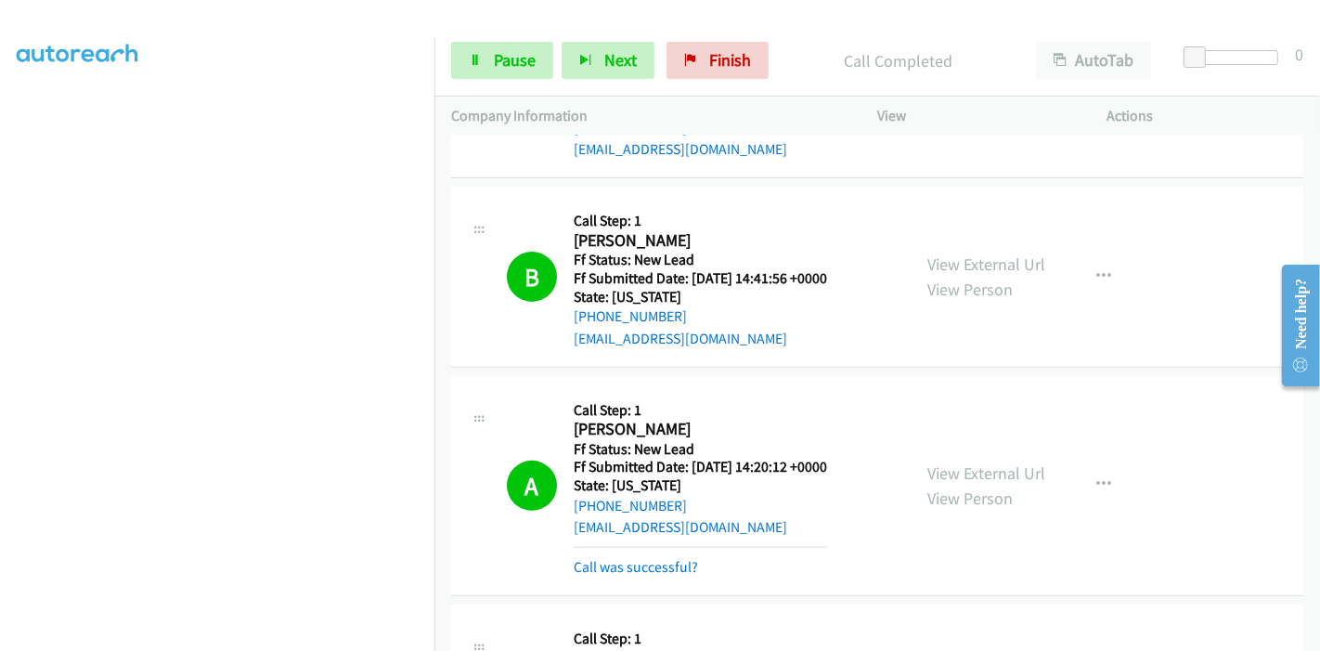
scroll to position [623, 0]
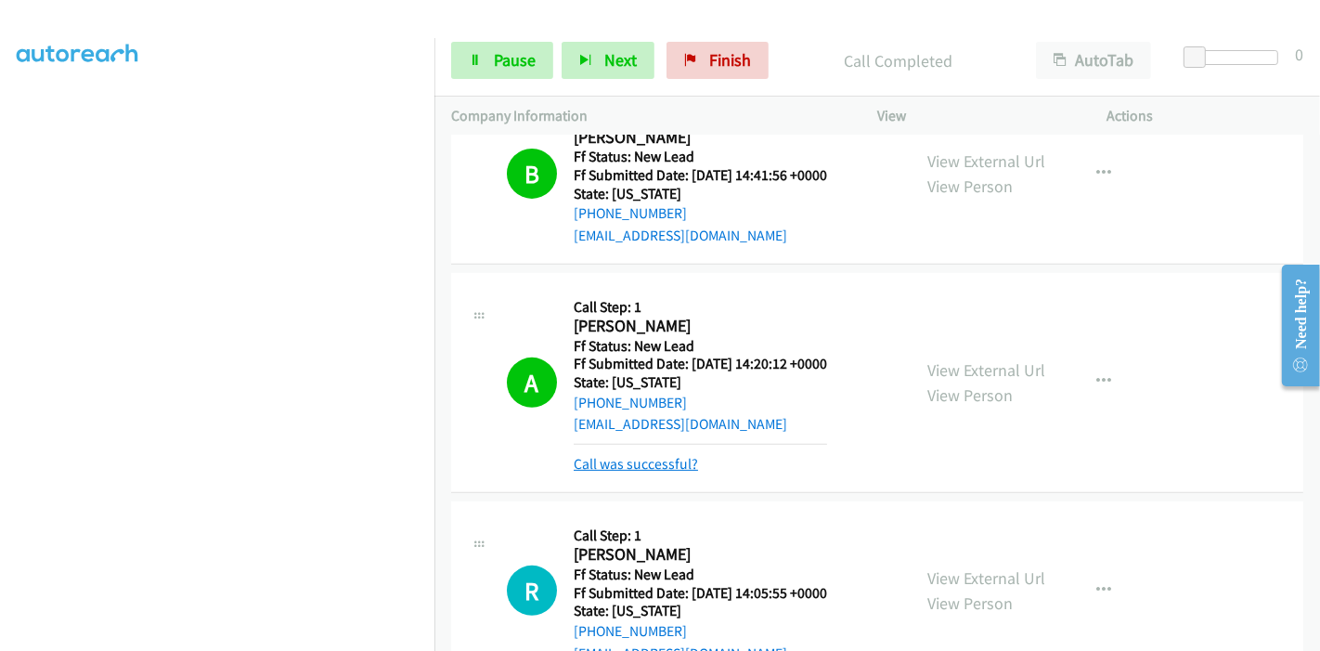
click at [637, 465] on link "Call was successful?" at bounding box center [636, 464] width 124 height 18
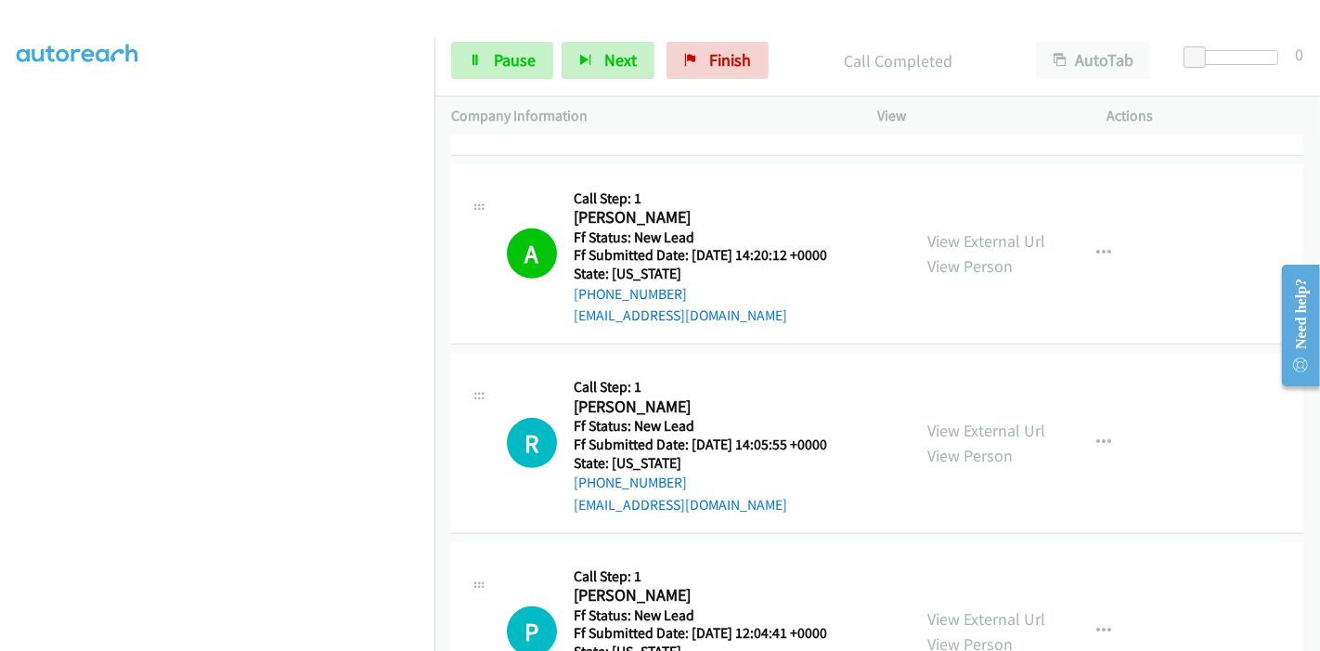
scroll to position [830, 0]
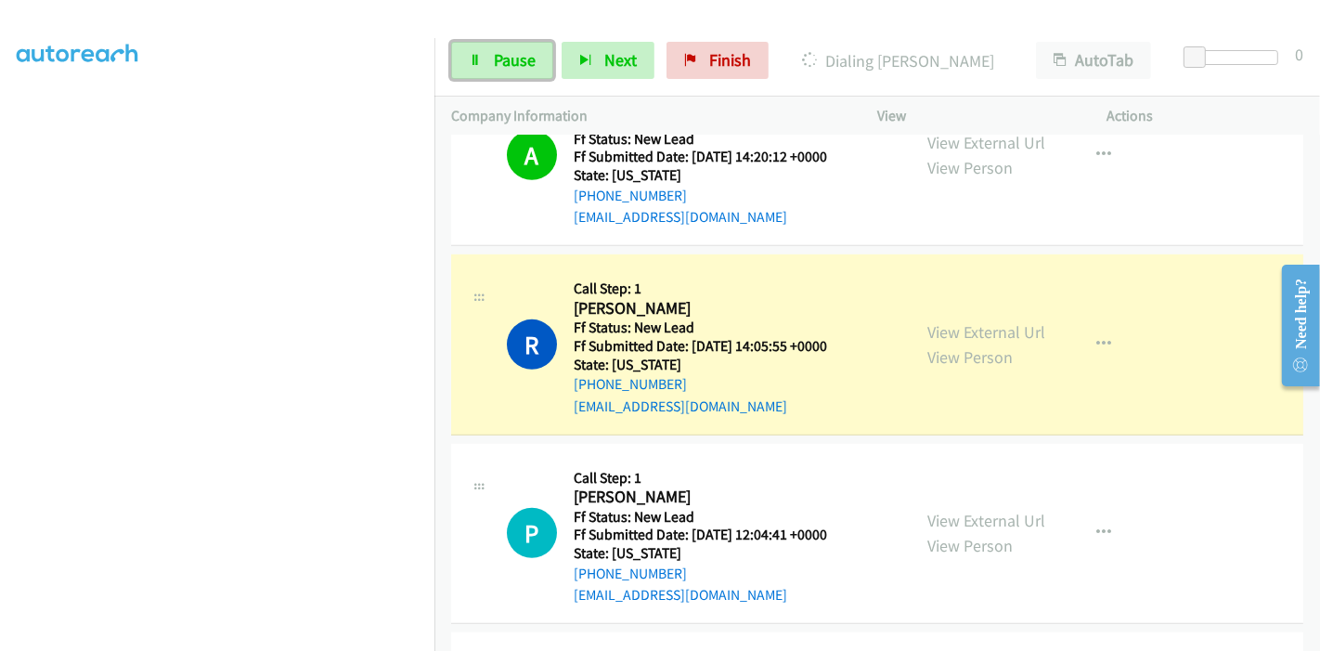
drag, startPoint x: 506, startPoint y: 55, endPoint x: 555, endPoint y: 56, distance: 49.2
click at [505, 54] on span "Pause" at bounding box center [515, 59] width 42 height 21
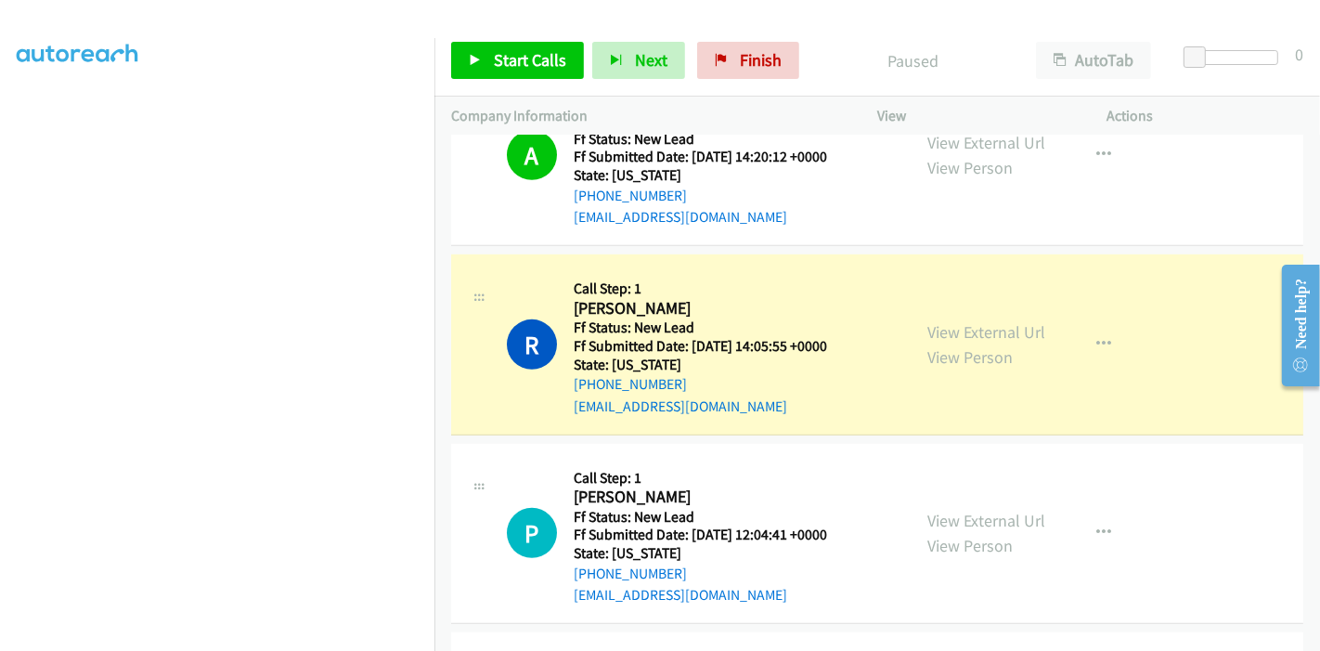
click at [881, 19] on div at bounding box center [651, 35] width 1303 height 71
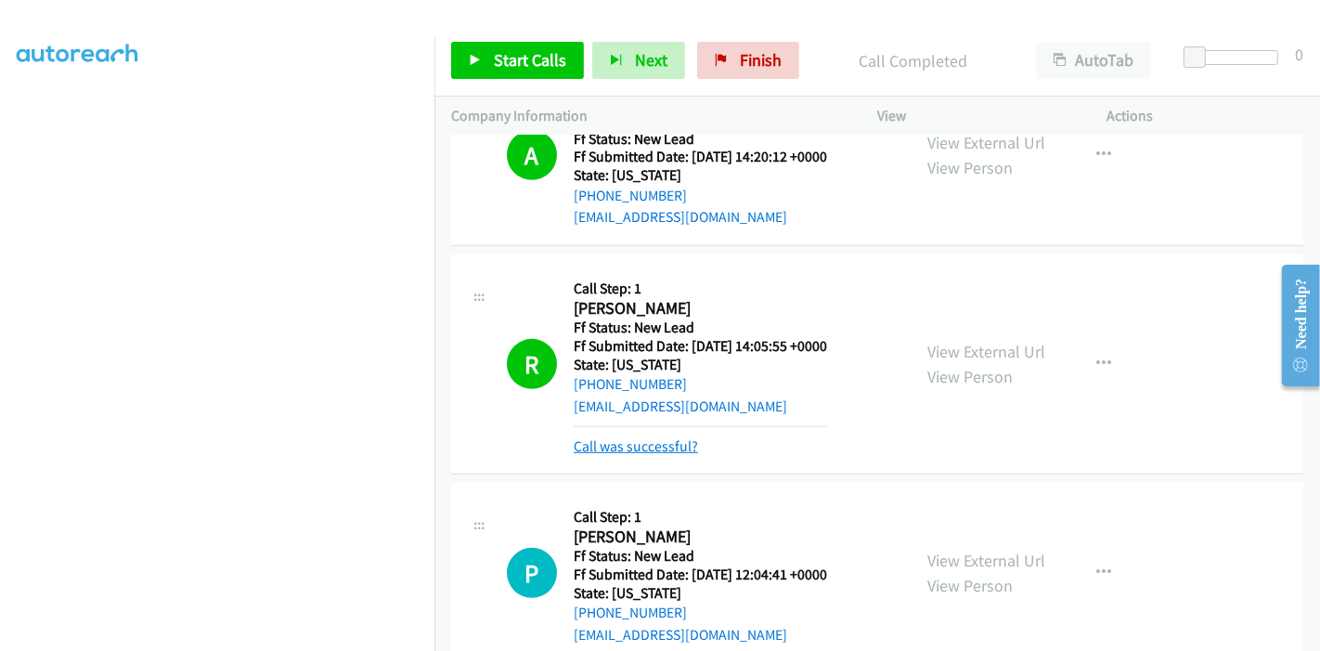
click at [673, 447] on link "Call was successful?" at bounding box center [636, 446] width 124 height 18
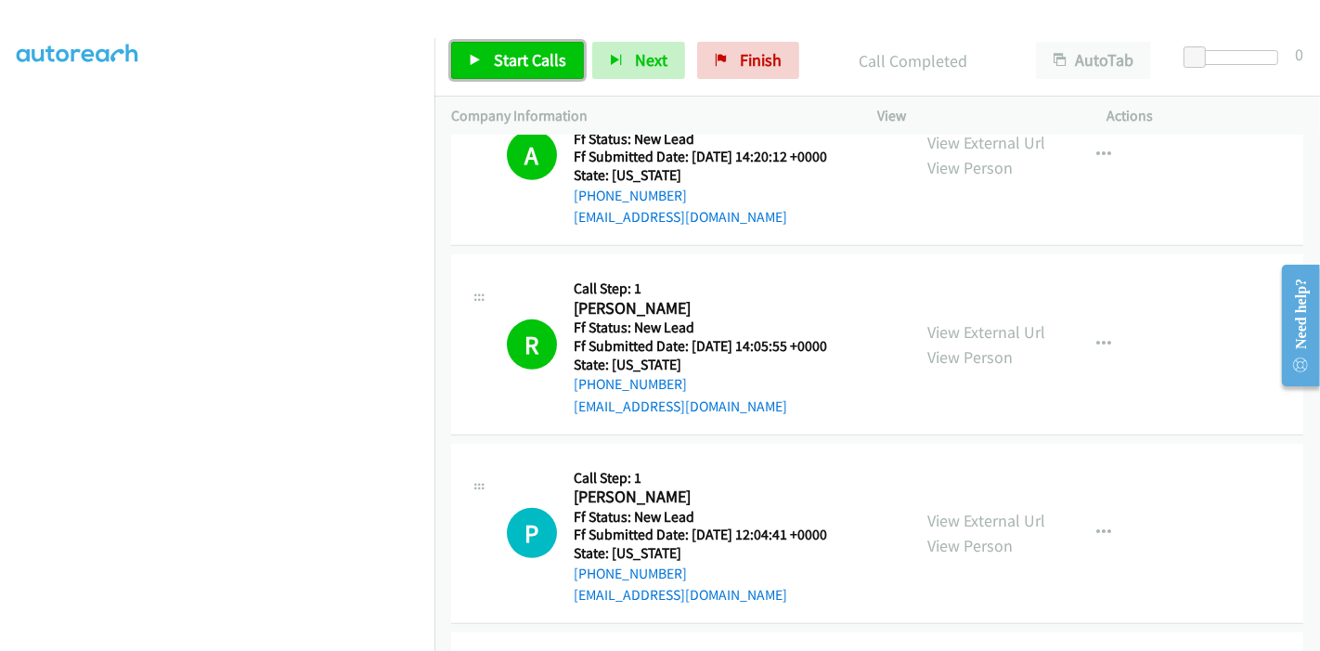
click at [532, 67] on span "Start Calls" at bounding box center [530, 59] width 72 height 21
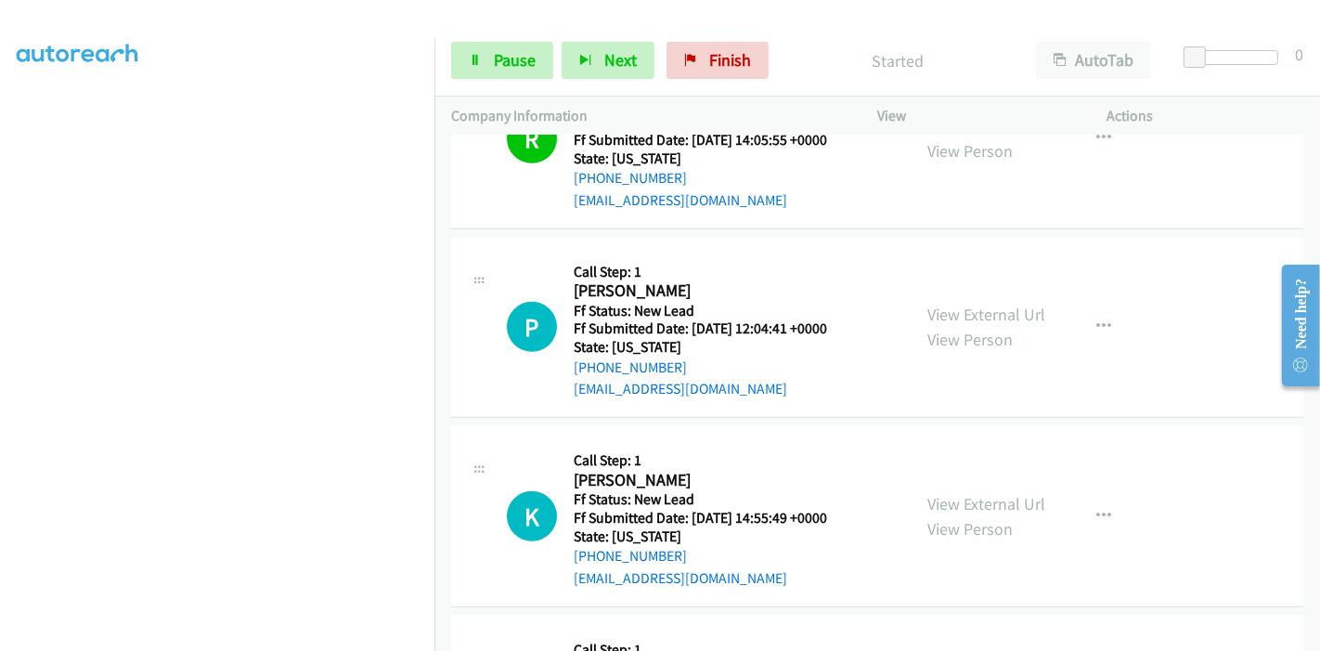
scroll to position [1139, 0]
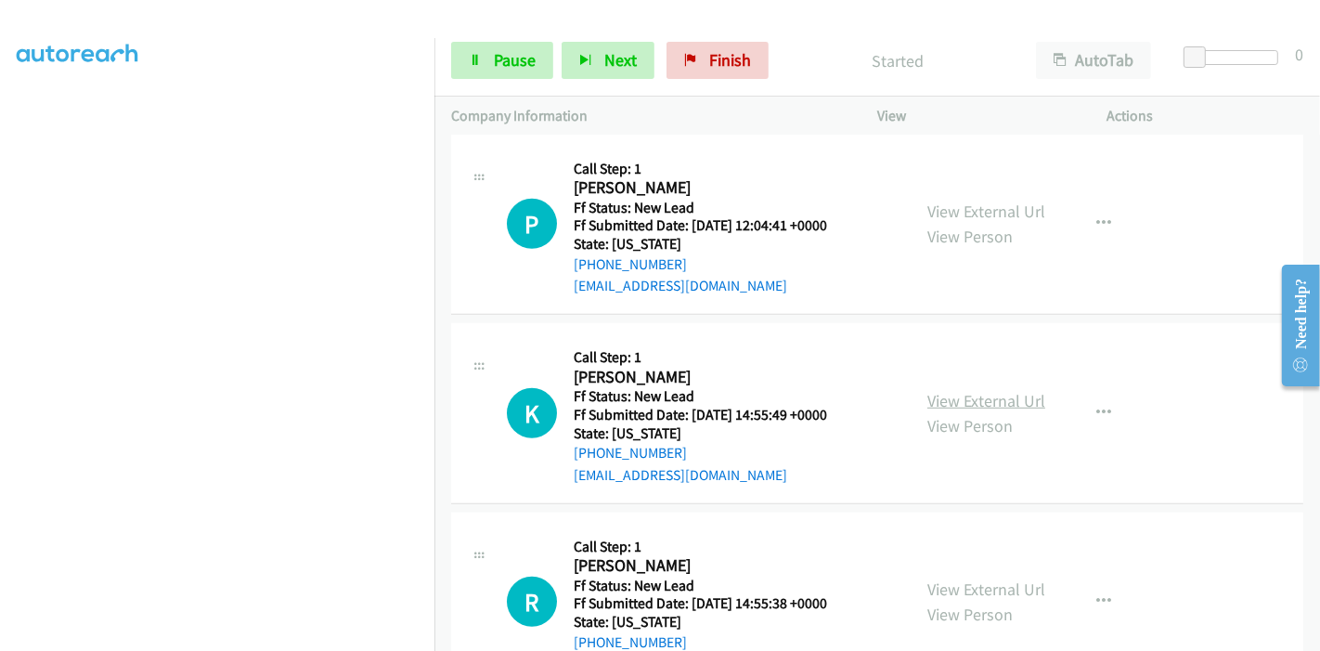
drag, startPoint x: 929, startPoint y: 412, endPoint x: 939, endPoint y: 400, distance: 15.2
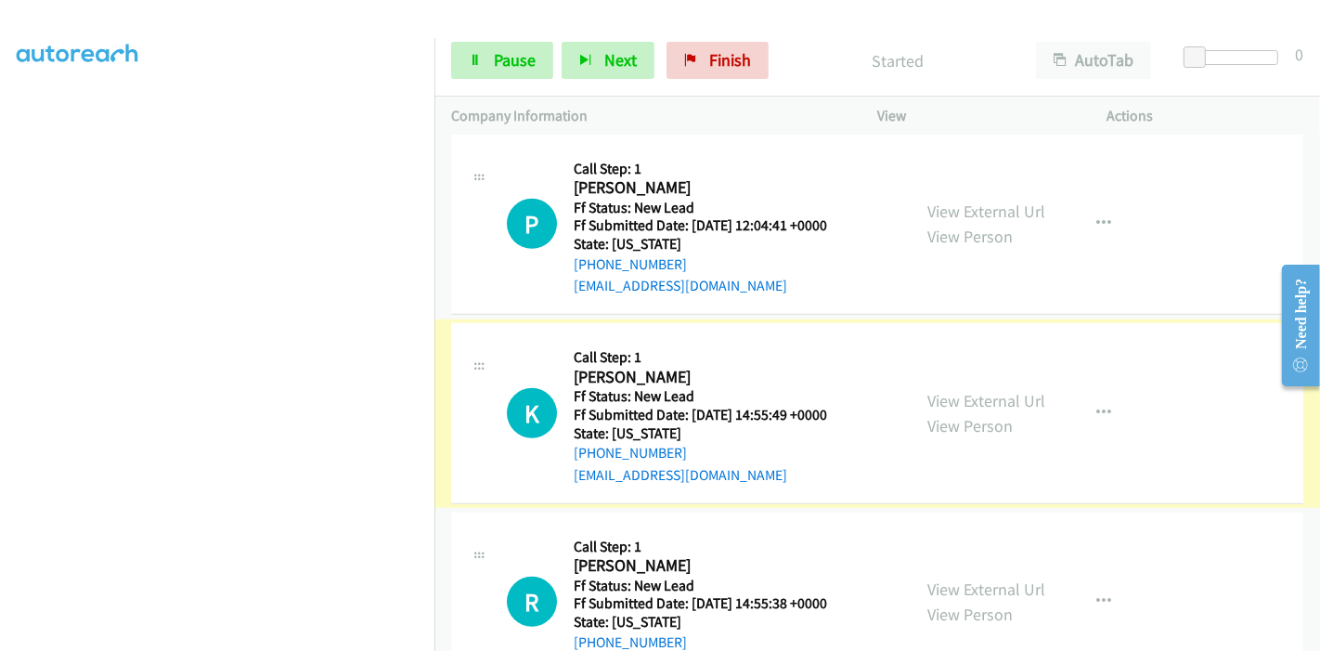
click at [939, 400] on link "View External Url" at bounding box center [986, 400] width 118 height 21
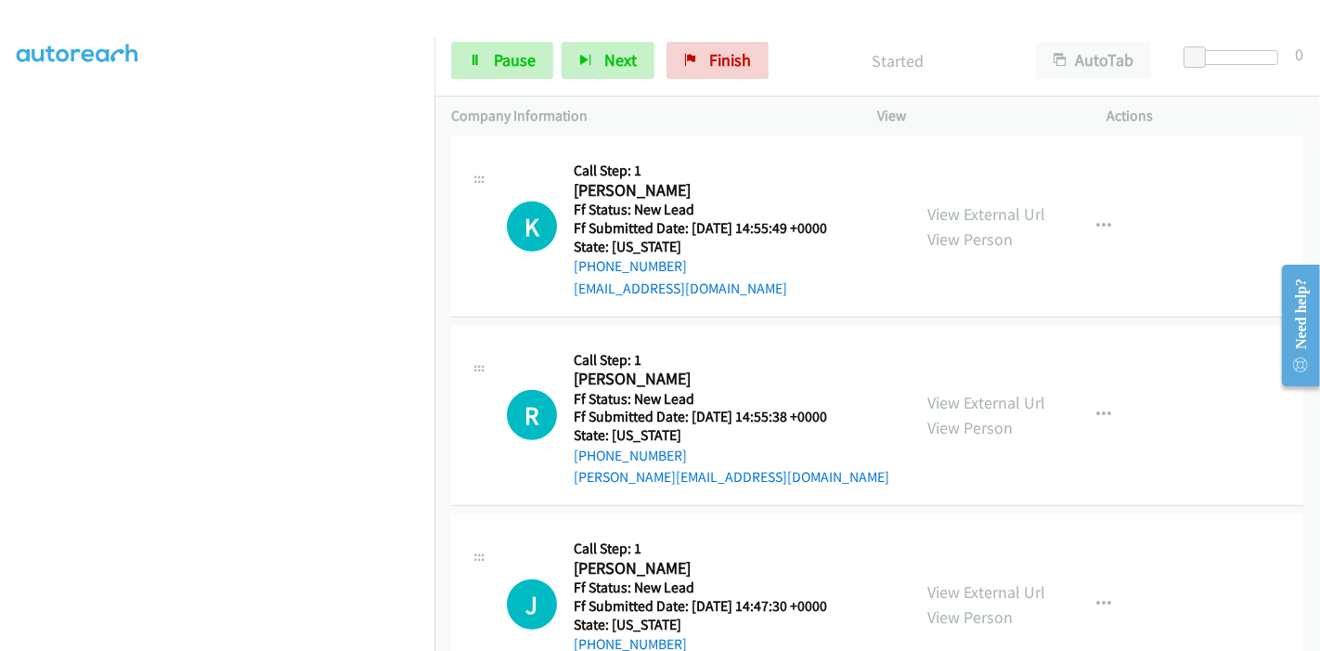
scroll to position [1345, 0]
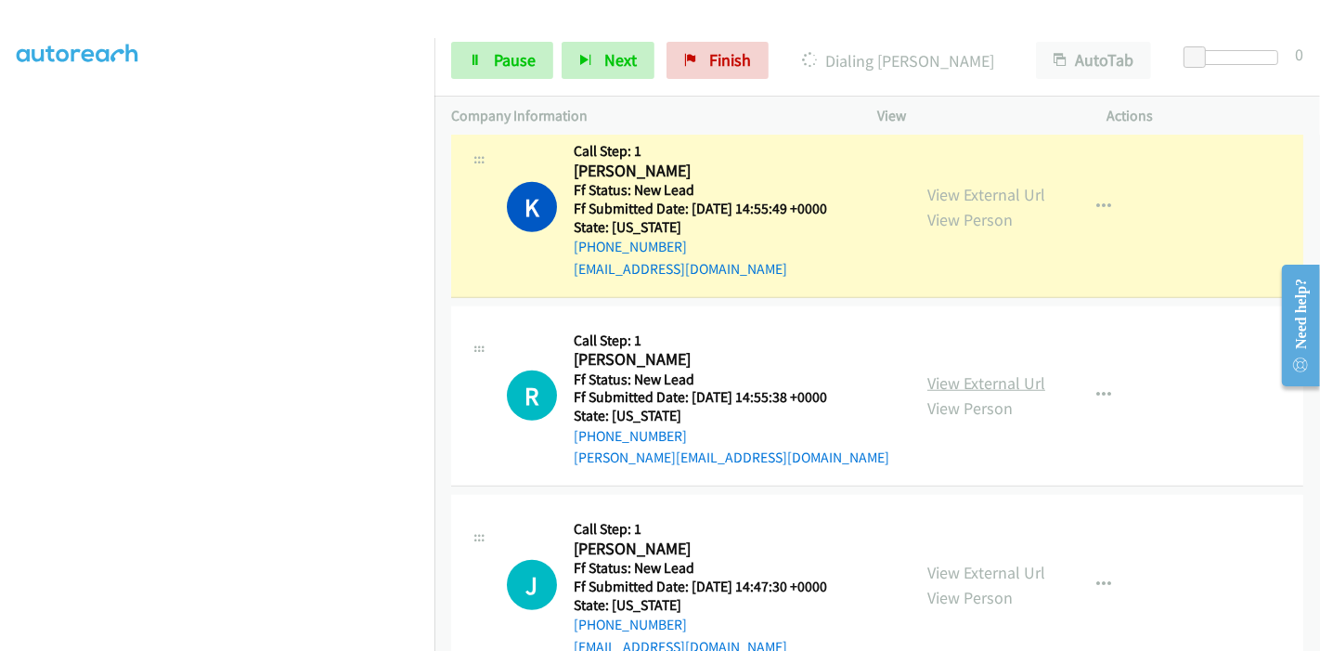
click at [927, 381] on link "View External Url" at bounding box center [986, 382] width 118 height 21
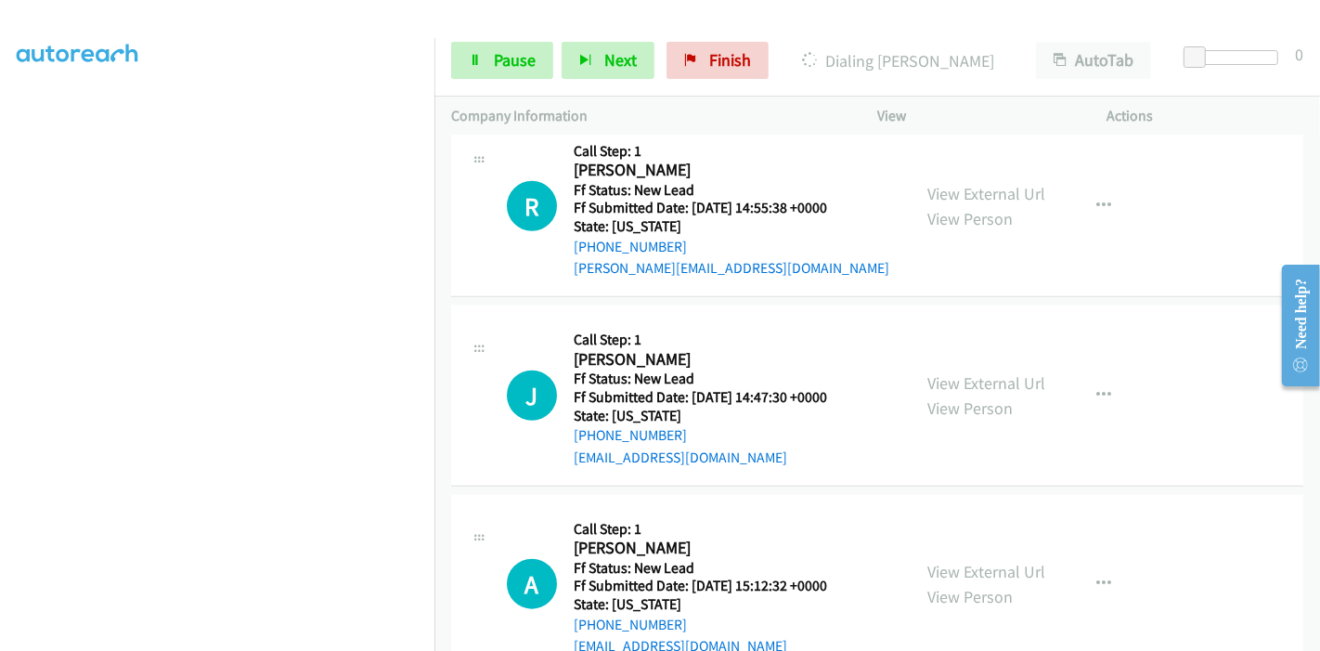
scroll to position [1551, 0]
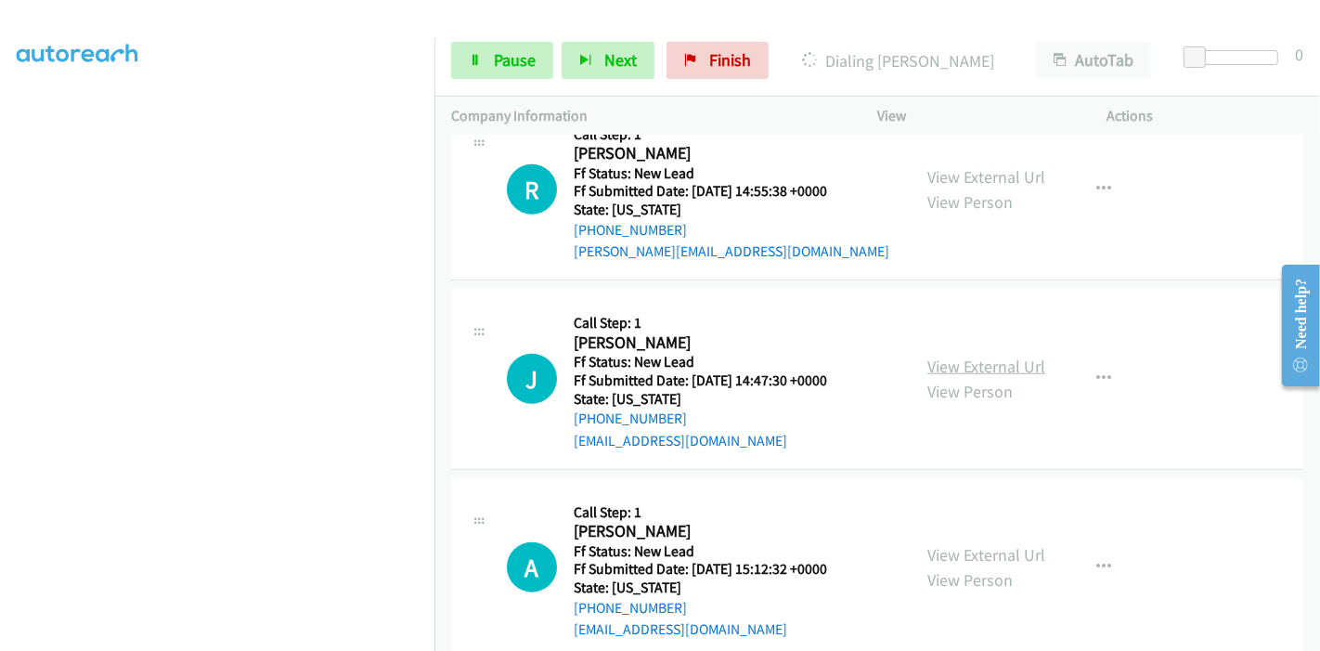
click at [949, 363] on link "View External Url" at bounding box center [986, 366] width 118 height 21
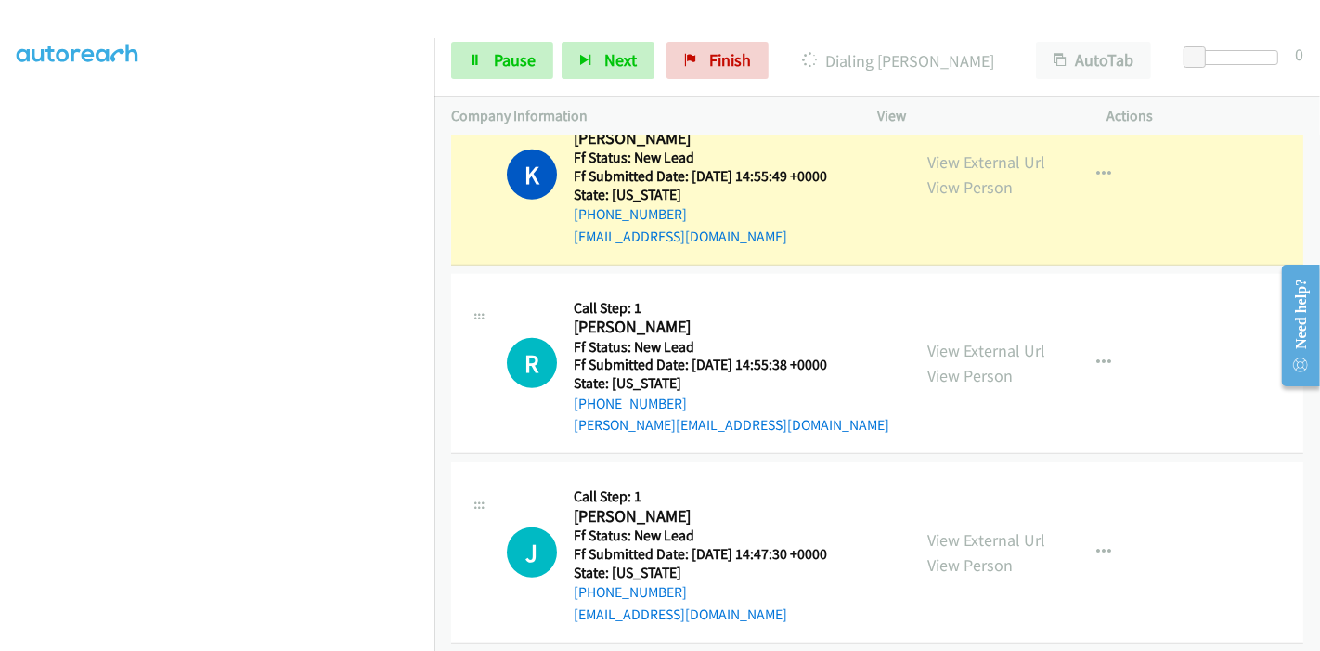
scroll to position [1172, 0]
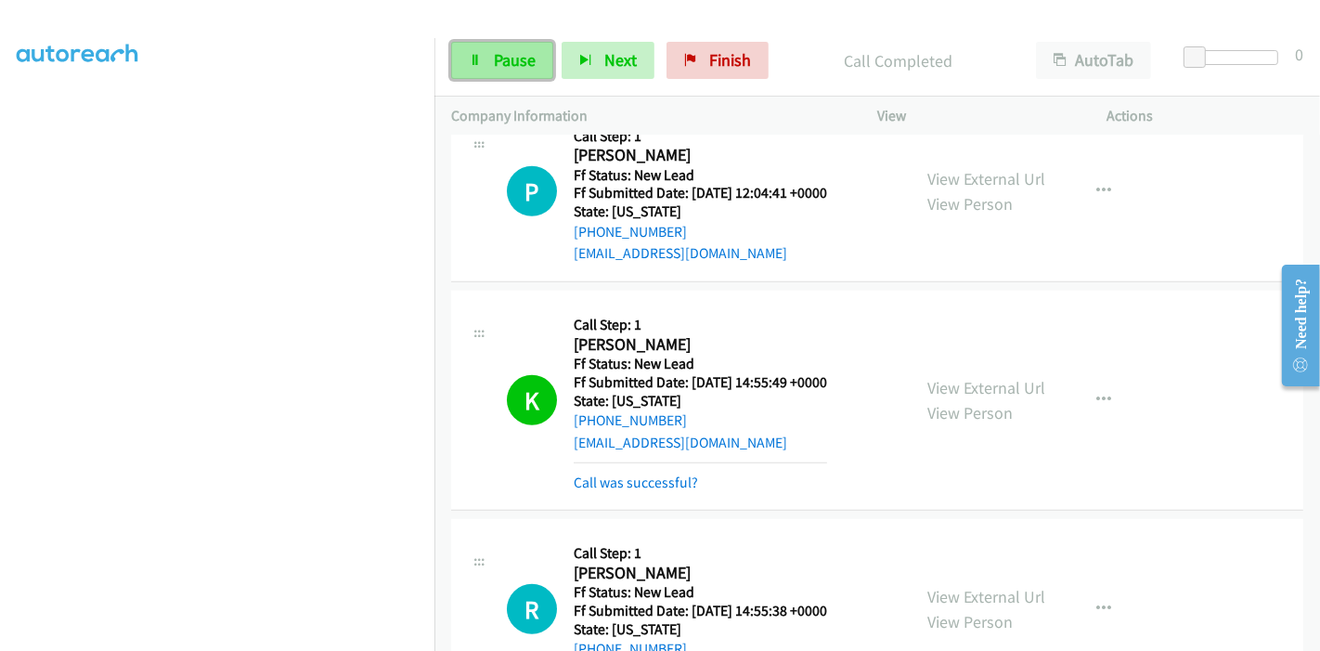
click at [491, 45] on link "Pause" at bounding box center [502, 60] width 102 height 37
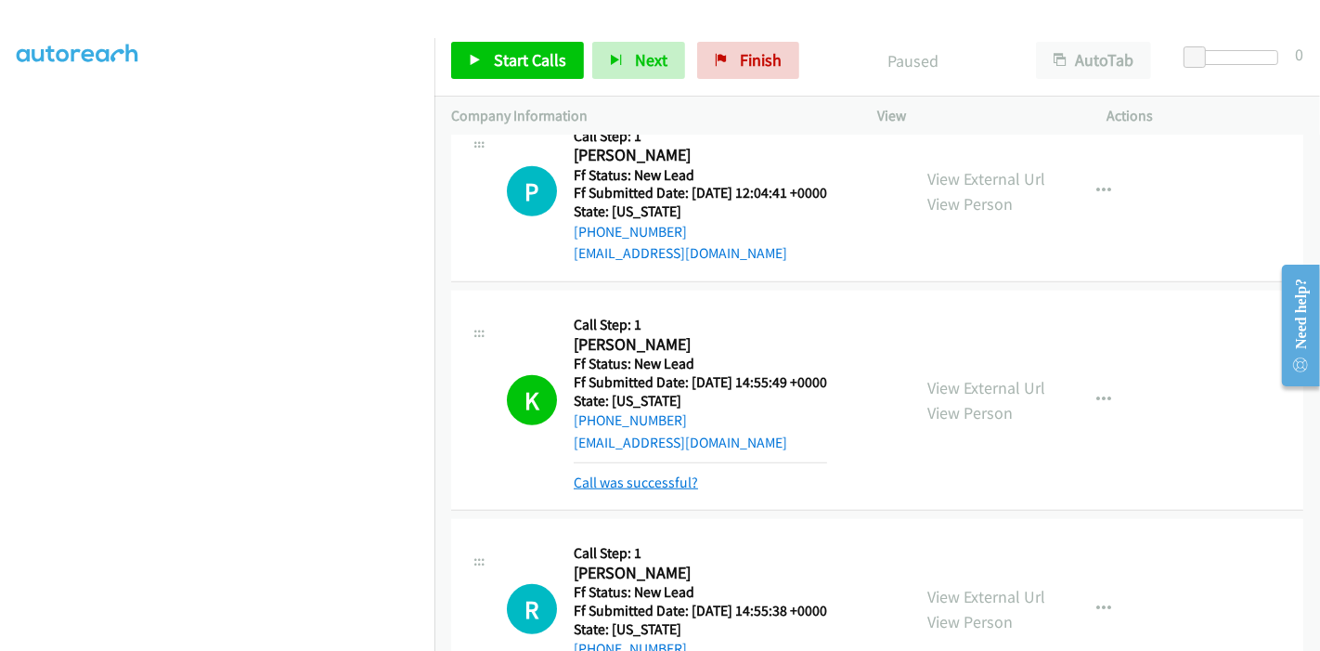
click at [651, 483] on link "Call was successful?" at bounding box center [636, 482] width 124 height 18
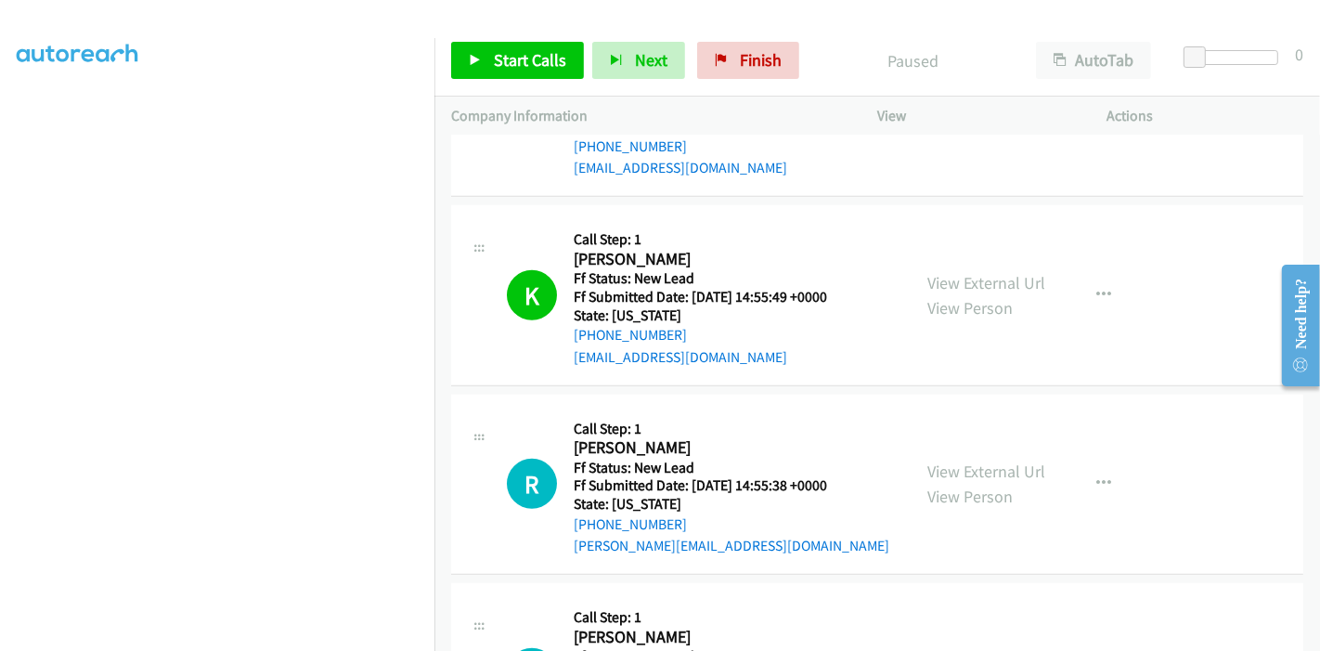
scroll to position [1378, 0]
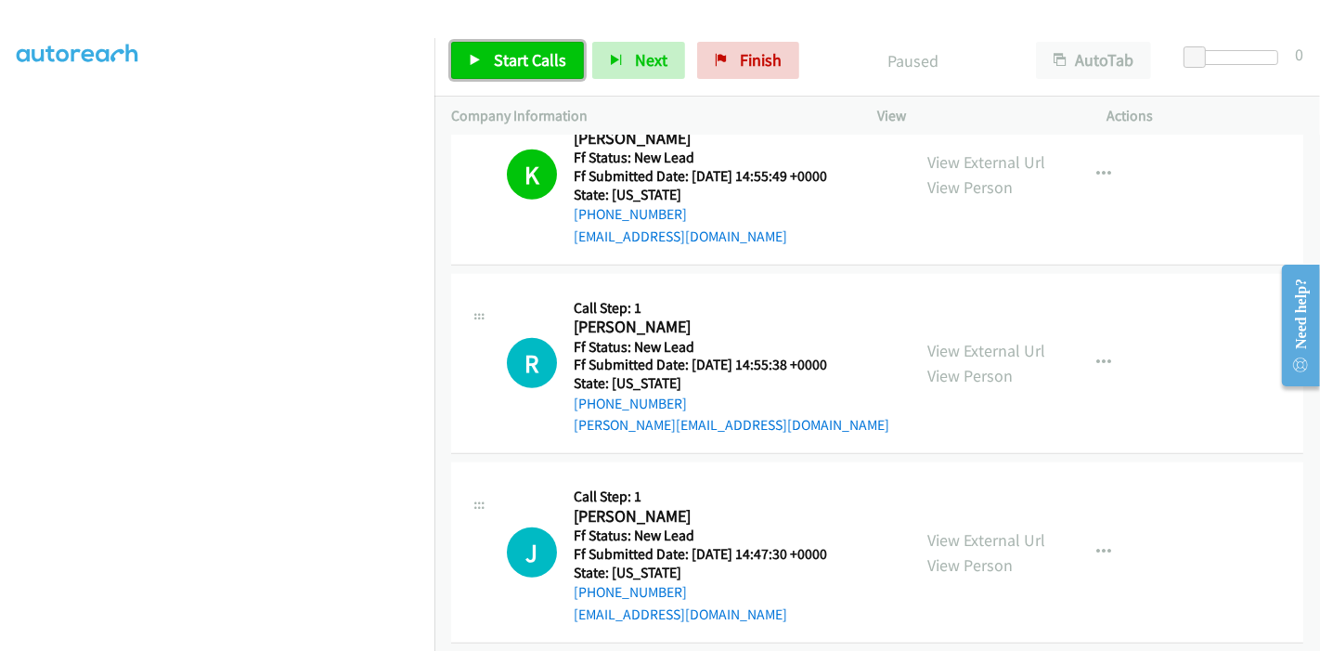
click at [522, 65] on span "Start Calls" at bounding box center [530, 59] width 72 height 21
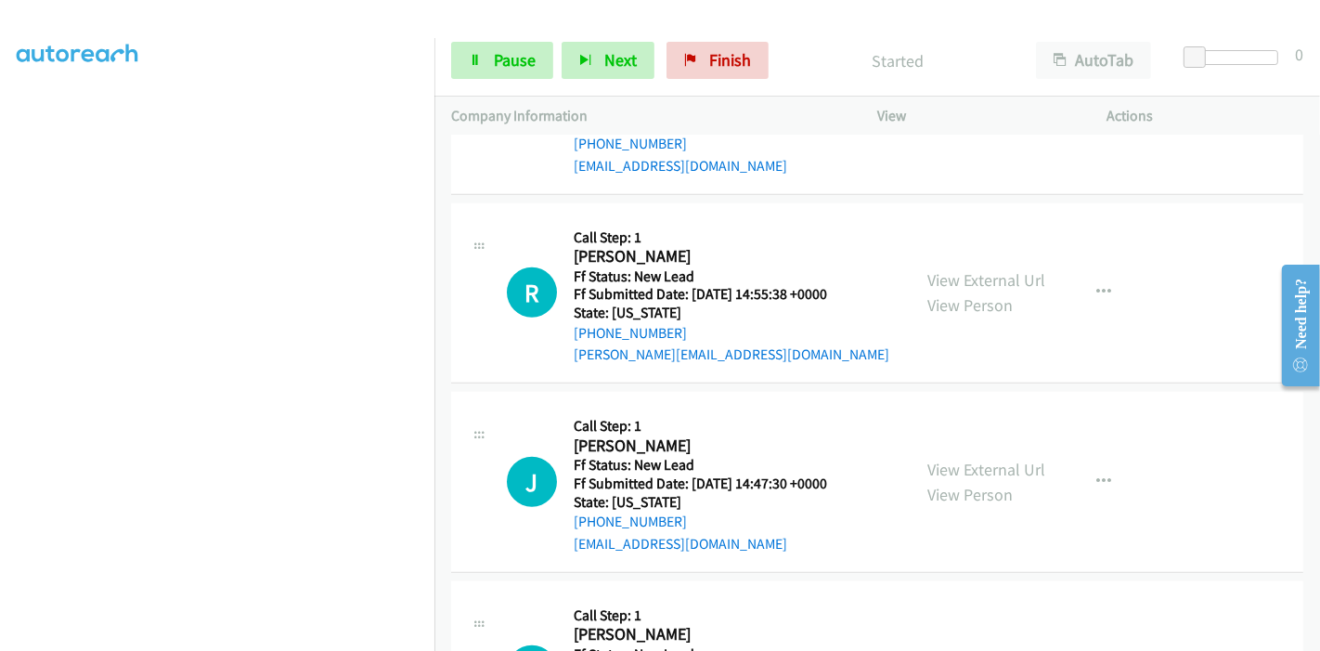
scroll to position [1481, 0]
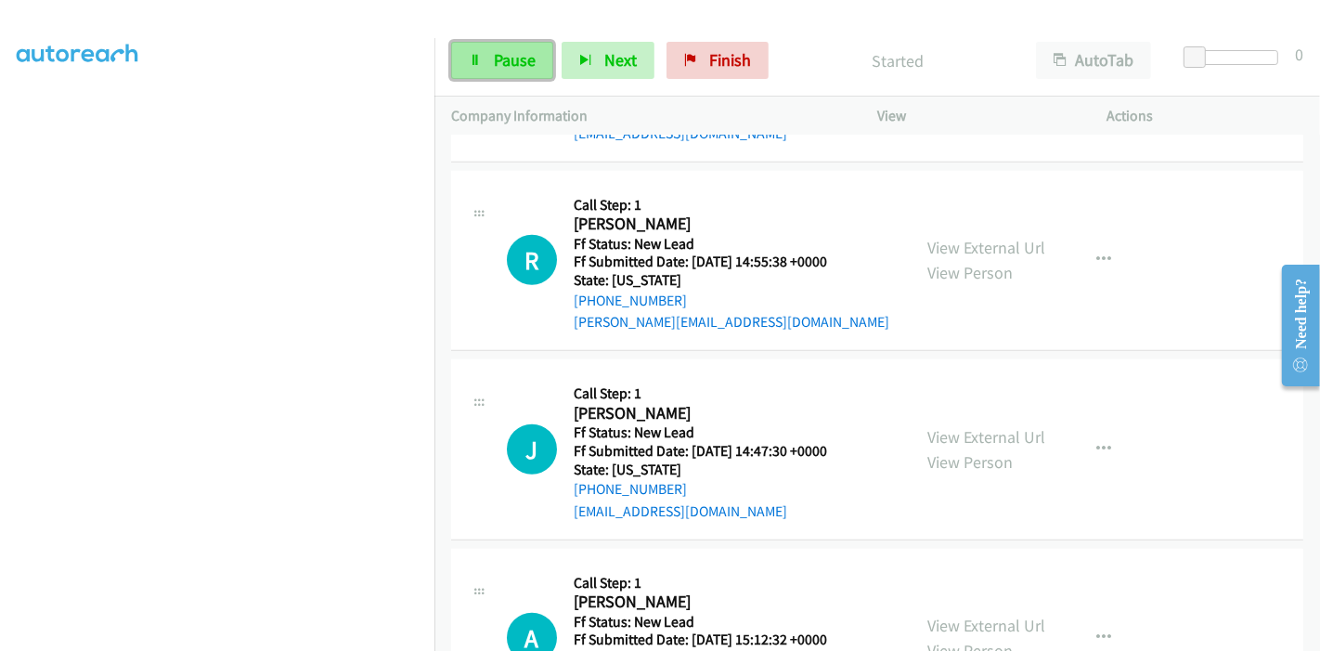
click at [471, 55] on icon at bounding box center [475, 61] width 13 height 13
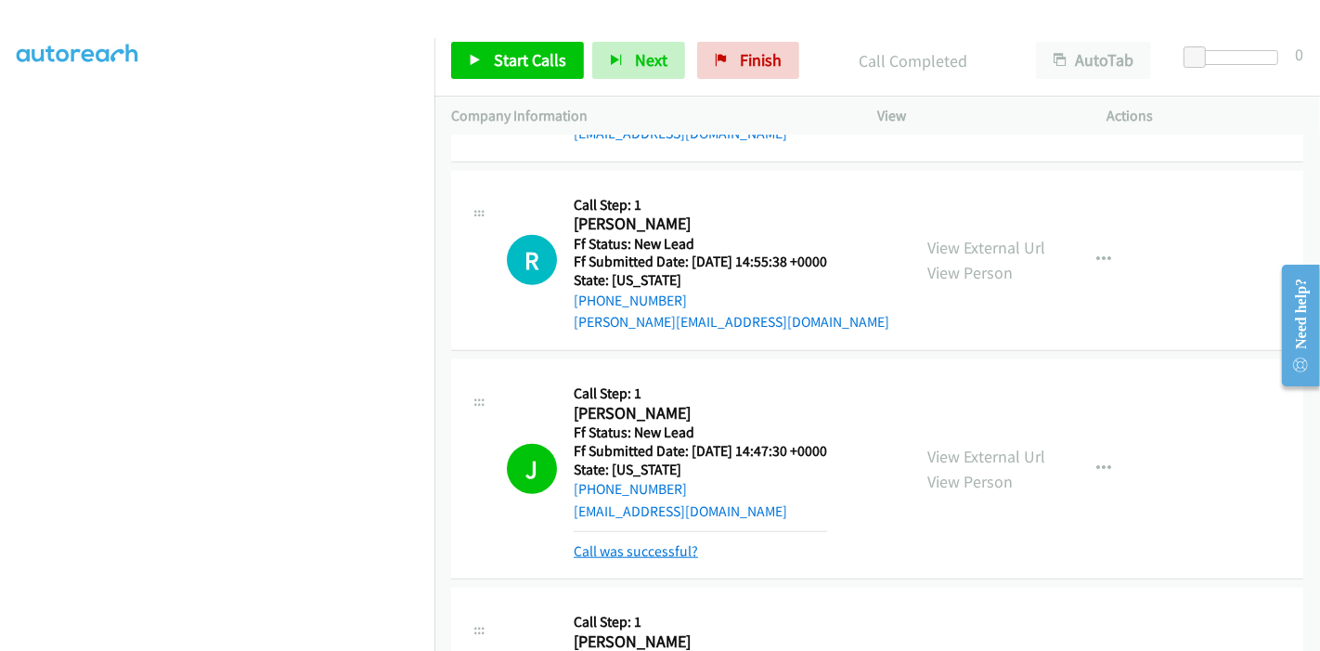
click at [650, 545] on link "Call was successful?" at bounding box center [636, 551] width 124 height 18
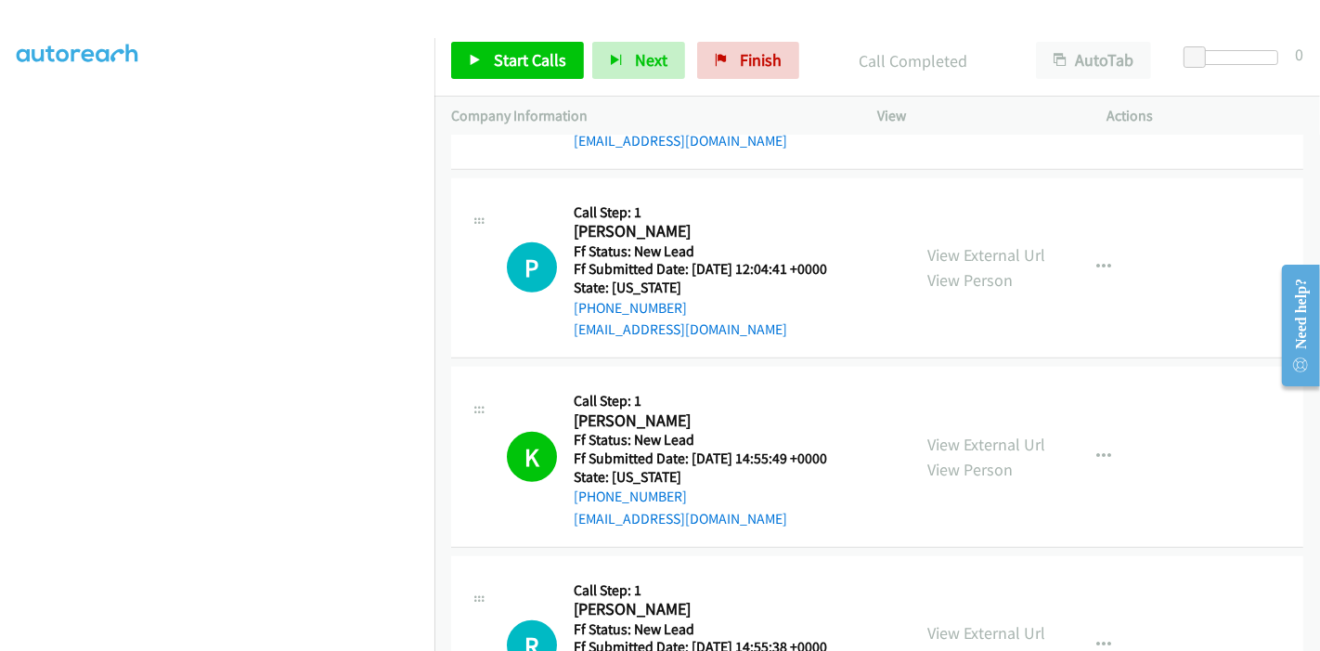
scroll to position [1069, 0]
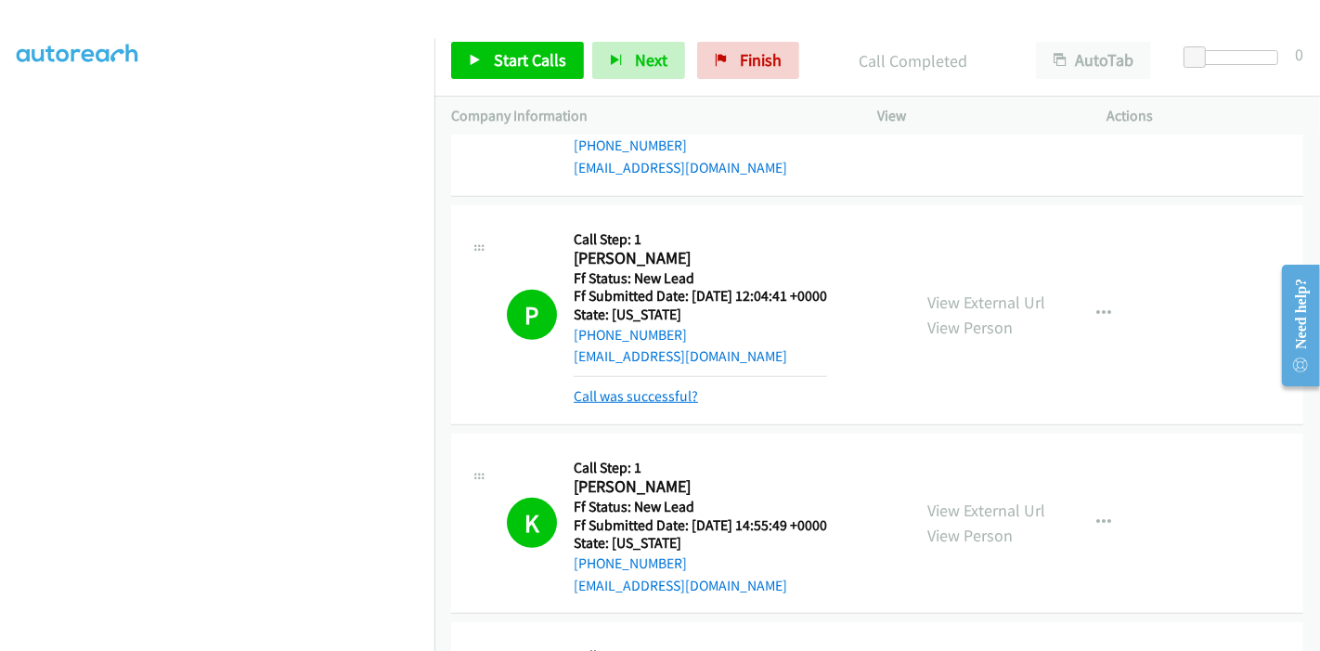
click at [678, 401] on link "Call was successful?" at bounding box center [636, 396] width 124 height 18
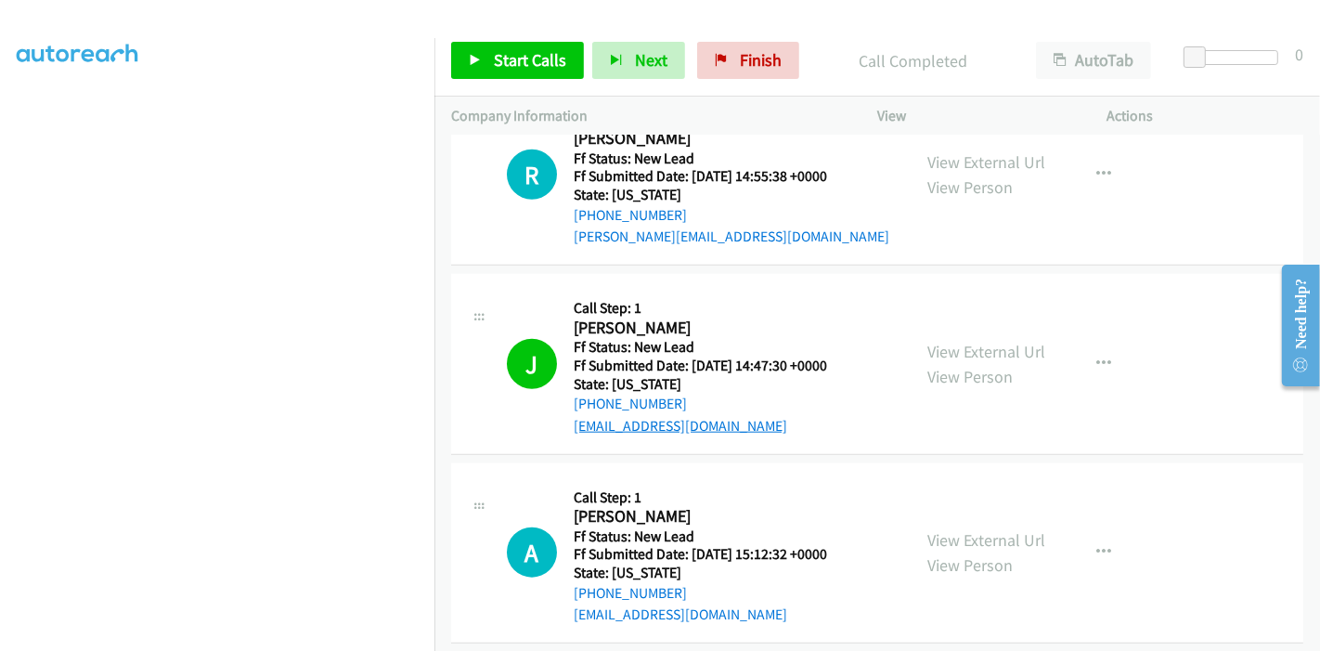
scroll to position [1584, 0]
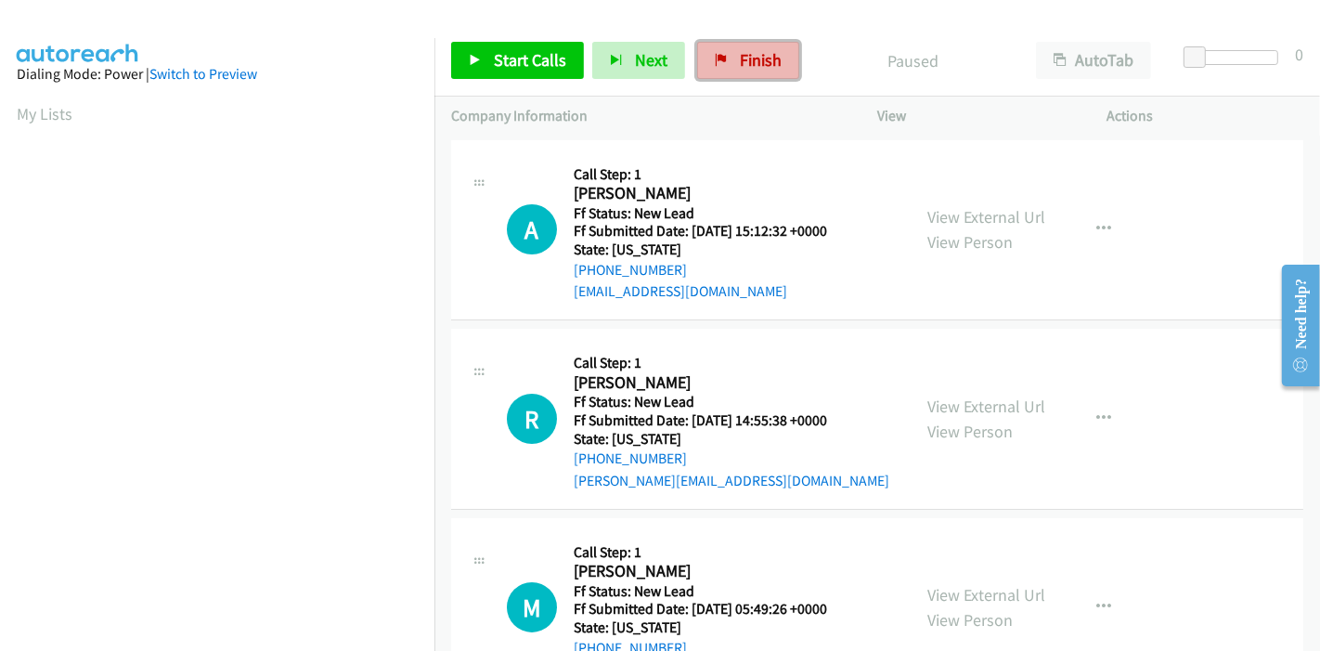
click at [778, 57] on link "Finish" at bounding box center [748, 60] width 102 height 37
click at [989, 212] on link "View External Url" at bounding box center [986, 216] width 118 height 21
click at [983, 421] on link "View Person" at bounding box center [969, 431] width 85 height 21
click at [970, 407] on link "View External Url" at bounding box center [986, 406] width 118 height 21
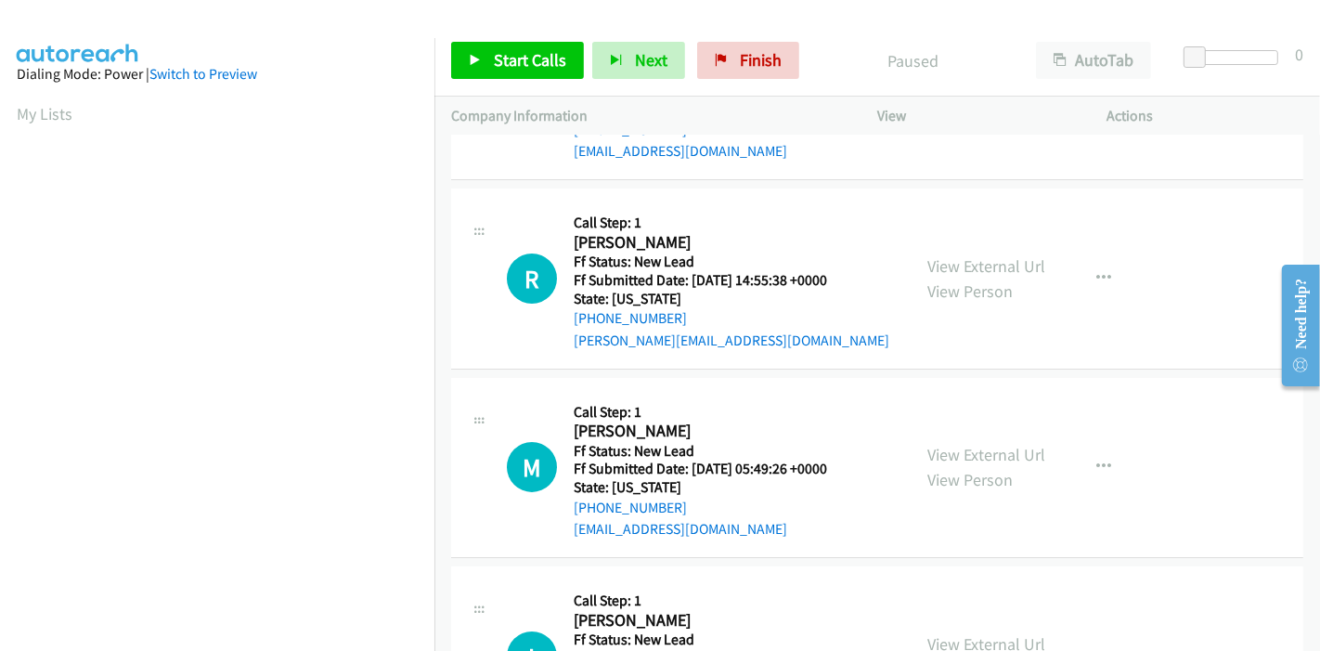
scroll to position [206, 0]
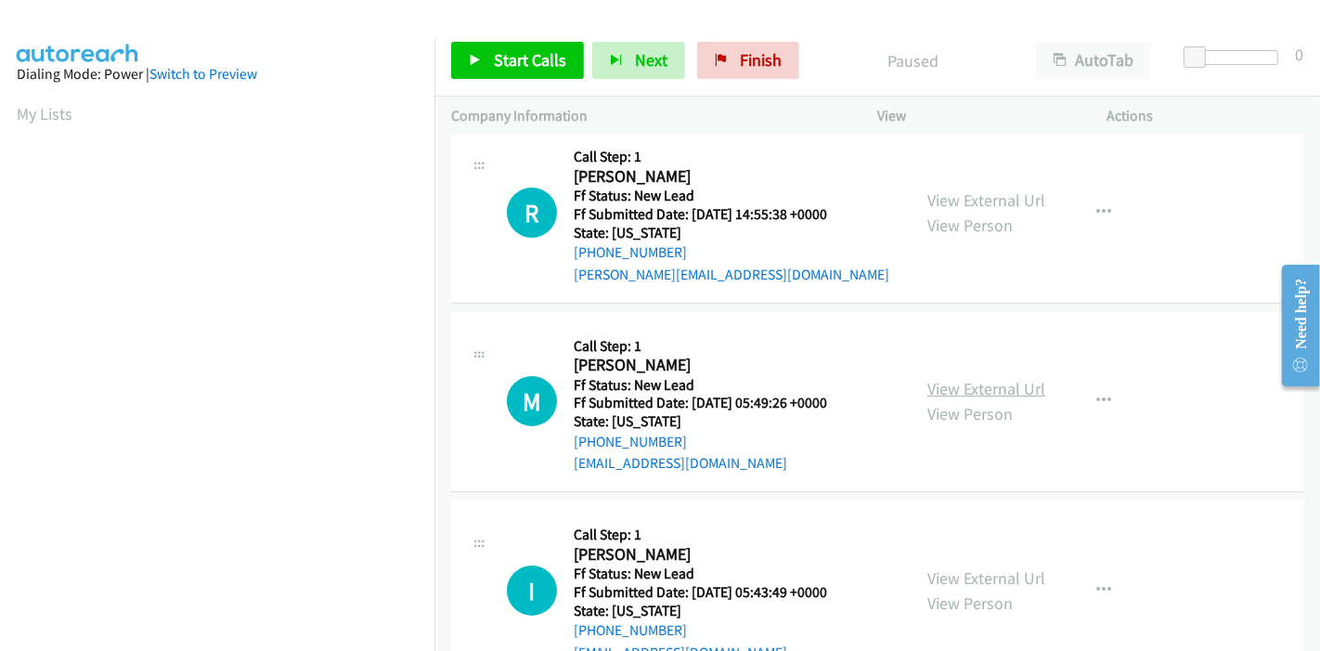
click at [957, 388] on link "View External Url" at bounding box center [986, 388] width 118 height 21
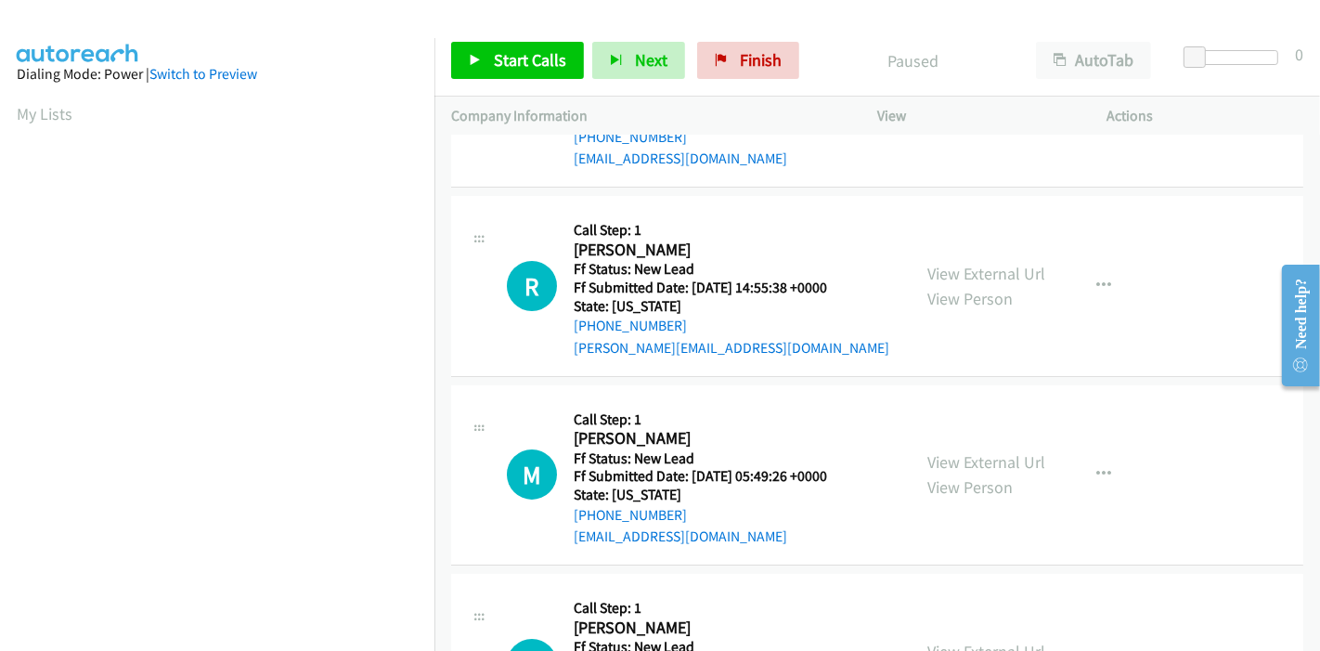
scroll to position [309, 0]
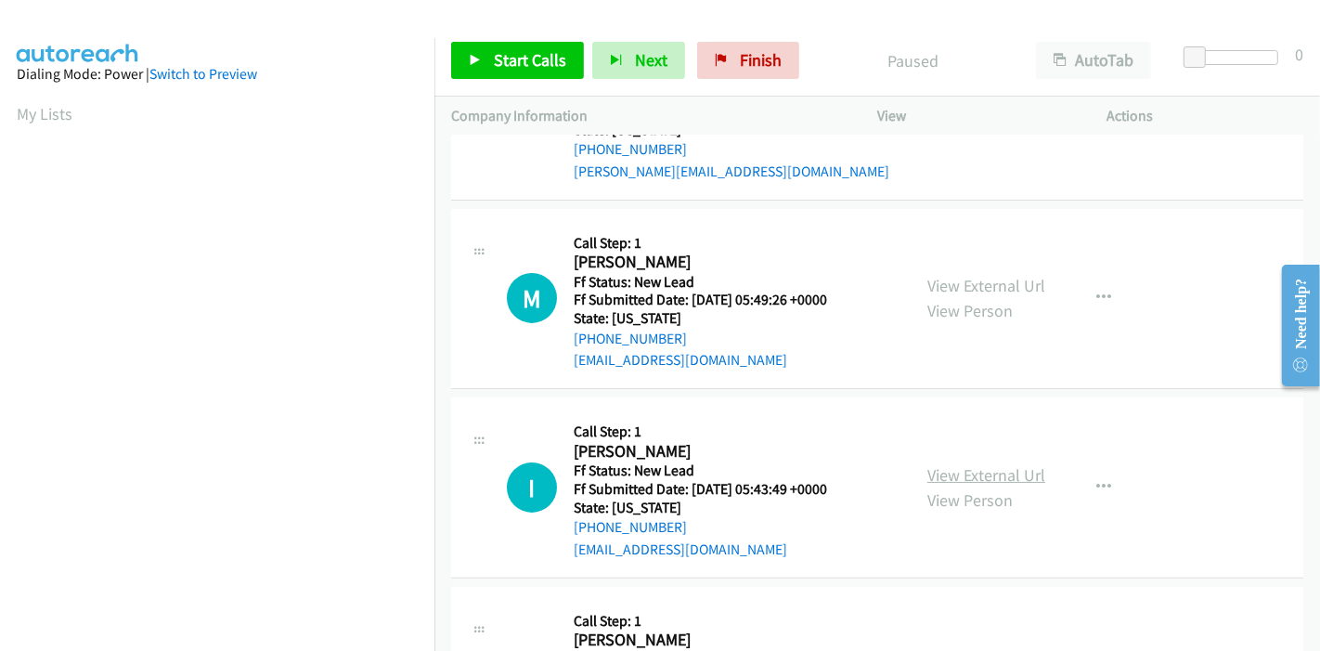
click at [940, 468] on link "View External Url" at bounding box center [986, 474] width 118 height 21
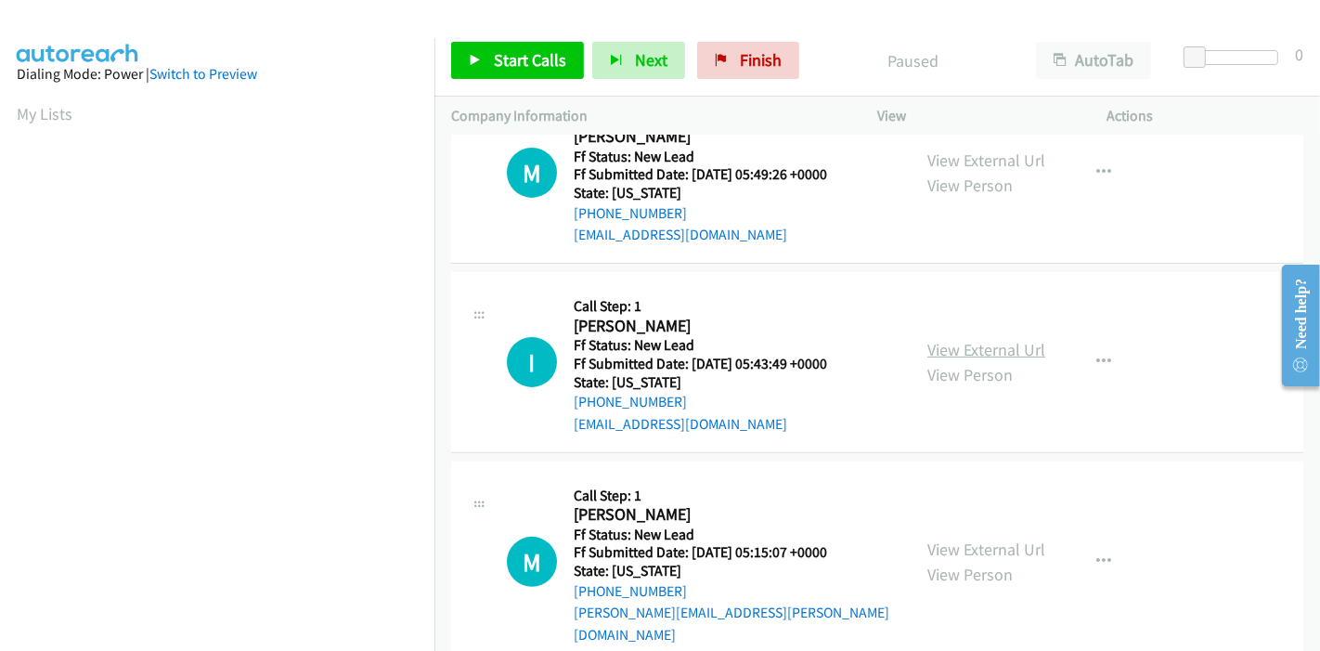
scroll to position [452, 0]
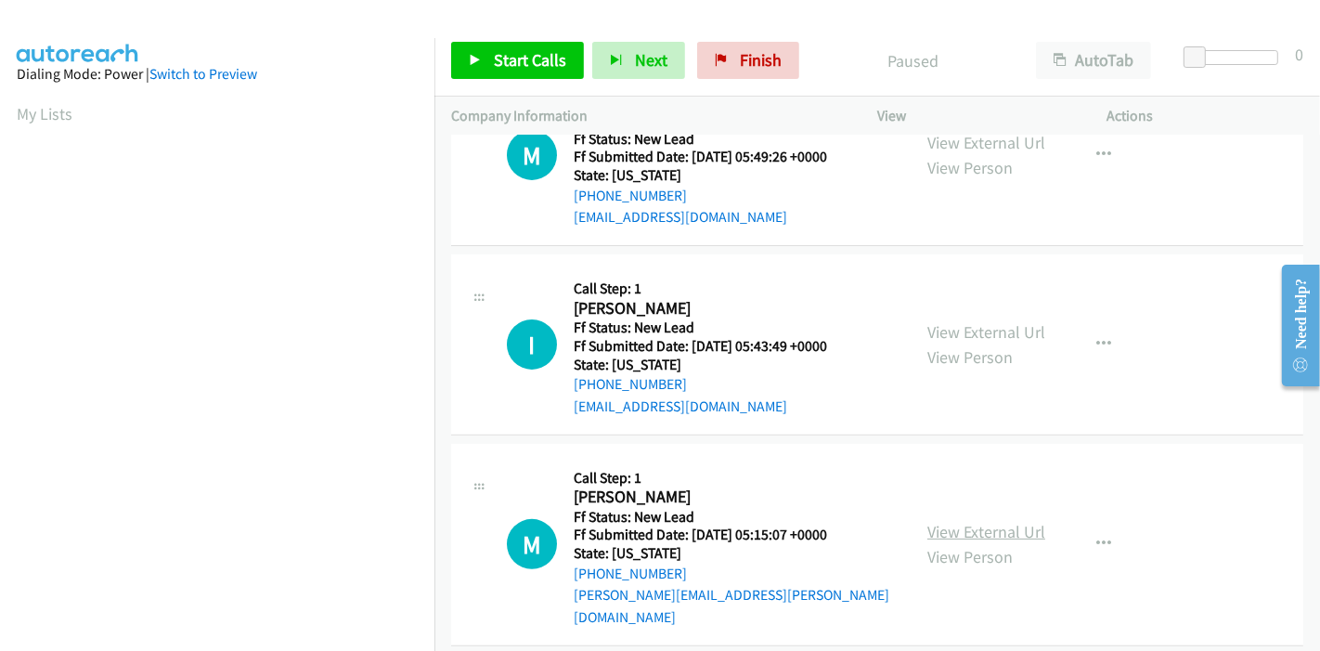
click at [970, 524] on link "View External Url" at bounding box center [986, 531] width 118 height 21
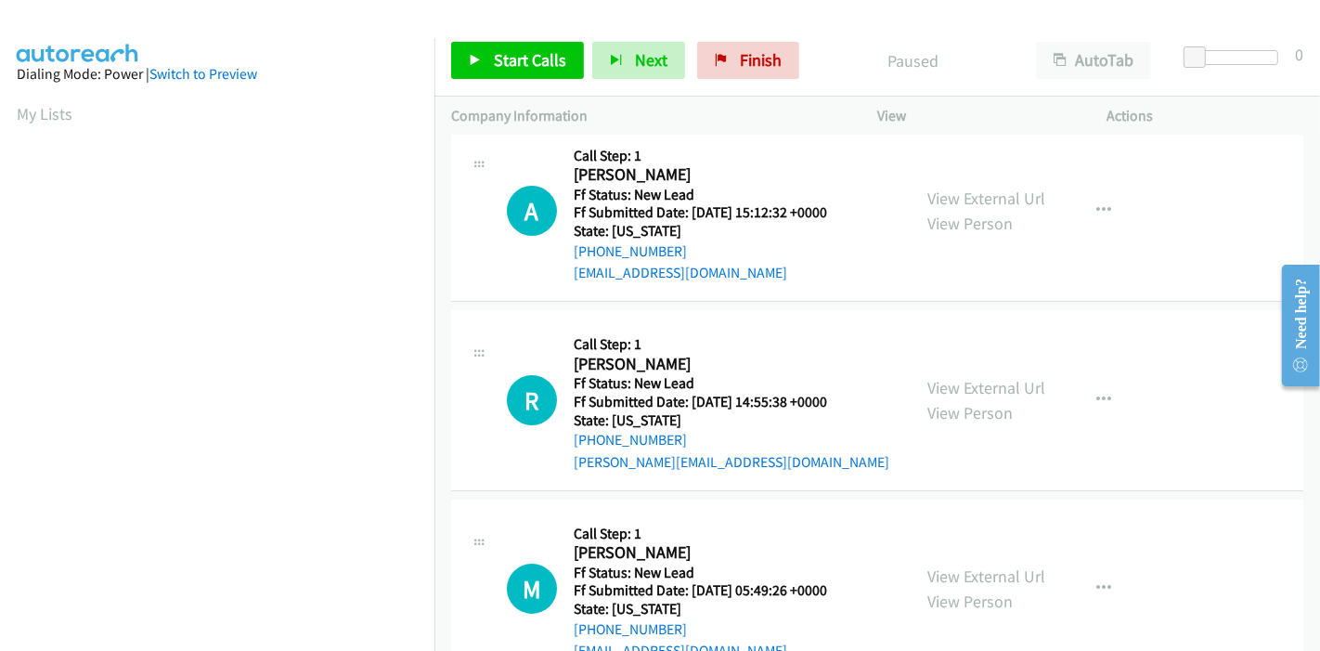
scroll to position [0, 0]
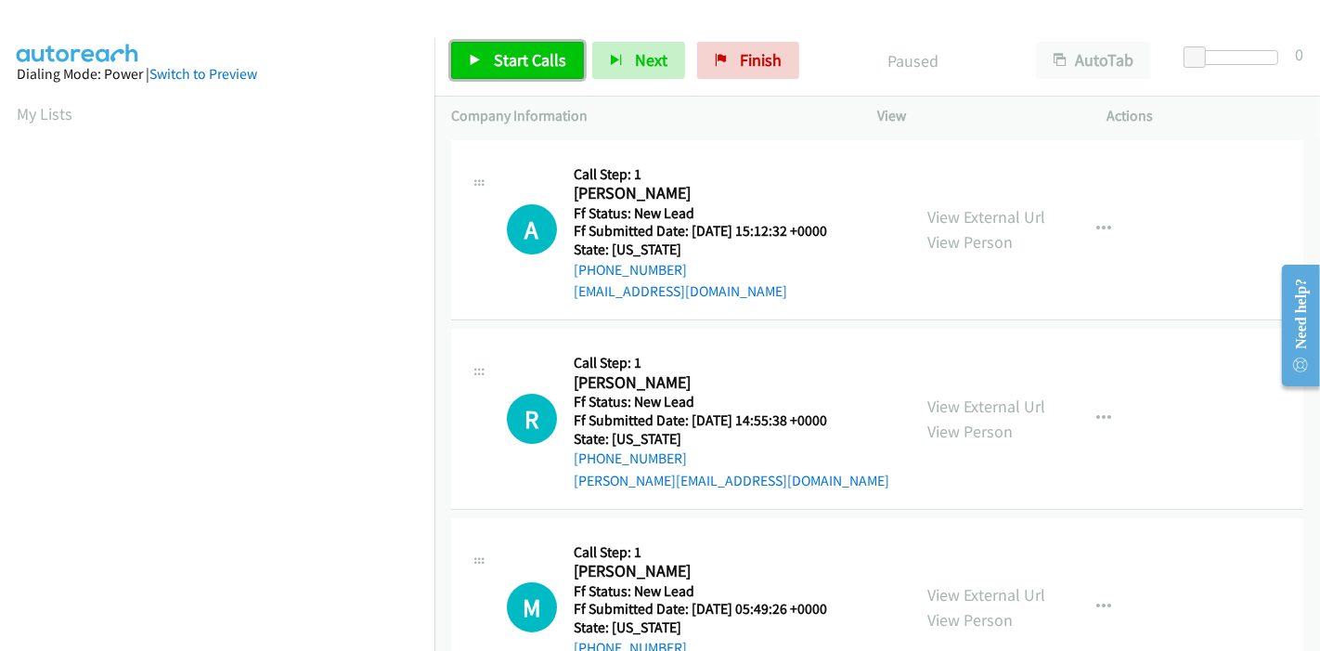
click at [512, 66] on span "Start Calls" at bounding box center [530, 59] width 72 height 21
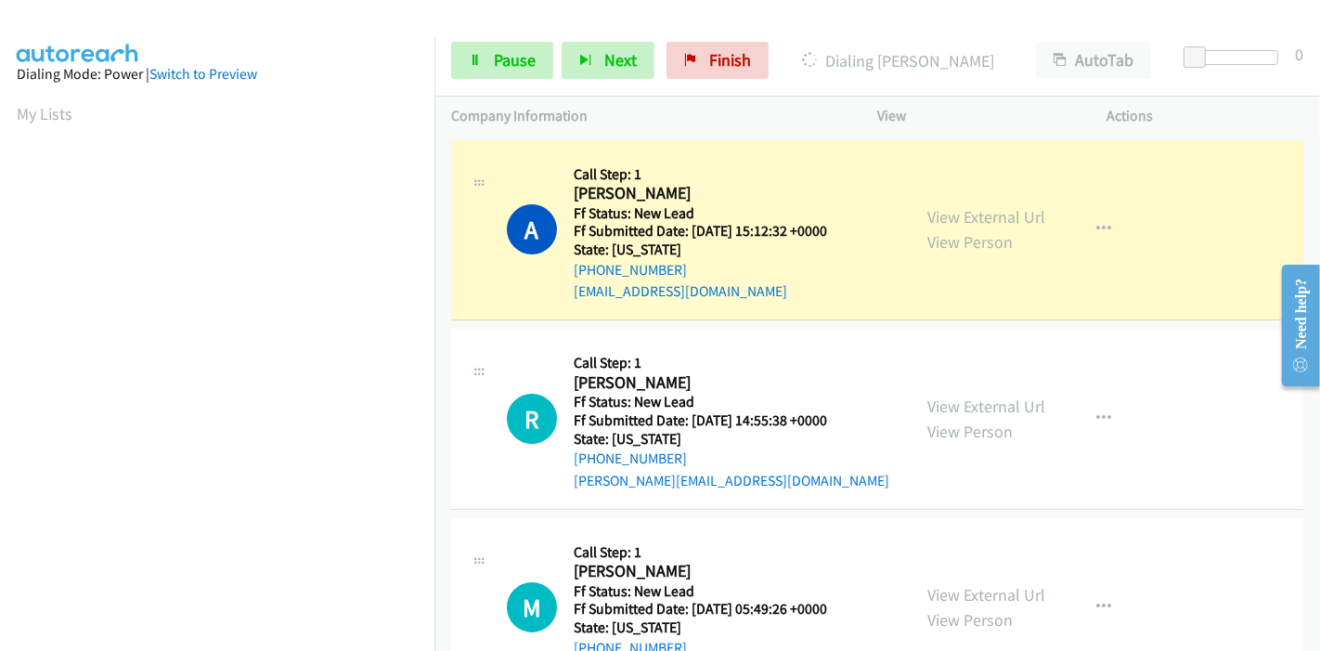
scroll to position [392, 0]
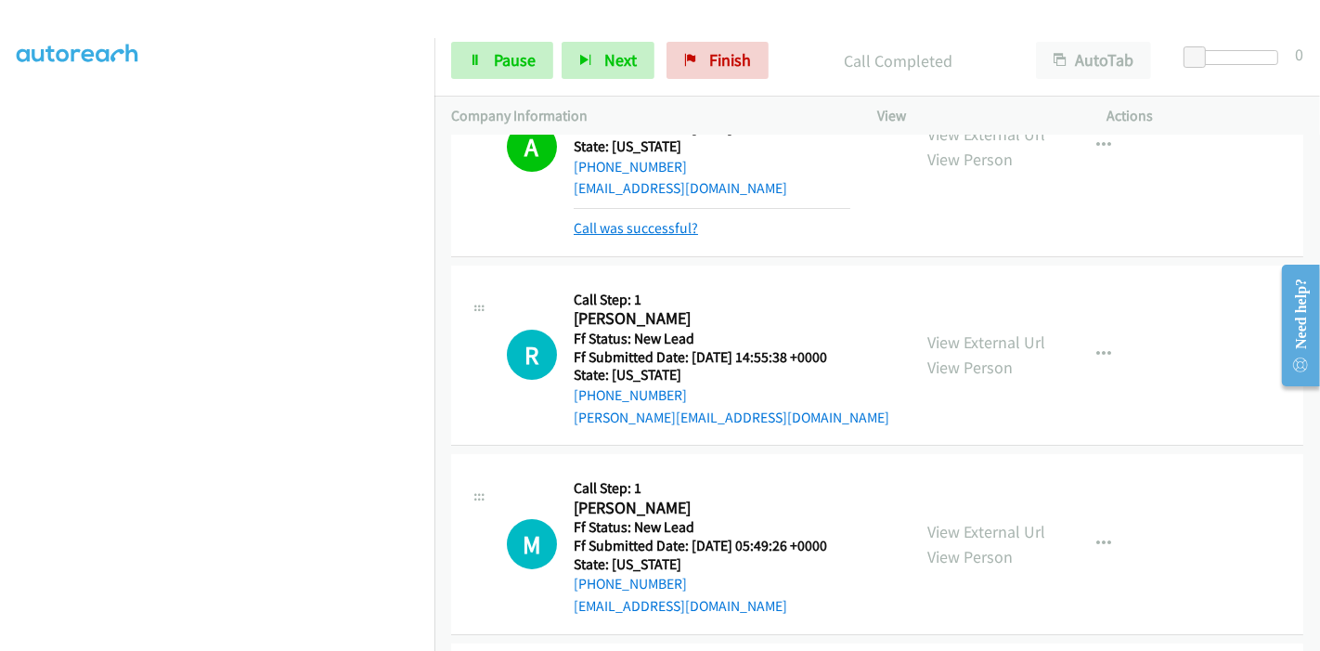
click at [626, 223] on link "Call was successful?" at bounding box center [636, 228] width 124 height 18
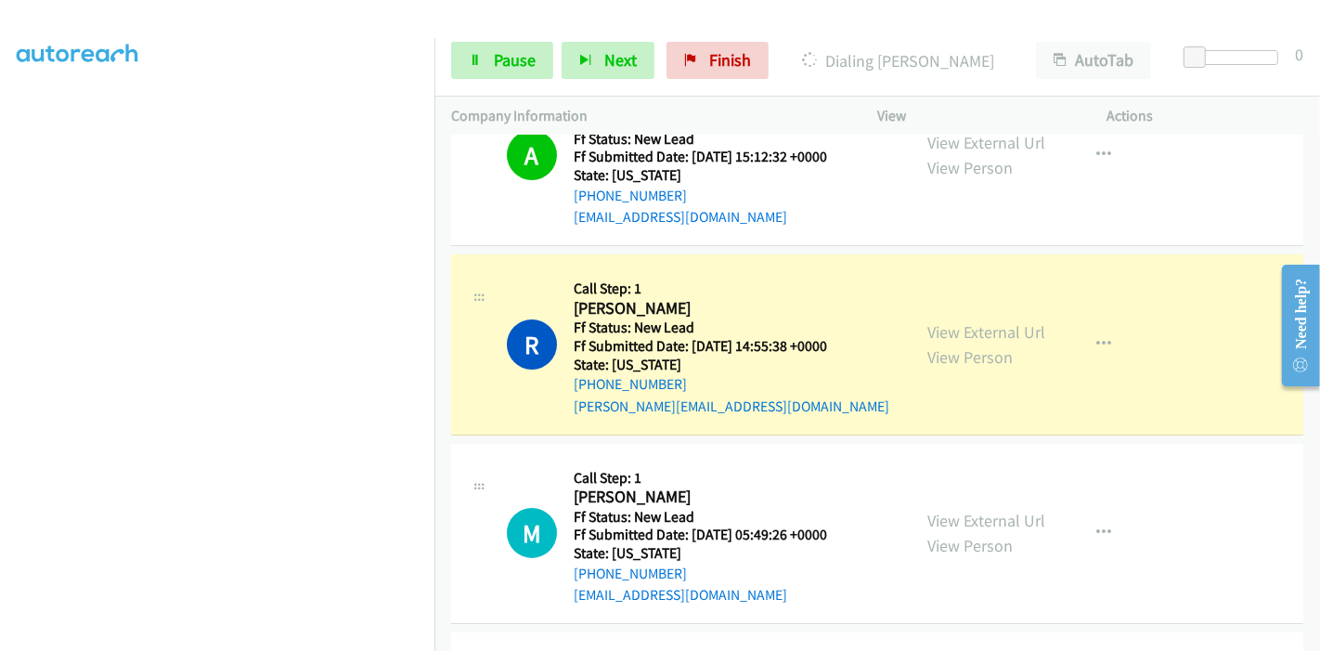
scroll to position [206, 0]
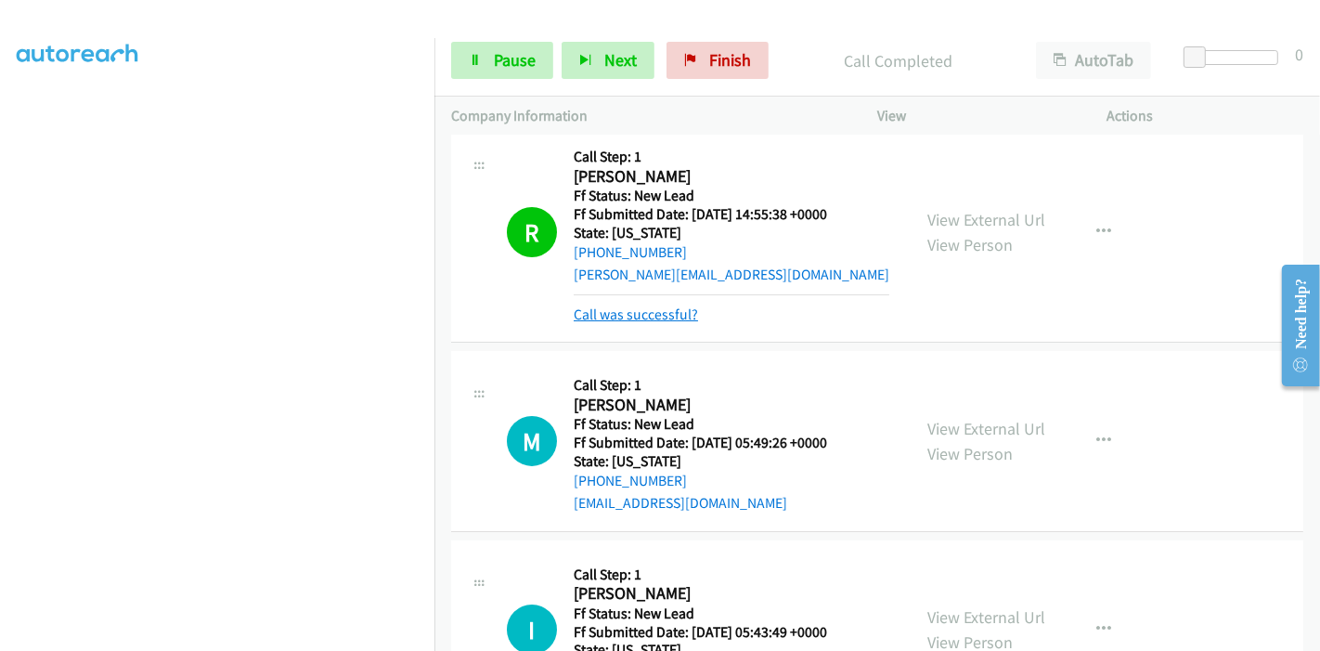
click at [640, 322] on link "Call was successful?" at bounding box center [636, 314] width 124 height 18
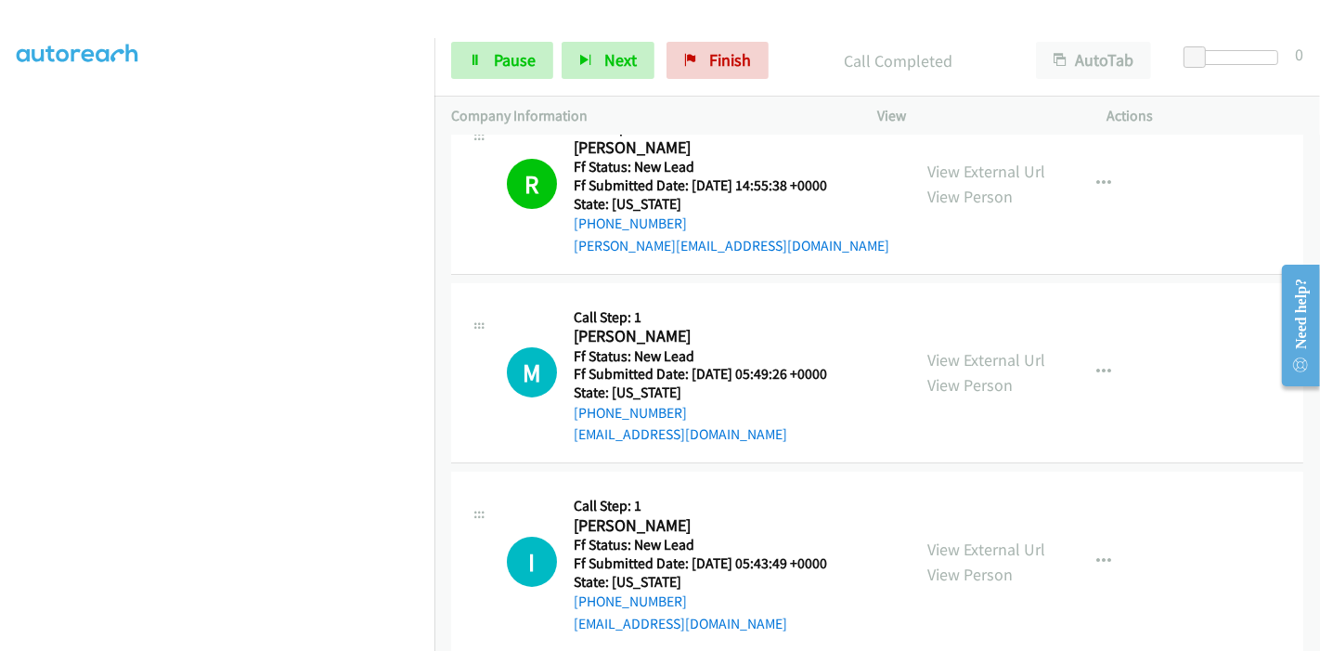
scroll to position [309, 0]
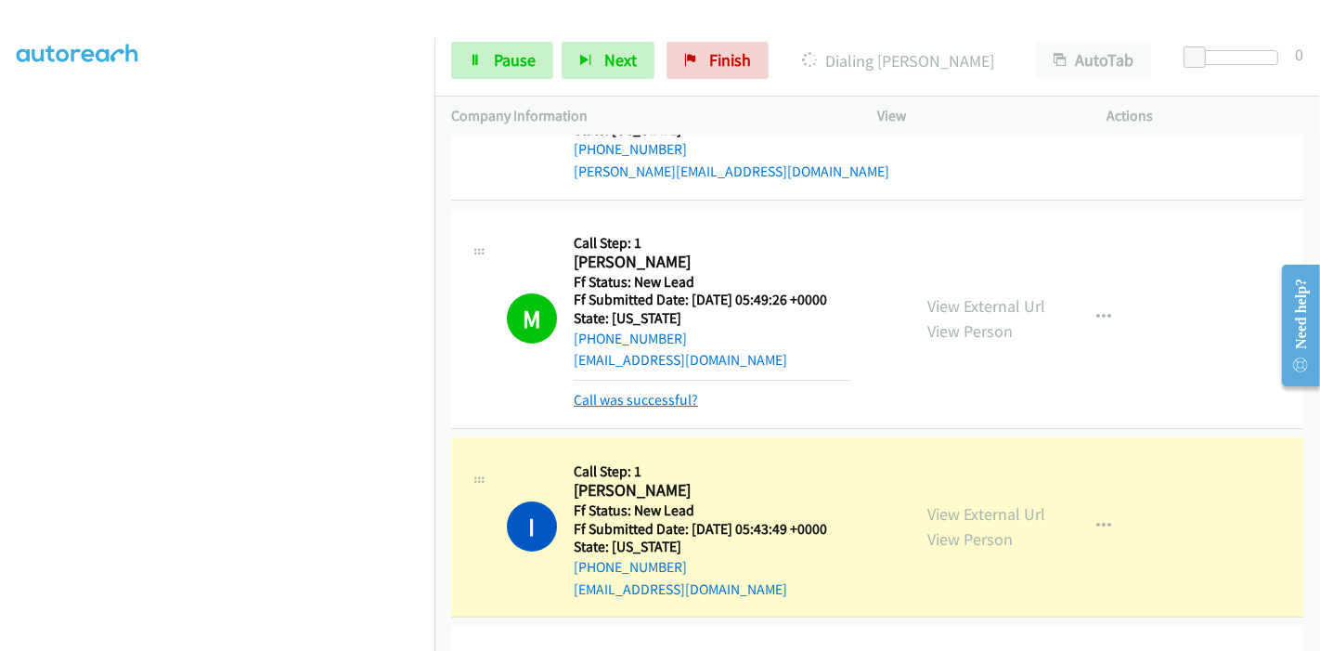
click at [610, 398] on link "Call was successful?" at bounding box center [636, 400] width 124 height 18
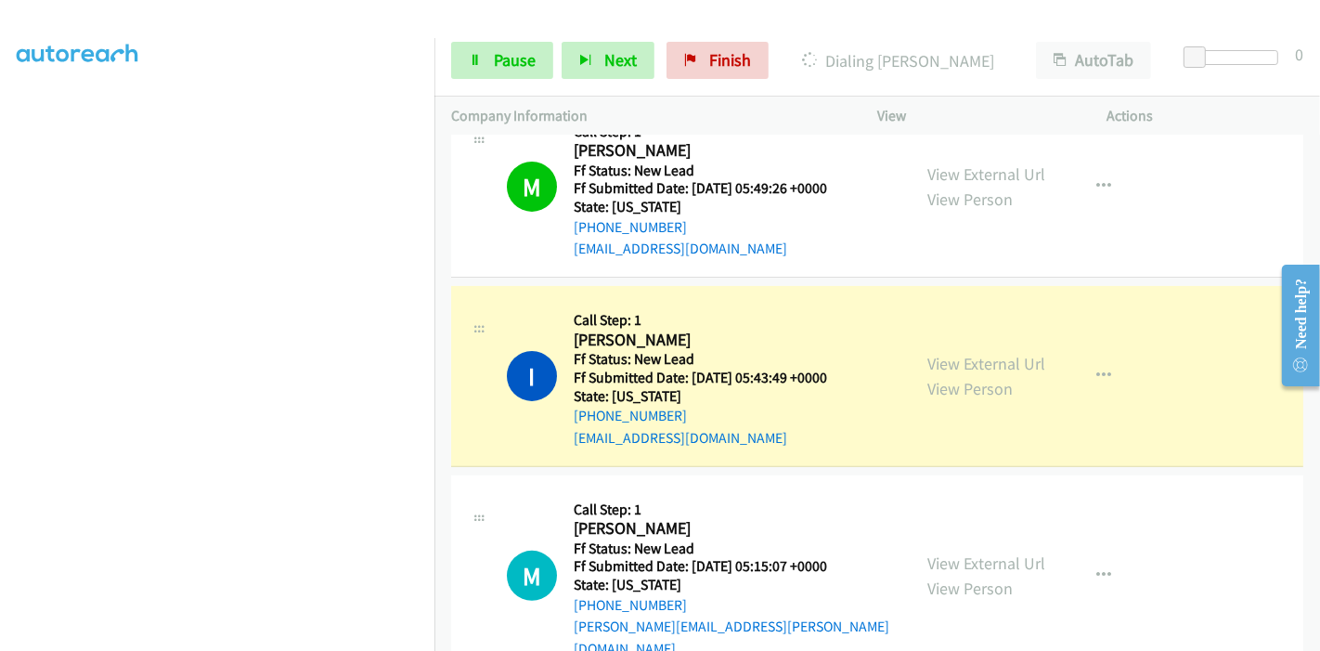
scroll to position [452, 0]
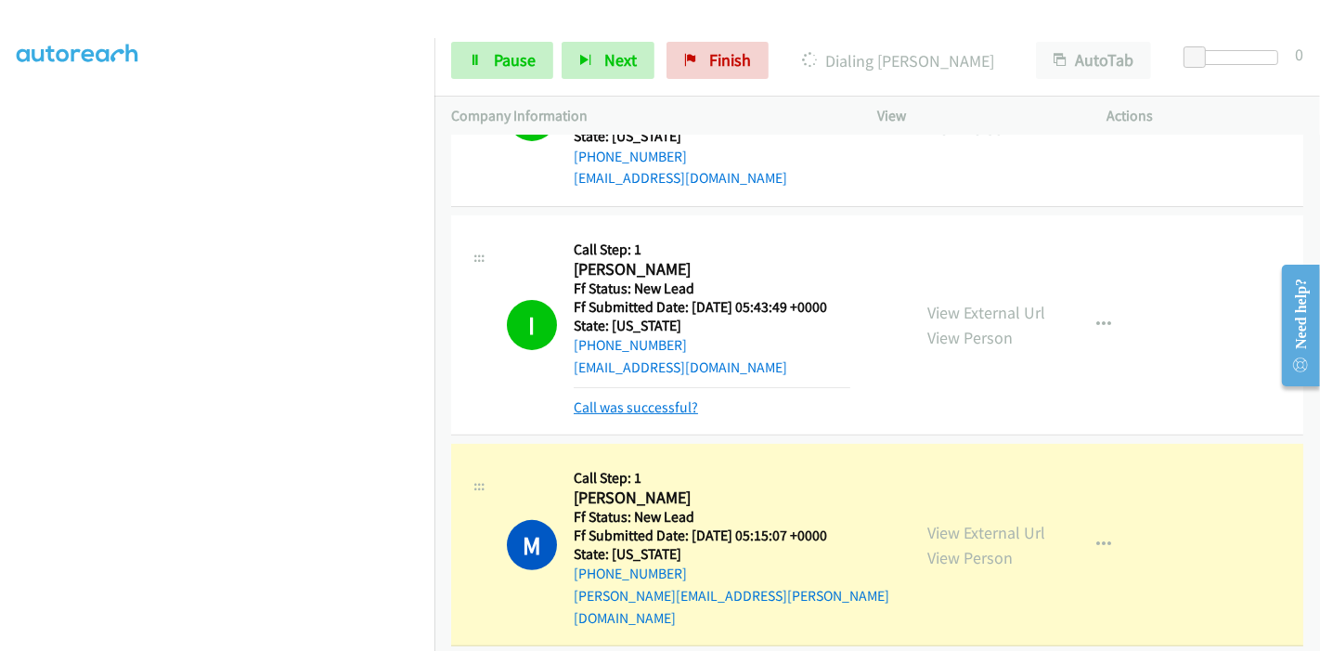
click at [628, 407] on link "Call was successful?" at bounding box center [636, 407] width 124 height 18
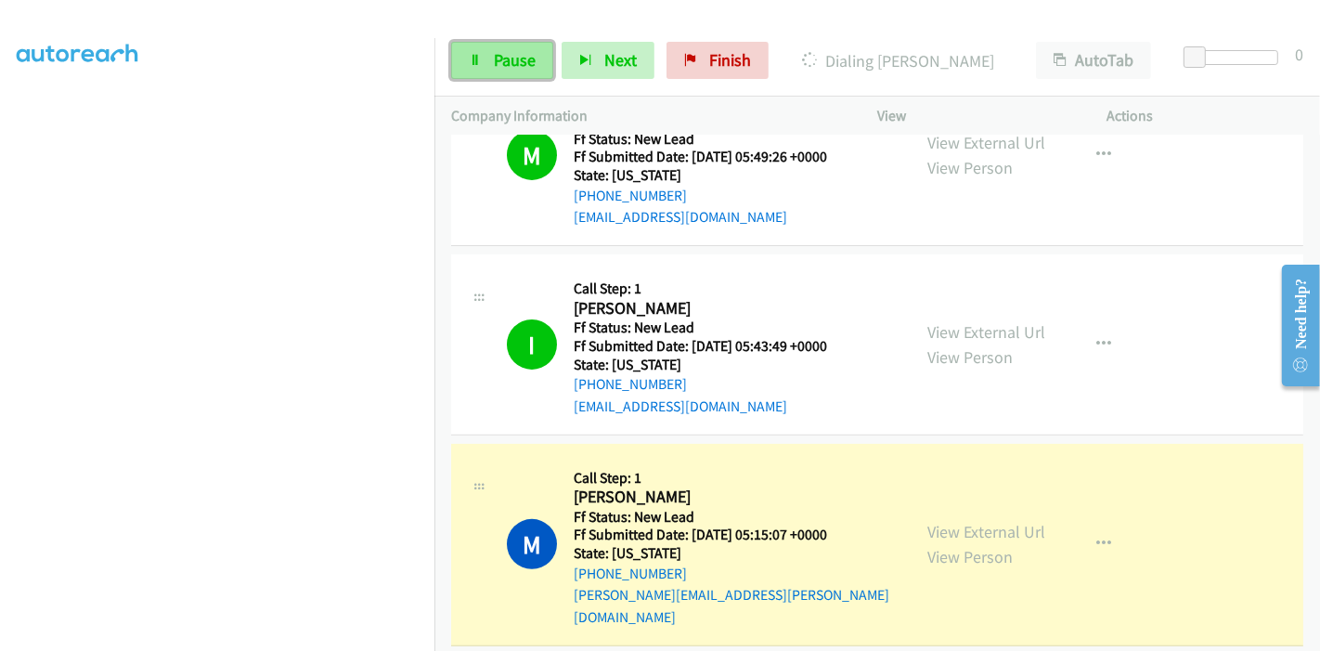
click at [494, 59] on span "Pause" at bounding box center [515, 59] width 42 height 21
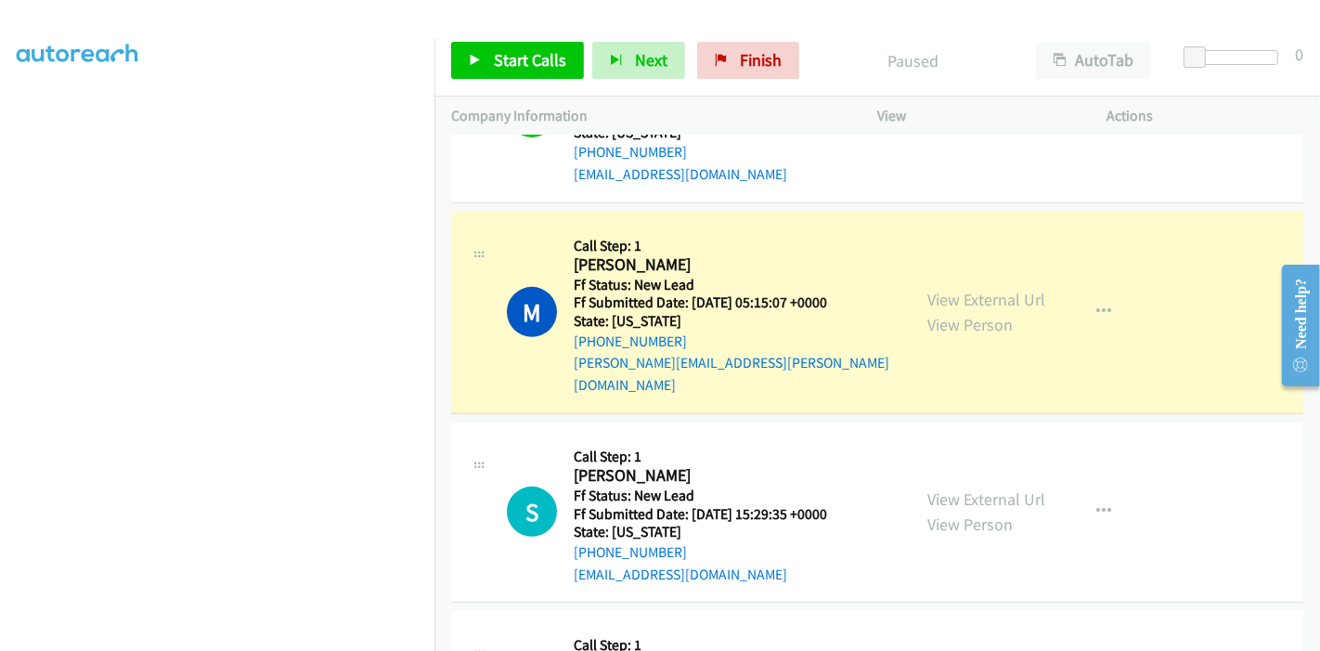
scroll to position [691, 0]
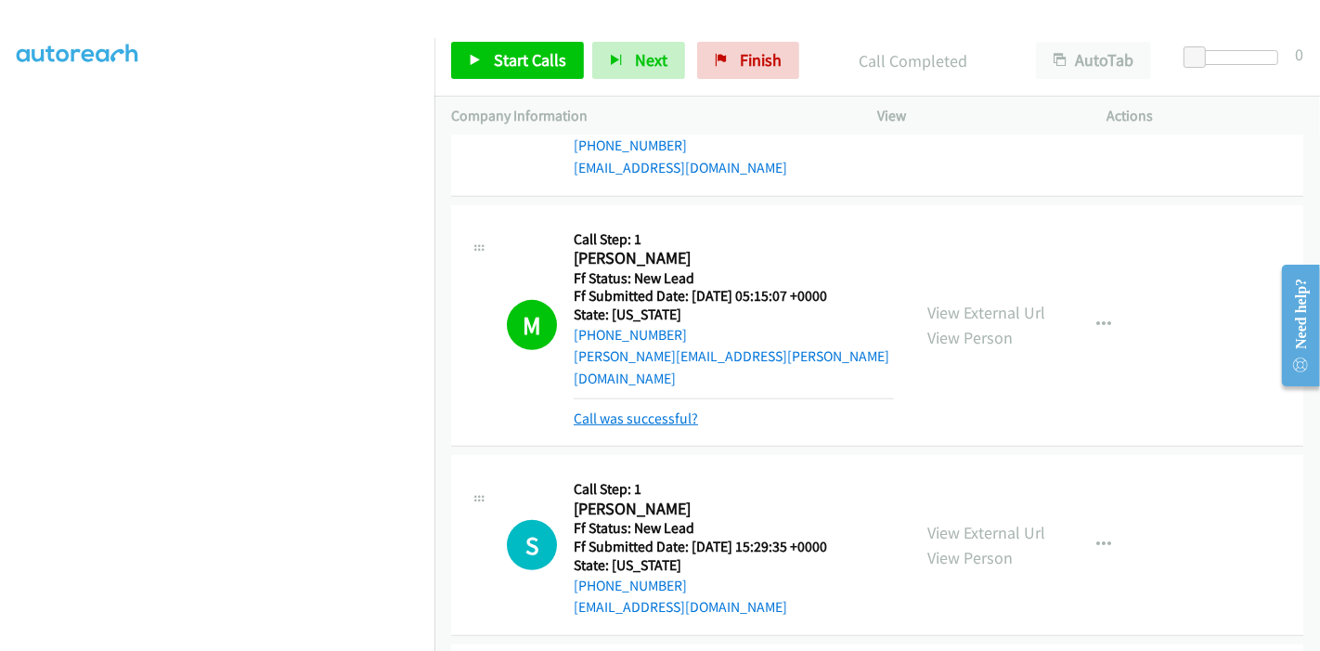
click at [639, 409] on link "Call was successful?" at bounding box center [636, 418] width 124 height 18
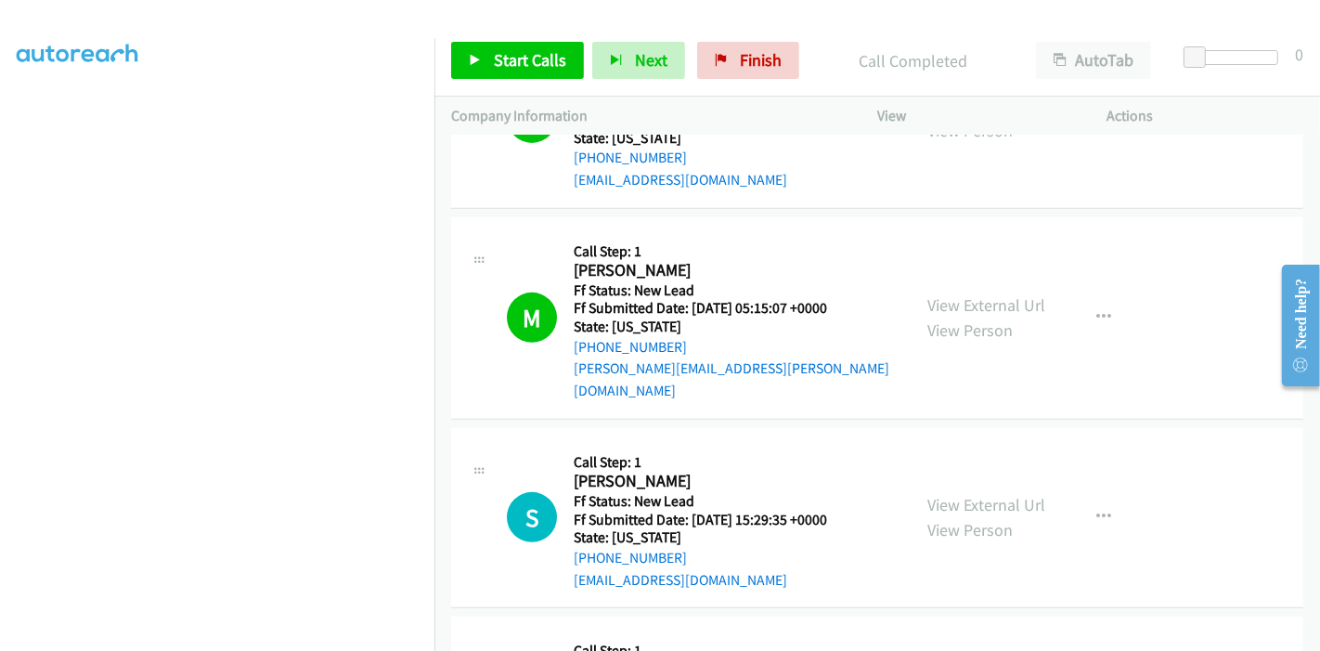
scroll to position [673, 0]
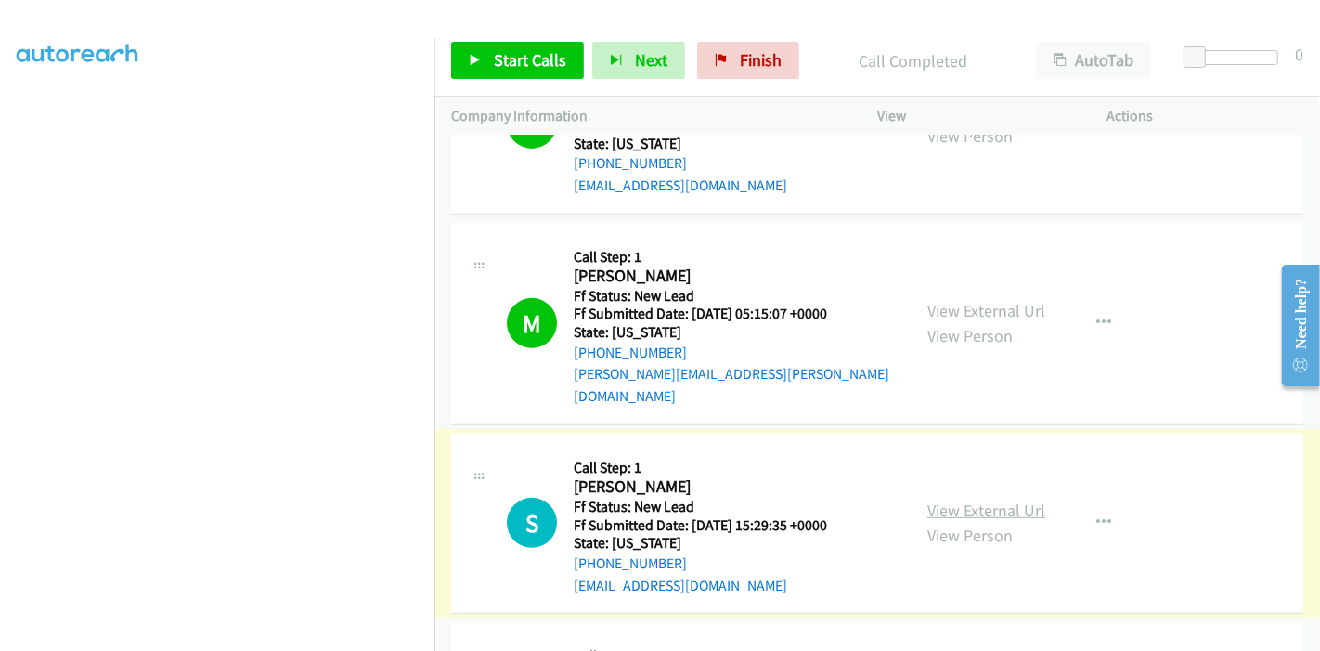
click at [943, 499] on link "View External Url" at bounding box center [986, 509] width 118 height 21
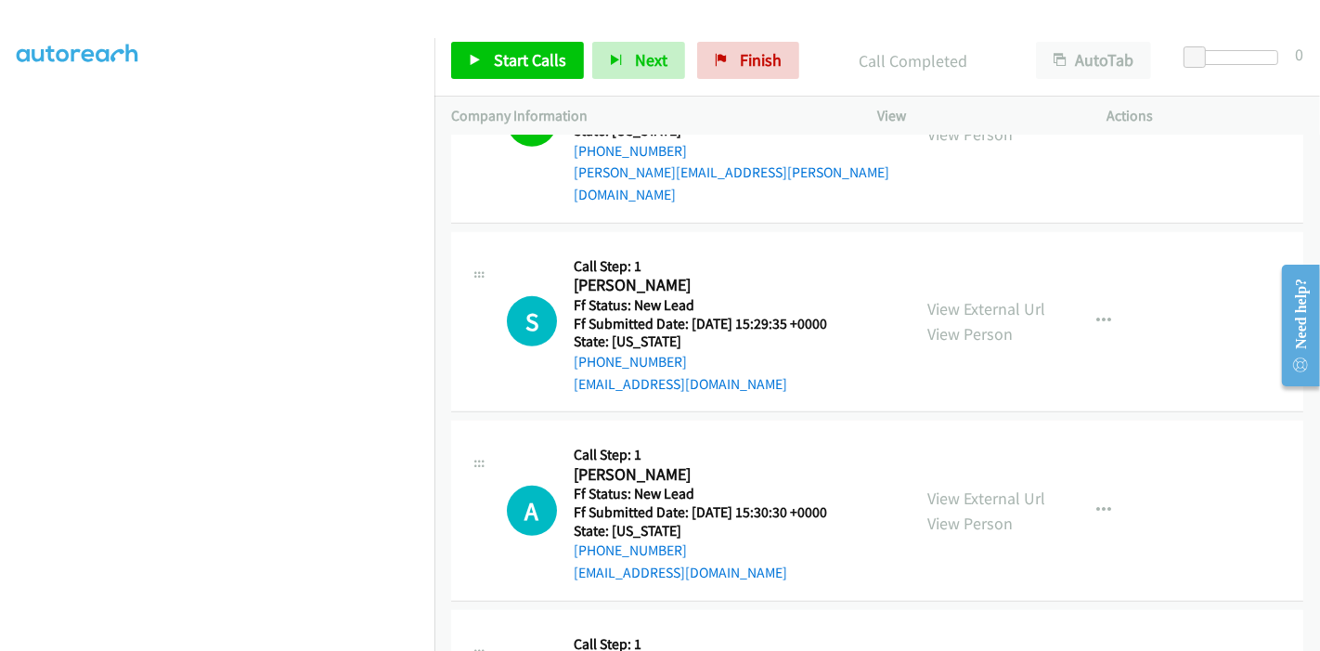
scroll to position [880, 0]
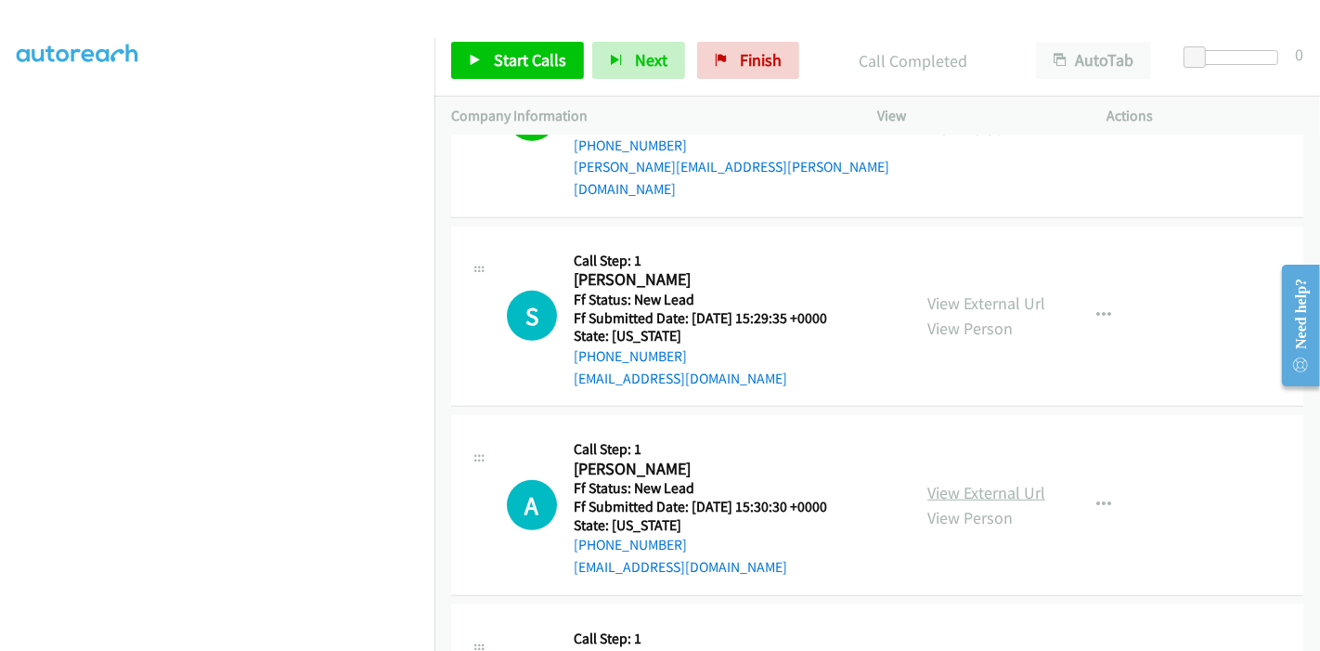
click at [979, 482] on link "View External Url" at bounding box center [986, 492] width 118 height 21
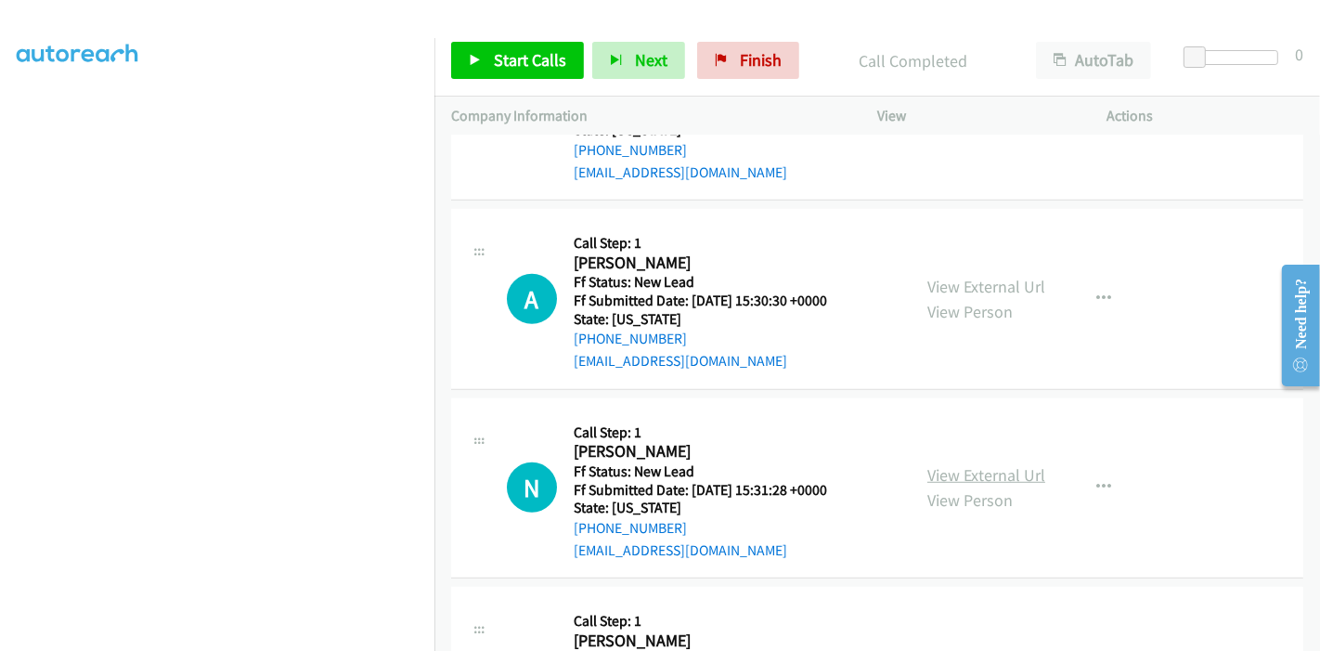
click at [927, 464] on link "View External Url" at bounding box center [986, 474] width 118 height 21
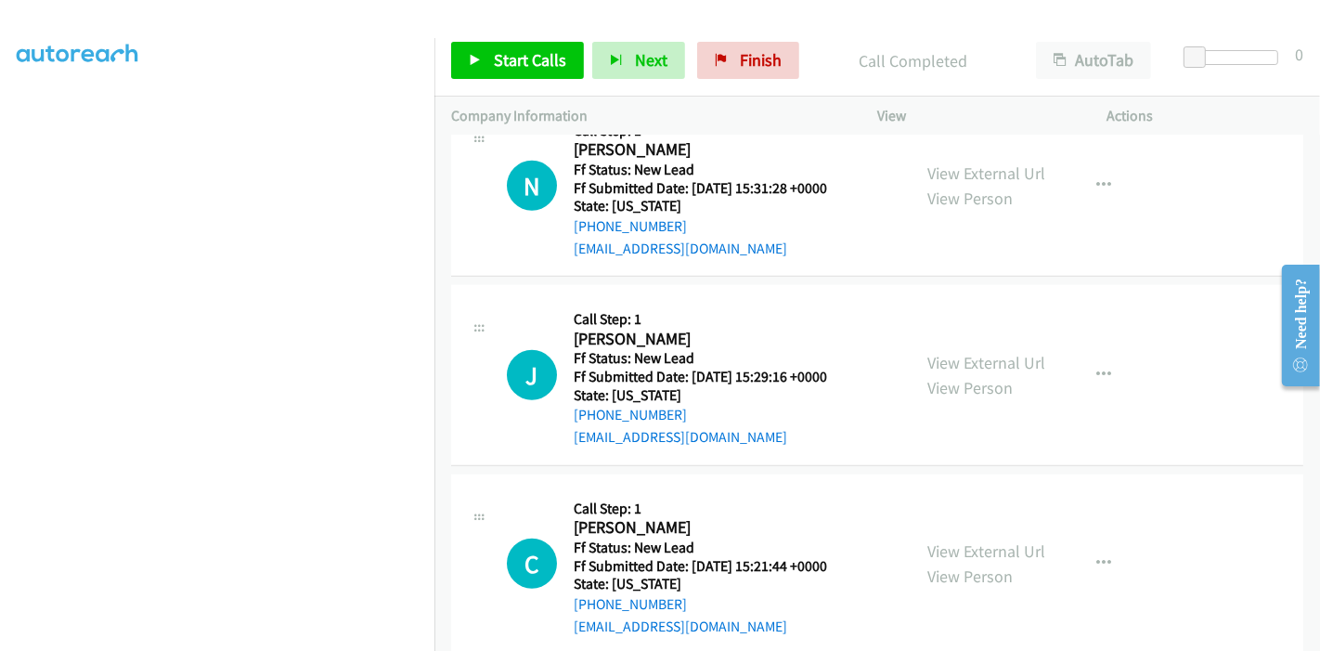
scroll to position [1395, 0]
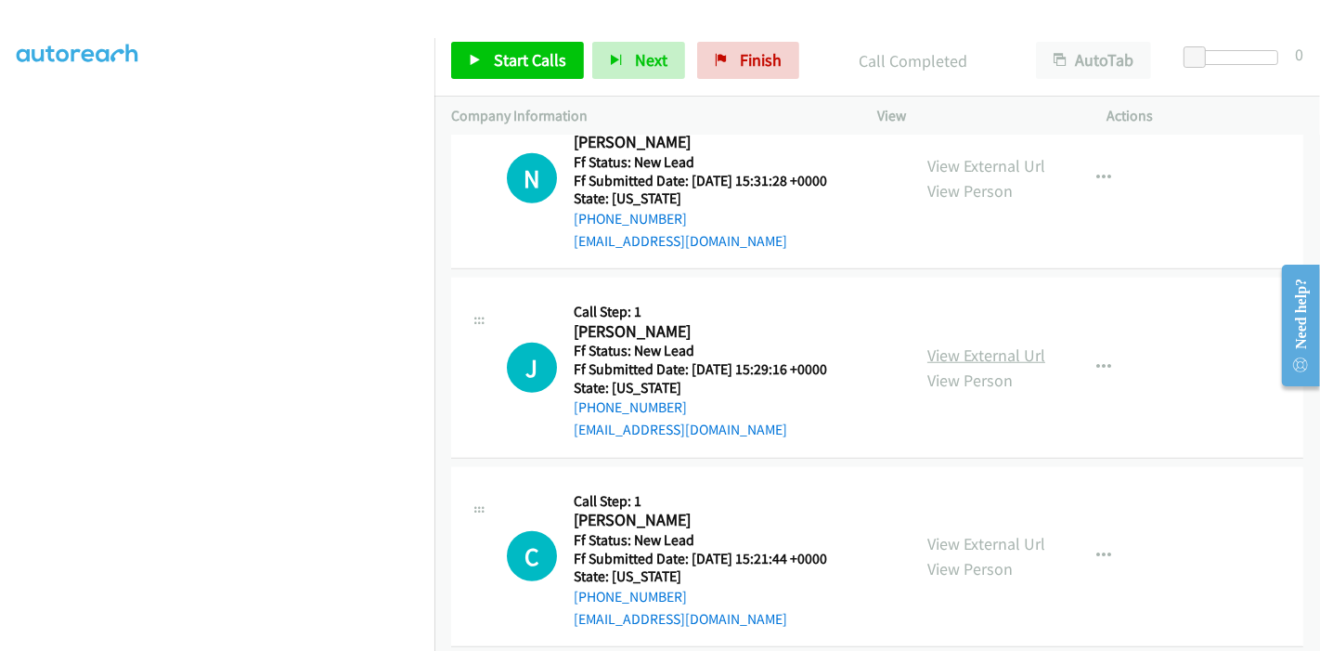
click at [974, 344] on link "View External Url" at bounding box center [986, 354] width 118 height 21
click at [942, 533] on link "View External Url" at bounding box center [986, 543] width 118 height 21
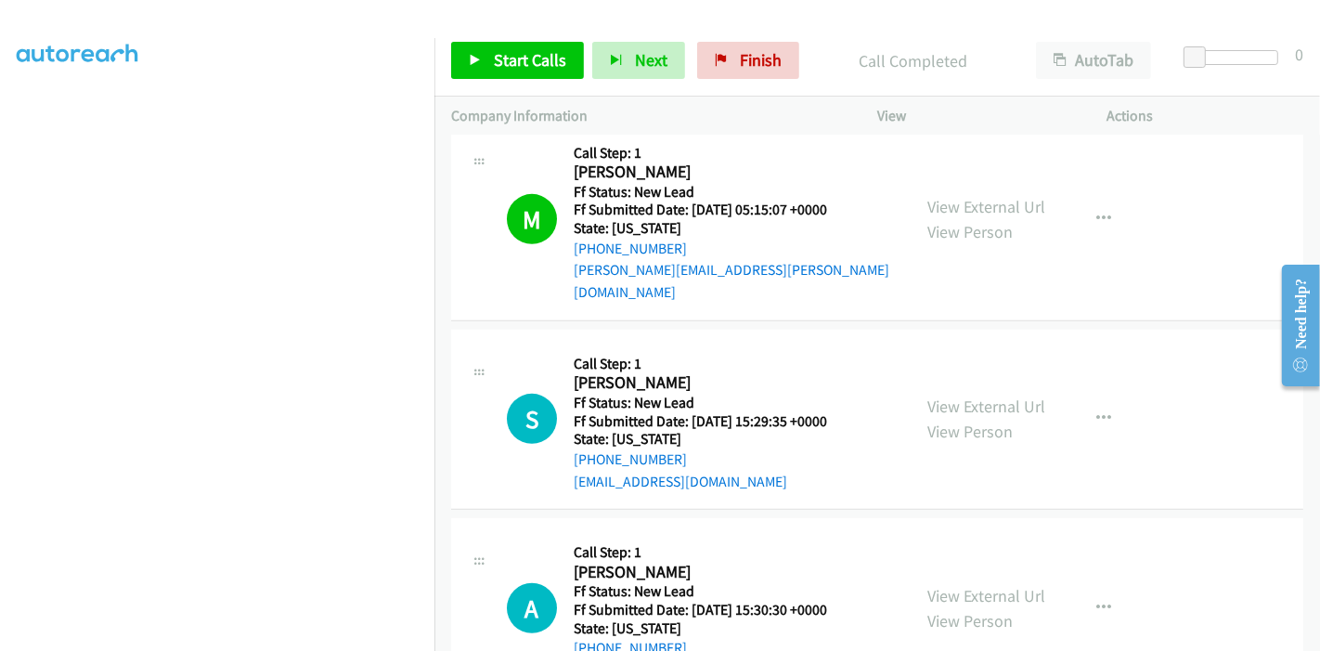
scroll to position [880, 0]
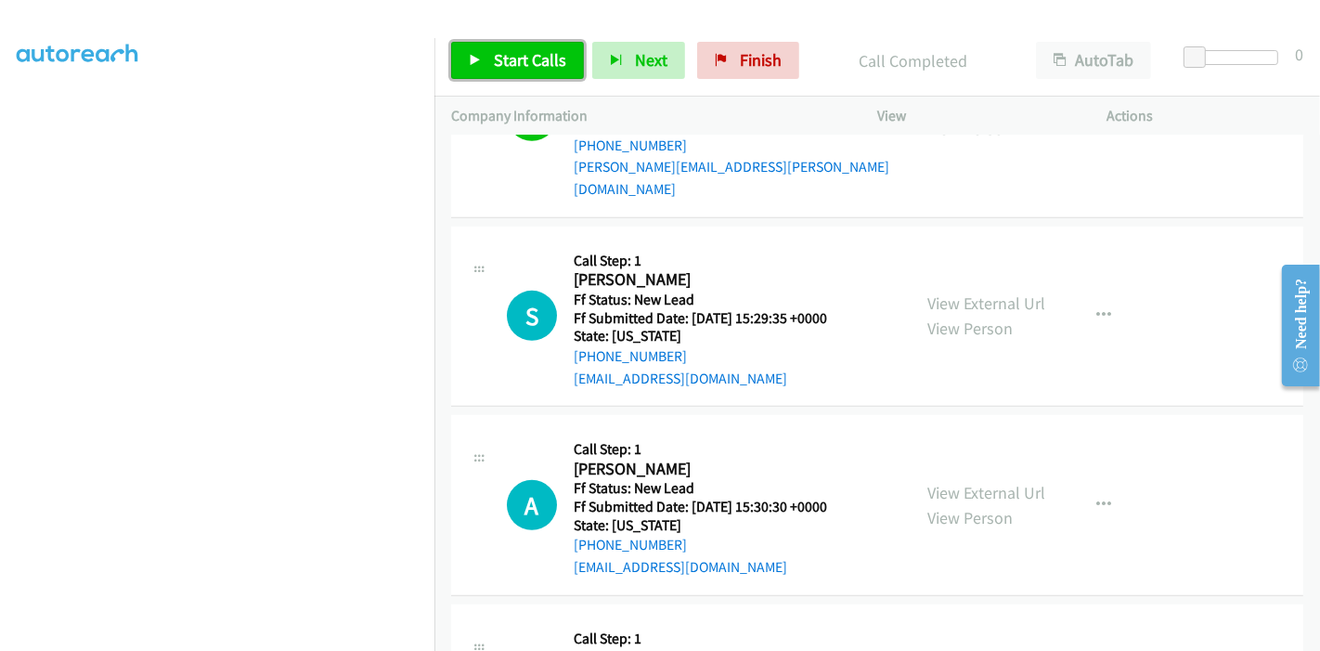
click at [517, 65] on span "Start Calls" at bounding box center [530, 59] width 72 height 21
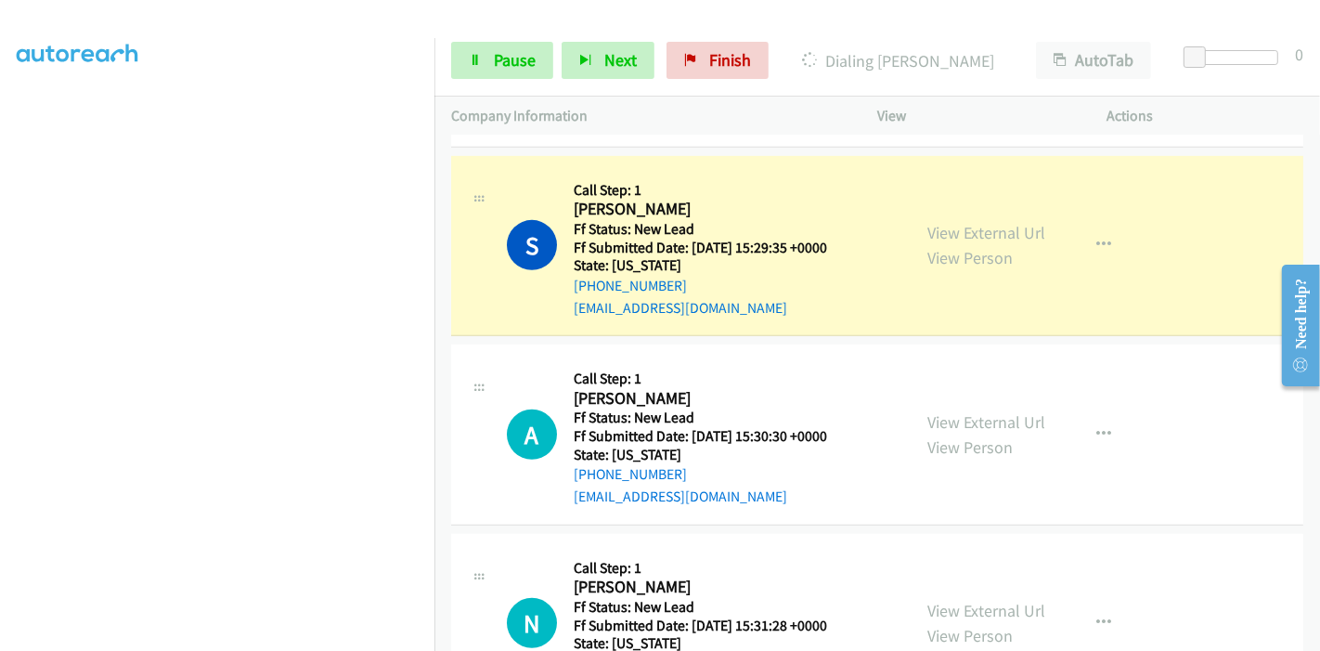
scroll to position [983, 0]
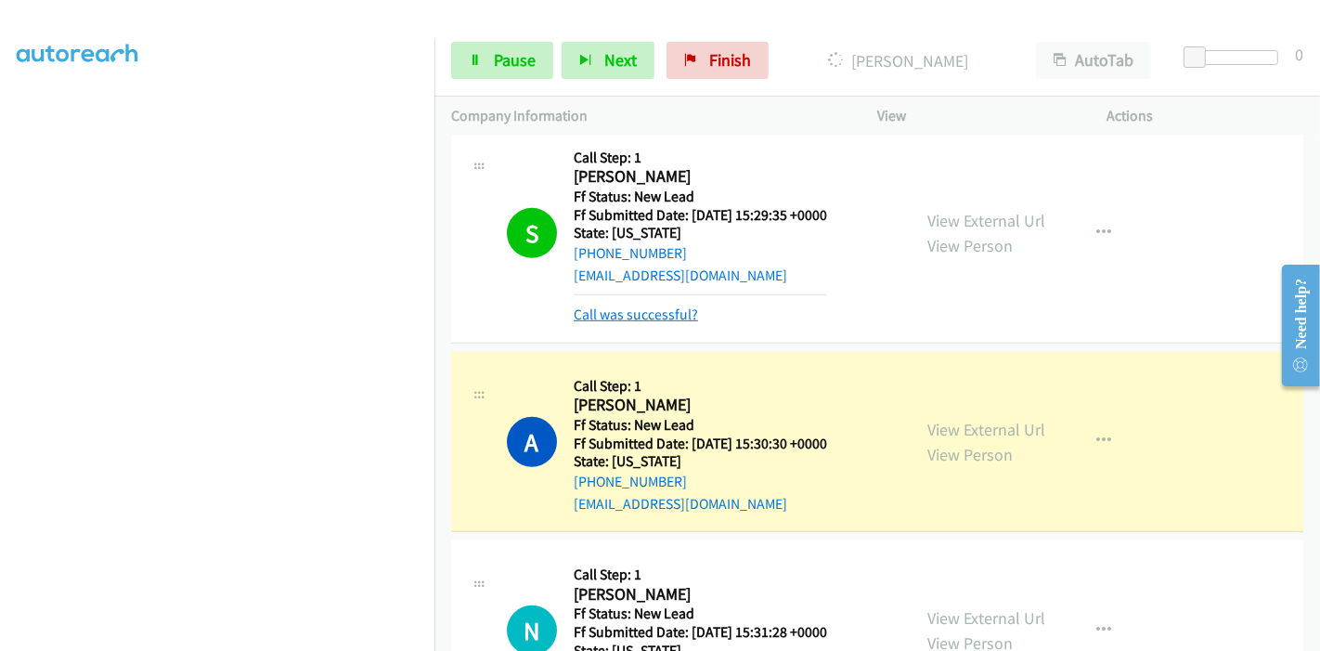
click at [633, 305] on link "Call was successful?" at bounding box center [636, 314] width 124 height 18
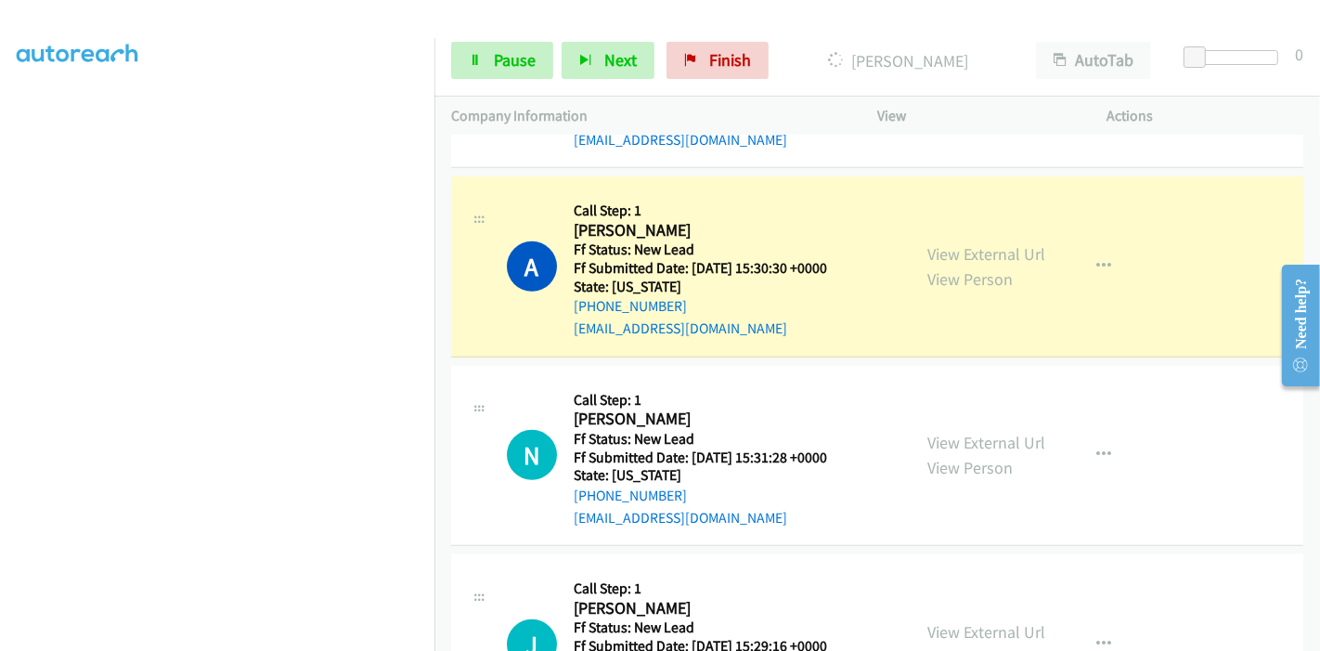
scroll to position [1086, 0]
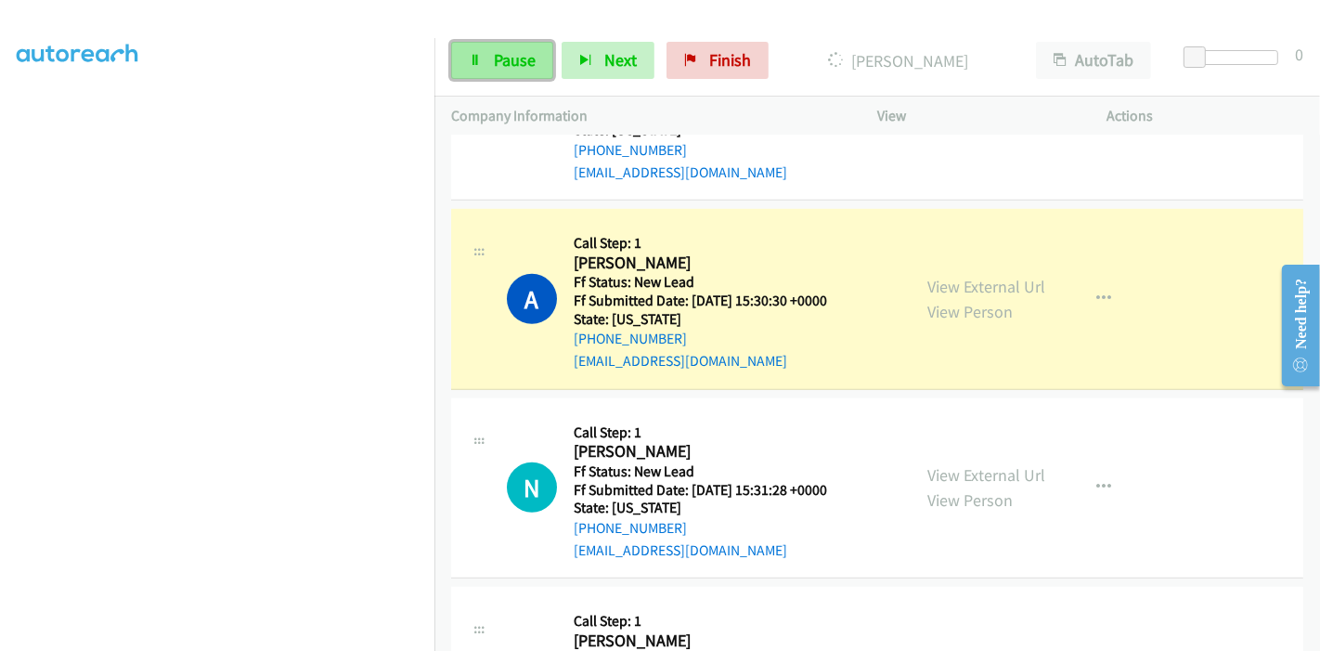
click at [512, 65] on span "Pause" at bounding box center [515, 59] width 42 height 21
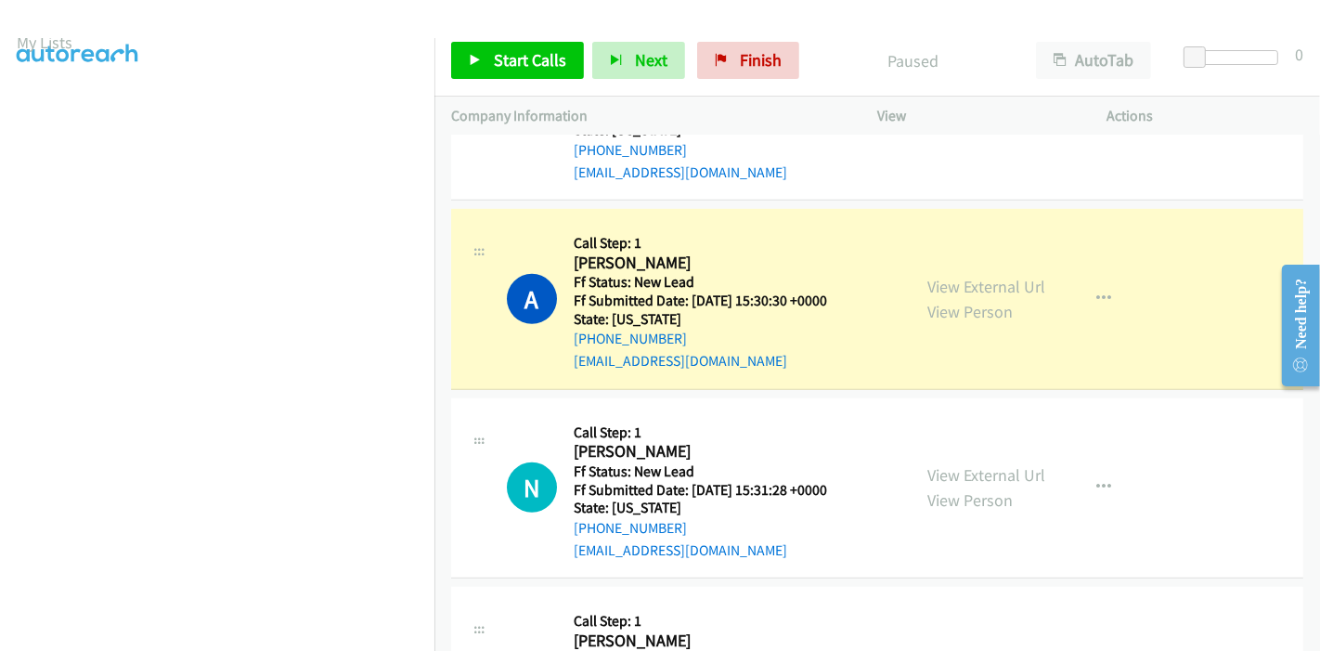
scroll to position [0, 0]
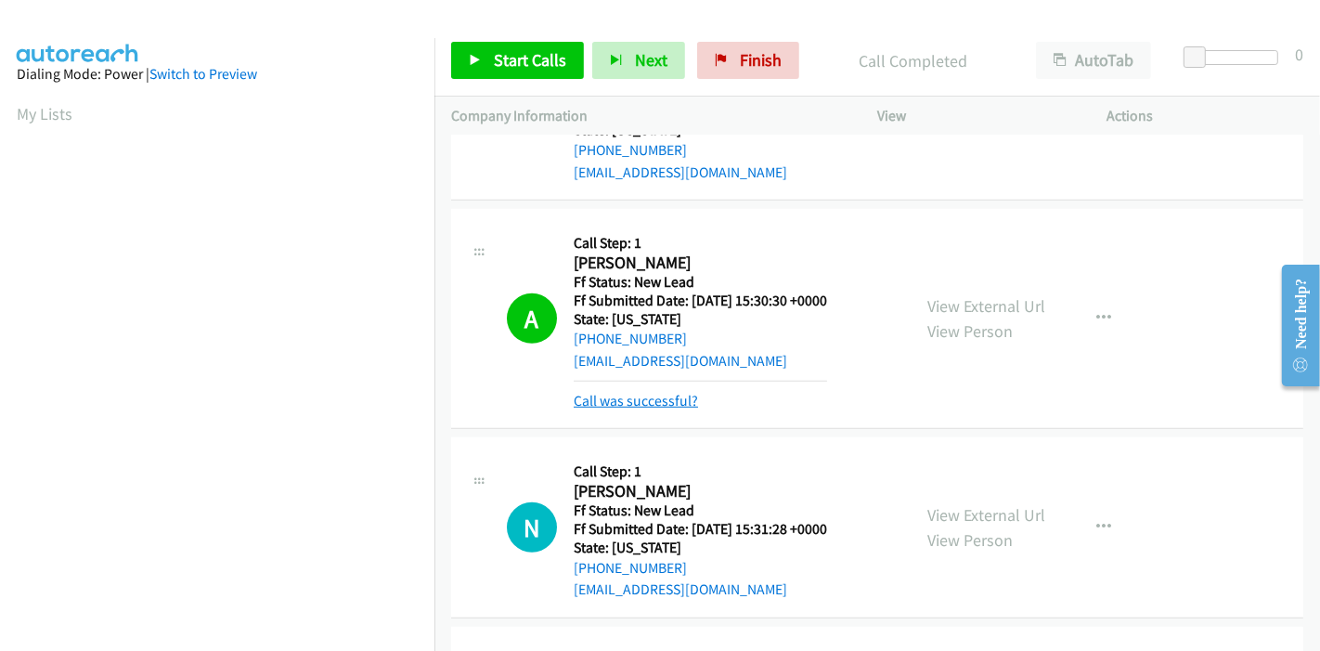
click at [679, 392] on link "Call was successful?" at bounding box center [636, 401] width 124 height 18
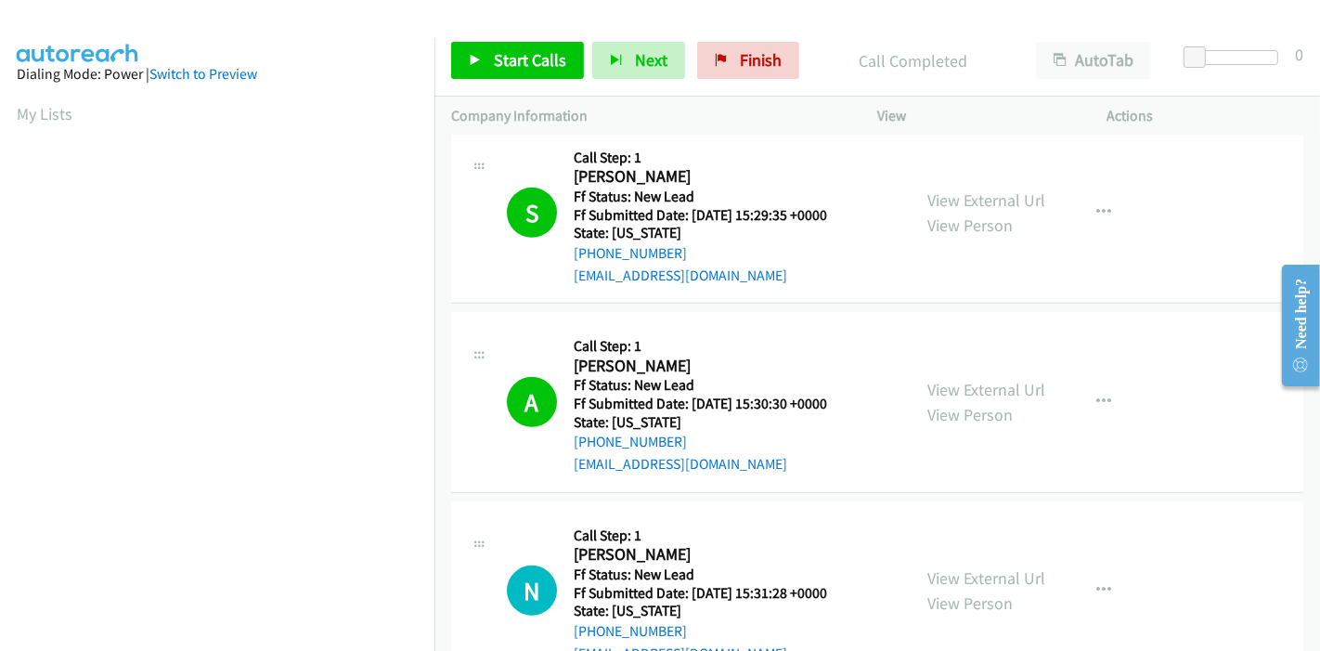
scroll to position [1086, 0]
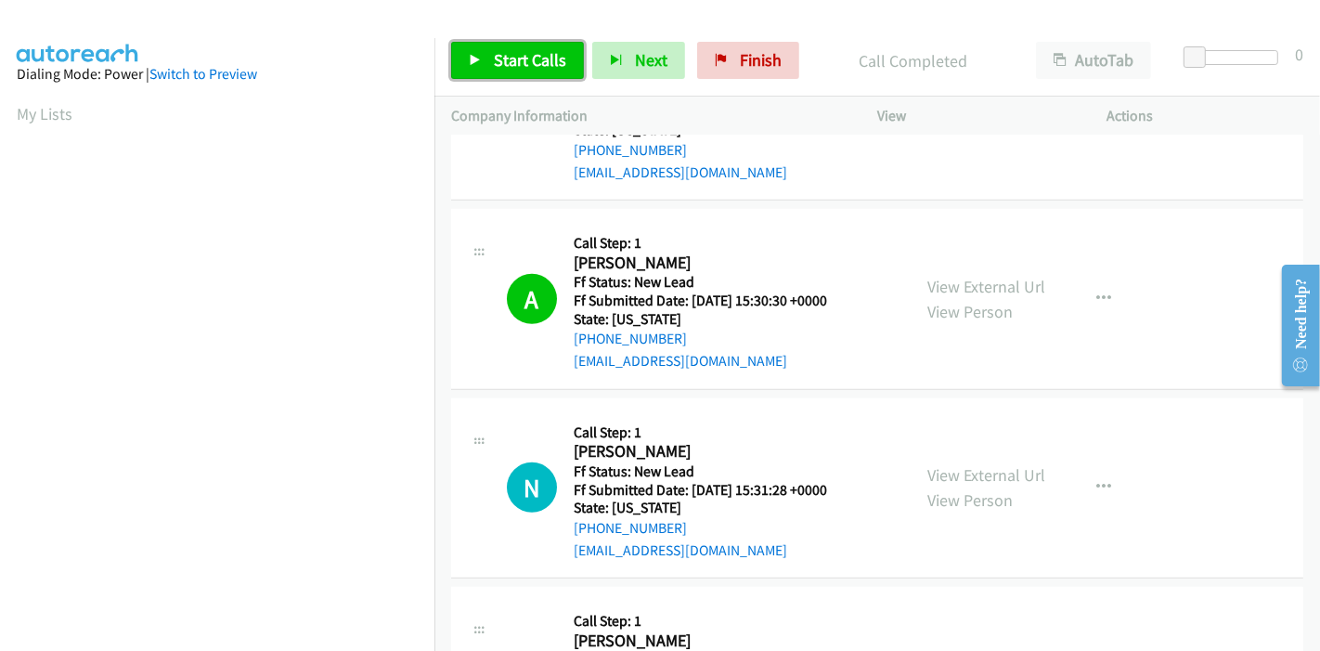
click at [481, 77] on link "Start Calls" at bounding box center [517, 60] width 133 height 37
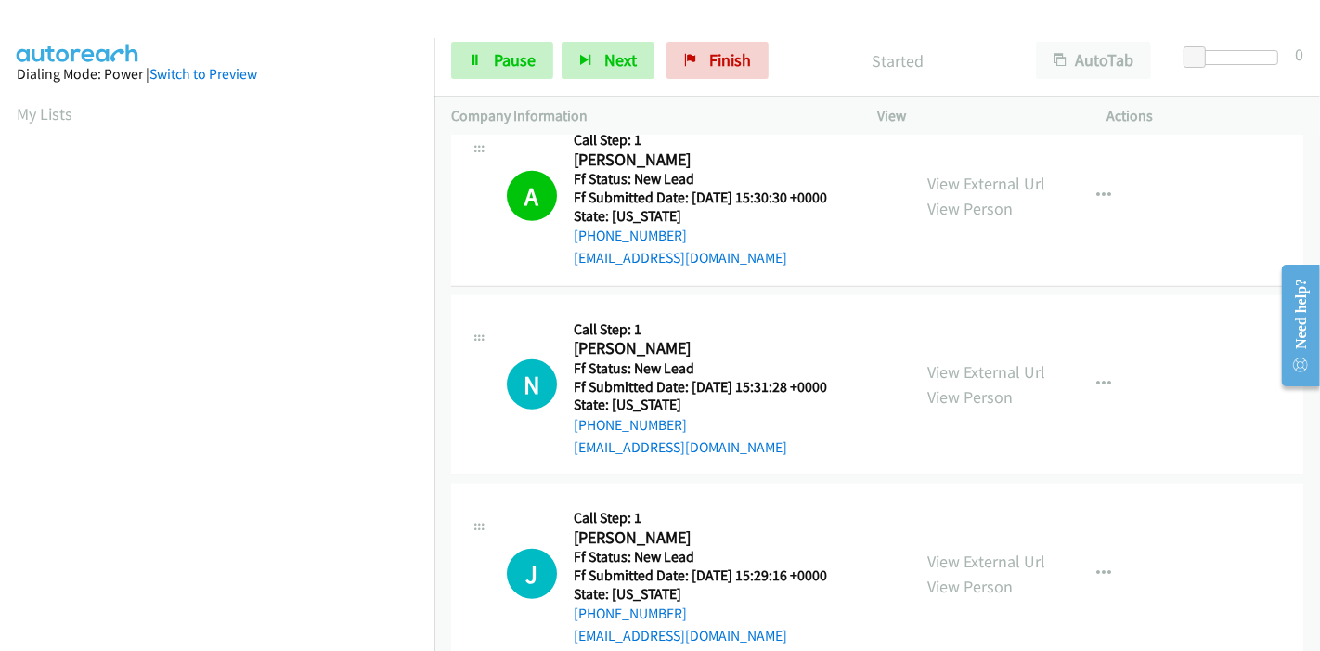
scroll to position [1292, 0]
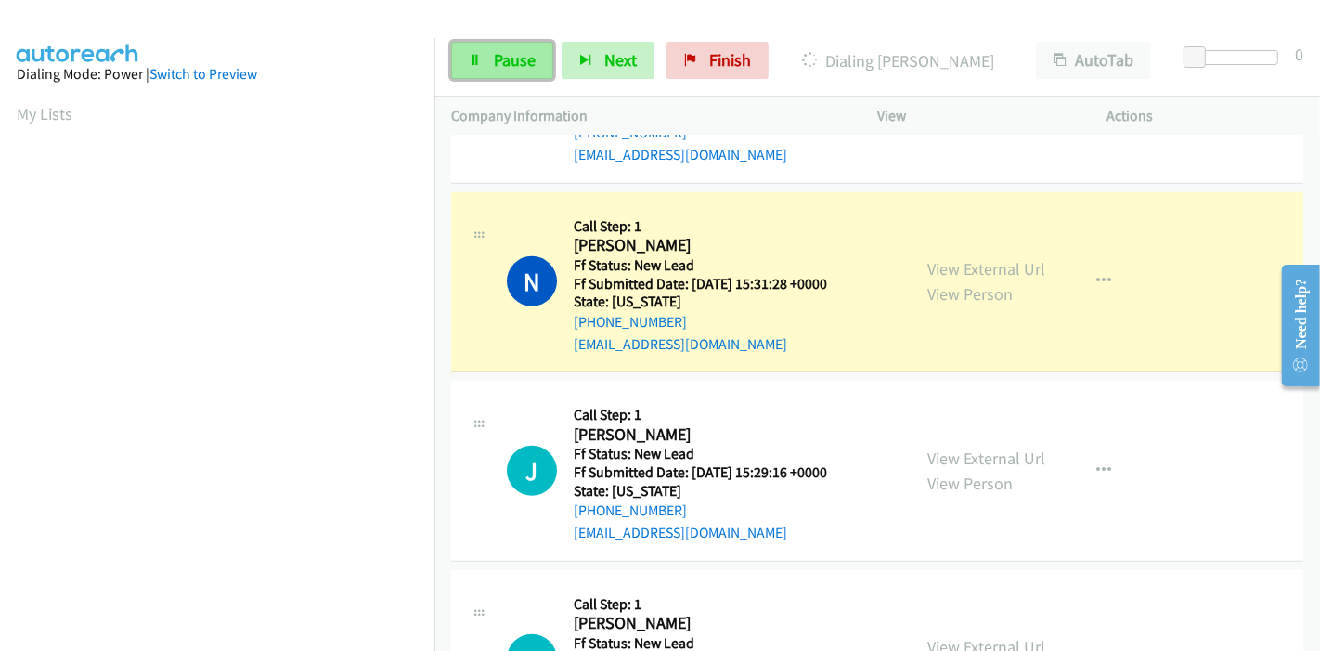
click at [480, 57] on icon at bounding box center [475, 61] width 13 height 13
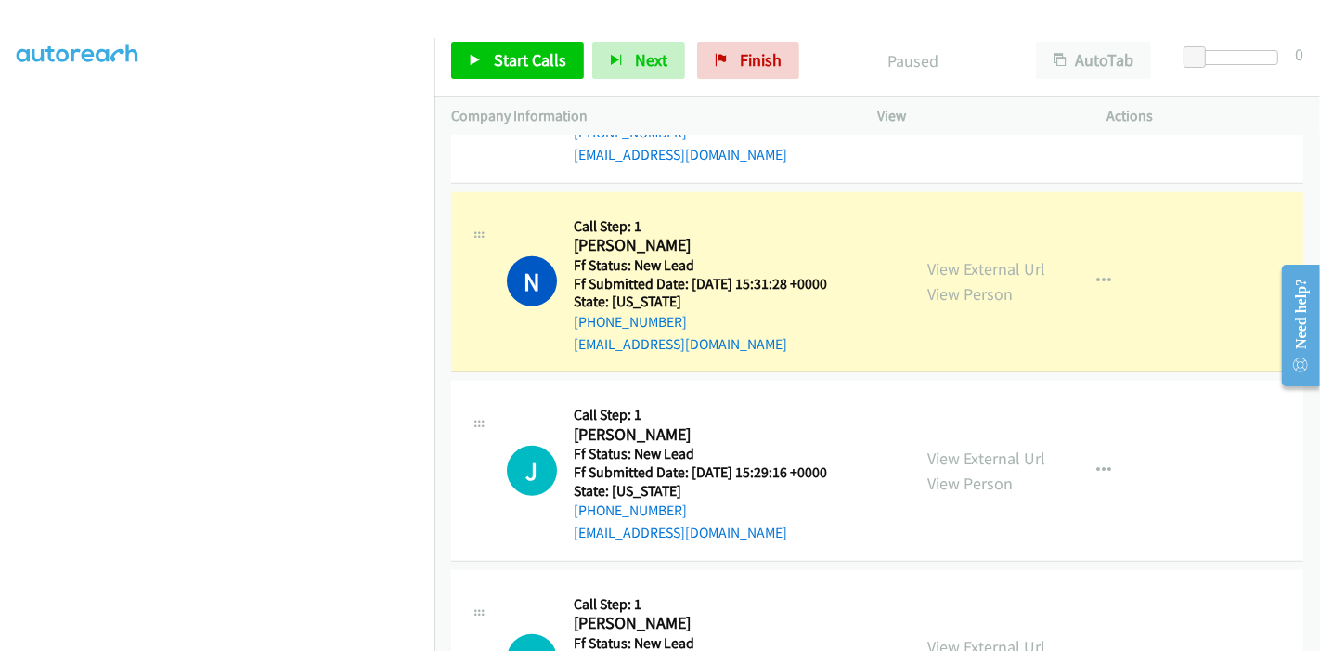
scroll to position [392, 0]
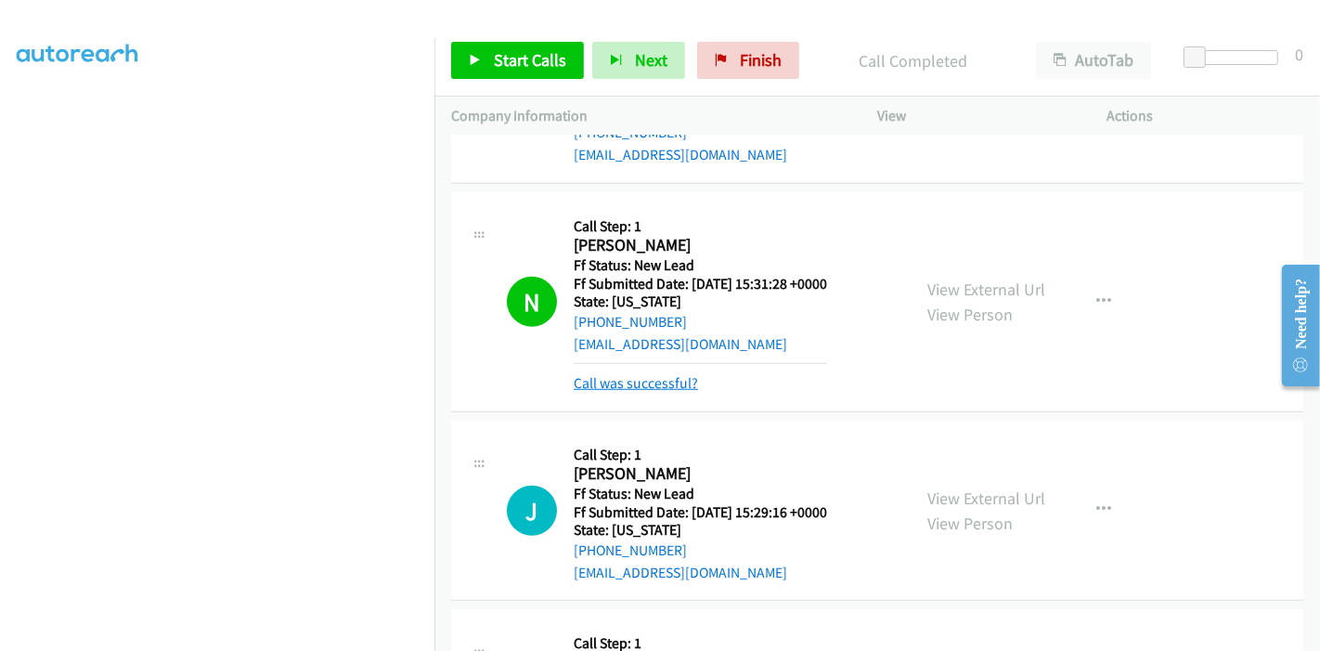
click at [633, 374] on link "Call was successful?" at bounding box center [636, 383] width 124 height 18
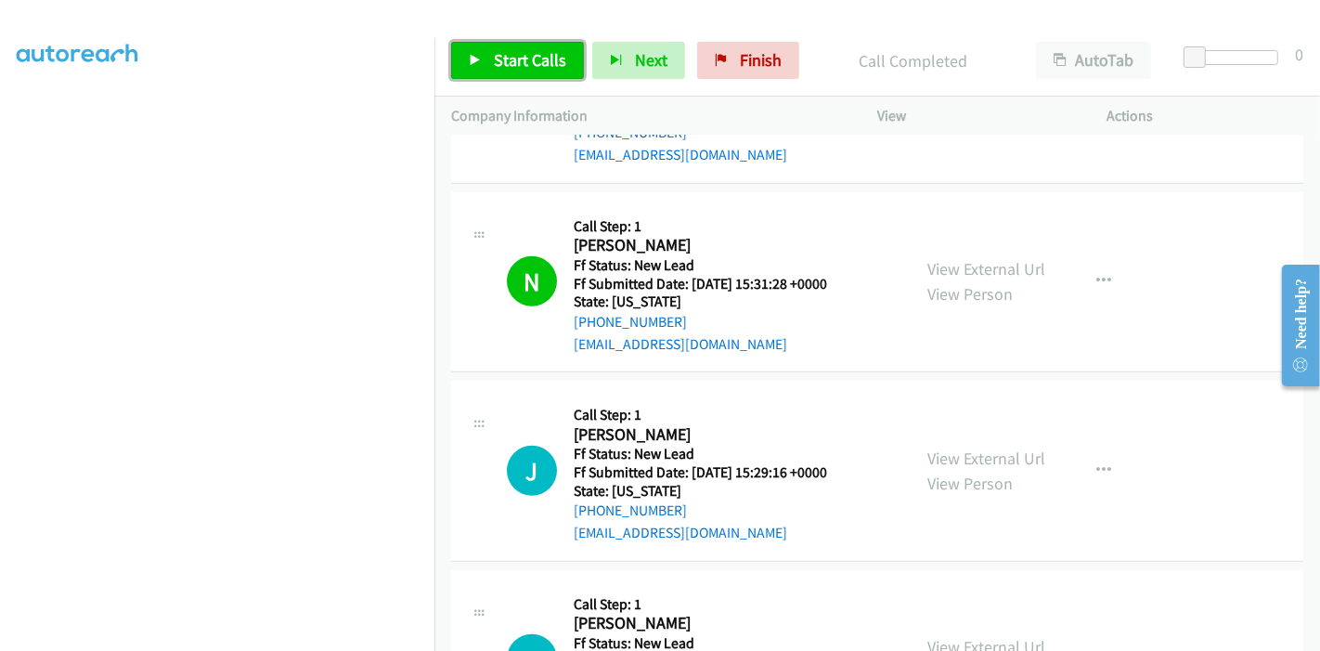
click at [517, 57] on span "Start Calls" at bounding box center [530, 59] width 72 height 21
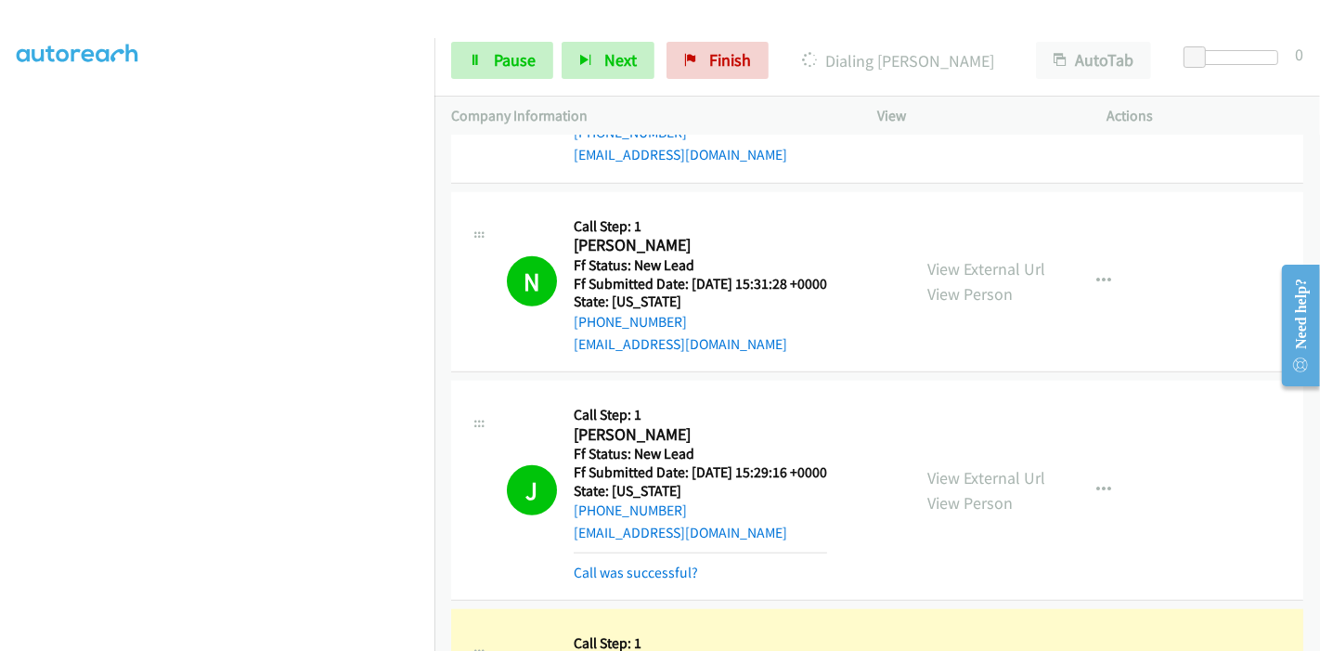
scroll to position [1395, 0]
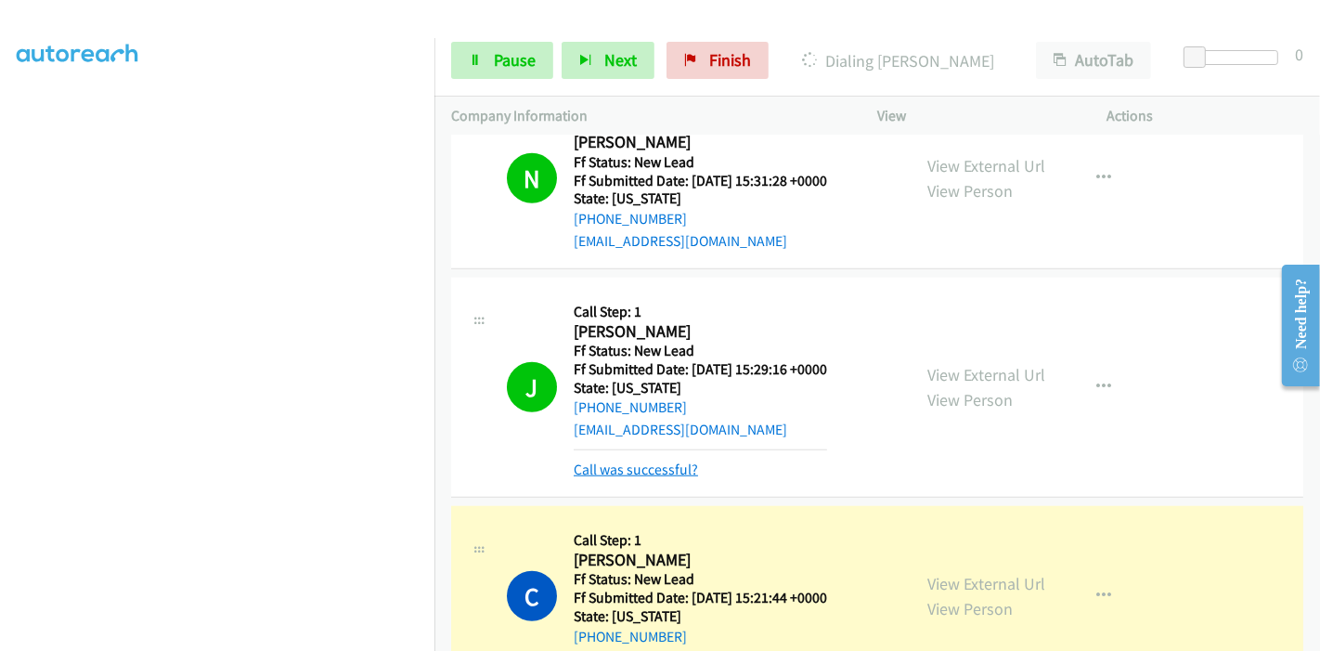
click at [638, 460] on link "Call was successful?" at bounding box center [636, 469] width 124 height 18
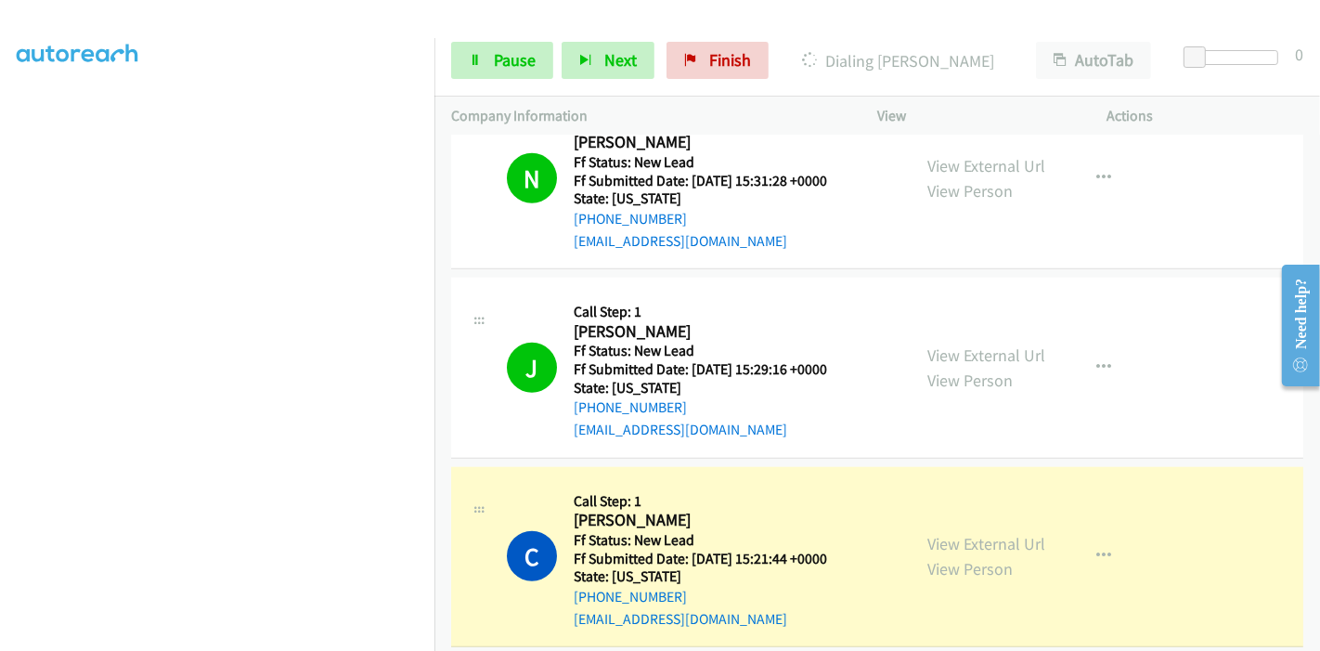
scroll to position [0, 0]
click at [509, 61] on span "Pause" at bounding box center [515, 59] width 42 height 21
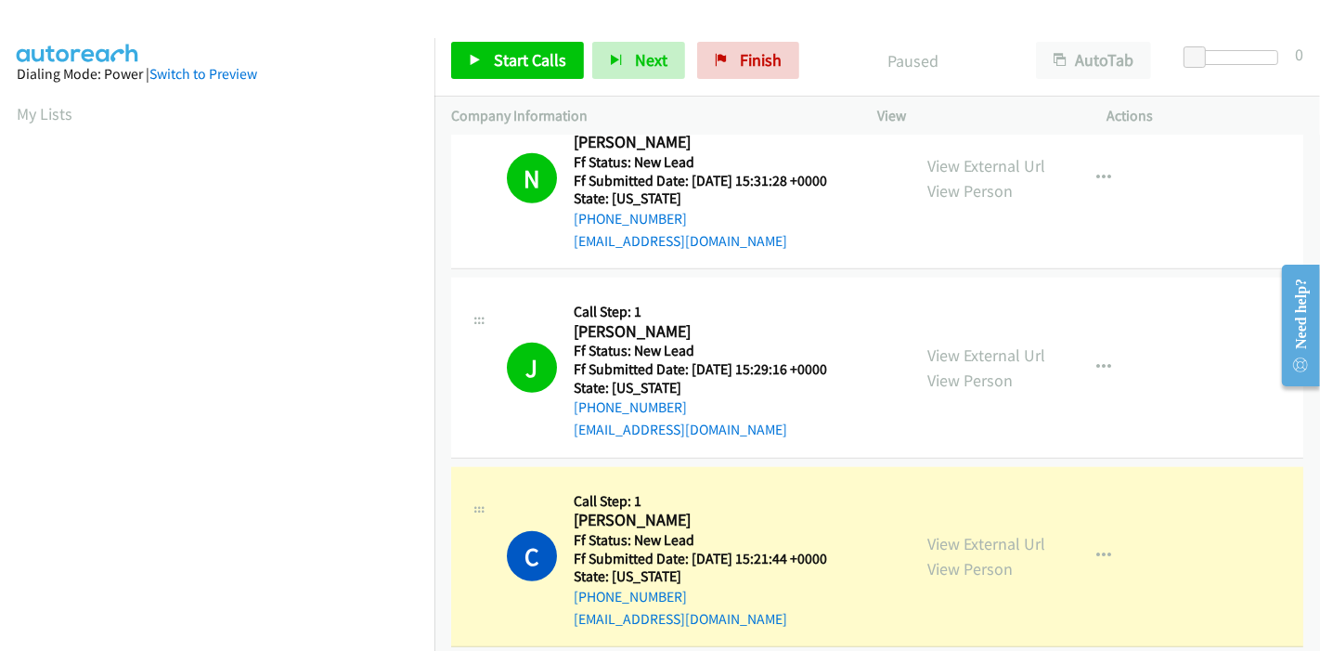
scroll to position [392, 0]
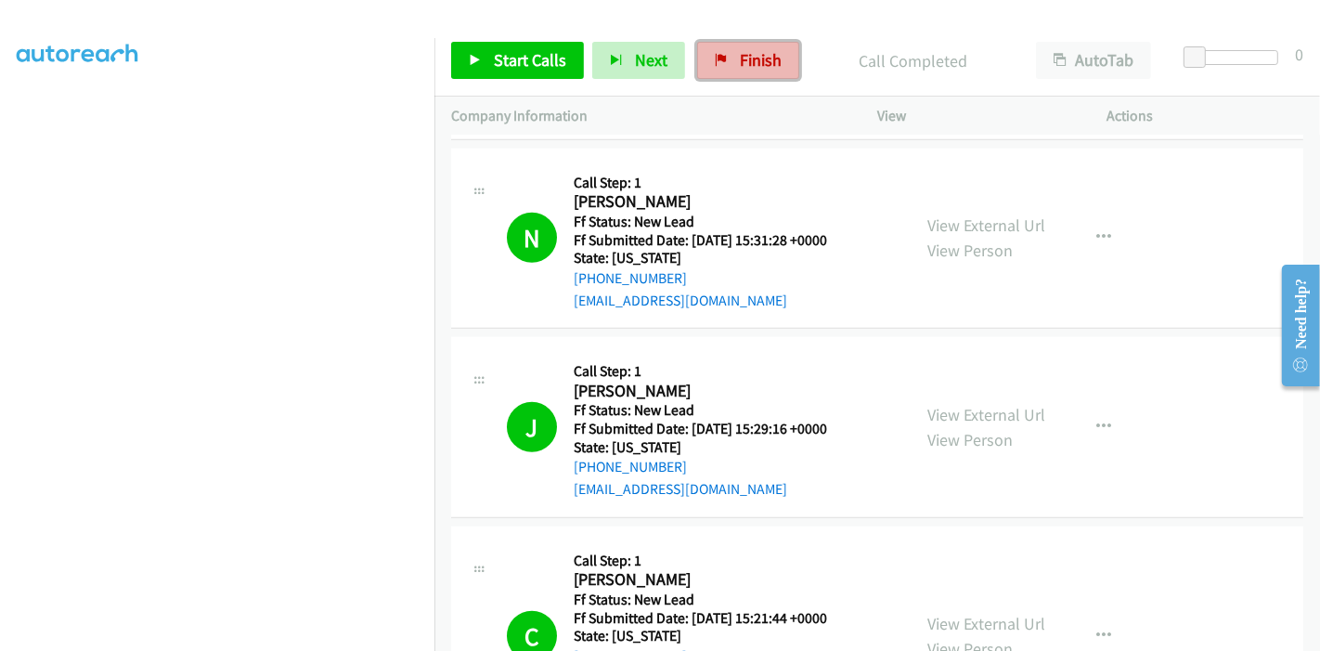
click at [750, 62] on span "Finish" at bounding box center [761, 59] width 42 height 21
